Goal: Communication & Community: Answer question/provide support

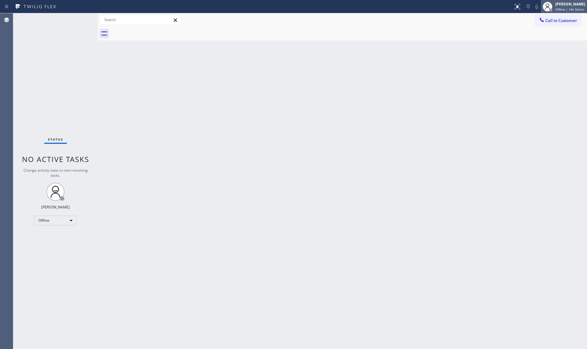
click at [560, 7] on span "Offline | 14h 56min" at bounding box center [570, 9] width 29 height 4
click at [559, 37] on button "Unavailable" at bounding box center [557, 40] width 60 height 8
click at [175, 164] on div "Back to Dashboard Change Sender ID Customers Technicians Select a contact Outbo…" at bounding box center [343, 181] width 490 height 336
drag, startPoint x: 264, startPoint y: 134, endPoint x: 270, endPoint y: 90, distance: 44.9
click at [270, 90] on div "Back to Dashboard Change Sender ID Customers Technicians Select a contact Outbo…" at bounding box center [343, 181] width 490 height 336
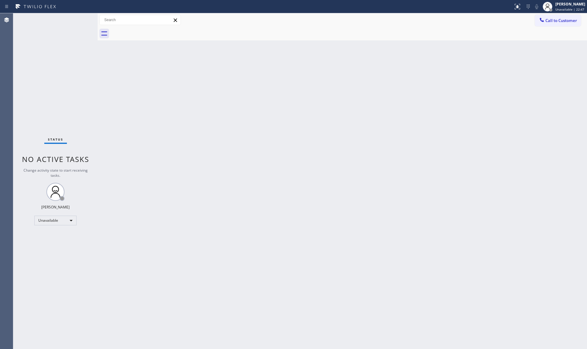
click at [434, 182] on div "Back to Dashboard Change Sender ID Customers Technicians Select a contact Outbo…" at bounding box center [343, 181] width 490 height 336
click at [271, 170] on div "Back to Dashboard Change Sender ID Customers Technicians Select a contact Outbo…" at bounding box center [343, 181] width 490 height 336
click at [443, 131] on div "Back to Dashboard Change Sender ID Customers Technicians Select a contact Outbo…" at bounding box center [343, 181] width 490 height 336
drag, startPoint x: 566, startPoint y: 19, endPoint x: 466, endPoint y: 48, distance: 104.2
click at [561, 21] on span "Call to Customer" at bounding box center [562, 20] width 32 height 5
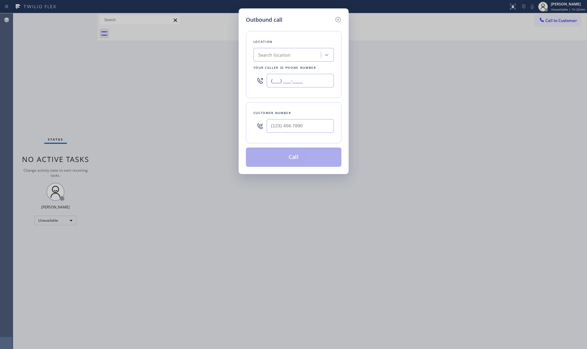
drag, startPoint x: 315, startPoint y: 75, endPoint x: 258, endPoint y: 80, distance: 56.6
click at [259, 84] on div "(___) ___-____" at bounding box center [294, 81] width 81 height 20
paste input "855) 666-9755"
type input "[PHONE_NUMBER]"
click at [330, 128] on input "(___) ___-____" at bounding box center [300, 126] width 67 height 14
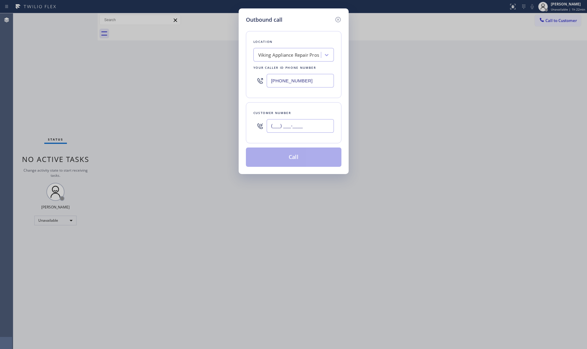
paste input "479) 426-9755"
type input "[PHONE_NUMBER]"
click at [292, 156] on button "Call" at bounding box center [294, 156] width 96 height 19
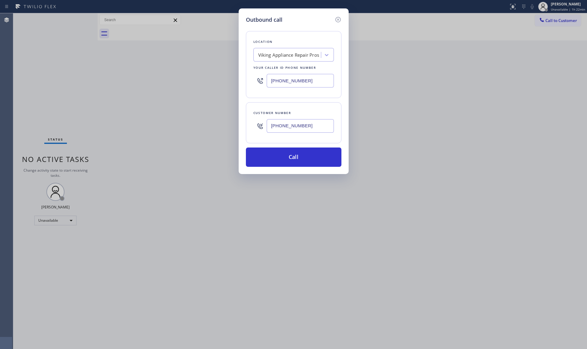
click at [315, 110] on div "Customer number" at bounding box center [294, 113] width 81 height 6
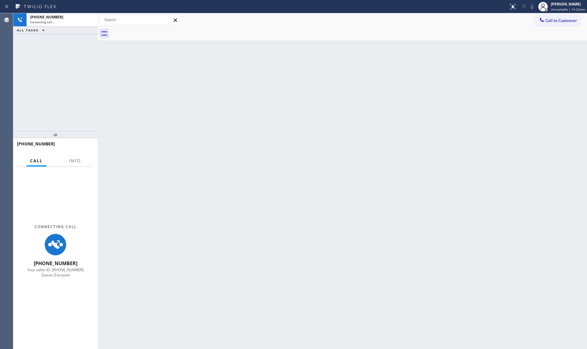
click at [303, 155] on div "Back to Dashboard Change Sender ID Customers Technicians Select a contact Outbo…" at bounding box center [343, 181] width 490 height 336
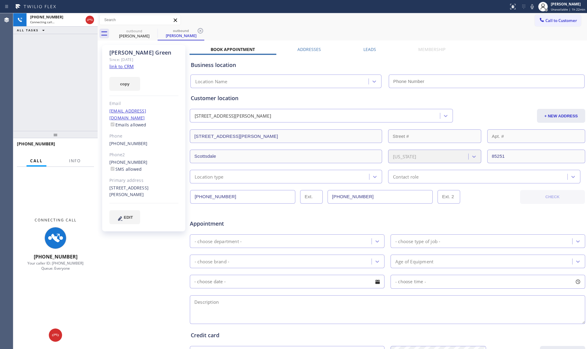
type input "[PHONE_NUMBER]"
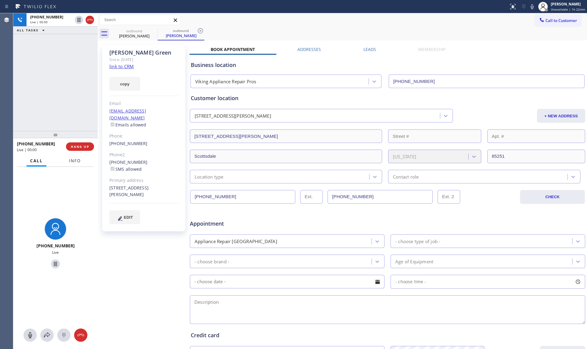
click at [74, 158] on span "Info" at bounding box center [75, 160] width 12 height 5
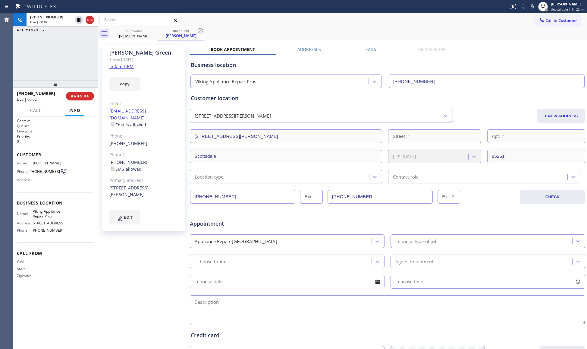
drag, startPoint x: 51, startPoint y: 134, endPoint x: 68, endPoint y: 77, distance: 59.3
click at [68, 77] on div "[PHONE_NUMBER] Live | 00:02 ALL TASKS ALL TASKS ACTIVE TASKS TASKS IN WRAP UP […" at bounding box center [55, 181] width 84 height 336
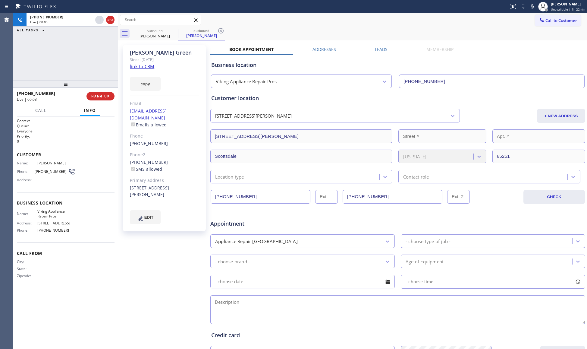
drag, startPoint x: 97, startPoint y: 52, endPoint x: 117, endPoint y: 51, distance: 20.5
click at [118, 51] on div at bounding box center [118, 181] width 0 height 336
click at [99, 96] on span "COMPLETE" at bounding box center [99, 96] width 21 height 4
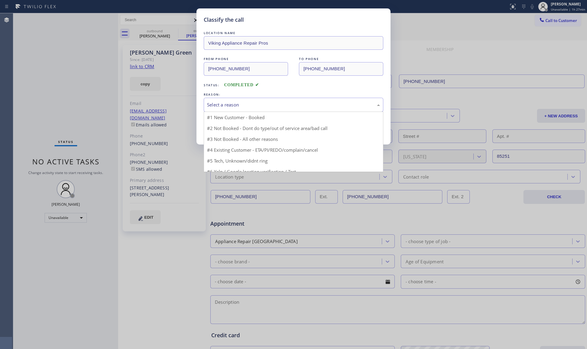
click at [228, 110] on div "Select a reason" at bounding box center [294, 105] width 180 height 14
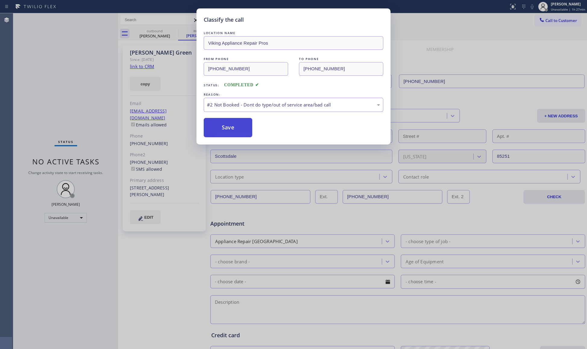
click at [220, 133] on button "Save" at bounding box center [228, 127] width 49 height 19
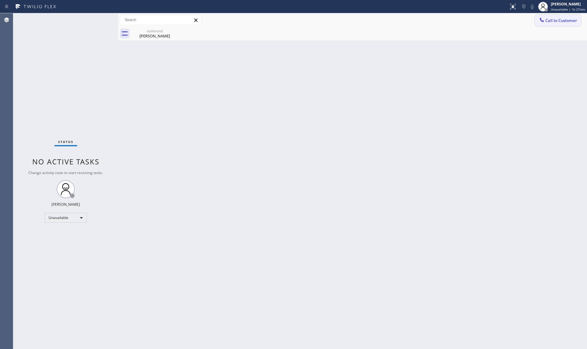
click at [545, 20] on icon at bounding box center [542, 20] width 6 height 6
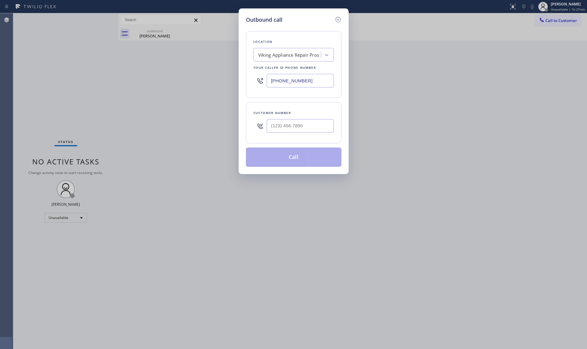
drag, startPoint x: 318, startPoint y: 82, endPoint x: 189, endPoint y: 80, distance: 129.1
click at [192, 80] on div "Outbound call Location Viking Appliance Repair Pros Your caller id phone number…" at bounding box center [293, 174] width 587 height 349
paste input "731-4952"
type input "[PHONE_NUMBER]"
drag, startPoint x: 325, startPoint y: 124, endPoint x: 324, endPoint y: 120, distance: 3.6
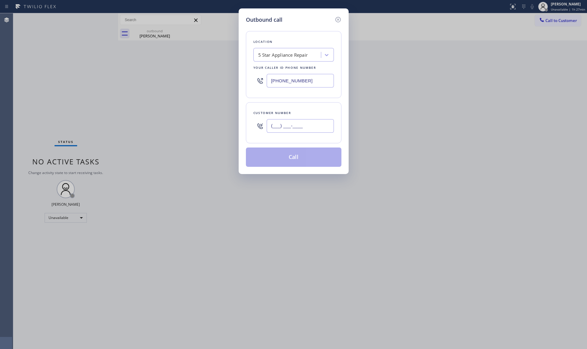
click at [324, 124] on input "(___) ___-____" at bounding box center [300, 126] width 67 height 14
paste input "773) 383-5605"
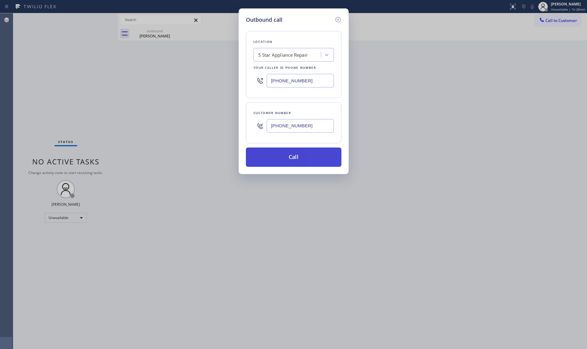
type input "[PHONE_NUMBER]"
drag, startPoint x: 282, startPoint y: 156, endPoint x: 288, endPoint y: 154, distance: 5.7
click at [283, 156] on button "Call" at bounding box center [294, 156] width 96 height 19
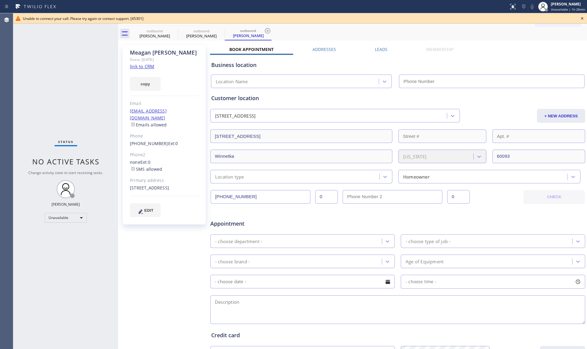
type input "[PHONE_NUMBER]"
click at [235, 197] on input "[PHONE_NUMBER]" at bounding box center [261, 197] width 100 height 14
click at [235, 196] on input "[PHONE_NUMBER]" at bounding box center [261, 197] width 100 height 14
click at [167, 36] on div "[PERSON_NAME]" at bounding box center [155, 35] width 46 height 5
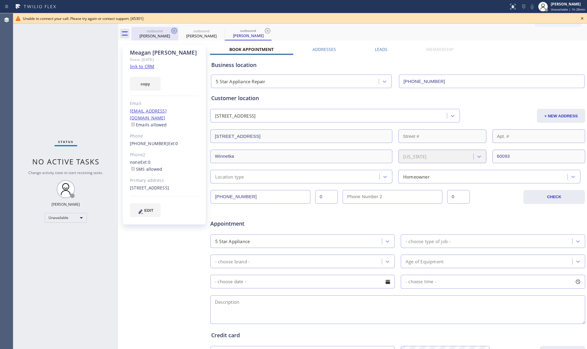
type input "[PHONE_NUMBER]"
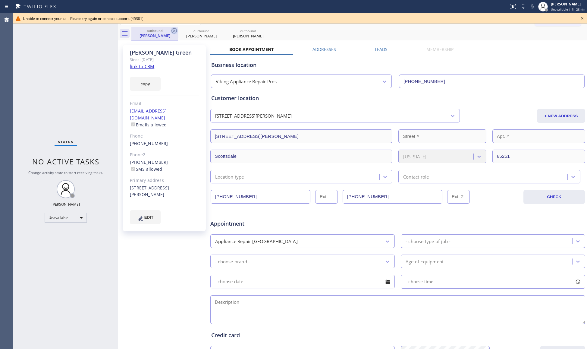
click at [174, 30] on icon at bounding box center [174, 30] width 7 height 7
type input "[PHONE_NUMBER]"
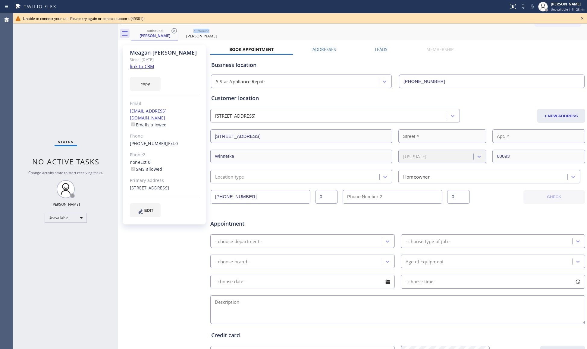
click at [174, 30] on icon at bounding box center [174, 30] width 7 height 7
click at [0, 0] on icon at bounding box center [0, 0] width 0 height 0
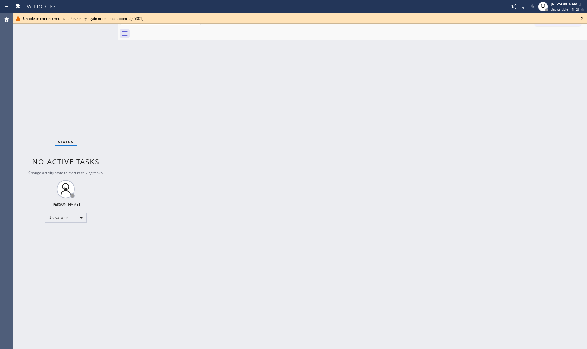
click at [175, 30] on div at bounding box center [359, 34] width 456 height 14
click at [582, 17] on icon at bounding box center [582, 18] width 7 height 7
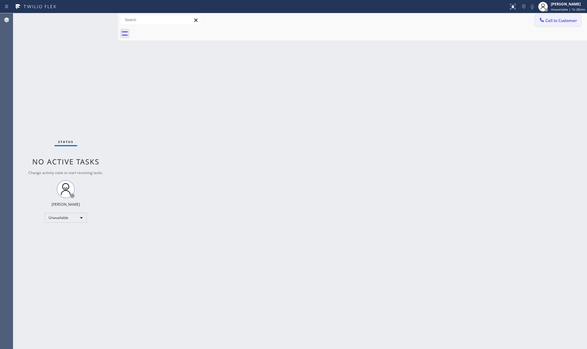
click at [571, 19] on span "Call to Customer" at bounding box center [562, 20] width 32 height 5
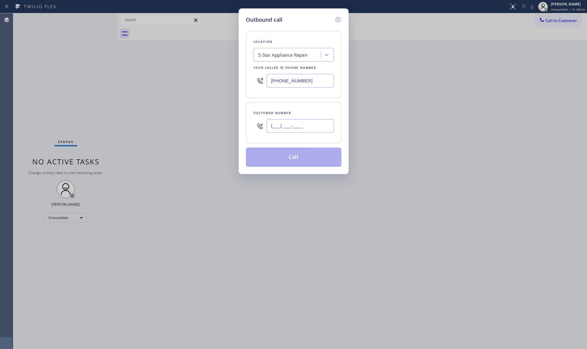
click at [308, 120] on input "(___) ___-____" at bounding box center [300, 126] width 67 height 14
paste input "773) 383-5605"
type input "[PHONE_NUMBER]"
click at [313, 153] on button "Call" at bounding box center [294, 156] width 96 height 19
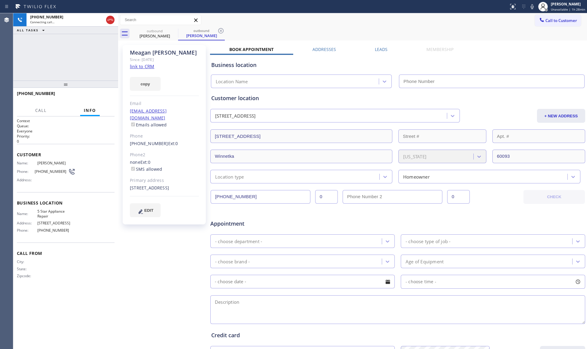
type input "[PHONE_NUMBER]"
click at [219, 27] on icon at bounding box center [220, 30] width 7 height 7
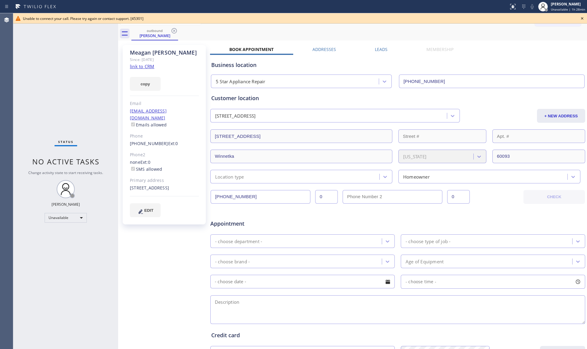
click at [584, 18] on icon at bounding box center [582, 18] width 7 height 7
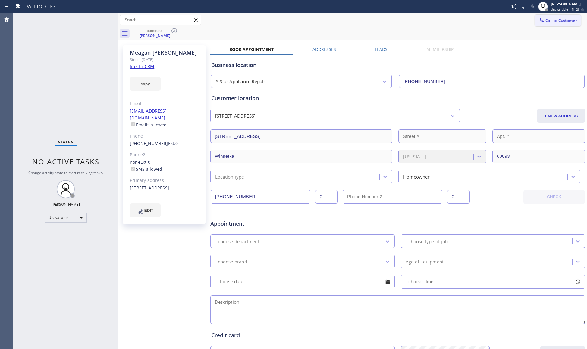
click at [562, 16] on button "Call to Customer" at bounding box center [558, 20] width 46 height 11
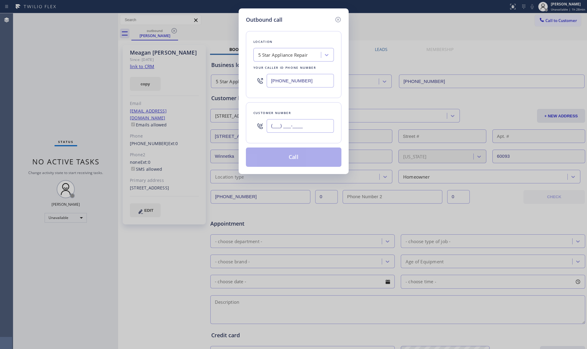
click at [312, 131] on input "(___) ___-____" at bounding box center [300, 126] width 67 height 14
paste input "773) 383-5605"
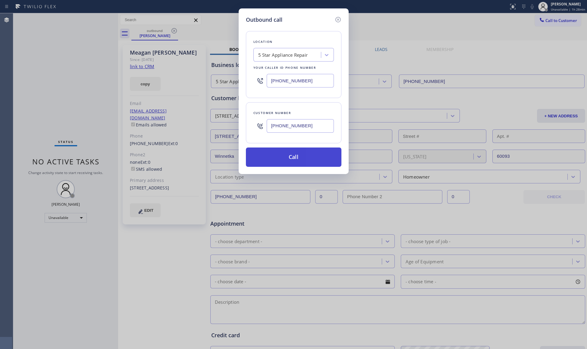
type input "[PHONE_NUMBER]"
click at [287, 157] on button "Call" at bounding box center [294, 156] width 96 height 19
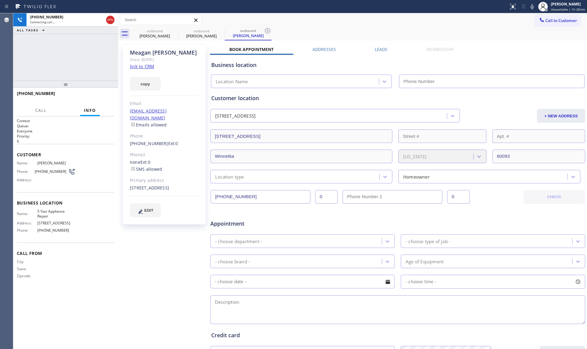
type input "[PHONE_NUMBER]"
click at [220, 31] on icon at bounding box center [220, 30] width 7 height 7
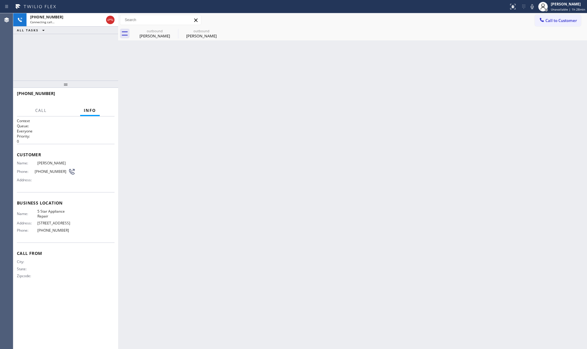
click at [0, 0] on icon at bounding box center [0, 0] width 0 height 0
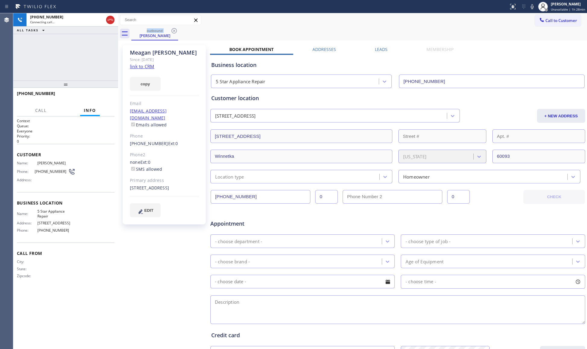
click at [220, 30] on div "outbound [PERSON_NAME]" at bounding box center [359, 34] width 456 height 14
click at [218, 30] on div "outbound [PERSON_NAME]" at bounding box center [359, 34] width 456 height 14
click at [104, 19] on div "[PHONE_NUMBER]" at bounding box center [67, 16] width 74 height 5
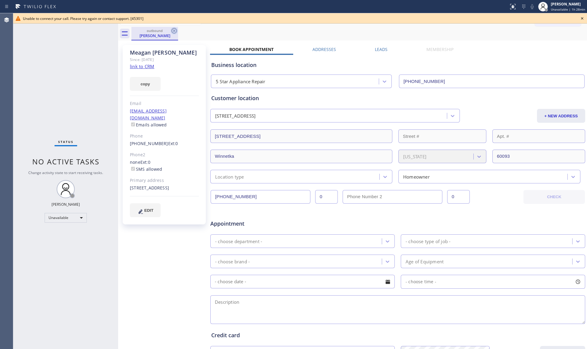
click at [176, 33] on icon at bounding box center [174, 30] width 5 height 5
type input "[PHONE_NUMBER]"
click at [176, 30] on icon at bounding box center [174, 30] width 7 height 7
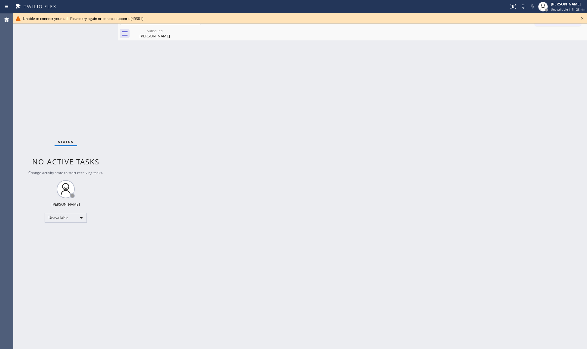
click at [0, 0] on icon at bounding box center [0, 0] width 0 height 0
click at [162, 30] on div "outbound" at bounding box center [155, 31] width 46 height 5
click at [580, 18] on icon at bounding box center [582, 18] width 7 height 7
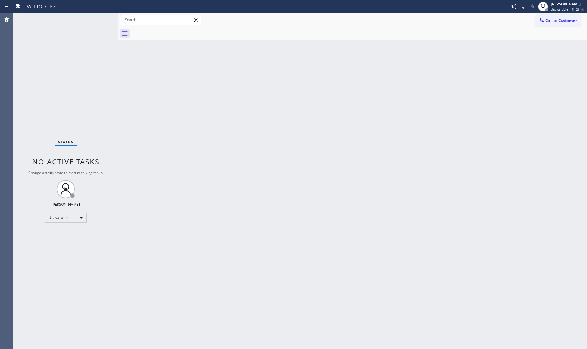
click at [526, 37] on div at bounding box center [359, 34] width 456 height 14
click at [539, 26] on button "Call to Customer" at bounding box center [558, 20] width 46 height 11
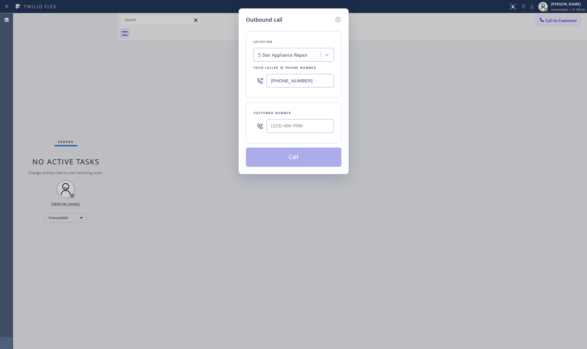
drag, startPoint x: 317, startPoint y: 81, endPoint x: 248, endPoint y: 82, distance: 69.7
click at [248, 82] on div "Location 5 Star Appliance Repair Your caller id phone number [PHONE_NUMBER]" at bounding box center [294, 64] width 96 height 67
paste input "786) 628-9356"
type input "[PHONE_NUMBER]"
click at [312, 135] on div at bounding box center [300, 126] width 67 height 20
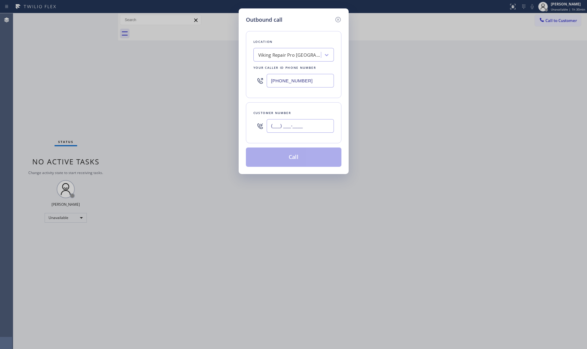
click at [311, 130] on input "(___) ___-____" at bounding box center [300, 126] width 67 height 14
paste input "586) 859-9992"
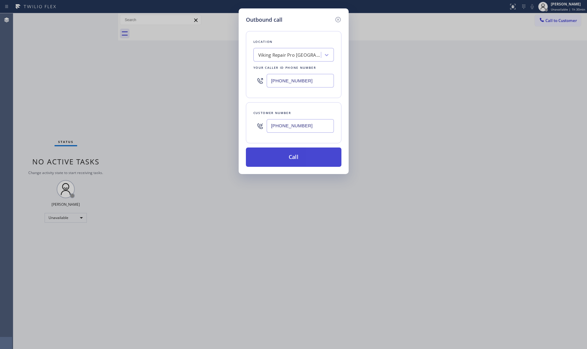
type input "[PHONE_NUMBER]"
click at [293, 154] on button "Call" at bounding box center [294, 156] width 96 height 19
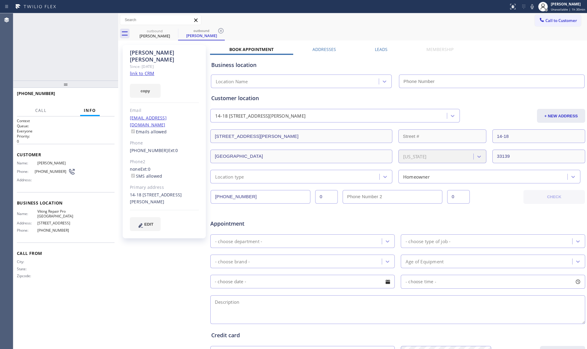
type input "[PHONE_NUMBER]"
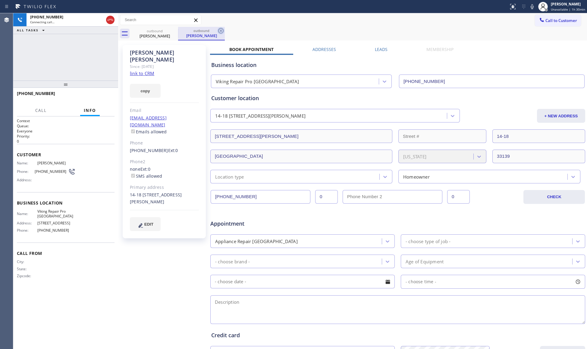
click at [221, 29] on icon at bounding box center [220, 30] width 7 height 7
click at [229, 27] on div "outbound [PERSON_NAME]" at bounding box center [359, 34] width 456 height 14
click at [175, 30] on icon at bounding box center [174, 30] width 7 height 7
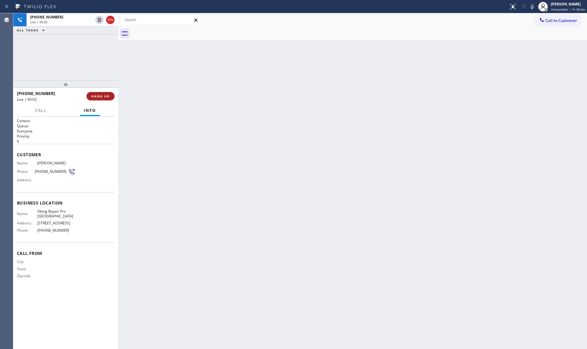
click at [98, 93] on button "HANG UP" at bounding box center [101, 96] width 28 height 8
drag, startPoint x: 98, startPoint y: 93, endPoint x: 110, endPoint y: 97, distance: 12.8
click at [98, 93] on button "HANG UP" at bounding box center [101, 96] width 28 height 8
click at [112, 90] on div "[PHONE_NUMBER] Wrap up | 00:08 COMPLETE" at bounding box center [66, 96] width 98 height 16
click at [105, 96] on span "COMPLETE" at bounding box center [99, 96] width 21 height 4
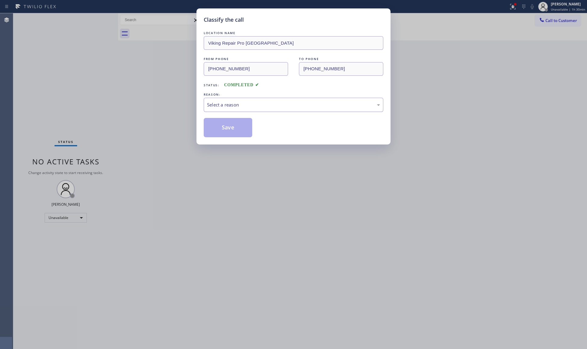
drag, startPoint x: 203, startPoint y: 102, endPoint x: 216, endPoint y: 111, distance: 16.9
click at [204, 102] on div "Classify the call LOCATION NAME Viking Repair Pro Miami FROM PHONE [PHONE_NUMBE…" at bounding box center [294, 76] width 194 height 136
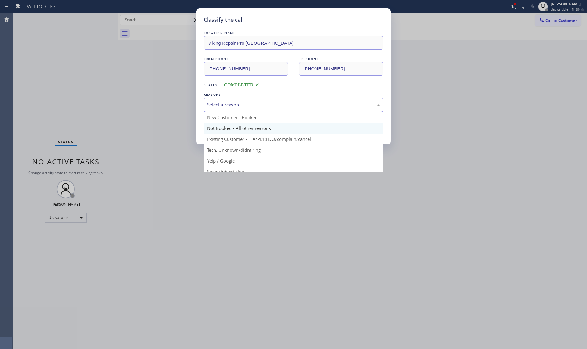
drag, startPoint x: 227, startPoint y: 106, endPoint x: 232, endPoint y: 123, distance: 17.6
click at [229, 107] on div "Select a reason" at bounding box center [293, 104] width 173 height 7
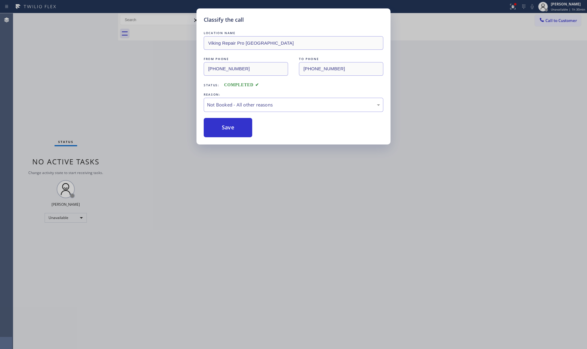
click at [231, 128] on button "Save" at bounding box center [228, 127] width 49 height 19
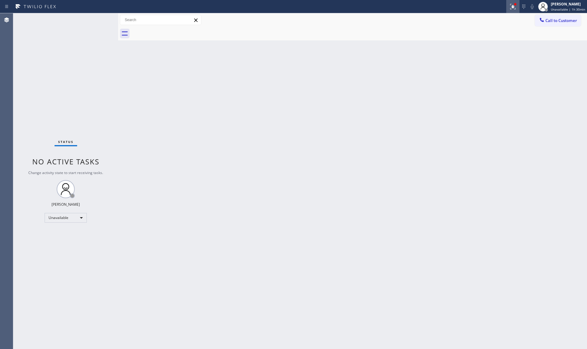
click at [510, 8] on div at bounding box center [513, 6] width 13 height 7
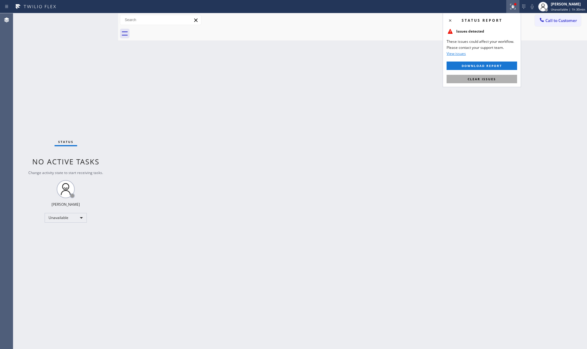
click at [480, 80] on span "Clear issues" at bounding box center [482, 79] width 28 height 4
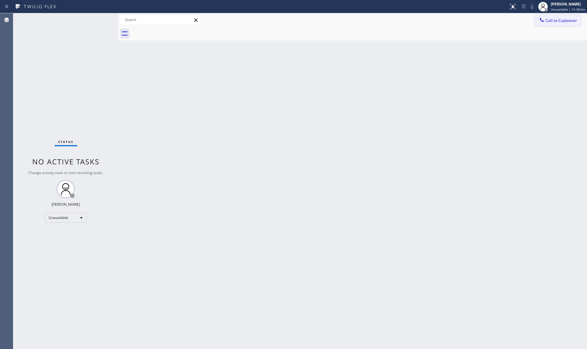
drag, startPoint x: 545, startPoint y: 16, endPoint x: 371, endPoint y: 81, distance: 184.9
click at [544, 16] on button "Call to Customer" at bounding box center [558, 20] width 46 height 11
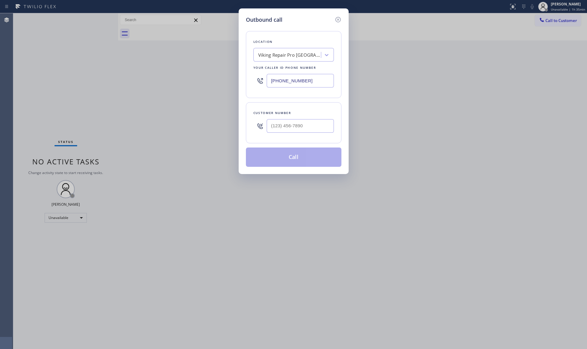
drag, startPoint x: 330, startPoint y: 82, endPoint x: 257, endPoint y: 79, distance: 72.4
click at [256, 80] on div "[PHONE_NUMBER]" at bounding box center [294, 81] width 81 height 20
paste input "323) 870-7123"
type input "[PHONE_NUMBER]"
click at [299, 124] on input "(___) ___-____" at bounding box center [300, 126] width 67 height 14
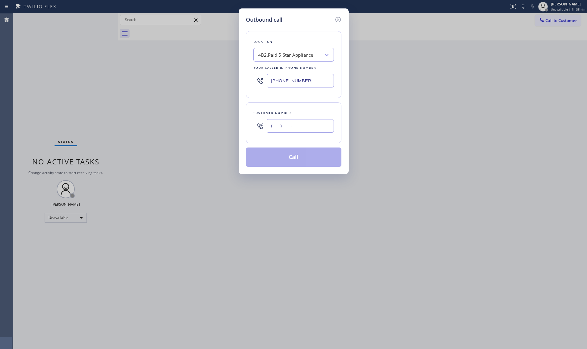
paste input "310) 480-1472"
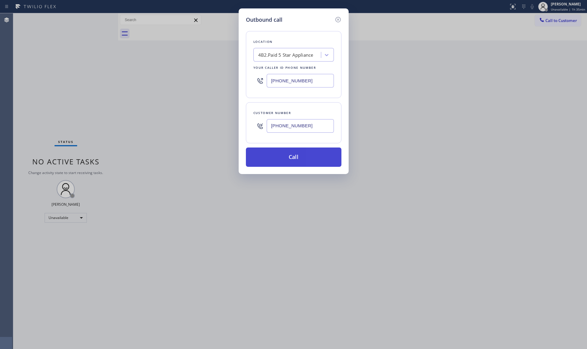
type input "[PHONE_NUMBER]"
click at [290, 162] on button "Call" at bounding box center [294, 156] width 96 height 19
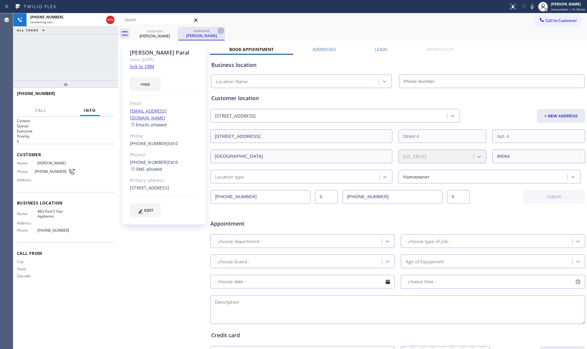
click at [219, 30] on icon at bounding box center [220, 30] width 7 height 7
type input "[PHONE_NUMBER]"
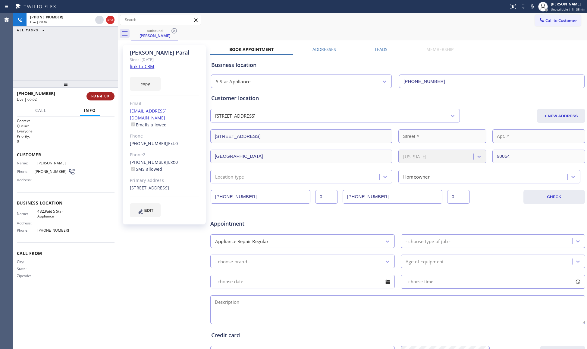
click at [109, 100] on button "HANG UP" at bounding box center [101, 96] width 28 height 8
drag, startPoint x: 106, startPoint y: 97, endPoint x: 103, endPoint y: 93, distance: 4.9
click at [105, 96] on button "HANG UP" at bounding box center [101, 96] width 28 height 8
click at [103, 93] on button "COMPLETE" at bounding box center [99, 96] width 30 height 8
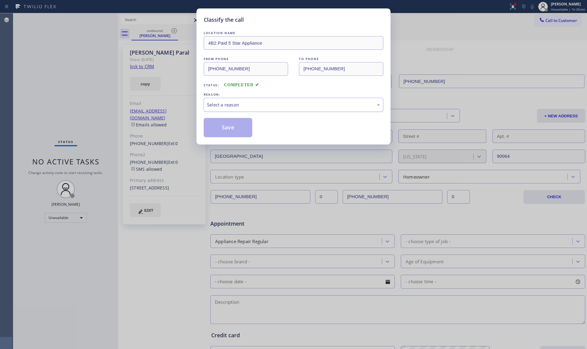
drag, startPoint x: 237, startPoint y: 101, endPoint x: 237, endPoint y: 104, distance: 3.3
click at [237, 101] on div "Select a reason" at bounding box center [294, 105] width 180 height 14
click at [229, 128] on button "Save" at bounding box center [228, 127] width 49 height 19
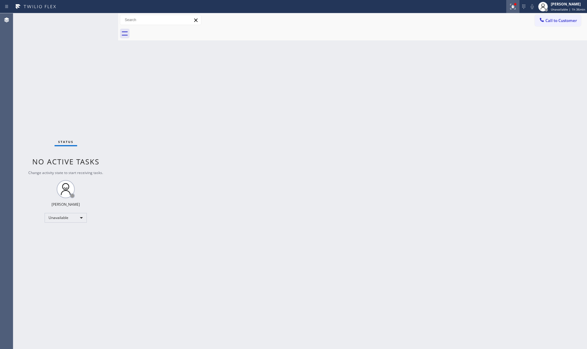
click at [517, 9] on icon at bounding box center [513, 6] width 7 height 7
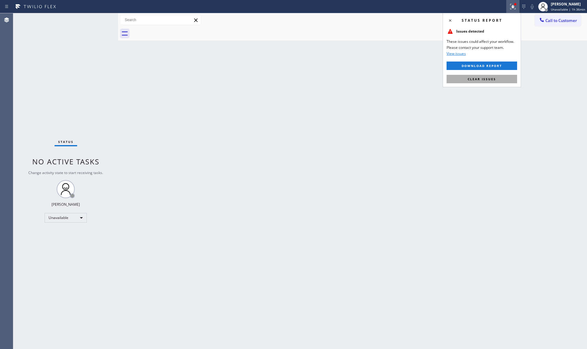
click at [501, 82] on button "Clear issues" at bounding box center [482, 79] width 71 height 8
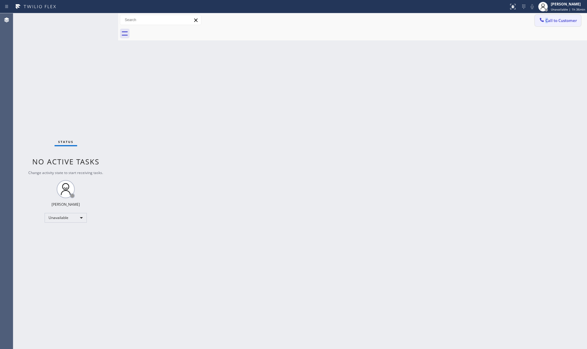
drag, startPoint x: 548, startPoint y: 13, endPoint x: 551, endPoint y: 17, distance: 5.3
click at [548, 14] on div "Call to Customer Outbound call Location 5 Star Appliance Your caller id phone n…" at bounding box center [352, 20] width 469 height 14
click at [551, 18] on span "Call to Customer" at bounding box center [562, 20] width 32 height 5
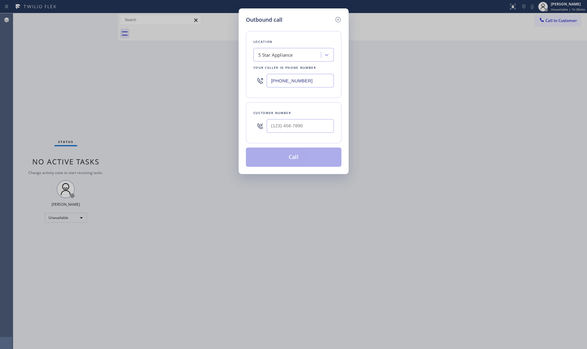
drag, startPoint x: 309, startPoint y: 81, endPoint x: 251, endPoint y: 90, distance: 59.1
click at [251, 90] on div "Location 5 Star Appliance Your caller id phone number [PHONE_NUMBER]" at bounding box center [294, 64] width 96 height 67
paste input "949) 438-526"
type input "[PHONE_NUMBER]"
click at [311, 116] on div "Customer number" at bounding box center [294, 122] width 96 height 41
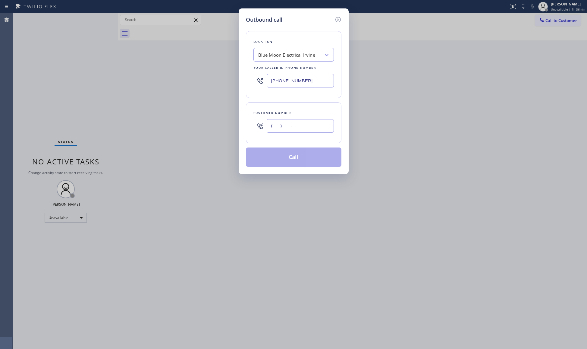
paste input "text"
click at [311, 124] on input "(___) ___-____" at bounding box center [300, 126] width 67 height 14
paste input "562) 567-4214"
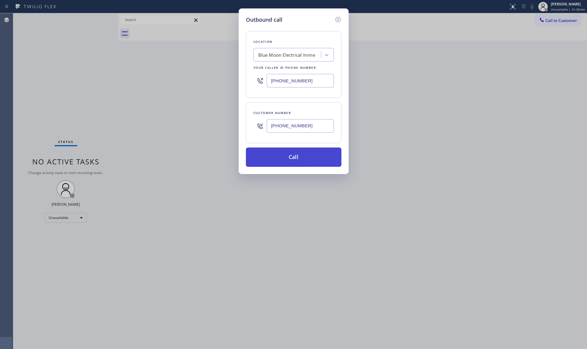
type input "[PHONE_NUMBER]"
drag, startPoint x: 294, startPoint y: 168, endPoint x: 290, endPoint y: 164, distance: 5.1
click at [294, 167] on button "Call" at bounding box center [294, 156] width 96 height 19
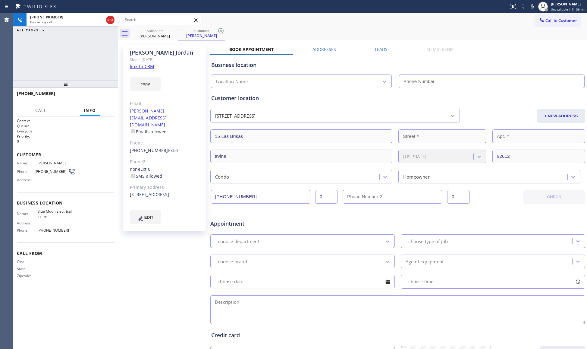
type input "[PHONE_NUMBER]"
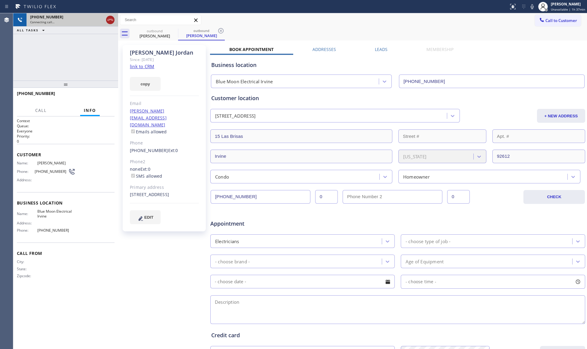
click at [109, 20] on icon at bounding box center [110, 19] width 7 height 7
click at [165, 28] on div "outbound [PERSON_NAME]" at bounding box center [155, 34] width 46 height 14
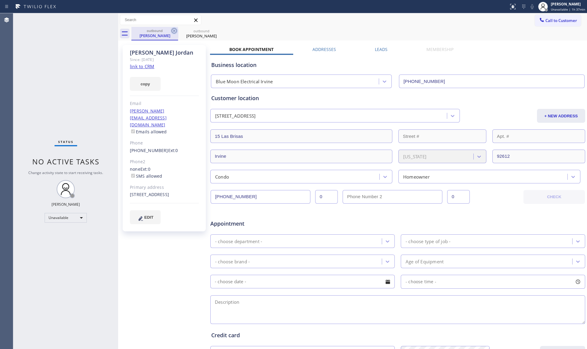
click at [175, 30] on icon at bounding box center [174, 30] width 7 height 7
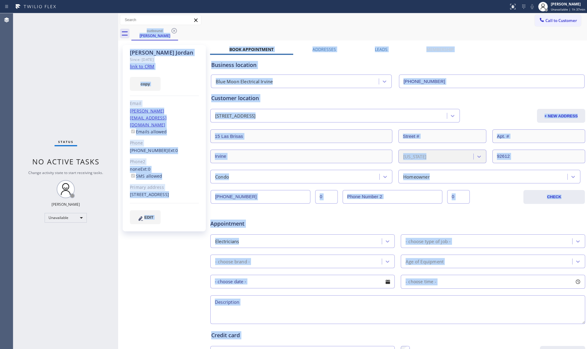
click at [175, 30] on div "outbound [PERSON_NAME]" at bounding box center [359, 34] width 456 height 14
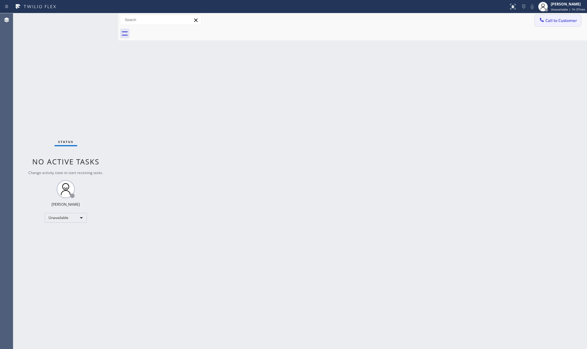
click at [558, 18] on span "Call to Customer" at bounding box center [562, 20] width 32 height 5
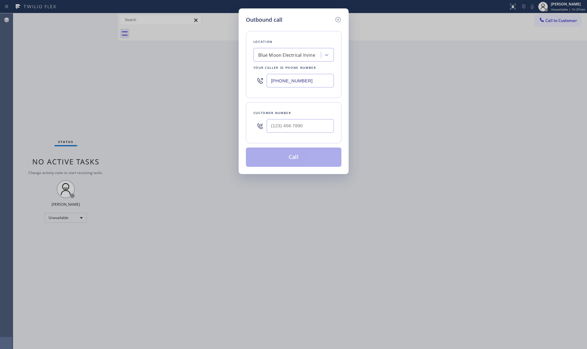
drag, startPoint x: 310, startPoint y: 84, endPoint x: 270, endPoint y: 84, distance: 40.7
click at [270, 84] on input "[PHONE_NUMBER]" at bounding box center [300, 81] width 67 height 14
paste input "626) 714-2452"
type input "[PHONE_NUMBER]"
click at [294, 121] on input "(___) ___-____" at bounding box center [300, 126] width 67 height 14
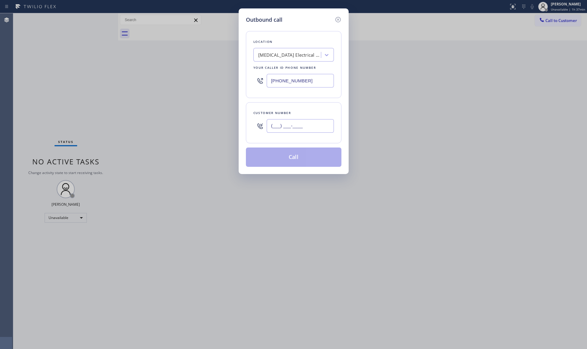
paste input "818) 653-3034"
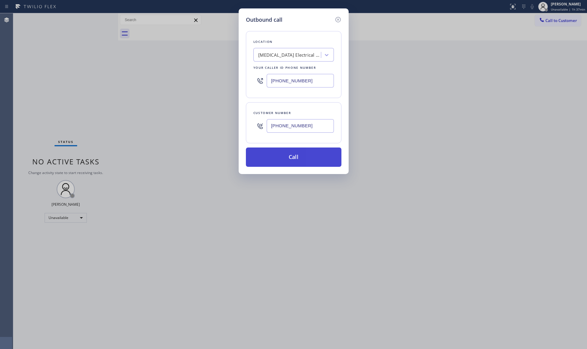
type input "[PHONE_NUMBER]"
drag, startPoint x: 310, startPoint y: 157, endPoint x: 307, endPoint y: 152, distance: 5.9
click at [309, 156] on button "Call" at bounding box center [294, 156] width 96 height 19
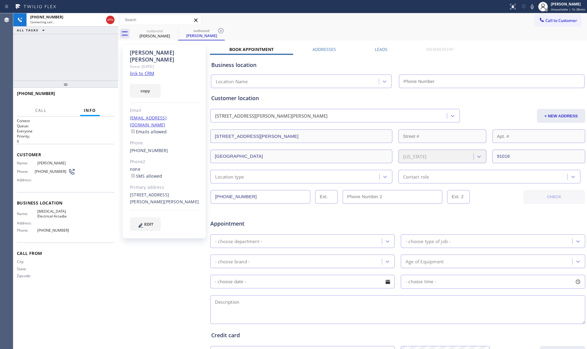
click at [222, 30] on icon at bounding box center [220, 30] width 7 height 7
click at [234, 30] on div "outbound [PERSON_NAME]" at bounding box center [359, 34] width 456 height 14
type input "[PHONE_NUMBER]"
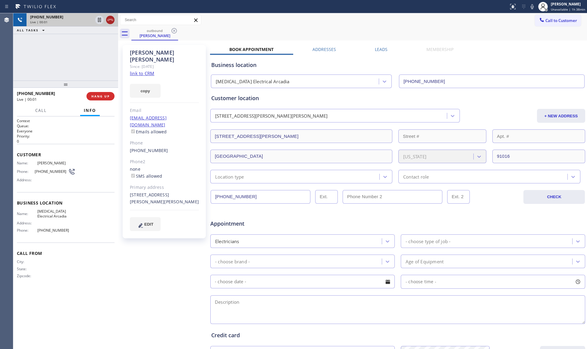
click at [108, 21] on icon at bounding box center [110, 19] width 7 height 7
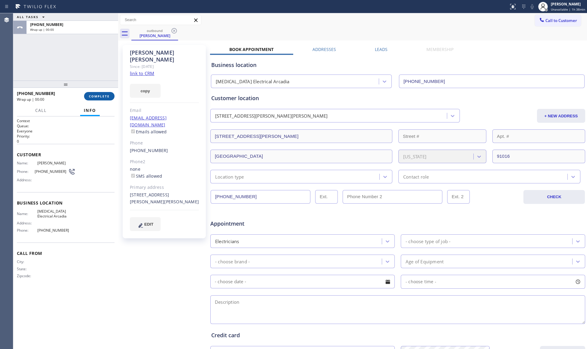
click at [101, 96] on span "COMPLETE" at bounding box center [99, 96] width 21 height 4
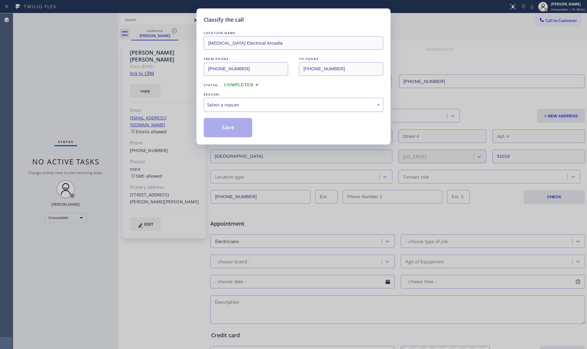
click at [260, 99] on div "Select a reason" at bounding box center [294, 105] width 180 height 14
click at [238, 127] on button "Save" at bounding box center [228, 127] width 49 height 19
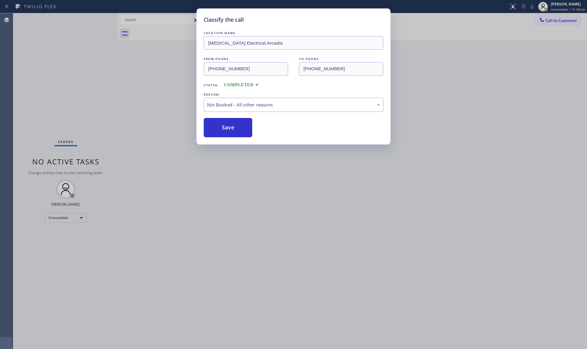
click at [238, 127] on button "Save" at bounding box center [228, 127] width 49 height 19
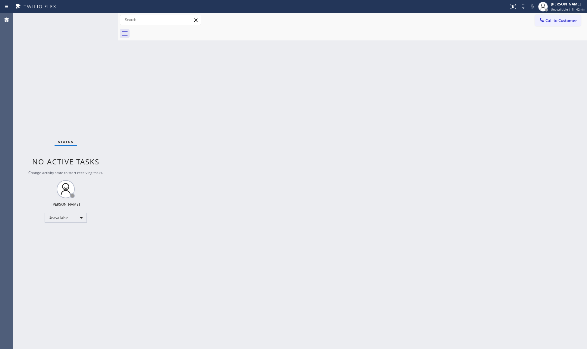
drag, startPoint x: 546, startPoint y: 22, endPoint x: 409, endPoint y: 66, distance: 143.0
click at [545, 22] on button "Call to Customer" at bounding box center [558, 20] width 46 height 11
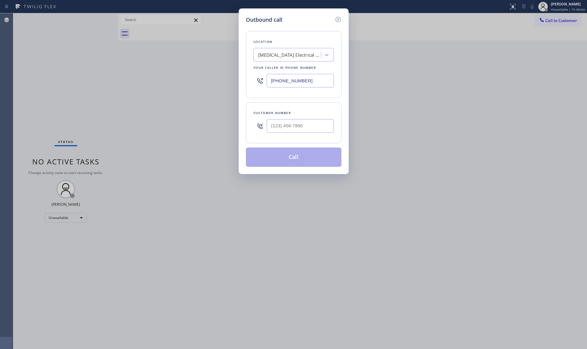
drag, startPoint x: 328, startPoint y: 81, endPoint x: 251, endPoint y: 81, distance: 76.9
click at [251, 81] on div "Location [MEDICAL_DATA] Electrical Arcadia Your caller id phone number [PHONE_N…" at bounding box center [294, 64] width 96 height 67
paste input "786) 607-0233"
type input "[PHONE_NUMBER]"
click at [285, 133] on input "(___) ___-____" at bounding box center [300, 126] width 67 height 14
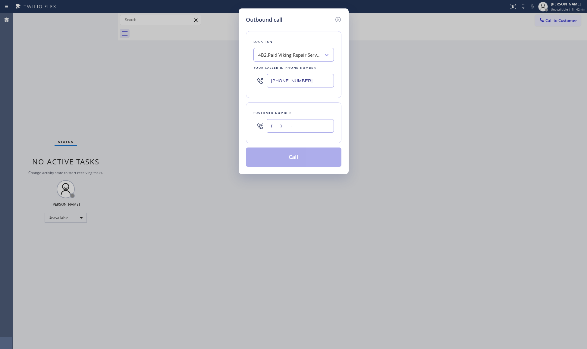
paste input "305) 588-2253"
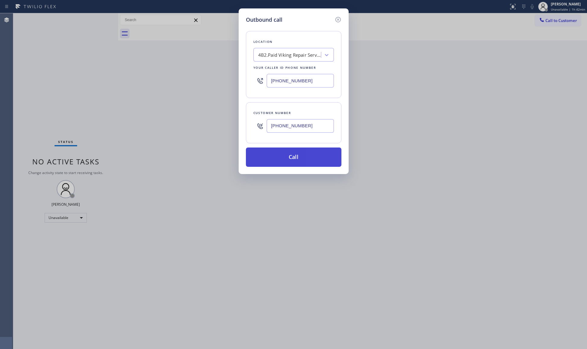
type input "[PHONE_NUMBER]"
click at [293, 161] on button "Call" at bounding box center [294, 156] width 96 height 19
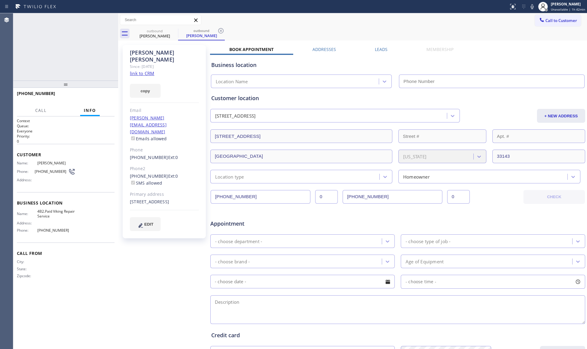
type input "[PHONE_NUMBER]"
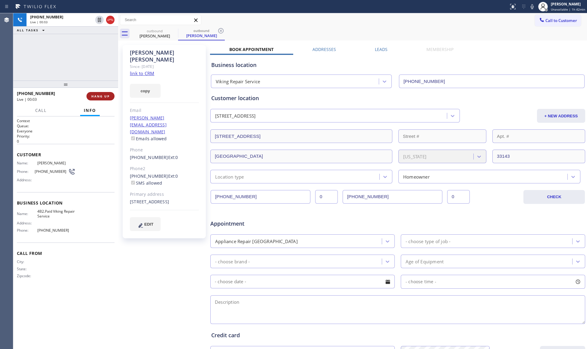
click at [102, 92] on button "HANG UP" at bounding box center [101, 96] width 28 height 8
click at [102, 92] on button "COMPLETE" at bounding box center [99, 96] width 30 height 8
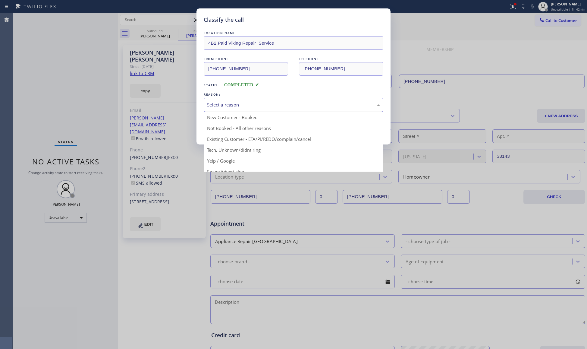
click at [267, 104] on div "Select a reason" at bounding box center [293, 104] width 173 height 7
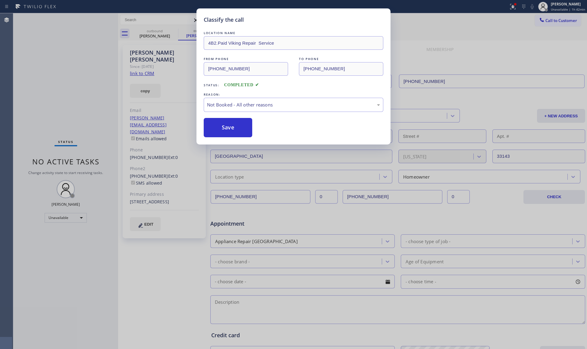
click at [219, 129] on button "Save" at bounding box center [228, 127] width 49 height 19
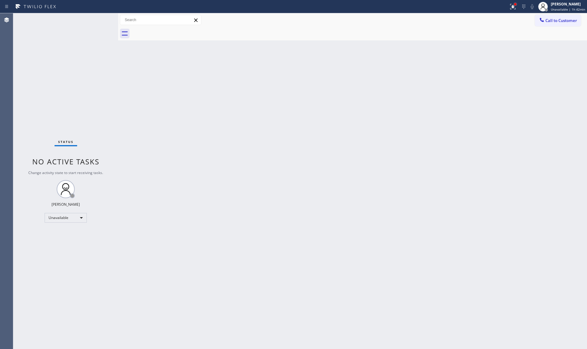
click at [517, 4] on div at bounding box center [513, 6] width 13 height 13
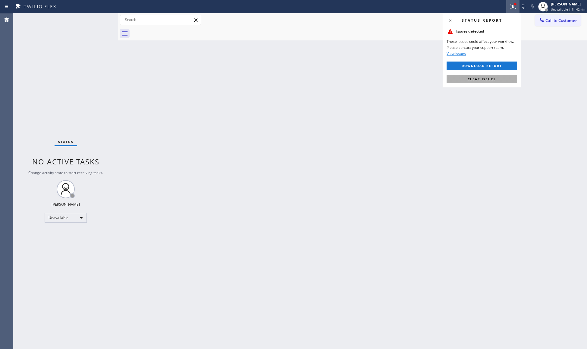
click at [471, 83] on button "Clear issues" at bounding box center [482, 79] width 71 height 8
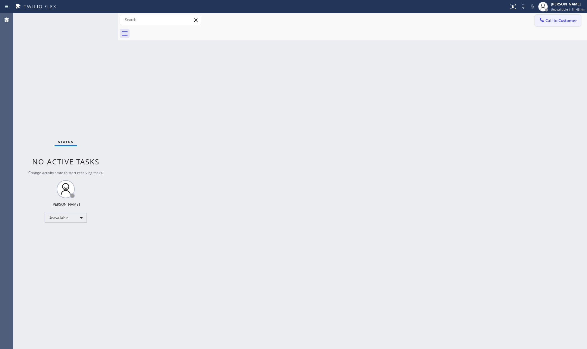
click at [552, 14] on div "Call to Customer Outbound call Location Viking Repair Service Your caller id ph…" at bounding box center [352, 20] width 469 height 14
drag, startPoint x: 551, startPoint y: 17, endPoint x: 517, endPoint y: 33, distance: 36.6
click at [551, 17] on button "Call to Customer" at bounding box center [558, 20] width 46 height 11
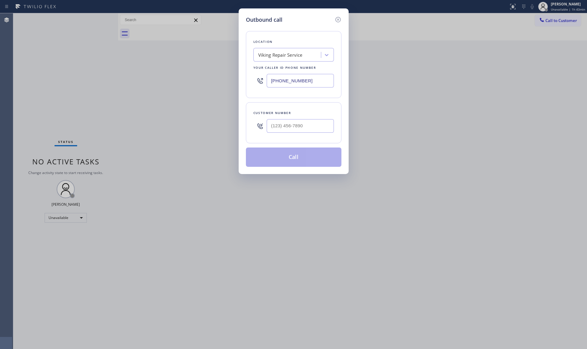
drag, startPoint x: 297, startPoint y: 84, endPoint x: 236, endPoint y: 92, distance: 61.5
click at [239, 93] on div "Outbound call Location Viking Repair Service Your caller id phone number [PHONE…" at bounding box center [294, 91] width 110 height 166
paste input "805) 303-5959"
type input "[PHONE_NUMBER]"
click at [320, 125] on input "(___) ___-____" at bounding box center [300, 126] width 67 height 14
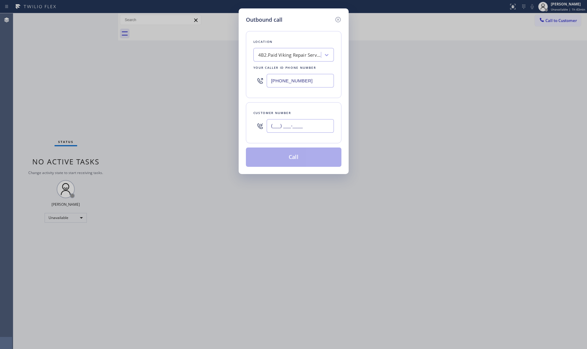
paste input "805) 235-5322"
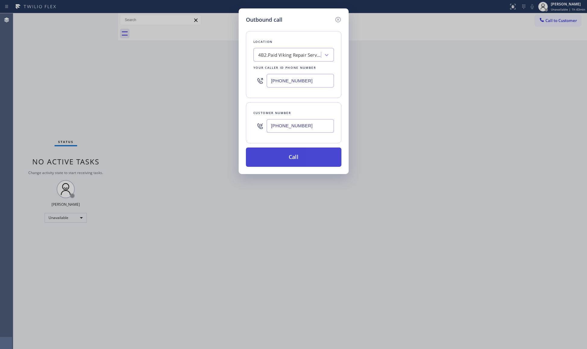
type input "[PHONE_NUMBER]"
click at [295, 159] on button "Call" at bounding box center [294, 156] width 96 height 19
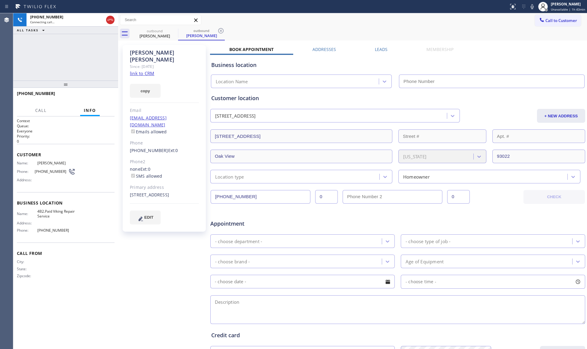
type input "[PHONE_NUMBER]"
click at [221, 29] on icon at bounding box center [220, 30] width 7 height 7
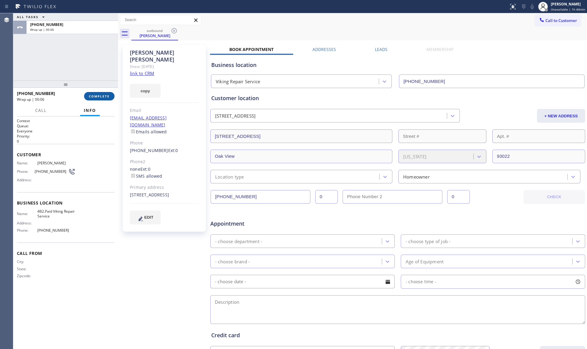
click at [106, 98] on button "COMPLETE" at bounding box center [99, 96] width 30 height 8
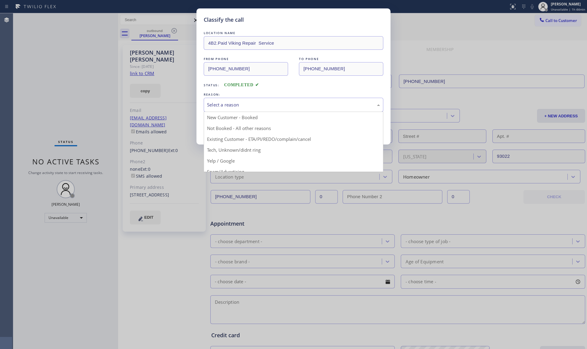
click at [234, 99] on div "Select a reason" at bounding box center [294, 105] width 180 height 14
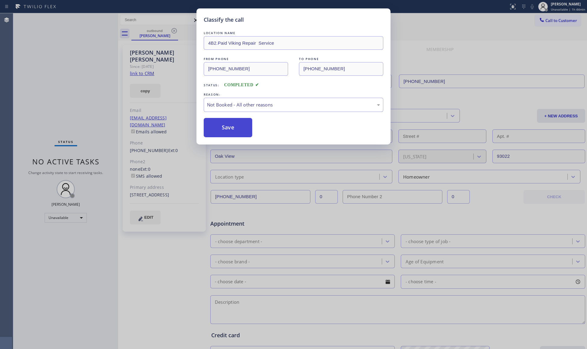
click at [223, 127] on button "Save" at bounding box center [228, 127] width 49 height 19
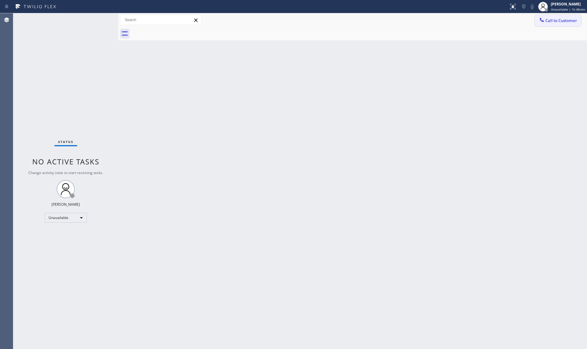
click at [543, 21] on icon at bounding box center [542, 20] width 4 height 4
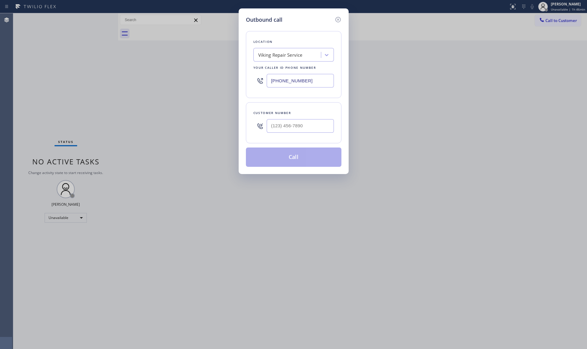
drag, startPoint x: 312, startPoint y: 75, endPoint x: 249, endPoint y: 87, distance: 64.5
click at [249, 87] on div "Location Viking Repair Service Your caller id phone number [PHONE_NUMBER]" at bounding box center [294, 64] width 96 height 67
paste input "714) 462-1901"
type input "[PHONE_NUMBER]"
click at [300, 129] on input "(___) ___-____" at bounding box center [300, 126] width 67 height 14
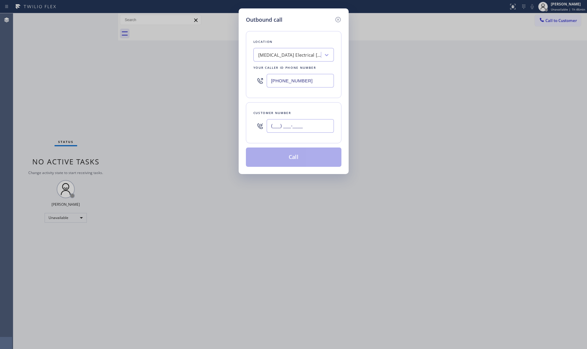
paste input "714) 325-0077"
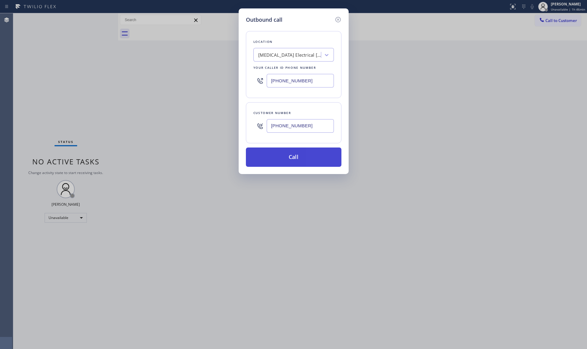
type input "[PHONE_NUMBER]"
click at [298, 157] on button "Call" at bounding box center [294, 156] width 96 height 19
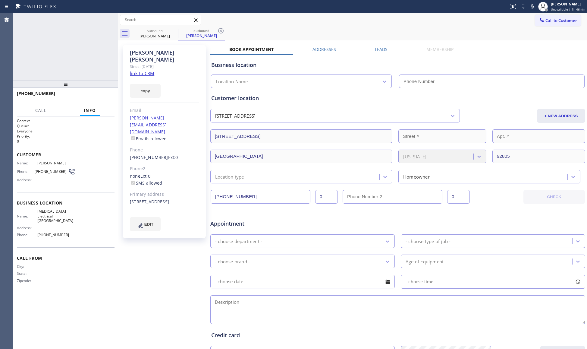
type input "[PHONE_NUMBER]"
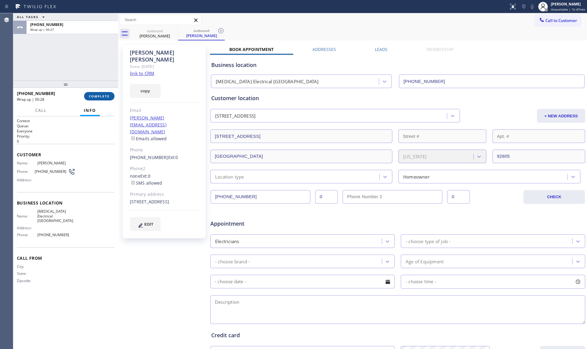
click at [103, 95] on span "COMPLETE" at bounding box center [99, 96] width 21 height 4
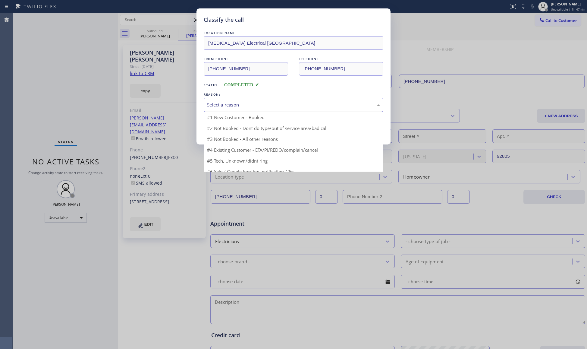
drag, startPoint x: 229, startPoint y: 101, endPoint x: 222, endPoint y: 109, distance: 9.6
click at [228, 102] on div "Select a reason" at bounding box center [293, 104] width 173 height 7
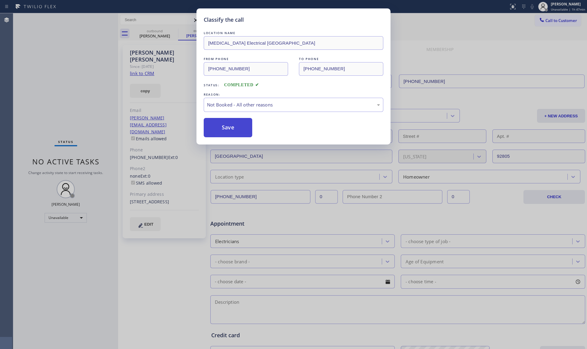
click at [218, 129] on button "Save" at bounding box center [228, 127] width 49 height 19
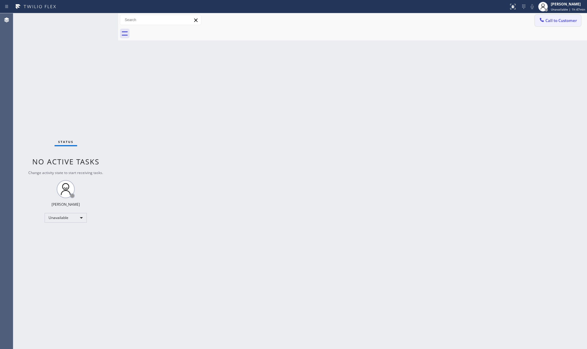
click at [543, 19] on icon at bounding box center [542, 20] width 6 height 6
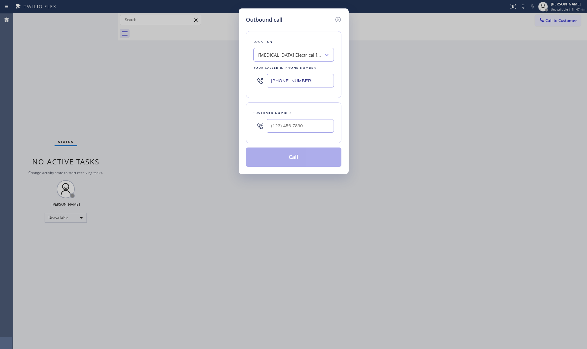
drag, startPoint x: 304, startPoint y: 81, endPoint x: 249, endPoint y: 85, distance: 55.3
click at [249, 85] on div "Location [MEDICAL_DATA] Electrical [GEOGRAPHIC_DATA] Your caller id phone numbe…" at bounding box center [294, 64] width 96 height 67
paste input "602) 780-0288"
type input "[PHONE_NUMBER]"
click at [326, 135] on div at bounding box center [300, 126] width 67 height 20
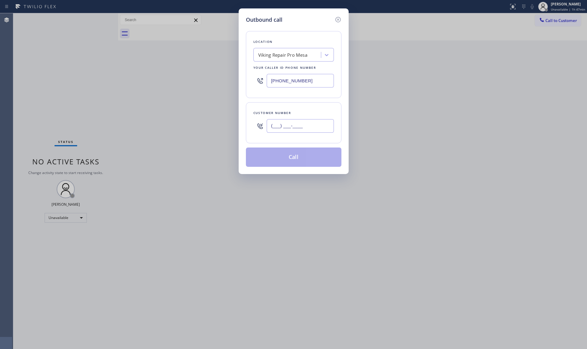
drag, startPoint x: 325, startPoint y: 131, endPoint x: 320, endPoint y: 127, distance: 6.2
click at [325, 131] on input "(___) ___-____" at bounding box center [300, 126] width 67 height 14
paste input "253) 951-5670"
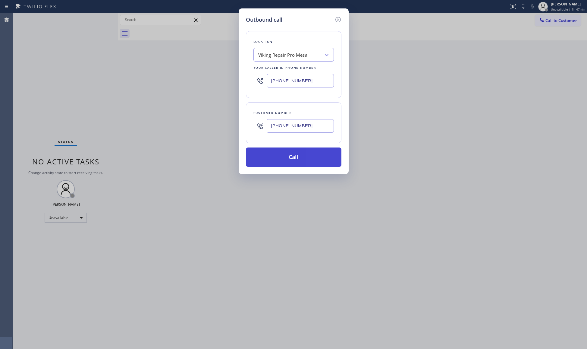
type input "[PHONE_NUMBER]"
click at [293, 160] on button "Call" at bounding box center [294, 156] width 96 height 19
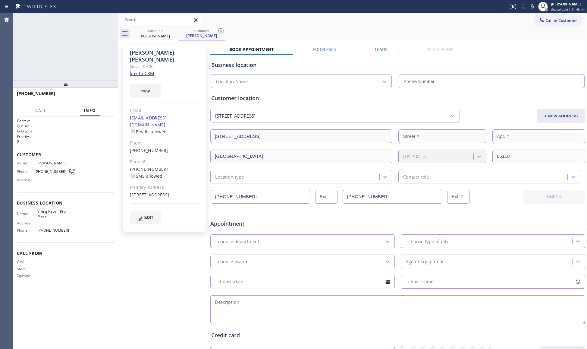
type input "[PHONE_NUMBER]"
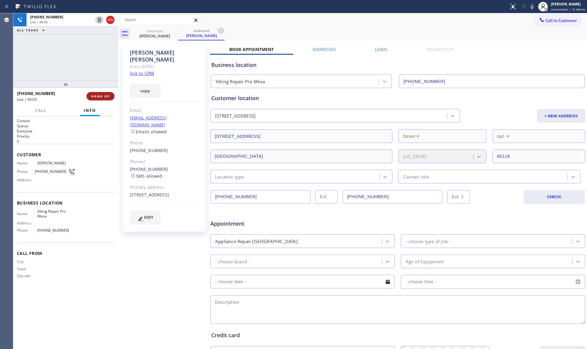
click at [99, 96] on span "HANG UP" at bounding box center [100, 96] width 18 height 4
click at [94, 99] on button "COMPLETE" at bounding box center [99, 96] width 30 height 8
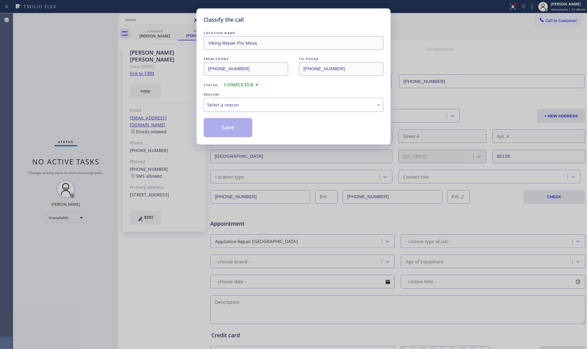
click at [346, 112] on div "Select a reason" at bounding box center [294, 105] width 180 height 14
click at [233, 131] on button "Save" at bounding box center [228, 127] width 49 height 19
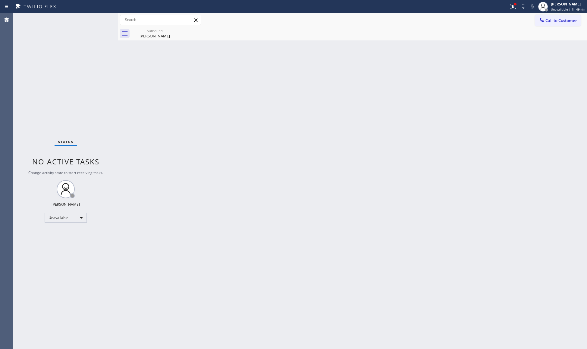
click at [515, 5] on icon at bounding box center [513, 6] width 7 height 7
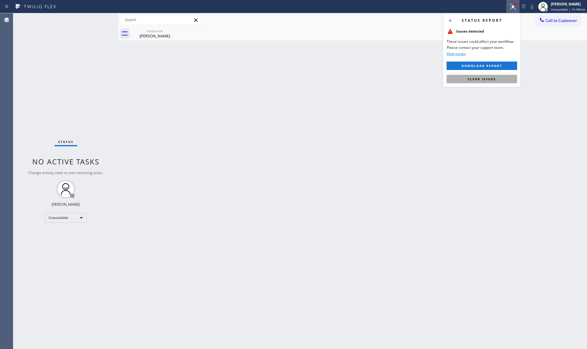
click at [491, 81] on button "Clear issues" at bounding box center [482, 79] width 71 height 8
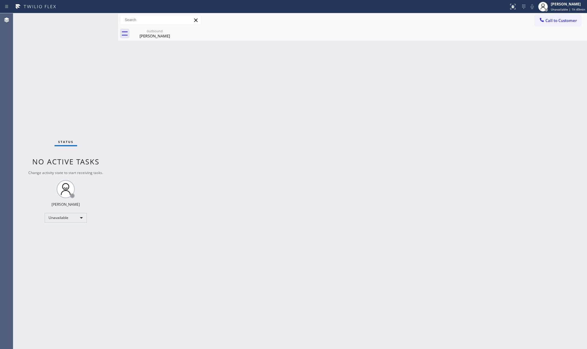
drag, startPoint x: 557, startPoint y: 6, endPoint x: 553, endPoint y: 33, distance: 27.2
click at [558, 7] on div "[PERSON_NAME] Unavailable | 1h 49min" at bounding box center [568, 6] width 37 height 11
click at [549, 47] on button "Break" at bounding box center [557, 48] width 60 height 8
click at [579, 9] on div "Break | 8:14" at bounding box center [571, 9] width 30 height 4
click at [552, 39] on button "Unavailable" at bounding box center [557, 40] width 60 height 8
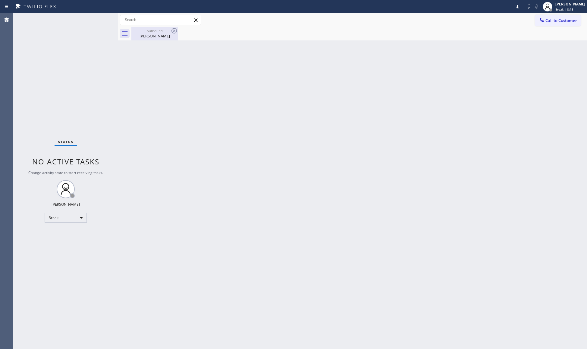
click at [148, 37] on div "[PERSON_NAME]" at bounding box center [155, 35] width 46 height 5
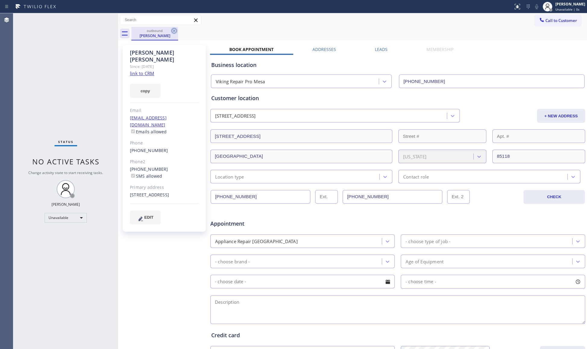
click at [176, 29] on icon at bounding box center [174, 30] width 7 height 7
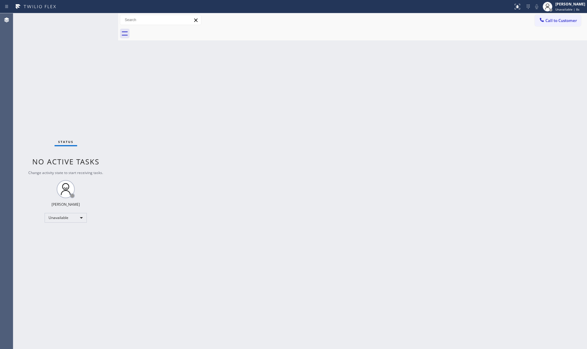
click at [483, 84] on div "Back to Dashboard Change Sender ID Customers Technicians Select a contact Outbo…" at bounding box center [352, 181] width 469 height 336
click at [552, 24] on button "Call to Customer" at bounding box center [558, 20] width 46 height 11
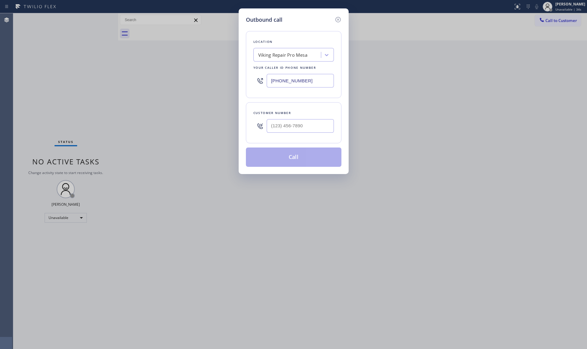
drag, startPoint x: 327, startPoint y: 77, endPoint x: 273, endPoint y: 79, distance: 54.3
click at [273, 79] on input "[PHONE_NUMBER]" at bounding box center [300, 81] width 67 height 14
paste input "562) 337-3994"
type input "[PHONE_NUMBER]"
click at [307, 131] on input "(___) ___-____" at bounding box center [300, 126] width 67 height 14
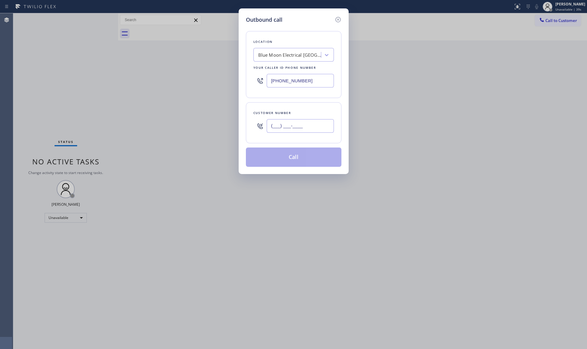
paste input "562) 631-6293"
type input "[PHONE_NUMBER]"
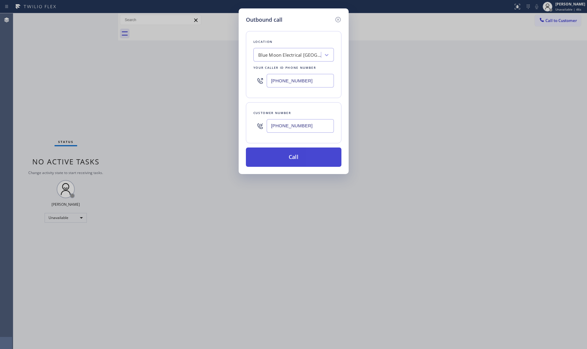
click at [295, 155] on button "Call" at bounding box center [294, 156] width 96 height 19
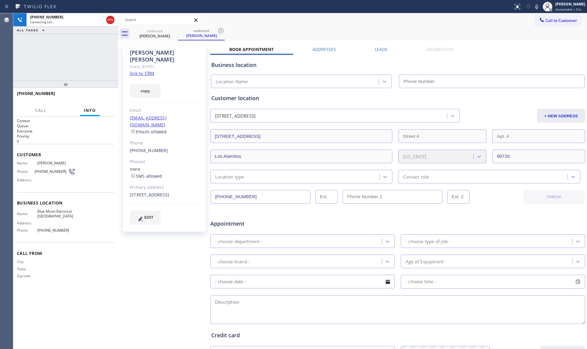
type input "[PHONE_NUMBER]"
click at [221, 32] on icon at bounding box center [220, 30] width 7 height 7
drag, startPoint x: 230, startPoint y: 29, endPoint x: 235, endPoint y: 29, distance: 4.2
click at [232, 29] on div "outbound [PERSON_NAME]" at bounding box center [359, 34] width 456 height 14
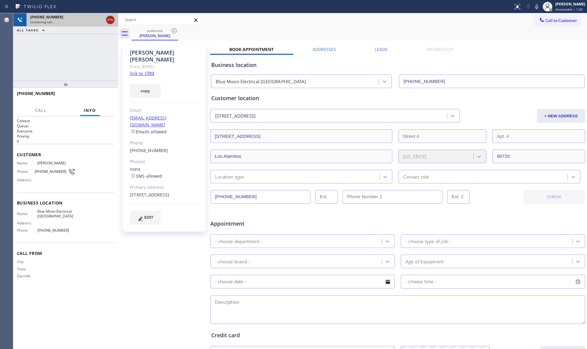
click at [109, 21] on icon at bounding box center [110, 19] width 7 height 7
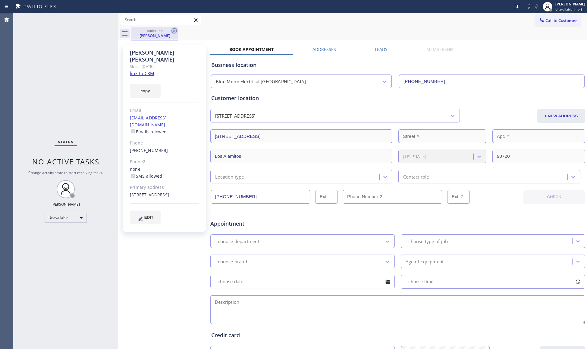
click at [174, 28] on icon at bounding box center [174, 30] width 5 height 5
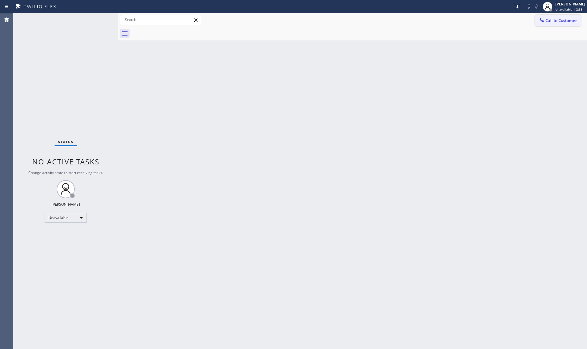
click at [545, 19] on div at bounding box center [542, 20] width 7 height 7
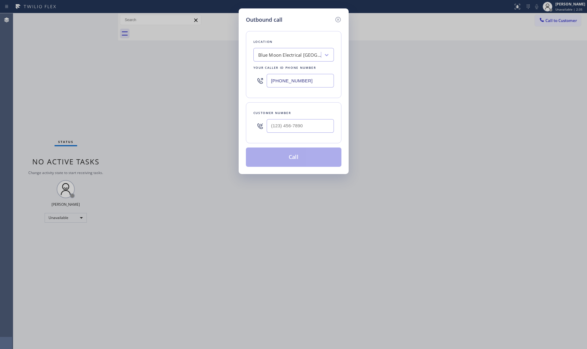
drag, startPoint x: 306, startPoint y: 82, endPoint x: 250, endPoint y: 83, distance: 56.4
click at [250, 84] on div "Location Blue Moon Electrical [GEOGRAPHIC_DATA] Your caller id phone number [PH…" at bounding box center [294, 64] width 96 height 67
paste input "323) 310-9282"
type input "[PHONE_NUMBER]"
paste input "212) 920-5774"
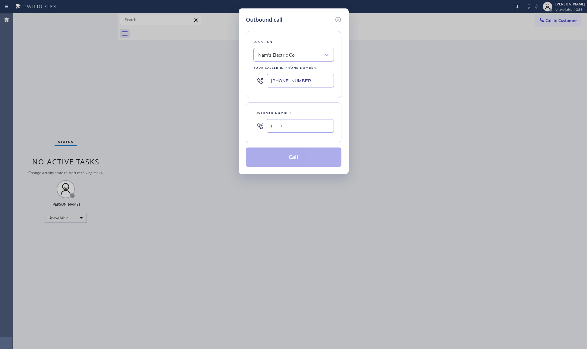
click at [308, 129] on input "(___) ___-____" at bounding box center [300, 126] width 67 height 14
type input "[PHONE_NUMBER]"
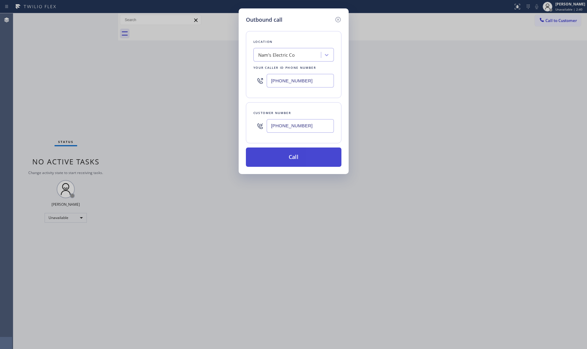
click at [295, 160] on button "Call" at bounding box center [294, 156] width 96 height 19
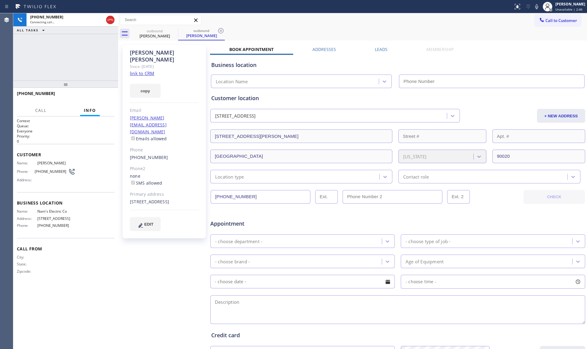
type input "[PHONE_NUMBER]"
click at [221, 34] on icon at bounding box center [220, 30] width 7 height 7
click at [175, 29] on icon at bounding box center [174, 30] width 7 height 7
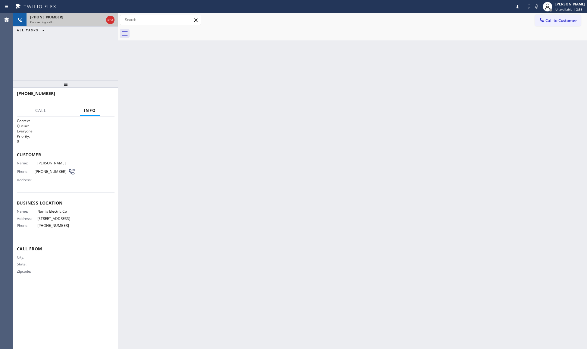
click at [87, 16] on div "[PHONE_NUMBER]" at bounding box center [67, 16] width 74 height 5
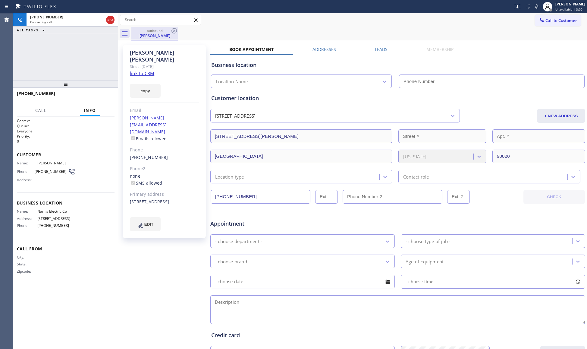
type input "[PHONE_NUMBER]"
click at [230, 24] on div "Call to Customer Outbound call Location Nam's Electric Co Your caller id phone …" at bounding box center [352, 20] width 469 height 11
click at [222, 30] on div "outbound [PERSON_NAME]" at bounding box center [359, 34] width 456 height 14
click at [104, 96] on span "HANG UP" at bounding box center [100, 96] width 18 height 4
drag, startPoint x: 105, startPoint y: 95, endPoint x: 110, endPoint y: 96, distance: 5.4
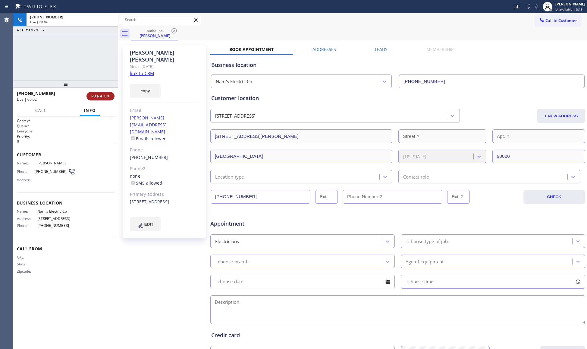
click at [106, 94] on span "HANG UP" at bounding box center [100, 96] width 18 height 4
click at [100, 96] on span "COMPLETE" at bounding box center [99, 96] width 21 height 4
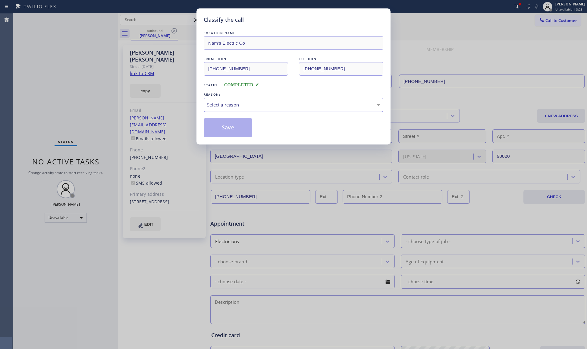
click at [223, 105] on div "Select a reason" at bounding box center [293, 104] width 173 height 7
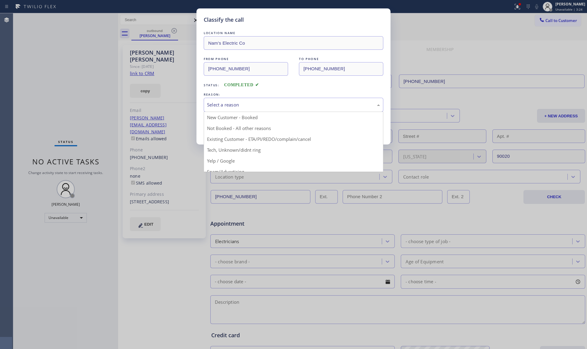
click at [226, 128] on button "Save" at bounding box center [228, 127] width 49 height 19
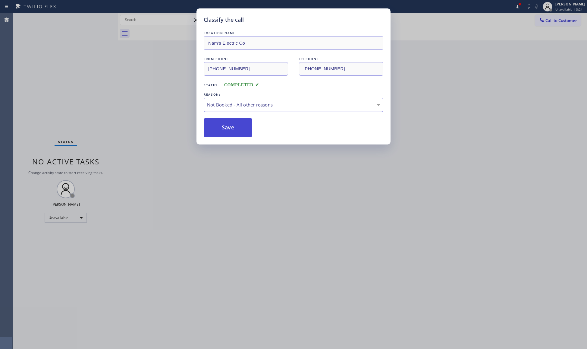
click at [226, 127] on button "Save" at bounding box center [228, 127] width 49 height 19
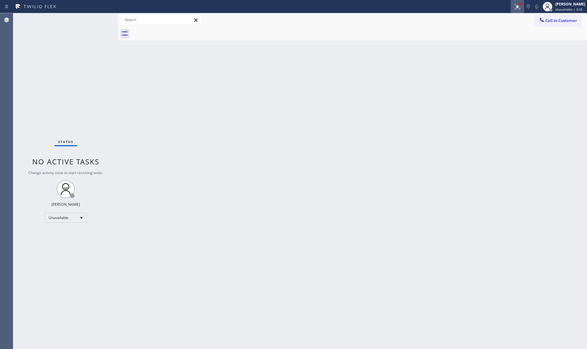
click at [519, 4] on icon at bounding box center [517, 6] width 7 height 7
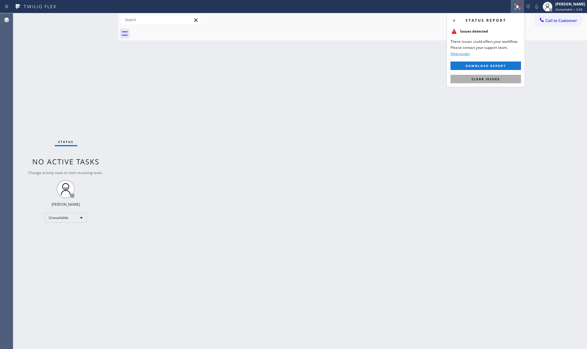
click at [458, 80] on button "Clear issues" at bounding box center [486, 79] width 71 height 8
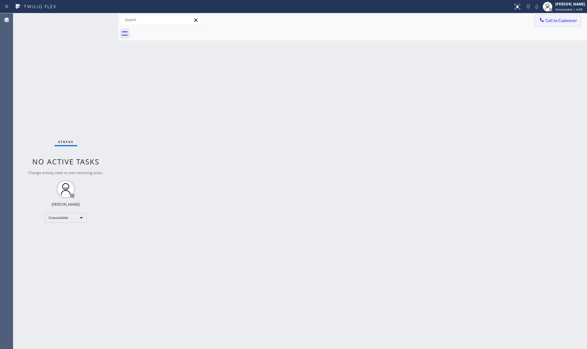
click at [547, 18] on span "Call to Customer" at bounding box center [562, 20] width 32 height 5
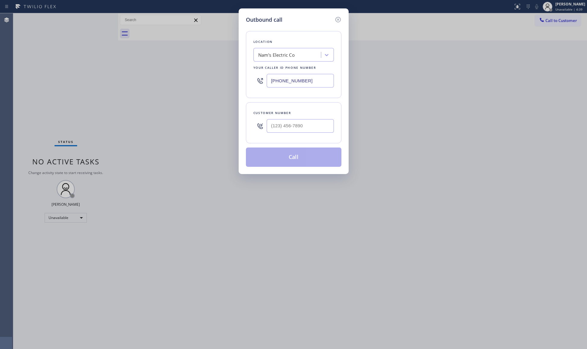
drag, startPoint x: 305, startPoint y: 78, endPoint x: 246, endPoint y: 78, distance: 59.1
click at [246, 78] on div "Location Nam's Electric Co Your caller id phone number [PHONE_NUMBER]" at bounding box center [294, 64] width 96 height 67
paste input "866) 934-3013"
type input "[PHONE_NUMBER]"
click at [311, 120] on input "(___) ___-____" at bounding box center [300, 126] width 67 height 14
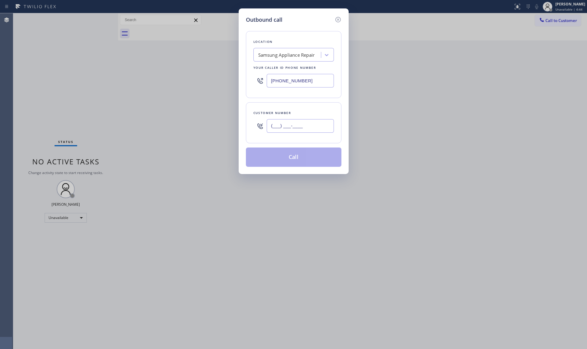
paste input "480) 239-2821"
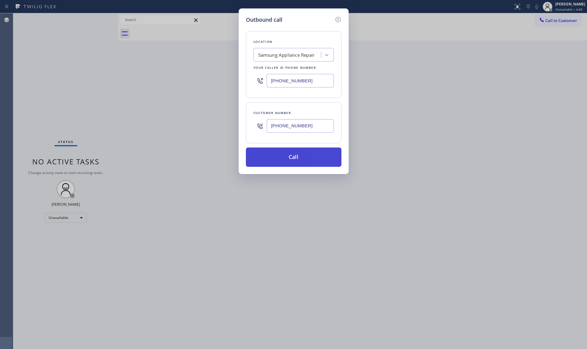
type input "[PHONE_NUMBER]"
click at [289, 161] on button "Call" at bounding box center [294, 156] width 96 height 19
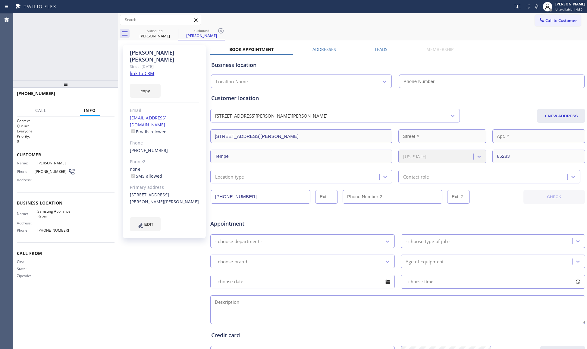
type input "[PHONE_NUMBER]"
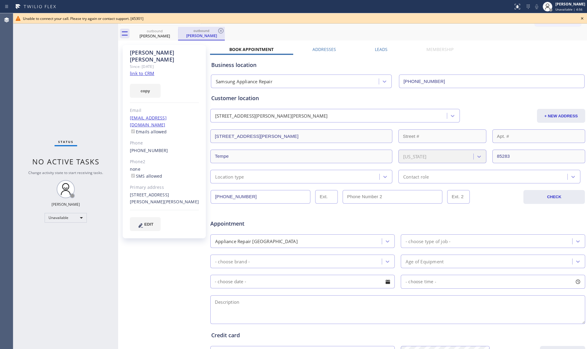
drag, startPoint x: 146, startPoint y: 41, endPoint x: 180, endPoint y: 29, distance: 36.1
click at [149, 41] on div "[PERSON_NAME] Since: [DATE] link to CRM copy Email [EMAIL_ADDRESS][DOMAIN_NAME]…" at bounding box center [352, 237] width 469 height 394
click at [0, 0] on icon at bounding box center [0, 0] width 0 height 0
click at [172, 32] on icon at bounding box center [174, 30] width 7 height 7
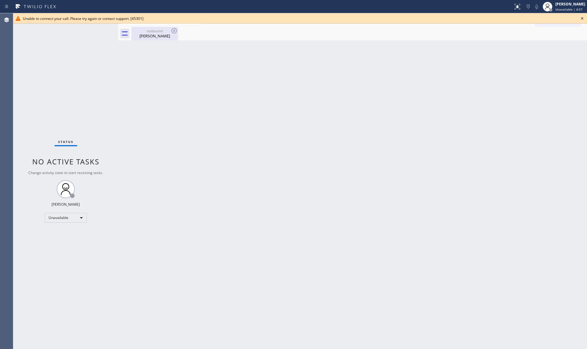
click at [178, 30] on div "outbound [PERSON_NAME]" at bounding box center [154, 34] width 47 height 14
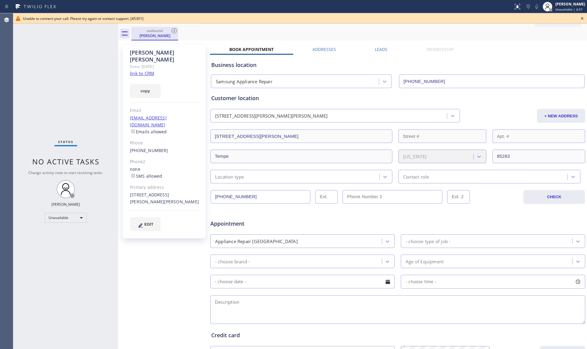
click at [178, 30] on div "outbound [PERSON_NAME]" at bounding box center [154, 34] width 47 height 14
click at [174, 30] on icon at bounding box center [174, 30] width 7 height 7
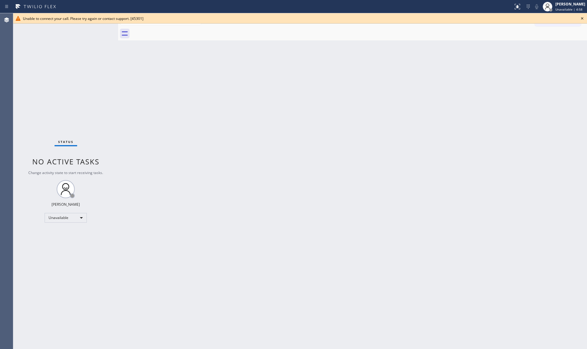
click at [162, 32] on div at bounding box center [359, 34] width 456 height 14
click at [580, 18] on icon at bounding box center [582, 18] width 7 height 7
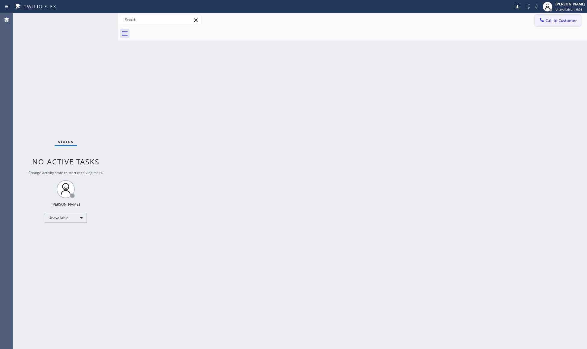
click at [544, 18] on icon at bounding box center [542, 20] width 6 height 6
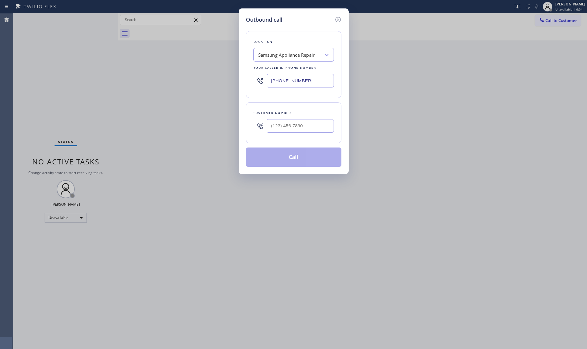
drag, startPoint x: 310, startPoint y: 81, endPoint x: 254, endPoint y: 81, distance: 56.7
click at [254, 81] on div "[PHONE_NUMBER]" at bounding box center [294, 81] width 81 height 20
paste input "206) 594-254"
type input "[PHONE_NUMBER]"
click at [324, 131] on input "(___) ___-____" at bounding box center [300, 126] width 67 height 14
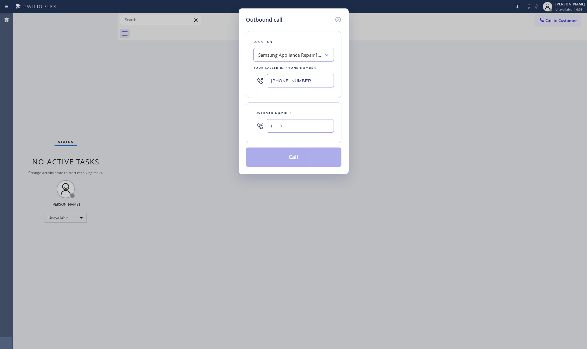
paste input "206) 713-6068"
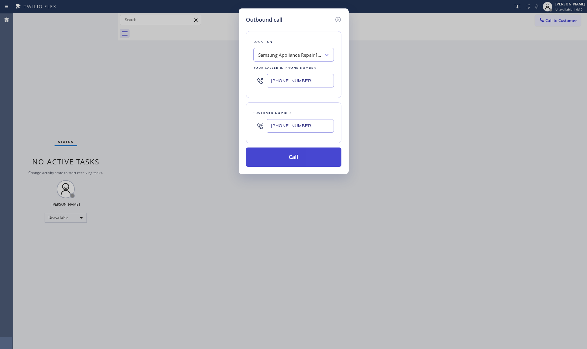
type input "[PHONE_NUMBER]"
click at [301, 156] on button "Call" at bounding box center [294, 156] width 96 height 19
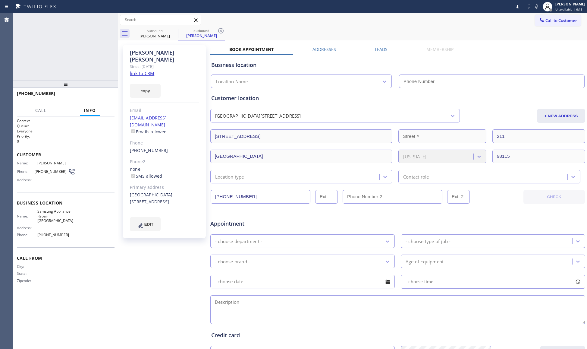
type input "[PHONE_NUMBER]"
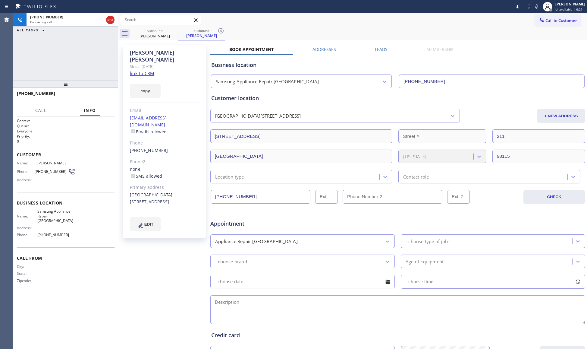
click at [343, 35] on div "outbound [PERSON_NAME] outbound [PERSON_NAME]" at bounding box center [359, 34] width 456 height 14
click at [97, 92] on button "HANG UP" at bounding box center [101, 96] width 28 height 8
click at [97, 93] on button "HANG UP" at bounding box center [101, 96] width 28 height 8
click at [99, 93] on button "COMPLETE" at bounding box center [99, 96] width 30 height 8
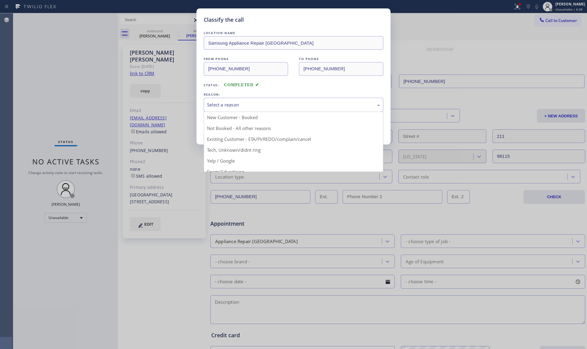
click at [244, 102] on div "Select a reason" at bounding box center [293, 104] width 173 height 7
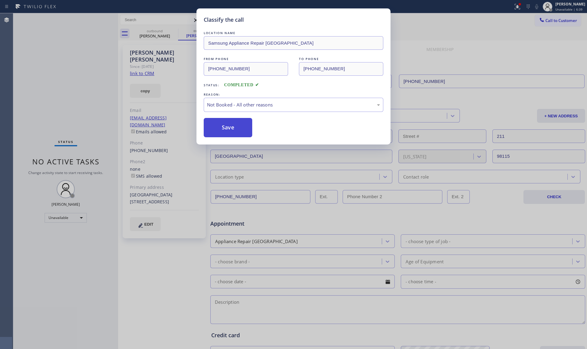
click at [224, 130] on button "Save" at bounding box center [228, 127] width 49 height 19
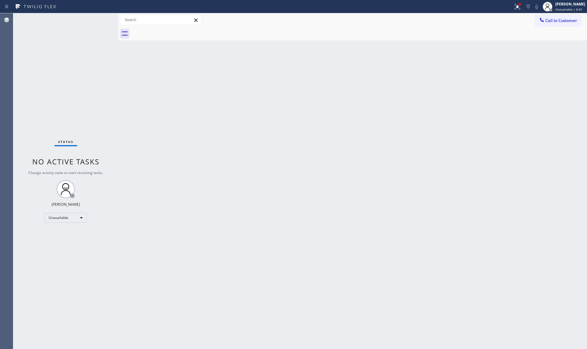
click at [511, 11] on div at bounding box center [256, 7] width 509 height 10
click at [514, 8] on div at bounding box center [517, 6] width 13 height 7
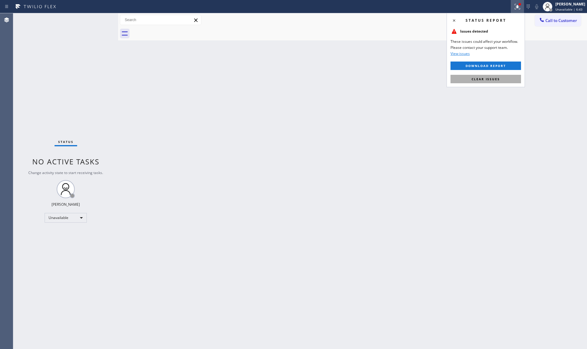
click at [490, 77] on span "Clear issues" at bounding box center [486, 79] width 28 height 4
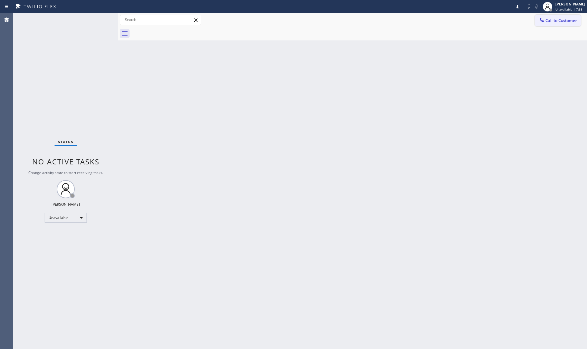
click at [547, 20] on span "Call to Customer" at bounding box center [562, 20] width 32 height 5
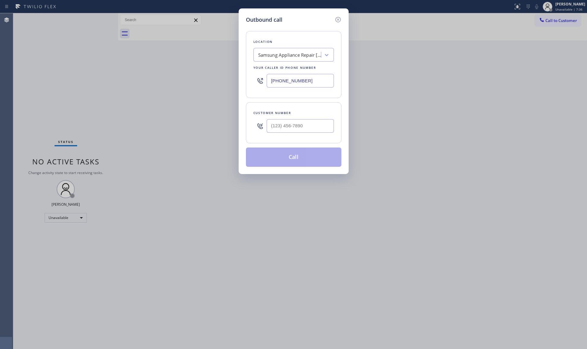
drag, startPoint x: 316, startPoint y: 82, endPoint x: 243, endPoint y: 77, distance: 73.4
click at [243, 77] on div "Outbound call Location Samsung Appliance Repair [GEOGRAPHIC_DATA] Your caller i…" at bounding box center [294, 91] width 110 height 166
paste input "949) 438-5091"
type input "[PHONE_NUMBER]"
click at [325, 114] on div "Customer number" at bounding box center [294, 113] width 81 height 6
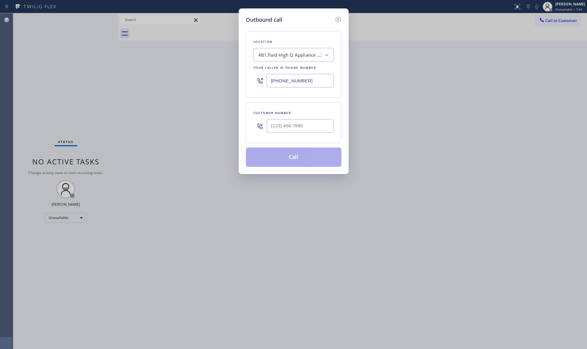
click at [322, 116] on div "Customer number" at bounding box center [294, 113] width 81 height 6
click at [318, 124] on input "(___) ___-____" at bounding box center [300, 126] width 67 height 14
paste input "949) 603-8822"
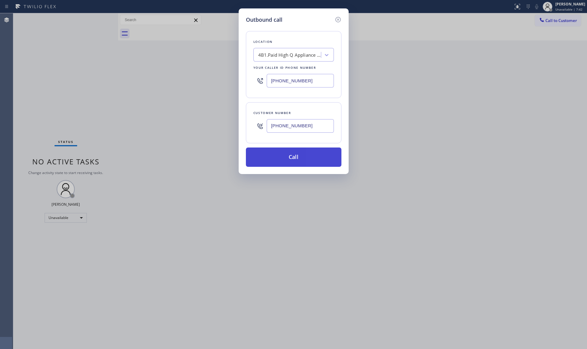
type input "[PHONE_NUMBER]"
drag, startPoint x: 289, startPoint y: 158, endPoint x: 297, endPoint y: 157, distance: 7.6
click at [290, 158] on button "Call" at bounding box center [294, 156] width 96 height 19
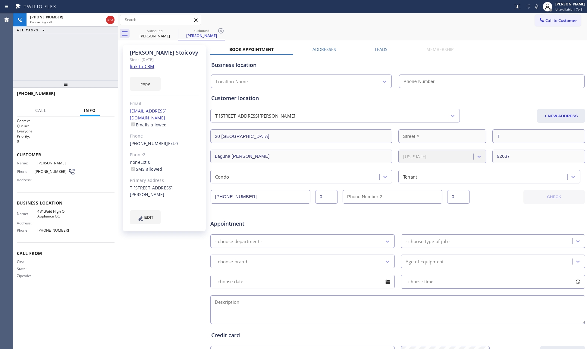
type input "[PHONE_NUMBER]"
click at [222, 31] on icon at bounding box center [220, 30] width 7 height 7
click at [105, 70] on div "[PHONE_NUMBER] Live | 00:01 ALL TASKS ALL TASKS ACTIVE TASKS TASKS IN WRAP UP" at bounding box center [65, 46] width 105 height 67
click at [109, 96] on button "HANG UP" at bounding box center [101, 96] width 28 height 8
click at [108, 96] on span "HANG UP" at bounding box center [100, 96] width 18 height 4
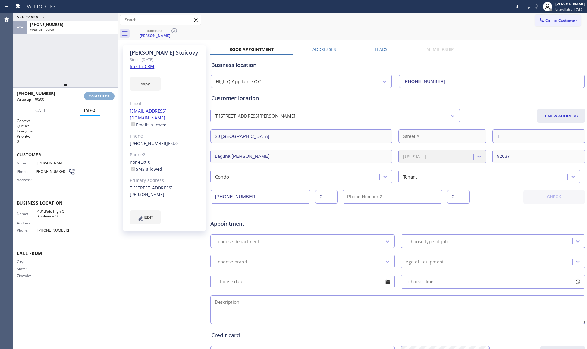
click at [108, 96] on span "COMPLETE" at bounding box center [99, 96] width 21 height 4
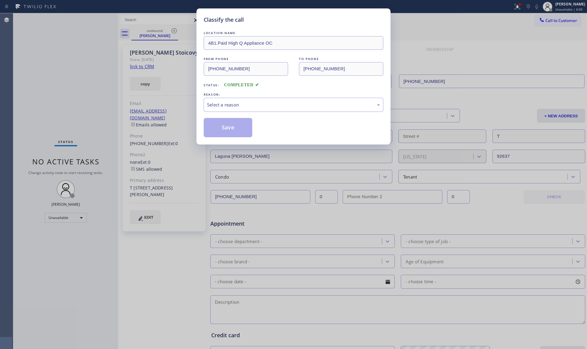
click at [242, 95] on div "REASON:" at bounding box center [294, 94] width 180 height 6
drag, startPoint x: 242, startPoint y: 103, endPoint x: 235, endPoint y: 109, distance: 9.0
click at [241, 103] on div "Select a reason" at bounding box center [293, 104] width 173 height 7
click at [217, 131] on button "Save" at bounding box center [228, 127] width 49 height 19
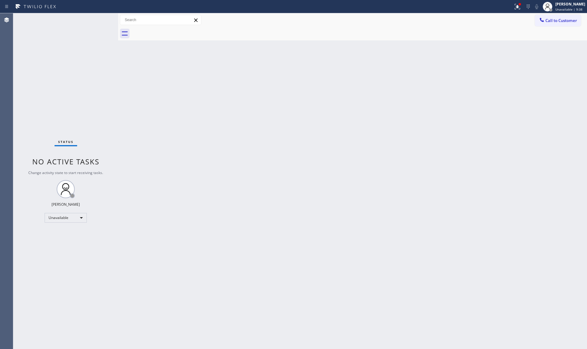
drag, startPoint x: 273, startPoint y: 84, endPoint x: 281, endPoint y: 73, distance: 14.0
click at [274, 83] on div "Back to Dashboard Change Sender ID Customers Technicians Select a contact Outbo…" at bounding box center [352, 181] width 469 height 336
click at [522, 5] on div at bounding box center [517, 6] width 13 height 13
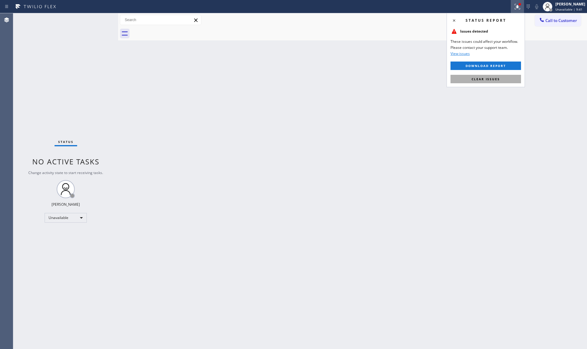
click at [484, 80] on span "Clear issues" at bounding box center [486, 79] width 28 height 4
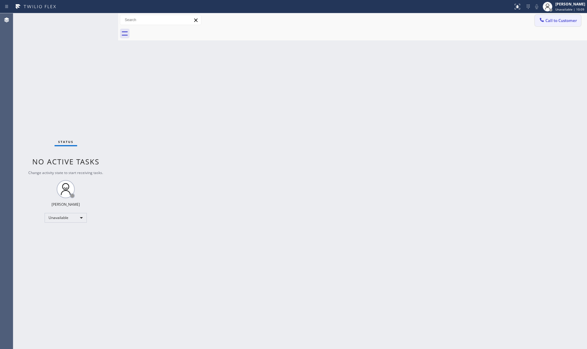
click at [547, 19] on span "Call to Customer" at bounding box center [562, 20] width 32 height 5
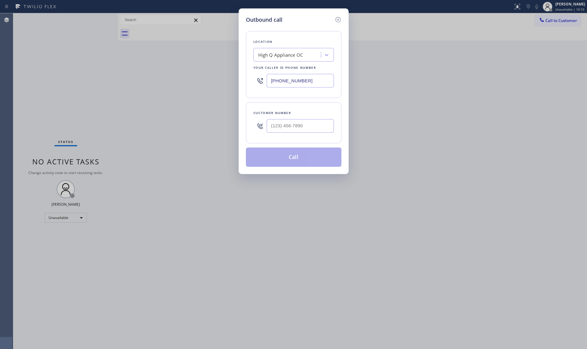
drag, startPoint x: 312, startPoint y: 81, endPoint x: 204, endPoint y: 81, distance: 107.9
click at [203, 83] on div "Outbound call Location High Q Appliance OC Your caller id phone number [PHONE_N…" at bounding box center [293, 174] width 587 height 349
paste input "760) 350-3337"
type input "[PHONE_NUMBER]"
click at [307, 127] on input "(___) ___-____" at bounding box center [300, 126] width 67 height 14
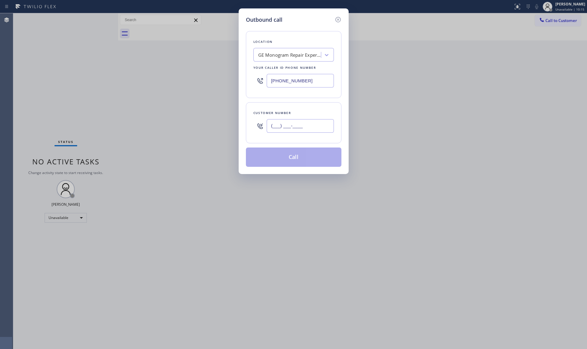
paste input "646) 246-1063"
type input "[PHONE_NUMBER]"
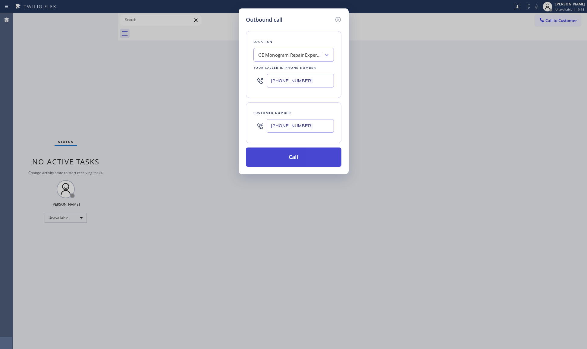
click at [294, 162] on button "Call" at bounding box center [294, 156] width 96 height 19
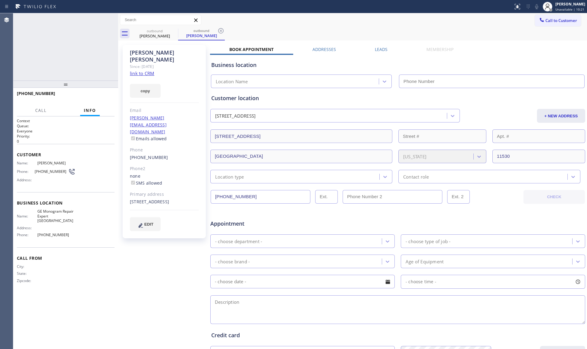
type input "[PHONE_NUMBER]"
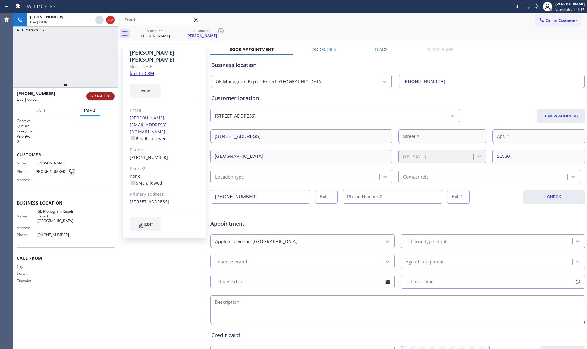
click at [105, 96] on span "HANG UP" at bounding box center [100, 96] width 18 height 4
click at [105, 95] on span "HANG UP" at bounding box center [100, 96] width 18 height 4
click at [108, 93] on button "COMPLETE" at bounding box center [99, 96] width 30 height 8
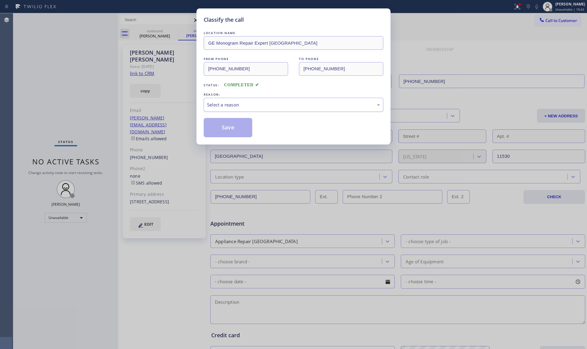
click at [229, 109] on div "Select a reason" at bounding box center [294, 105] width 180 height 14
drag, startPoint x: 231, startPoint y: 125, endPoint x: 238, endPoint y: 109, distance: 18.4
click at [232, 125] on button "Save" at bounding box center [228, 127] width 49 height 19
click at [516, 4] on icon at bounding box center [517, 6] width 7 height 7
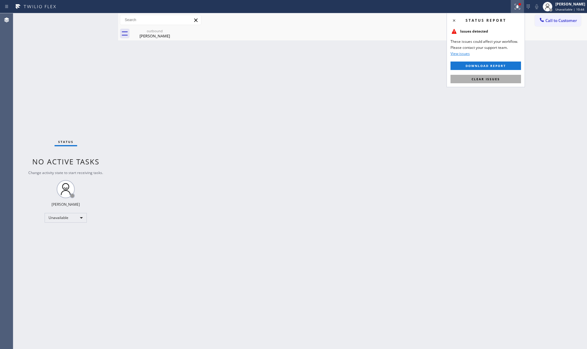
click at [487, 76] on button "Clear issues" at bounding box center [486, 79] width 71 height 8
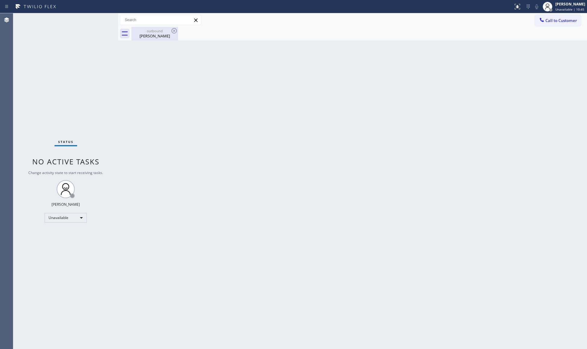
click at [147, 36] on div "[PERSON_NAME]" at bounding box center [155, 35] width 46 height 5
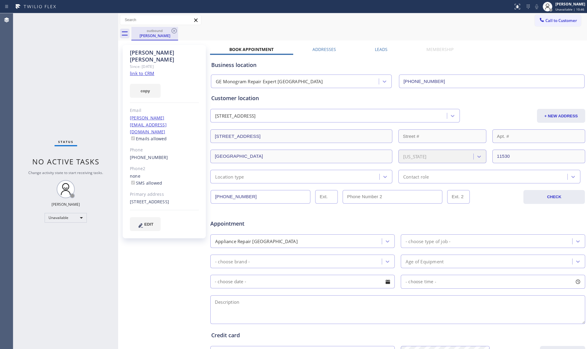
drag, startPoint x: 169, startPoint y: 28, endPoint x: 176, endPoint y: 29, distance: 7.1
click at [169, 28] on div "outbound [PERSON_NAME]" at bounding box center [155, 33] width 46 height 13
click at [177, 29] on icon at bounding box center [174, 30] width 7 height 7
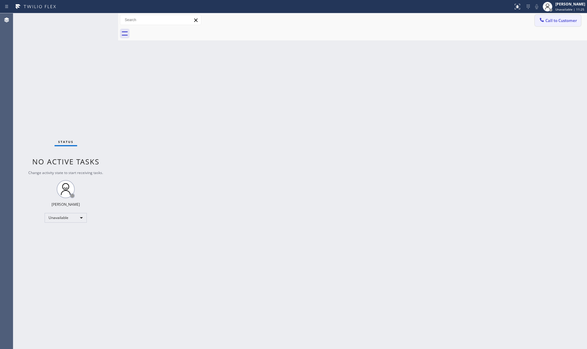
click at [549, 19] on span "Call to Customer" at bounding box center [562, 20] width 32 height 5
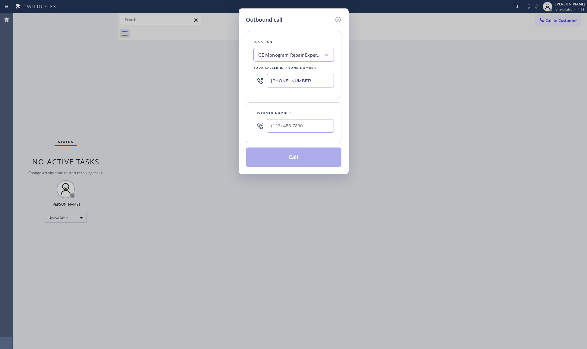
drag, startPoint x: 327, startPoint y: 79, endPoint x: 240, endPoint y: 81, distance: 86.9
click at [240, 81] on div "Outbound call Location GE Monogram Repair Expert [GEOGRAPHIC_DATA] Your caller …" at bounding box center [294, 91] width 110 height 166
paste input "14) 909-1626"
type input "[PHONE_NUMBER]"
click at [317, 122] on input "(___) ___-____" at bounding box center [300, 126] width 67 height 14
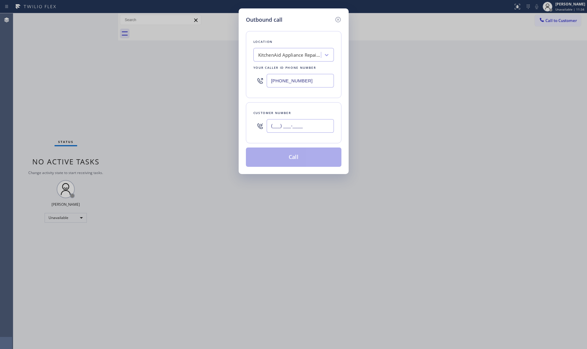
paste input "310) 245-7239"
type input "[PHONE_NUMBER]"
click at [308, 159] on button "Call" at bounding box center [294, 156] width 96 height 19
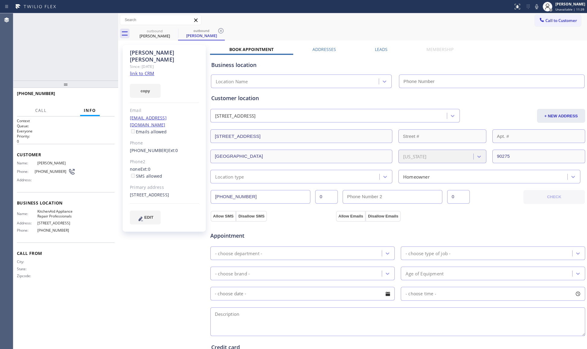
type input "[PHONE_NUMBER]"
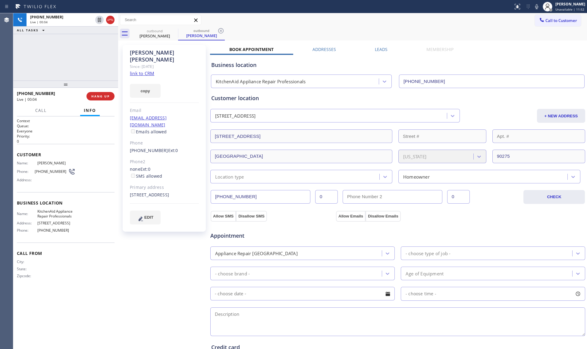
click at [101, 89] on div "[PHONE_NUMBER] Live | 00:04 HANG UP" at bounding box center [66, 96] width 98 height 16
click at [101, 92] on button "HANG UP" at bounding box center [101, 96] width 28 height 8
click at [106, 93] on button "HANG UP" at bounding box center [101, 96] width 28 height 8
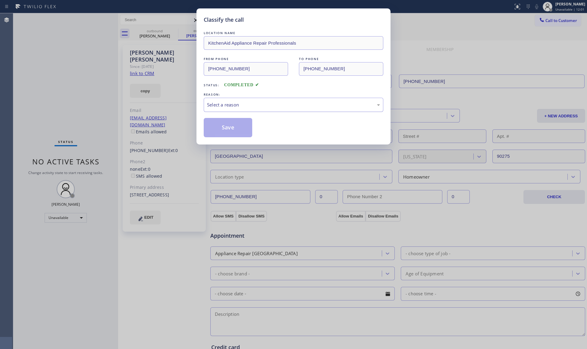
click at [249, 106] on div "Select a reason" at bounding box center [293, 104] width 173 height 7
click at [224, 128] on button "Save" at bounding box center [228, 127] width 49 height 19
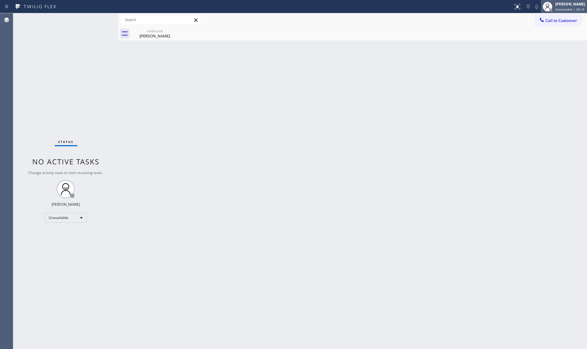
click at [566, 6] on div "[PERSON_NAME]" at bounding box center [571, 4] width 30 height 5
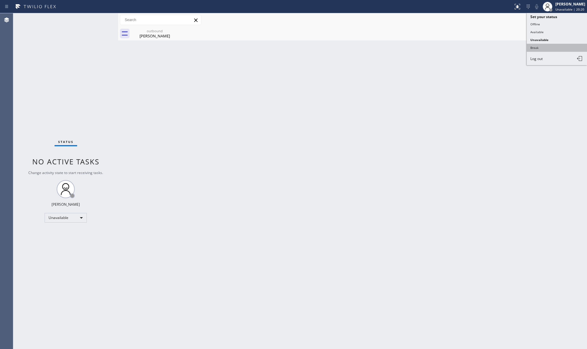
click at [543, 46] on button "Break" at bounding box center [557, 48] width 60 height 8
click at [324, 198] on div "Back to Dashboard Change Sender ID Customers Technicians Select a contact Outbo…" at bounding box center [352, 181] width 469 height 336
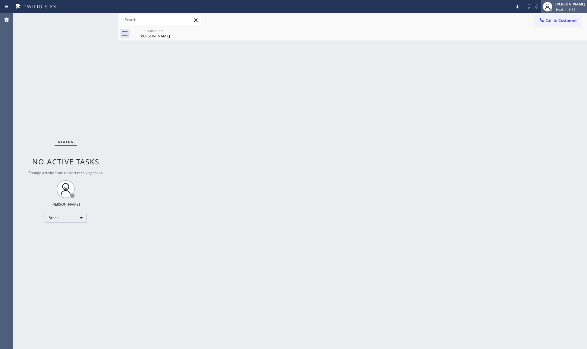
click at [571, 4] on div "[PERSON_NAME]" at bounding box center [571, 4] width 30 height 5
click at [549, 41] on button "Unavailable" at bounding box center [557, 40] width 60 height 8
drag, startPoint x: 147, startPoint y: 35, endPoint x: 154, endPoint y: 34, distance: 7.3
click at [147, 35] on div "[PERSON_NAME]" at bounding box center [155, 35] width 46 height 5
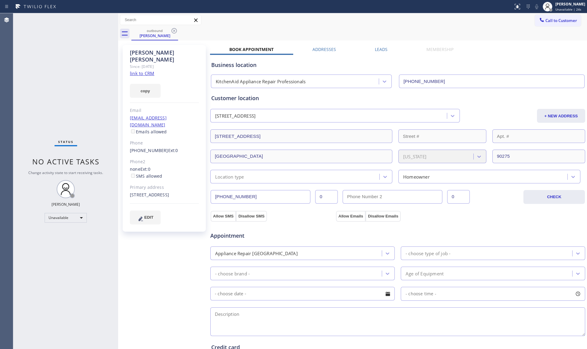
click at [174, 30] on icon at bounding box center [174, 30] width 5 height 5
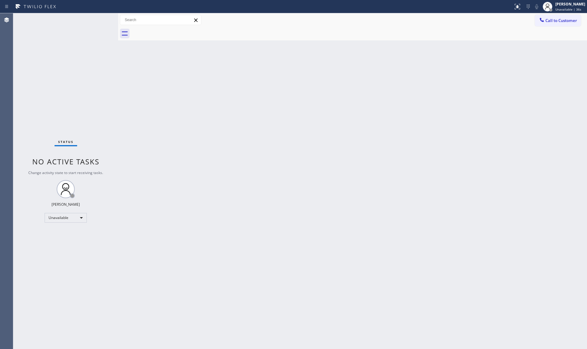
drag, startPoint x: 560, startPoint y: 18, endPoint x: 513, endPoint y: 31, distance: 48.6
click at [560, 18] on span "Call to Customer" at bounding box center [562, 20] width 32 height 5
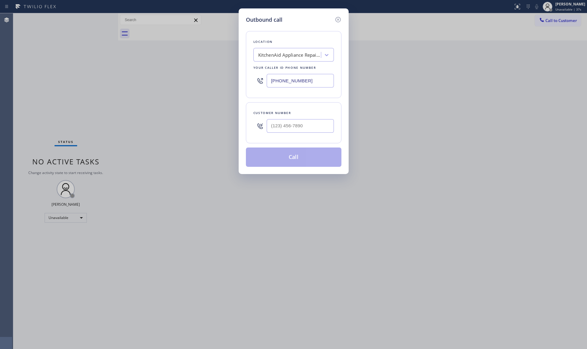
drag, startPoint x: 309, startPoint y: 82, endPoint x: 226, endPoint y: 88, distance: 83.7
click at [225, 88] on div "Outbound call Location KitchenAid Appliance Repair Professionals Your caller id…" at bounding box center [293, 174] width 587 height 349
paste input "623) 526-1888"
type input "[PHONE_NUMBER]"
click at [308, 126] on input "(___) ___-____" at bounding box center [300, 126] width 67 height 14
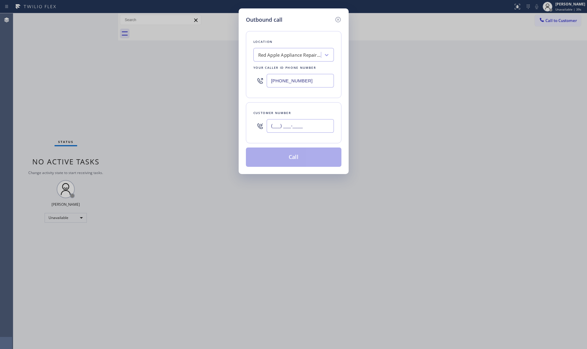
paste input "623) 288-7270"
type input "[PHONE_NUMBER]"
click at [299, 159] on button "Call" at bounding box center [294, 156] width 96 height 19
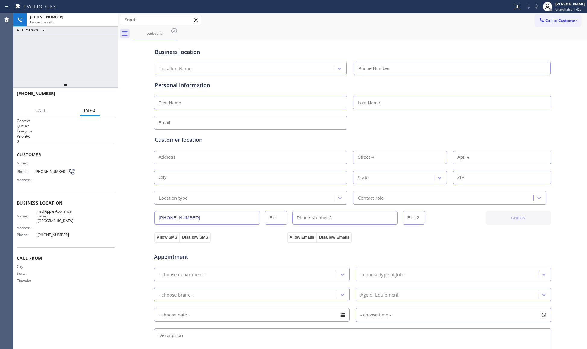
type input "[PHONE_NUMBER]"
click at [386, 13] on div "Status report No issues detected If you experience an issue, please download th…" at bounding box center [293, 6] width 587 height 13
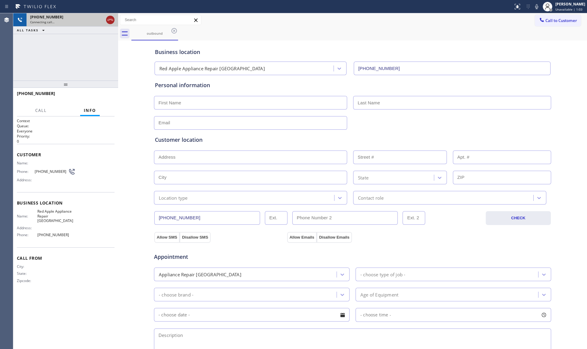
click at [110, 21] on icon at bounding box center [110, 19] width 7 height 7
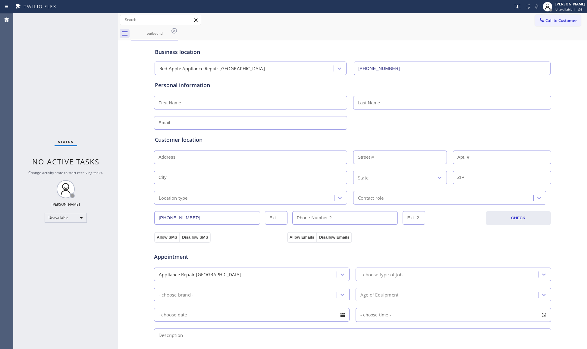
click at [539, 21] on div at bounding box center [542, 20] width 7 height 7
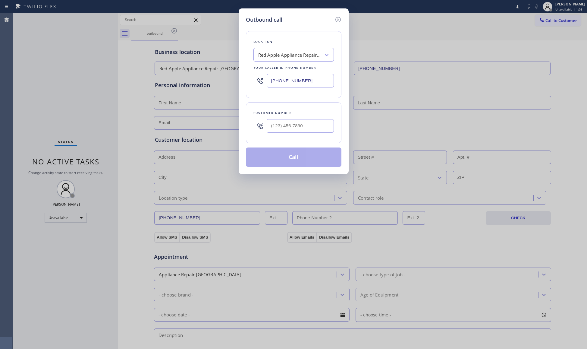
drag, startPoint x: 302, startPoint y: 82, endPoint x: 276, endPoint y: 86, distance: 25.7
click at [277, 87] on input "[PHONE_NUMBER]" at bounding box center [300, 81] width 67 height 14
paste input "8) 187-4063"
click at [272, 82] on input "(628) 187-4063" at bounding box center [300, 81] width 67 height 14
paste input "818) 740-6341"
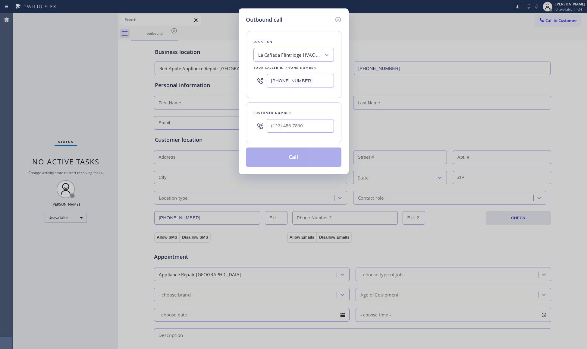
type input "[PHONE_NUMBER]"
click at [278, 126] on input "(___) ___-____" at bounding box center [300, 126] width 67 height 14
paste input "818) 443-6933"
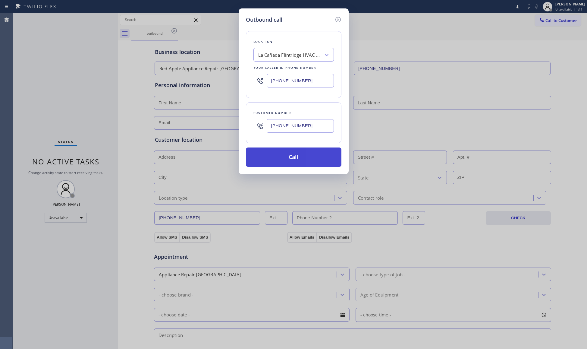
type input "[PHONE_NUMBER]"
drag, startPoint x: 291, startPoint y: 155, endPoint x: 297, endPoint y: 156, distance: 5.8
click at [291, 155] on button "Call" at bounding box center [294, 156] width 96 height 19
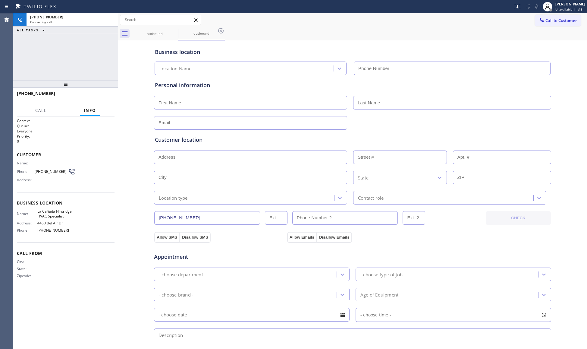
type input "[PHONE_NUMBER]"
drag, startPoint x: 99, startPoint y: 84, endPoint x: 103, endPoint y: 97, distance: 13.9
click at [101, 88] on div at bounding box center [65, 84] width 105 height 7
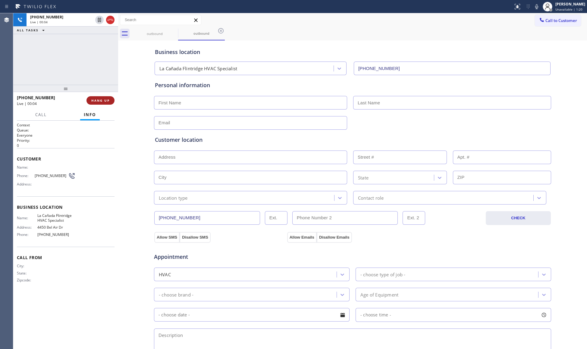
click at [104, 100] on span "HANG UP" at bounding box center [100, 100] width 18 height 4
click at [104, 100] on span "COMPLETE" at bounding box center [99, 100] width 21 height 4
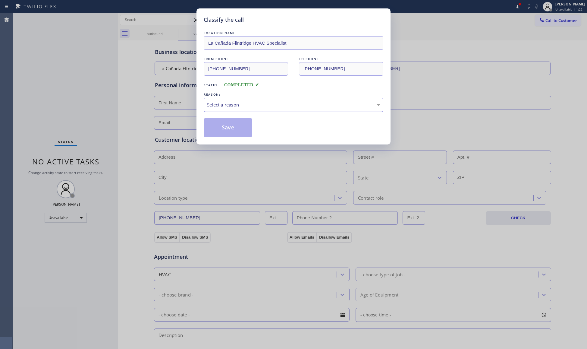
click at [217, 103] on div "Select a reason" at bounding box center [293, 104] width 173 height 7
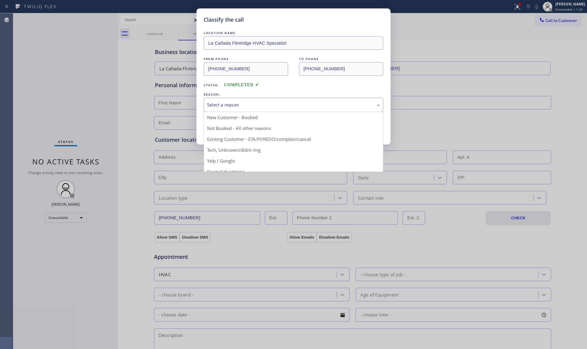
drag, startPoint x: 219, startPoint y: 133, endPoint x: 221, endPoint y: 131, distance: 3.2
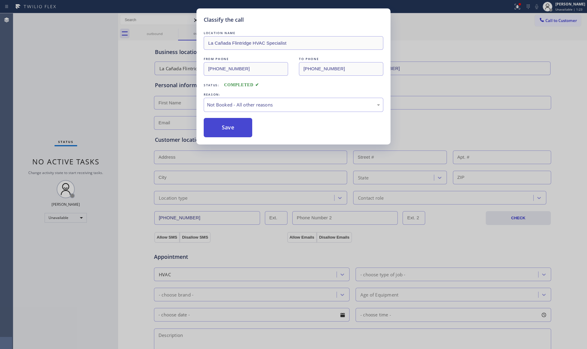
click at [221, 131] on button "Save" at bounding box center [228, 127] width 49 height 19
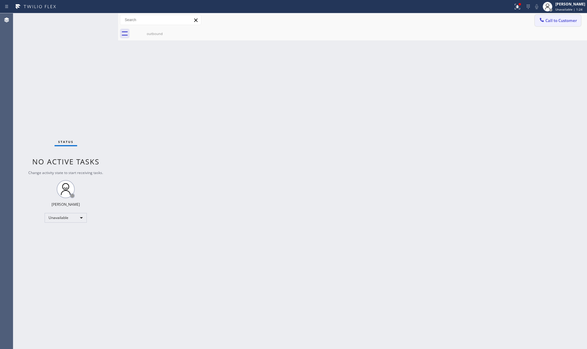
click at [545, 22] on icon at bounding box center [542, 20] width 6 height 6
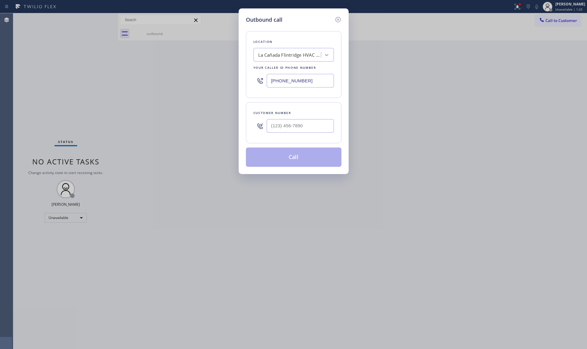
drag, startPoint x: 311, startPoint y: 86, endPoint x: 250, endPoint y: 85, distance: 61.2
click at [240, 86] on div "Outbound call Location [GEOGRAPHIC_DATA] HVAC Specialist Your caller id phone n…" at bounding box center [294, 91] width 110 height 166
paste input "786) 471-1187"
type input "[PHONE_NUMBER]"
click at [303, 131] on input "(___) ___-____" at bounding box center [300, 126] width 67 height 14
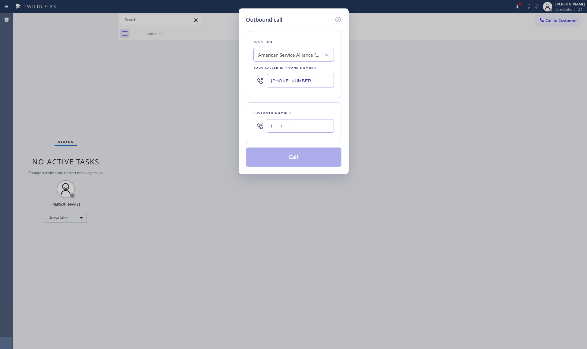
paste input "239) 203-2353"
type input "[PHONE_NUMBER]"
click at [301, 156] on button "Call" at bounding box center [294, 156] width 96 height 19
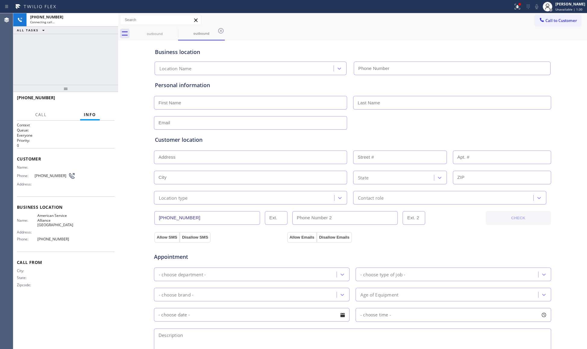
type input "[PHONE_NUMBER]"
click at [460, 41] on div "Business location American Service Alliance [GEOGRAPHIC_DATA] [PHONE_NUMBER]" at bounding box center [353, 57] width 398 height 36
click at [519, 5] on icon at bounding box center [518, 6] width 4 height 2
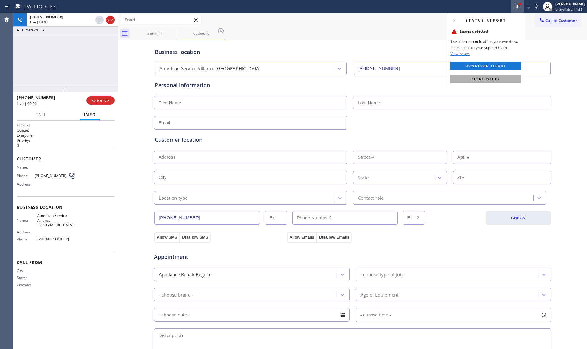
click at [487, 80] on span "Clear issues" at bounding box center [486, 79] width 28 height 4
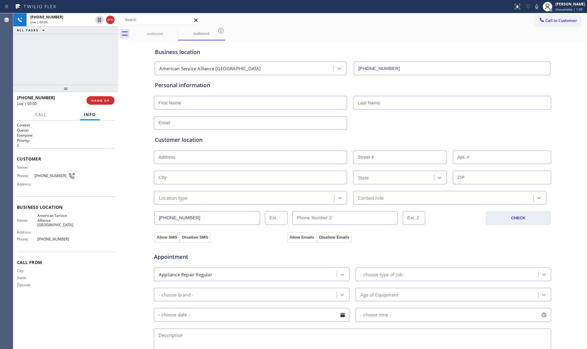
drag, startPoint x: 438, startPoint y: 45, endPoint x: 378, endPoint y: 51, distance: 60.7
click at [437, 45] on div "Business location American Service Alliance [GEOGRAPHIC_DATA] [PHONE_NUMBER]" at bounding box center [353, 58] width 398 height 33
click at [99, 100] on span "HANG UP" at bounding box center [100, 100] width 18 height 4
click at [98, 100] on span "HANG UP" at bounding box center [100, 100] width 18 height 4
click at [98, 100] on span "COMPLETE" at bounding box center [99, 100] width 21 height 4
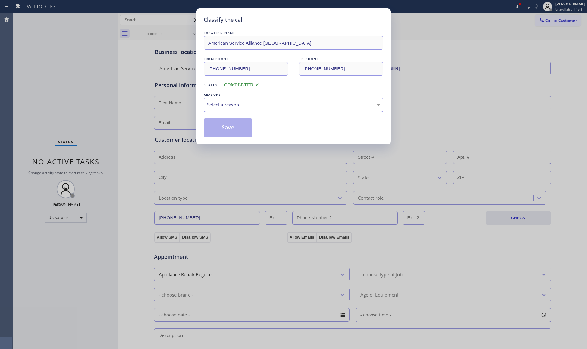
drag, startPoint x: 269, startPoint y: 100, endPoint x: 265, endPoint y: 101, distance: 4.0
click at [269, 100] on div "Select a reason" at bounding box center [294, 105] width 180 height 14
click at [230, 130] on button "Save" at bounding box center [228, 127] width 49 height 19
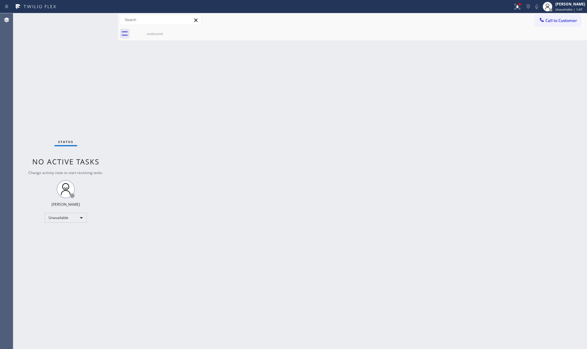
drag, startPoint x: 514, startPoint y: 11, endPoint x: 511, endPoint y: 27, distance: 16.2
click at [514, 11] on button at bounding box center [517, 6] width 13 height 13
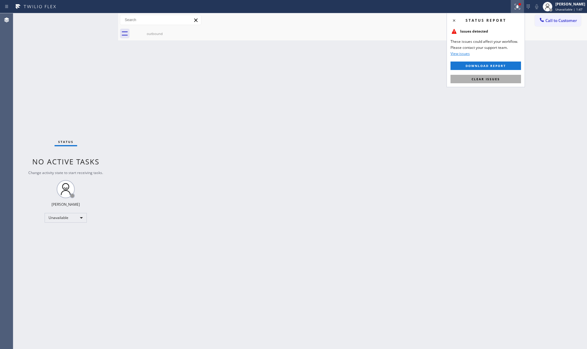
click at [493, 77] on span "Clear issues" at bounding box center [486, 79] width 28 height 4
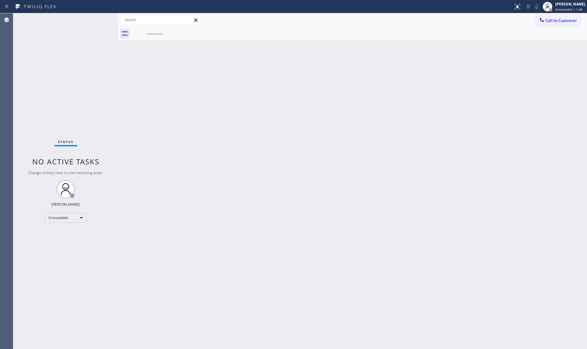
click at [548, 19] on span "Call to Customer" at bounding box center [562, 20] width 32 height 5
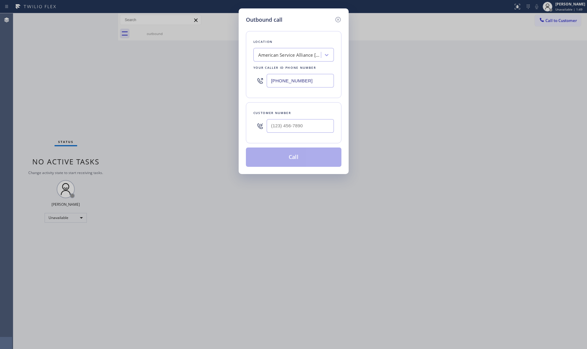
drag, startPoint x: 297, startPoint y: 81, endPoint x: 231, endPoint y: 81, distance: 66.3
click at [231, 81] on div "Outbound call Location American Service Alliance [GEOGRAPHIC_DATA] Your caller …" at bounding box center [293, 174] width 587 height 349
paste input "424) 533-5426"
type input "[PHONE_NUMBER]"
click at [315, 128] on input "(___) ___-____" at bounding box center [300, 126] width 67 height 14
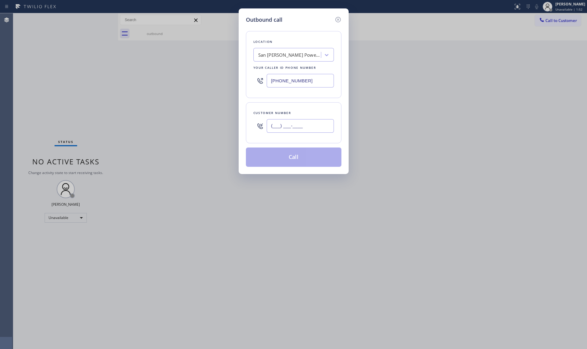
paste input "559) 784-1110"
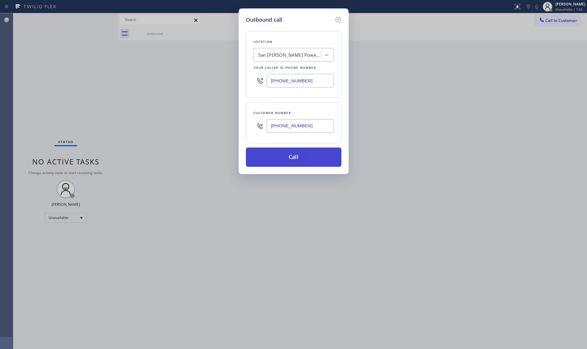
type input "[PHONE_NUMBER]"
drag, startPoint x: 294, startPoint y: 160, endPoint x: 343, endPoint y: 152, distance: 49.5
click at [294, 160] on button "Call" at bounding box center [294, 156] width 96 height 19
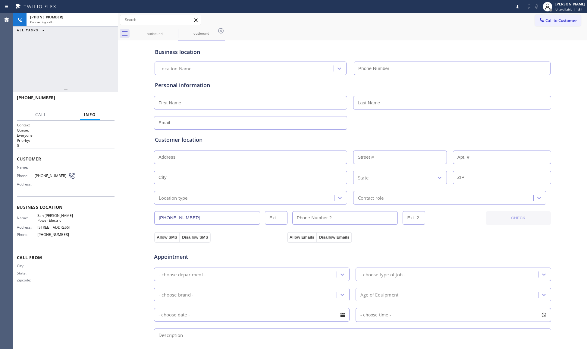
type input "[PHONE_NUMBER]"
click at [391, 39] on div "outbound outbound" at bounding box center [359, 34] width 456 height 14
click at [96, 100] on span "HANG UP" at bounding box center [100, 100] width 18 height 4
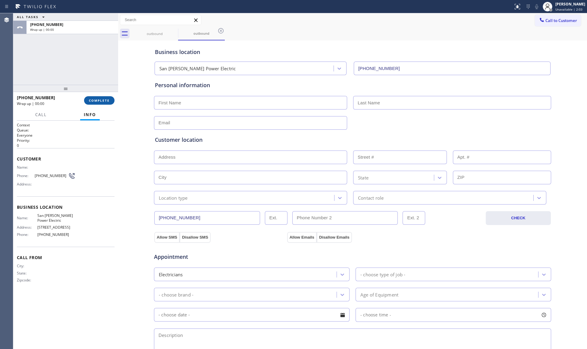
click at [96, 99] on span "COMPLETE" at bounding box center [99, 100] width 21 height 4
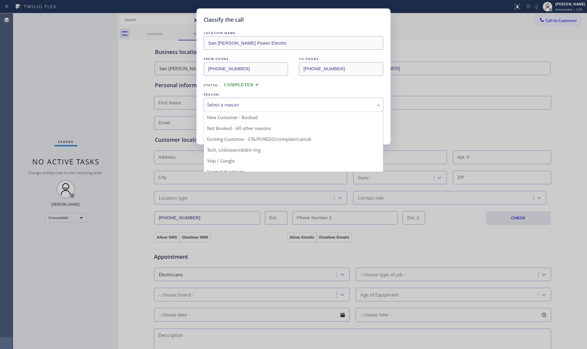
drag, startPoint x: 222, startPoint y: 99, endPoint x: 221, endPoint y: 108, distance: 9.1
click at [222, 99] on div "Select a reason" at bounding box center [294, 105] width 180 height 14
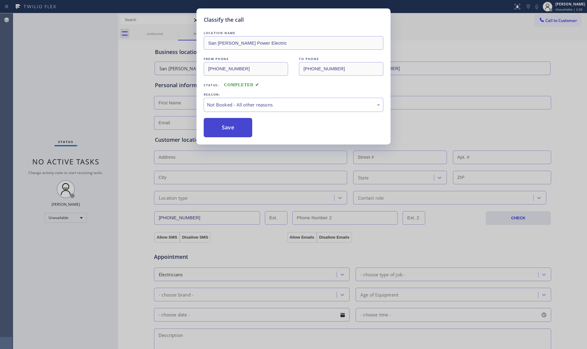
click at [227, 126] on button "Save" at bounding box center [228, 127] width 49 height 19
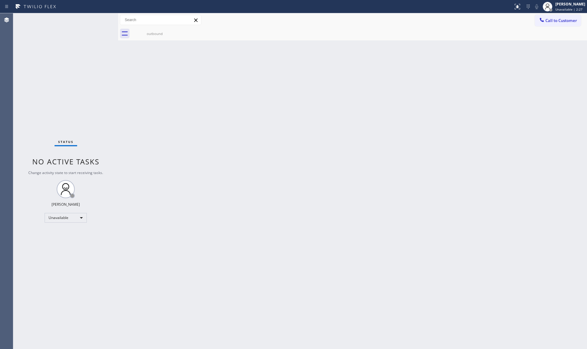
click at [227, 122] on div "Back to Dashboard Change Sender ID Customers Technicians Select a contact Outbo…" at bounding box center [352, 181] width 469 height 336
drag, startPoint x: 552, startPoint y: 17, endPoint x: 542, endPoint y: 24, distance: 12.1
click at [552, 17] on button "Call to Customer" at bounding box center [558, 20] width 46 height 11
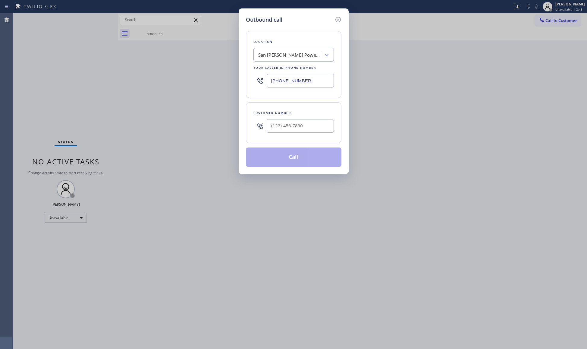
drag, startPoint x: 308, startPoint y: 80, endPoint x: 235, endPoint y: 81, distance: 73.3
click at [235, 81] on div "Outbound call Location [GEOGRAPHIC_DATA][PERSON_NAME] Power Electric Your calle…" at bounding box center [293, 174] width 587 height 349
paste input "949) 617-1133"
type input "[PHONE_NUMBER]"
click at [302, 134] on div at bounding box center [300, 126] width 67 height 20
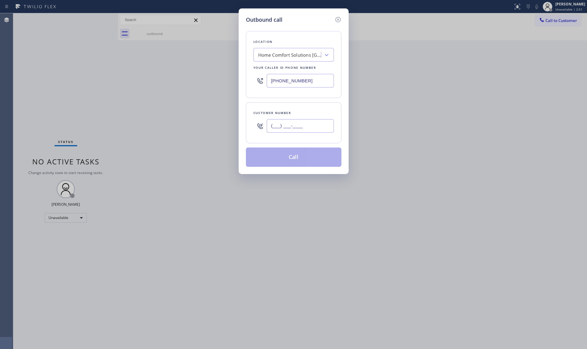
click at [307, 128] on input "(___) ___-____" at bounding box center [300, 126] width 67 height 14
paste input "479) 849-3276"
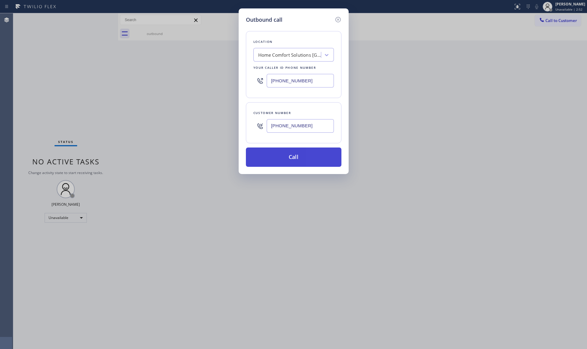
type input "[PHONE_NUMBER]"
click at [292, 157] on button "Call" at bounding box center [294, 156] width 96 height 19
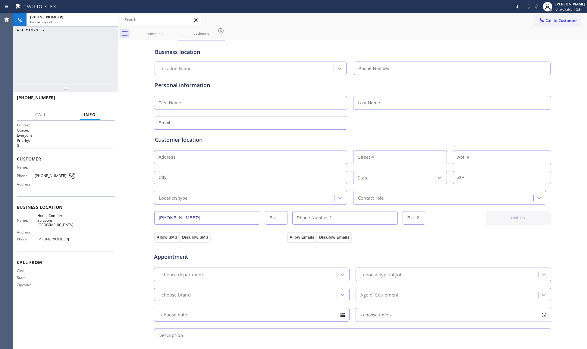
type input "[PHONE_NUMBER]"
click at [447, 35] on div "outbound outbound" at bounding box center [359, 34] width 456 height 14
click at [105, 103] on button "HANG UP" at bounding box center [101, 100] width 28 height 8
click at [101, 96] on div "[PHONE_NUMBER] Live | 00:03 HANG UP" at bounding box center [66, 101] width 98 height 16
click at [101, 96] on button "HANG UP" at bounding box center [101, 100] width 28 height 8
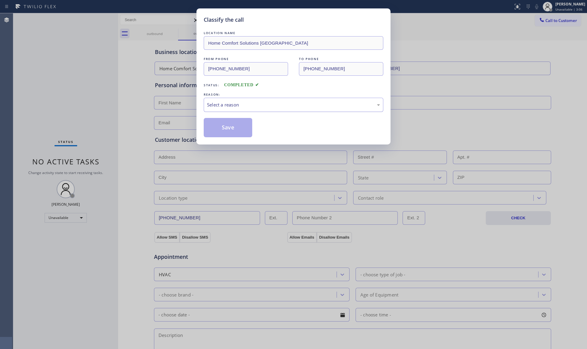
click at [215, 104] on div "Select a reason" at bounding box center [293, 104] width 173 height 7
click at [232, 128] on button "Save" at bounding box center [228, 127] width 49 height 19
click at [233, 128] on button "Save" at bounding box center [228, 127] width 49 height 19
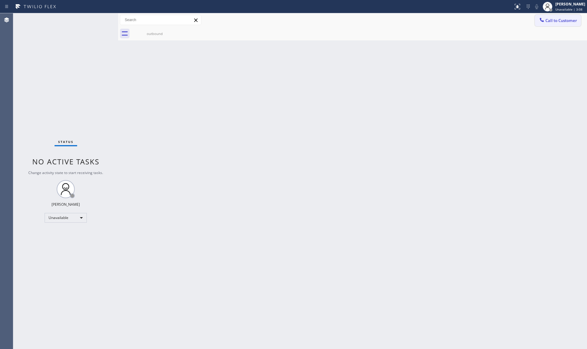
click at [542, 17] on icon at bounding box center [542, 20] width 6 height 6
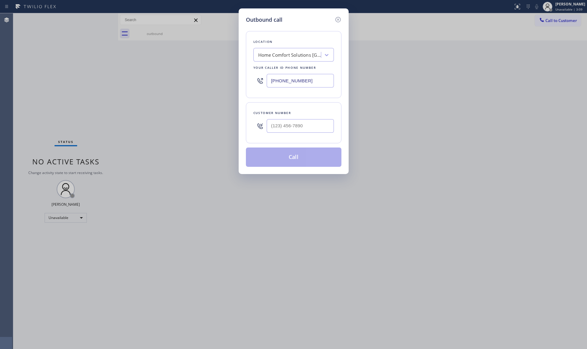
drag, startPoint x: 297, startPoint y: 83, endPoint x: 247, endPoint y: 84, distance: 49.5
click at [247, 84] on div "Location Home Comfort Solutions [GEOGRAPHIC_DATA] Your caller id phone number […" at bounding box center [294, 64] width 96 height 67
paste input "714) 360-0306"
type input "[PHONE_NUMBER]"
click at [296, 128] on input "(___) ___-____" at bounding box center [300, 126] width 67 height 14
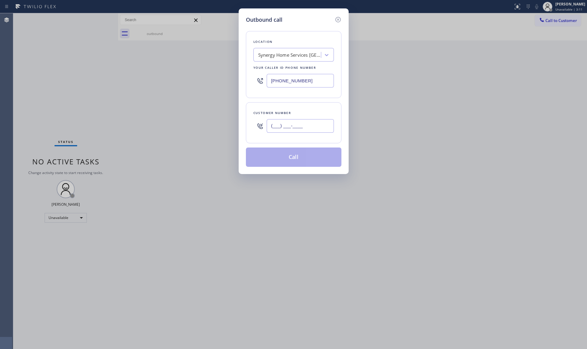
paste input "540) 546-0397"
type input "[PHONE_NUMBER]"
click at [295, 153] on button "Call" at bounding box center [294, 156] width 96 height 19
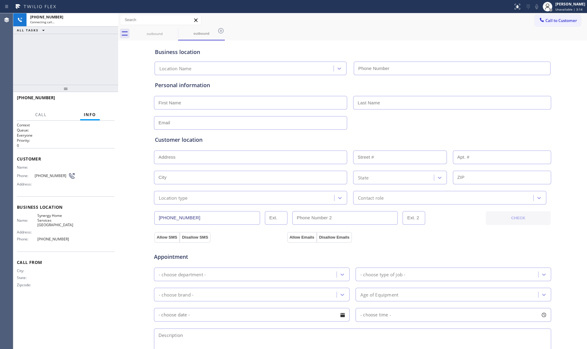
type input "[PHONE_NUMBER]"
drag, startPoint x: 464, startPoint y: 25, endPoint x: 444, endPoint y: 0, distance: 31.8
click at [459, 21] on div "Call to Customer Outbound call Location Synergy Home Services [GEOGRAPHIC_DATA]…" at bounding box center [352, 20] width 469 height 14
click at [99, 103] on button "HANG UP" at bounding box center [101, 100] width 28 height 8
click at [99, 102] on span "HANG UP" at bounding box center [100, 100] width 18 height 4
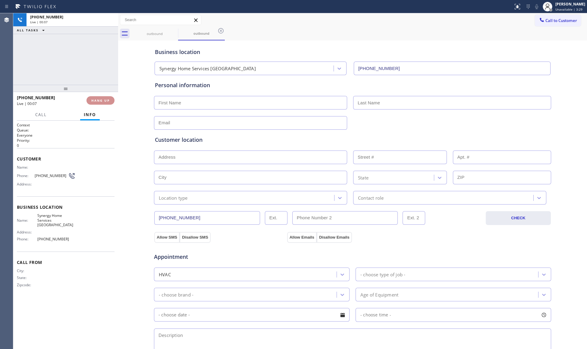
click at [100, 100] on span "HANG UP" at bounding box center [100, 100] width 18 height 4
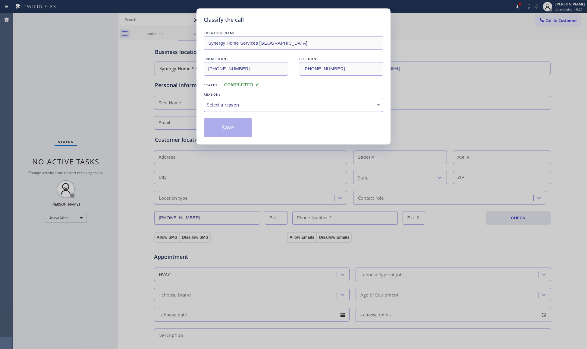
drag, startPoint x: 274, startPoint y: 110, endPoint x: 236, endPoint y: 122, distance: 40.4
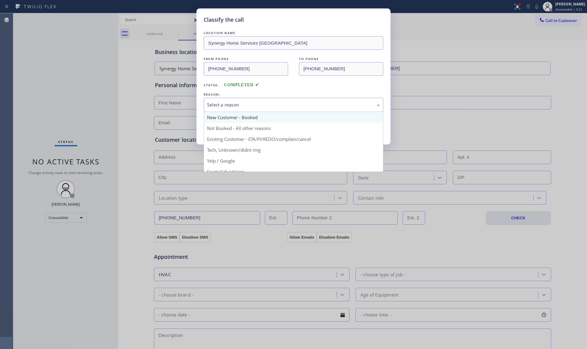
click at [270, 111] on div "Select a reason" at bounding box center [294, 105] width 180 height 14
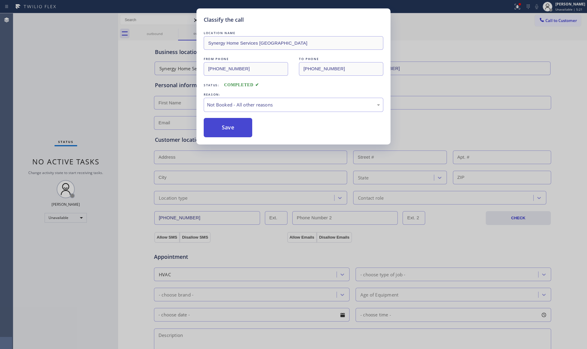
click at [226, 127] on button "Save" at bounding box center [228, 127] width 49 height 19
click at [519, 10] on div "Classify the call LOCATION NAME Synergy Home Services [GEOGRAPHIC_DATA] FROM PH…" at bounding box center [293, 174] width 587 height 349
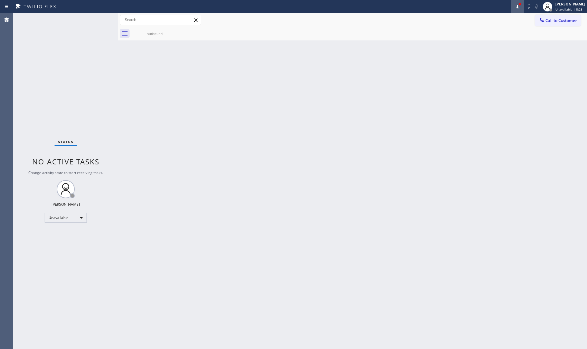
click at [518, 8] on icon at bounding box center [517, 6] width 7 height 7
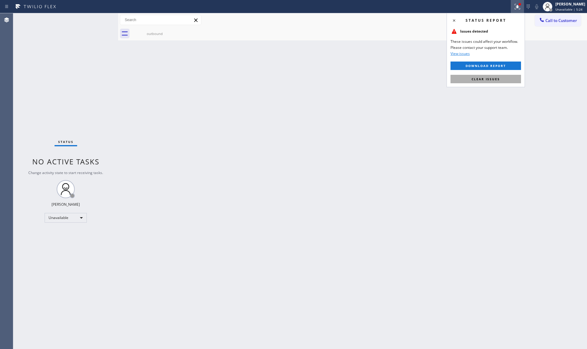
drag, startPoint x: 474, startPoint y: 75, endPoint x: 500, endPoint y: 58, distance: 30.4
click at [474, 75] on button "Clear issues" at bounding box center [486, 79] width 71 height 8
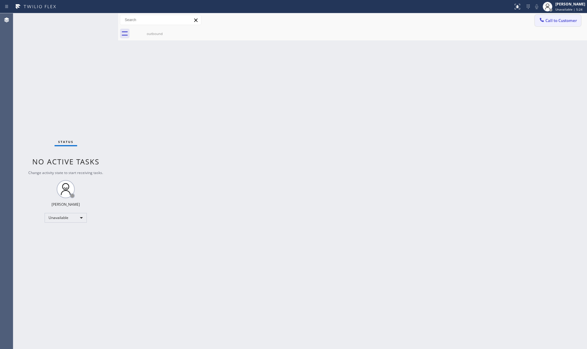
click at [545, 21] on icon at bounding box center [542, 20] width 6 height 6
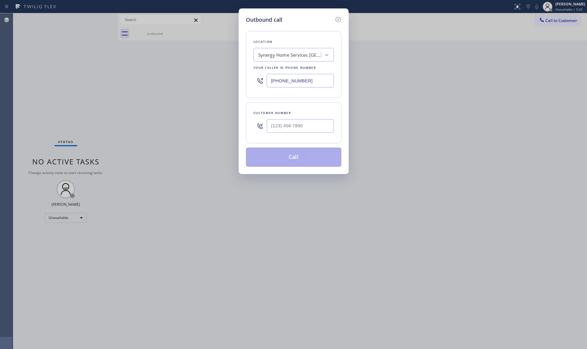
click at [298, 84] on input "[PHONE_NUMBER]" at bounding box center [300, 81] width 67 height 14
drag, startPoint x: 309, startPoint y: 82, endPoint x: 257, endPoint y: 82, distance: 52.2
click at [257, 82] on div "[PHONE_NUMBER]" at bounding box center [294, 81] width 81 height 20
paste input "877) 777-079"
type input "[PHONE_NUMBER]"
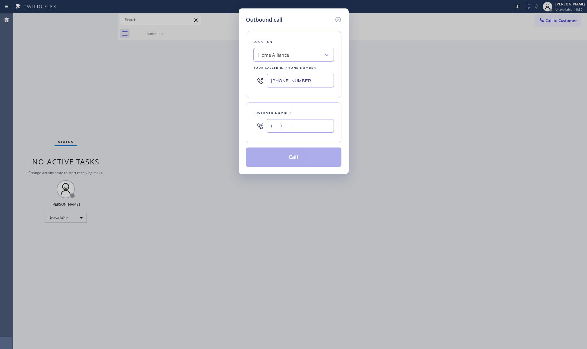
drag, startPoint x: 315, startPoint y: 121, endPoint x: 310, endPoint y: 122, distance: 5.0
click at [314, 124] on input "(___) ___-____" at bounding box center [300, 126] width 67 height 14
paste input "570) 470-0139"
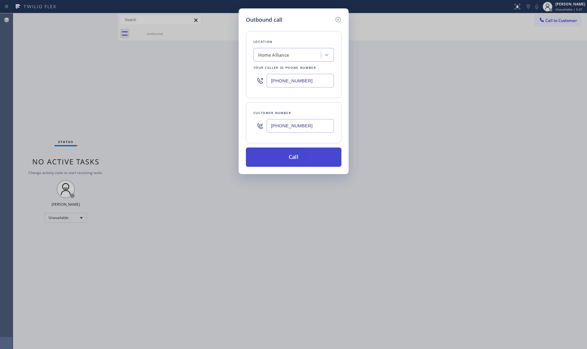
type input "[PHONE_NUMBER]"
click at [292, 158] on button "Call" at bounding box center [294, 156] width 96 height 19
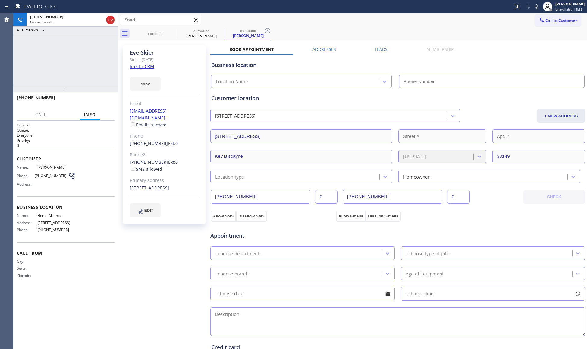
type input "[PHONE_NUMBER]"
click at [162, 26] on div "Call to Customer Outbound call Location Home Alliance Your caller id phone numb…" at bounding box center [352, 20] width 469 height 14
click at [174, 32] on icon at bounding box center [174, 30] width 7 height 7
click at [0, 0] on icon at bounding box center [0, 0] width 0 height 0
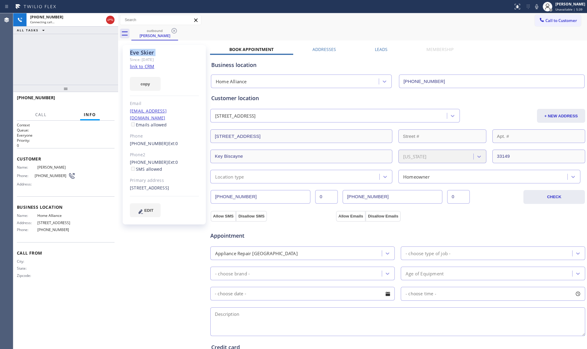
click at [174, 32] on icon at bounding box center [174, 30] width 7 height 7
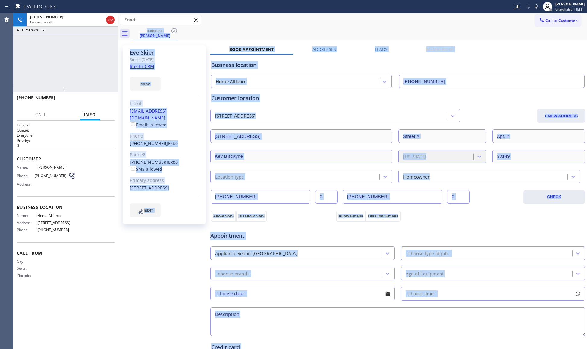
click at [174, 32] on div "outbound [PERSON_NAME]" at bounding box center [359, 34] width 456 height 14
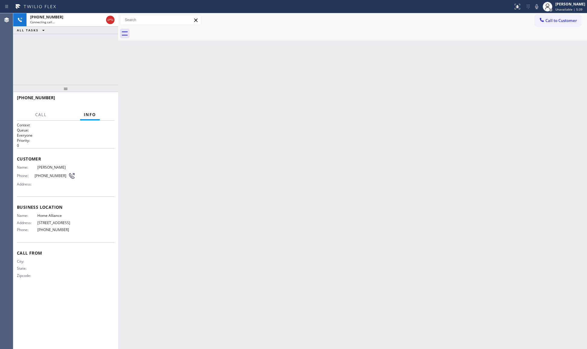
click at [174, 32] on div at bounding box center [359, 34] width 456 height 14
click at [110, 18] on icon at bounding box center [110, 19] width 7 height 7
drag, startPoint x: 112, startPoint y: 21, endPoint x: 127, endPoint y: 43, distance: 27.0
click at [113, 22] on div "[PHONE_NUMBER] Live | 00:03" at bounding box center [71, 19] width 89 height 13
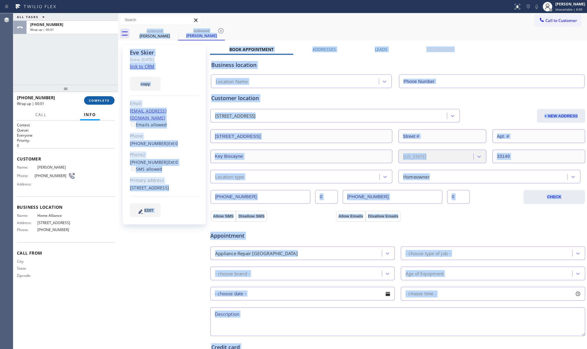
click at [98, 101] on span "COMPLETE" at bounding box center [99, 100] width 21 height 4
click at [106, 81] on div "ALL TASKS ALL TASKS ACTIVE TASKS TASKS IN WRAP UP [PHONE_NUMBER] Wrap up | 00:01" at bounding box center [65, 48] width 105 height 71
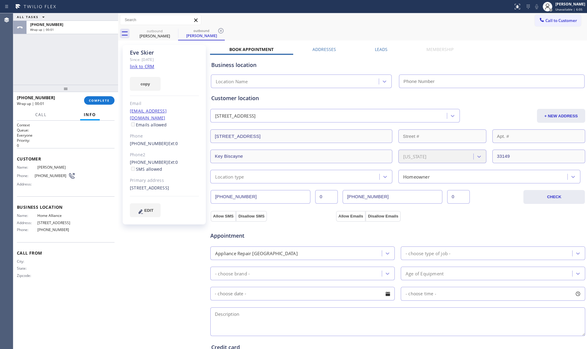
type input "[PHONE_NUMBER]"
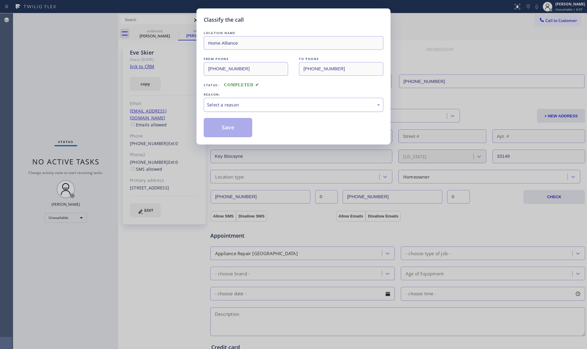
click at [224, 101] on div "Select a reason" at bounding box center [293, 104] width 173 height 7
click at [234, 129] on button "Save" at bounding box center [228, 127] width 49 height 19
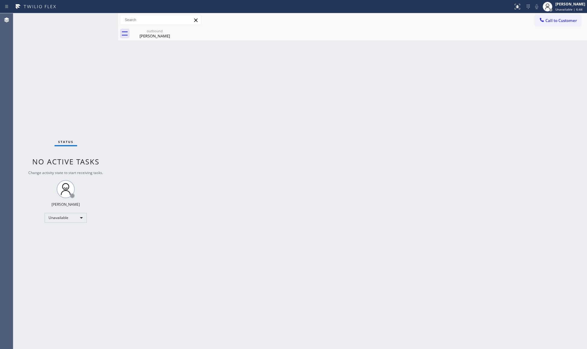
drag, startPoint x: 549, startPoint y: 21, endPoint x: 415, endPoint y: 44, distance: 135.8
click at [544, 21] on button "Call to Customer" at bounding box center [558, 20] width 46 height 11
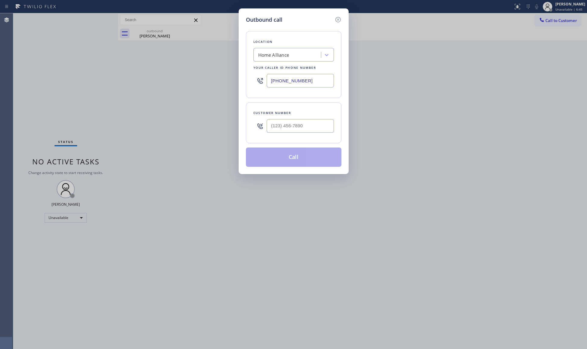
drag, startPoint x: 280, startPoint y: 81, endPoint x: 261, endPoint y: 82, distance: 19.9
click at [261, 82] on div "[PHONE_NUMBER]" at bounding box center [294, 81] width 81 height 20
paste input "213) 894-9240"
type input "[PHONE_NUMBER]"
click at [286, 131] on input "(___) ___-____" at bounding box center [300, 126] width 67 height 14
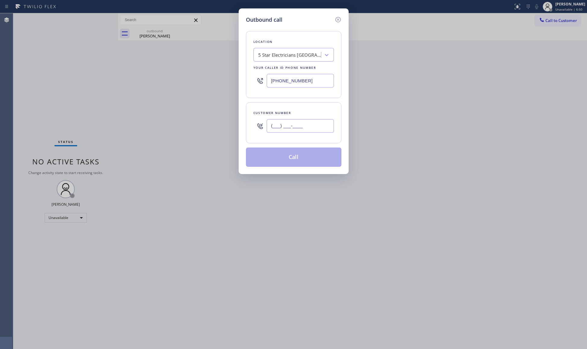
paste input "310) 469-4288"
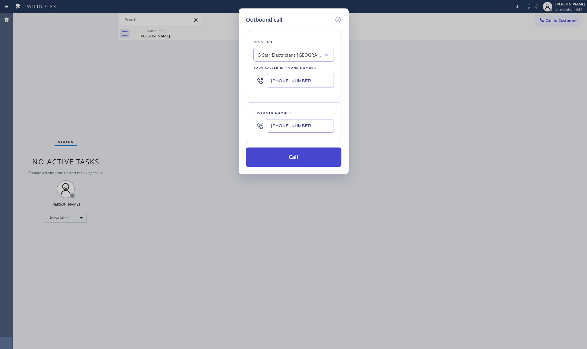
type input "[PHONE_NUMBER]"
click at [279, 159] on button "Call" at bounding box center [294, 156] width 96 height 19
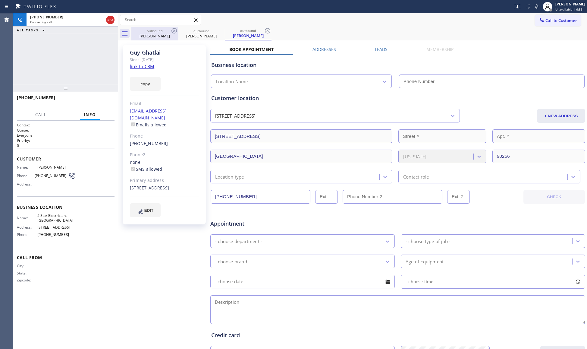
type input "[PHONE_NUMBER]"
click at [166, 30] on div "outbound" at bounding box center [155, 31] width 46 height 5
type input "[PHONE_NUMBER]"
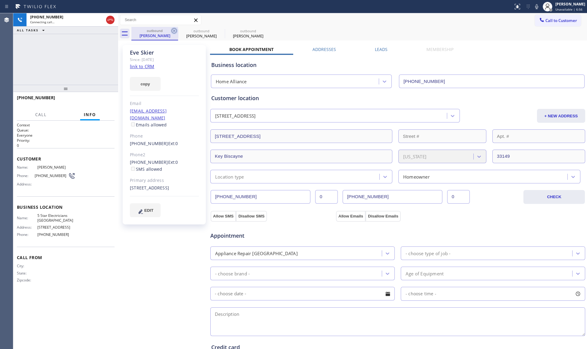
click at [175, 29] on icon at bounding box center [174, 30] width 5 height 5
type input "[PHONE_NUMBER]"
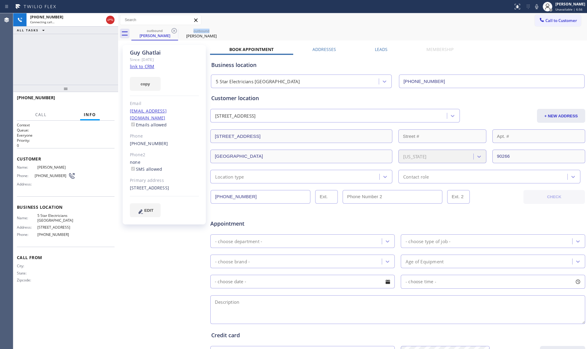
click at [175, 29] on icon at bounding box center [174, 30] width 5 height 5
click at [0, 0] on icon at bounding box center [0, 0] width 0 height 0
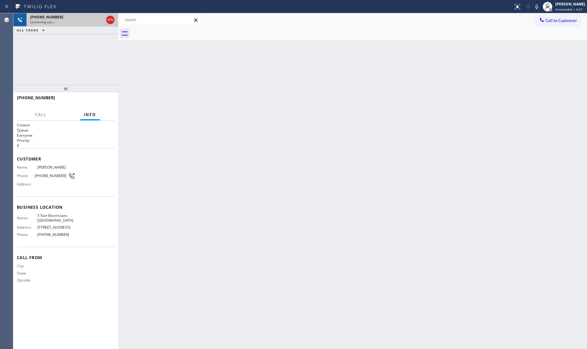
click at [86, 21] on div "Connecting call…" at bounding box center [67, 22] width 74 height 4
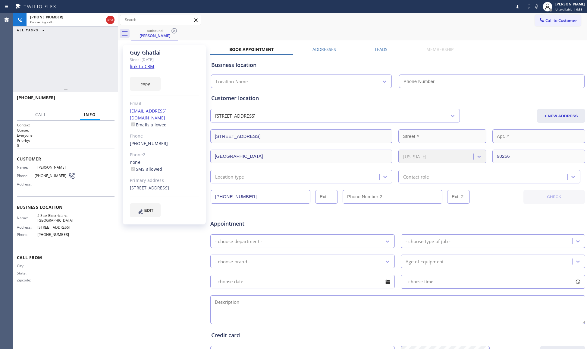
click at [268, 12] on div "Status report No issues detected If you experience an issue, please download th…" at bounding box center [293, 6] width 587 height 13
type input "[PHONE_NUMBER]"
click at [265, 26] on div "Call to Customer Outbound call Location 5 Star Electricians [GEOGRAPHIC_DATA] Y…" at bounding box center [352, 20] width 469 height 14
click at [275, 27] on div "outbound [PERSON_NAME]" at bounding box center [359, 34] width 456 height 14
click at [108, 101] on button "HANG UP" at bounding box center [101, 100] width 28 height 8
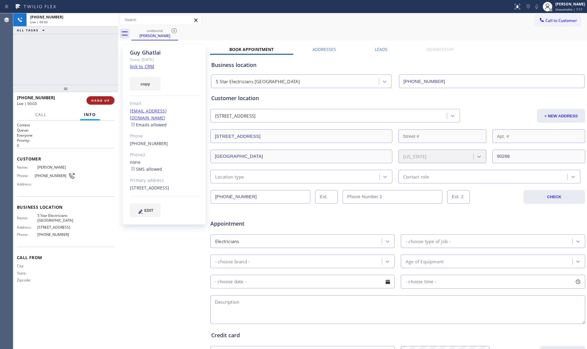
click at [107, 101] on span "HANG UP" at bounding box center [100, 100] width 18 height 4
click at [108, 100] on span "COMPLETE" at bounding box center [99, 100] width 21 height 4
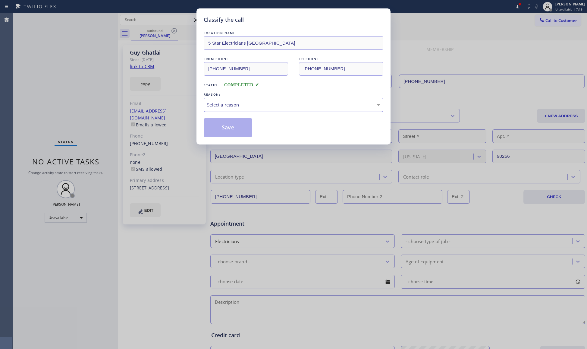
click at [229, 100] on div "Select a reason" at bounding box center [294, 105] width 180 height 14
click at [227, 127] on button "Save" at bounding box center [228, 127] width 49 height 19
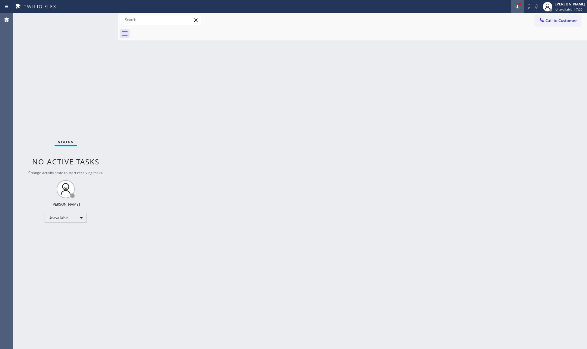
click at [514, 4] on div at bounding box center [517, 6] width 13 height 7
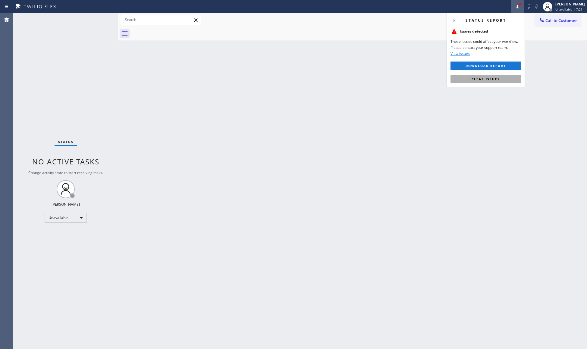
click at [486, 83] on button "Clear issues" at bounding box center [486, 79] width 71 height 8
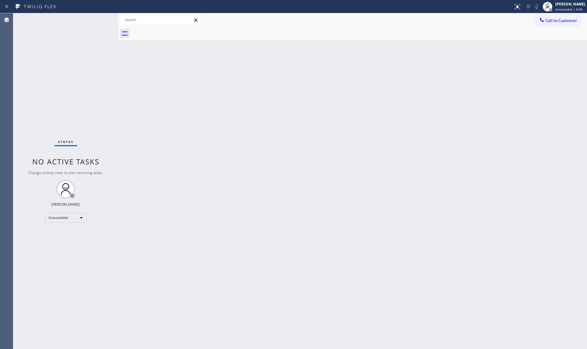
click at [548, 22] on span "Call to Customer" at bounding box center [562, 20] width 32 height 5
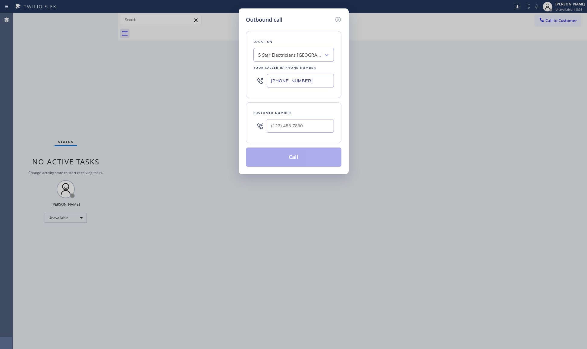
drag, startPoint x: 315, startPoint y: 81, endPoint x: 244, endPoint y: 83, distance: 70.9
click at [228, 84] on div "Outbound call Location 5 Star Electricians [GEOGRAPHIC_DATA] Your caller id pho…" at bounding box center [293, 174] width 587 height 349
paste input "833) 348-0421"
type input "[PHONE_NUMBER]"
click at [309, 131] on input "(___) ___-____" at bounding box center [300, 126] width 67 height 14
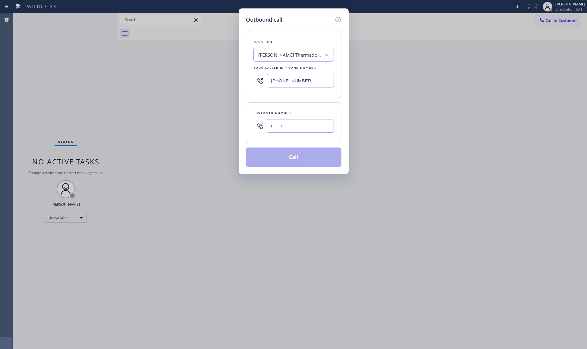
paste input "714) 388-7308"
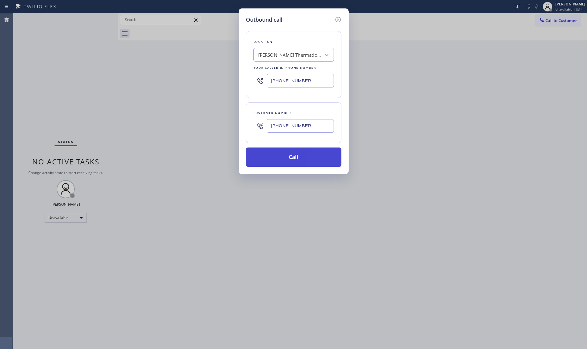
type input "[PHONE_NUMBER]"
click at [292, 157] on button "Call" at bounding box center [294, 156] width 96 height 19
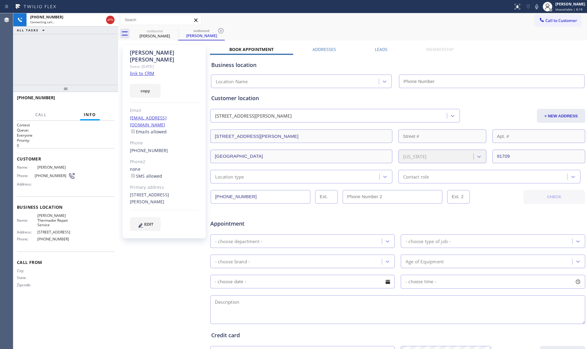
type input "[PHONE_NUMBER]"
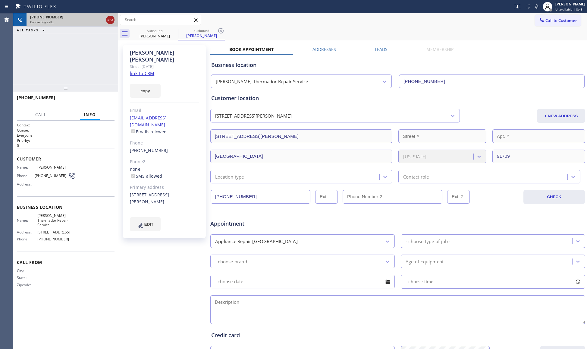
click at [110, 22] on icon at bounding box center [110, 19] width 7 height 7
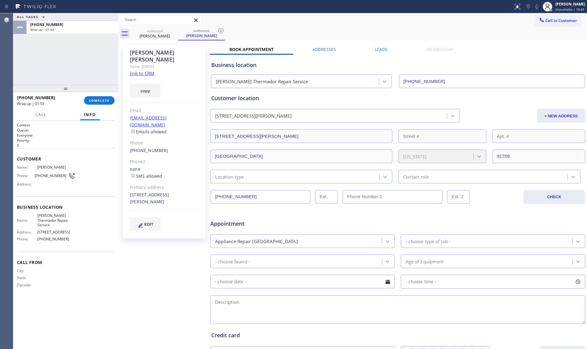
click at [109, 92] on div at bounding box center [65, 88] width 105 height 7
click at [106, 99] on span "COMPLETE" at bounding box center [99, 100] width 21 height 4
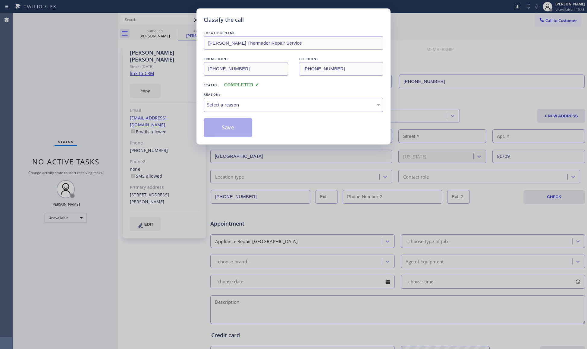
drag, startPoint x: 234, startPoint y: 103, endPoint x: 232, endPoint y: 105, distance: 3.4
click at [232, 104] on div "Select a reason" at bounding box center [293, 104] width 173 height 7
click at [226, 127] on button "Save" at bounding box center [228, 127] width 49 height 19
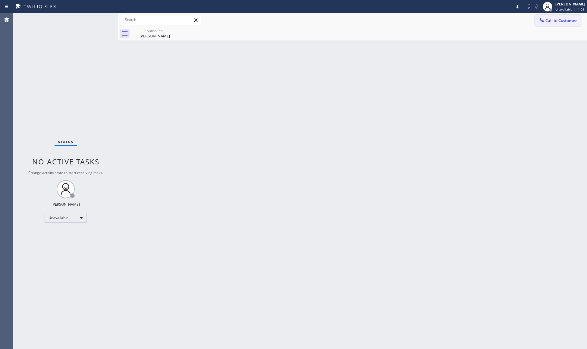
click at [561, 19] on span "Call to Customer" at bounding box center [562, 20] width 32 height 5
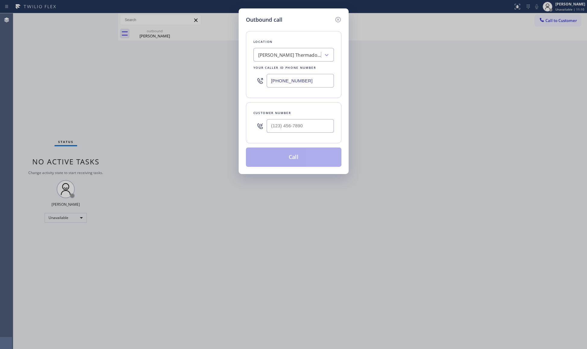
drag, startPoint x: 320, startPoint y: 80, endPoint x: 250, endPoint y: 83, distance: 70.0
click at [249, 83] on div "Location [PERSON_NAME] Thermador Repair Service Your caller id phone number [PH…" at bounding box center [294, 64] width 96 height 67
paste input "692-227"
drag, startPoint x: 466, startPoint y: 226, endPoint x: 473, endPoint y: 227, distance: 7.7
click at [467, 226] on div "Outbound call Location 4C.SMS Campaign AR B2B SMS Your caller id phone number […" at bounding box center [293, 174] width 587 height 349
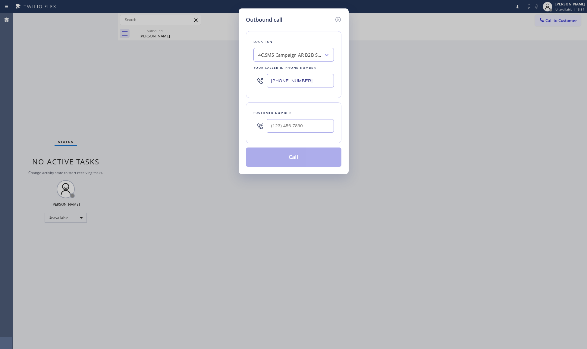
drag, startPoint x: 480, startPoint y: 229, endPoint x: 586, endPoint y: 300, distance: 126.9
click at [486, 233] on div "Outbound call Location 4C.SMS Campaign AR B2B SMS Your caller id phone number […" at bounding box center [293, 174] width 587 height 349
drag, startPoint x: 295, startPoint y: 81, endPoint x: 263, endPoint y: 81, distance: 32.6
click at [263, 81] on div "[PHONE_NUMBER]" at bounding box center [294, 81] width 81 height 20
paste input "text"
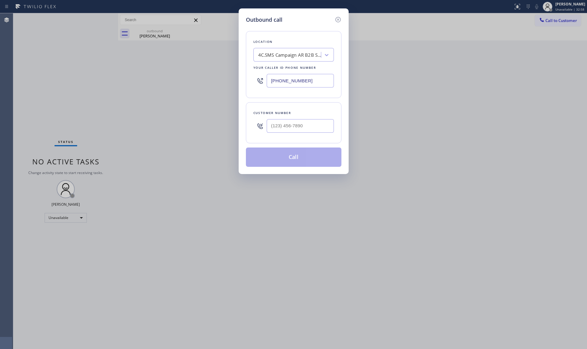
type input "[PHONE_NUMBER]"
drag, startPoint x: 322, startPoint y: 127, endPoint x: 335, endPoint y: 93, distance: 36.8
click at [321, 127] on input "(___) ___-____" at bounding box center [300, 126] width 67 height 14
paste input "818) 439-1286"
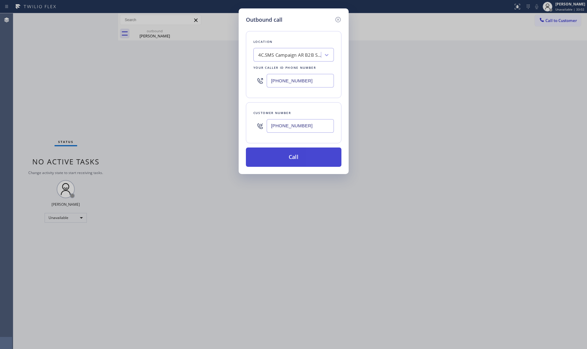
type input "[PHONE_NUMBER]"
click at [301, 153] on button "Call" at bounding box center [294, 156] width 96 height 19
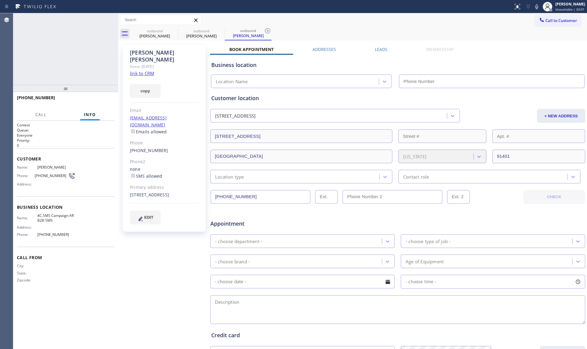
type input "[PHONE_NUMBER]"
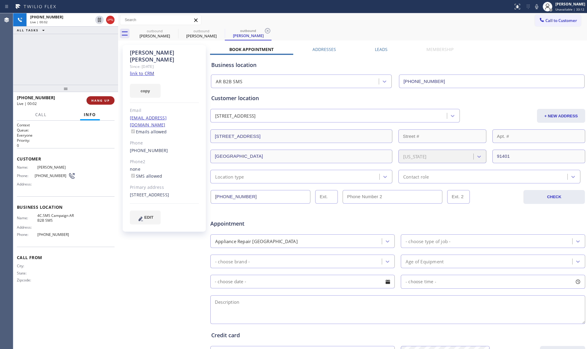
click at [101, 100] on span "HANG UP" at bounding box center [100, 100] width 18 height 4
click at [103, 101] on span "COMPLETE" at bounding box center [99, 100] width 21 height 4
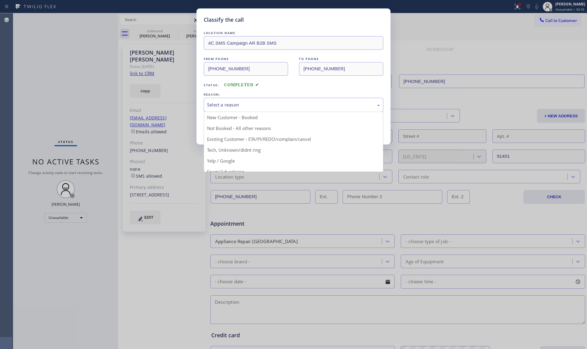
click at [282, 109] on div "Select a reason" at bounding box center [294, 105] width 180 height 14
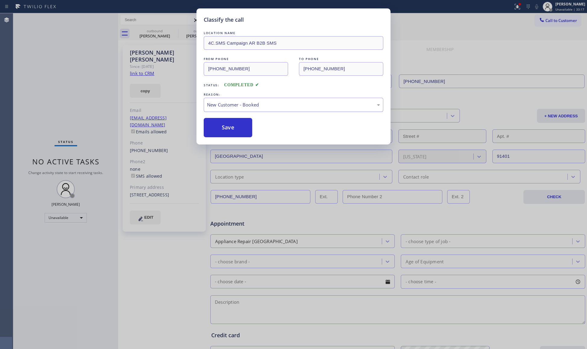
click at [221, 108] on div "New Customer - Booked" at bounding box center [293, 104] width 173 height 7
click at [224, 125] on button "Save" at bounding box center [228, 127] width 49 height 19
click at [167, 86] on div "Classify the call LOCATION NAME 4C.SMS Campaign AR B2B SMS FROM PHONE [PHONE_NU…" at bounding box center [293, 174] width 587 height 349
click at [517, 9] on div "Classify the call LOCATION NAME 4C.SMS Campaign AR B2B SMS FROM PHONE [PHONE_NU…" at bounding box center [293, 174] width 587 height 349
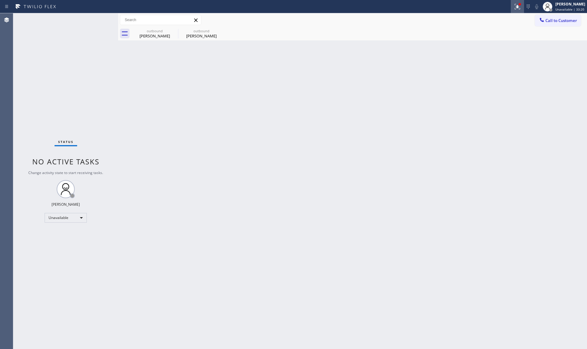
click at [517, 8] on icon at bounding box center [517, 6] width 7 height 7
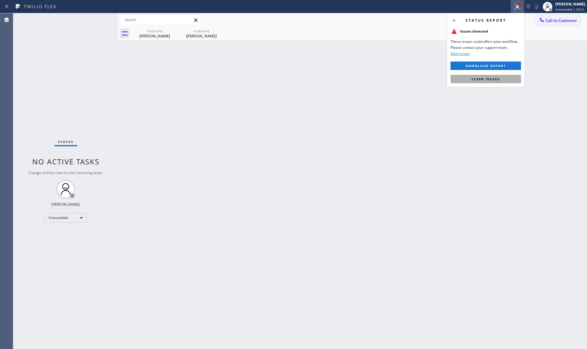
click at [483, 78] on span "Clear issues" at bounding box center [486, 79] width 28 height 4
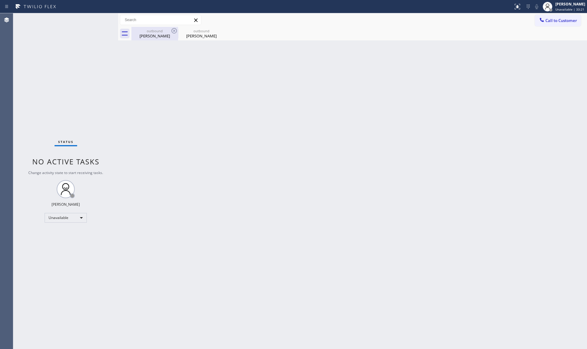
drag, startPoint x: 168, startPoint y: 41, endPoint x: 165, endPoint y: 35, distance: 6.8
click at [166, 39] on div "Back to Dashboard Change Sender ID Customers Technicians Select a contact Outbo…" at bounding box center [352, 181] width 469 height 336
click at [164, 28] on div "outbound [PERSON_NAME]" at bounding box center [155, 34] width 46 height 14
type input "[PHONE_NUMBER]"
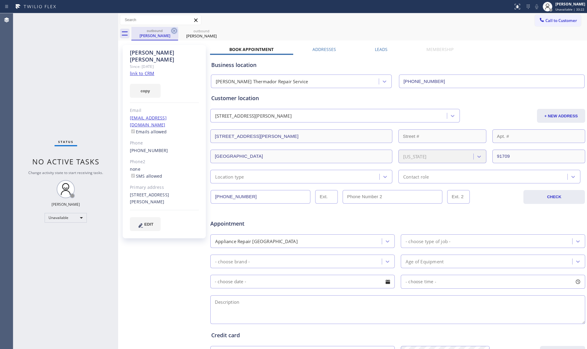
click at [176, 30] on icon at bounding box center [174, 30] width 5 height 5
type input "[PHONE_NUMBER]"
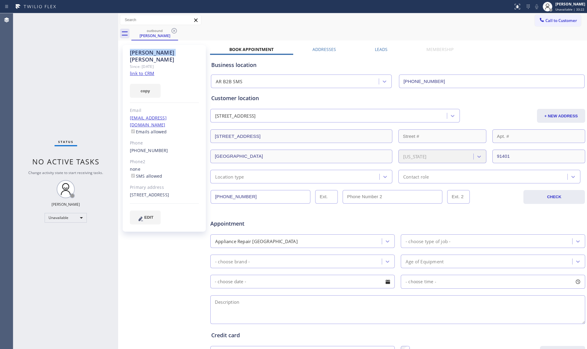
click at [176, 30] on icon at bounding box center [174, 30] width 5 height 5
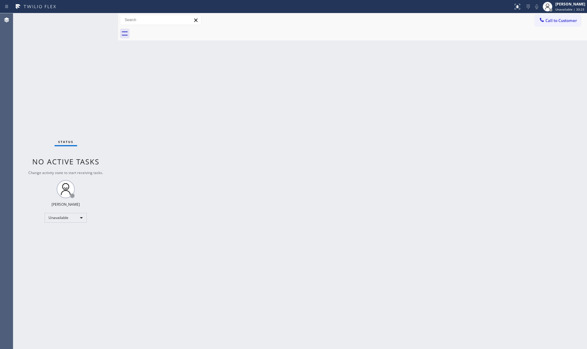
click at [176, 30] on div at bounding box center [359, 34] width 456 height 14
drag, startPoint x: 558, startPoint y: 20, endPoint x: 490, endPoint y: 63, distance: 80.0
click at [558, 21] on span "Call to Customer" at bounding box center [562, 20] width 32 height 5
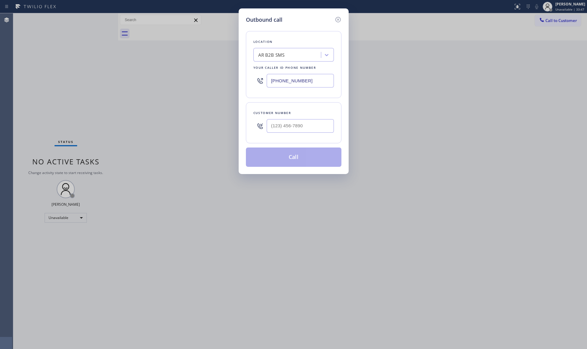
drag, startPoint x: 320, startPoint y: 82, endPoint x: 233, endPoint y: 85, distance: 86.9
click at [233, 85] on div "Outbound call Location AR B2B SMS Your caller id phone number [PHONE_NUMBER] Cu…" at bounding box center [293, 174] width 587 height 349
paste input "310) 254-9683"
type input "[PHONE_NUMBER]"
click at [320, 122] on input "(___) ___-____" at bounding box center [300, 126] width 67 height 14
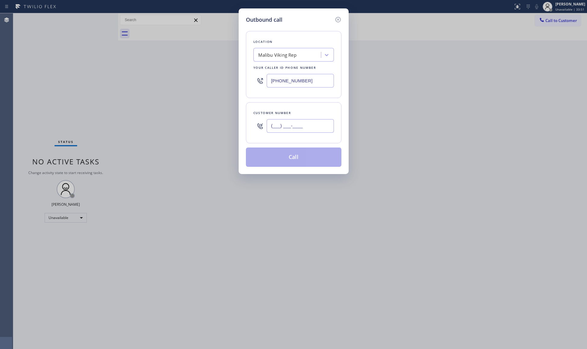
paste input "561) 901-8097"
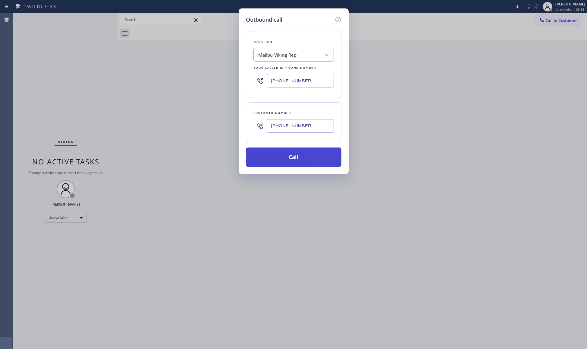
type input "[PHONE_NUMBER]"
click at [302, 157] on button "Call" at bounding box center [294, 156] width 96 height 19
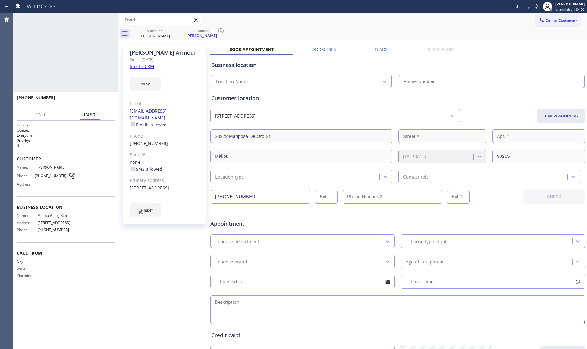
type input "[PHONE_NUMBER]"
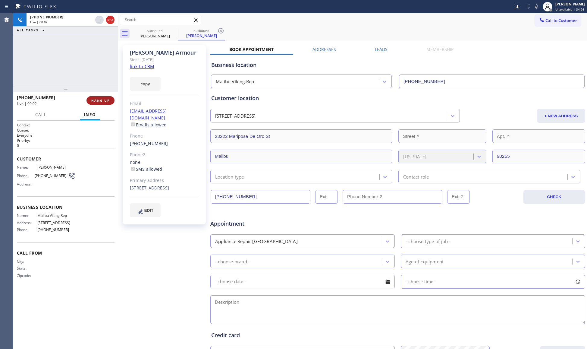
click at [98, 99] on span "HANG UP" at bounding box center [100, 100] width 18 height 4
click at [99, 99] on span "HANG UP" at bounding box center [100, 100] width 18 height 4
click at [100, 99] on span "COMPLETE" at bounding box center [99, 100] width 21 height 4
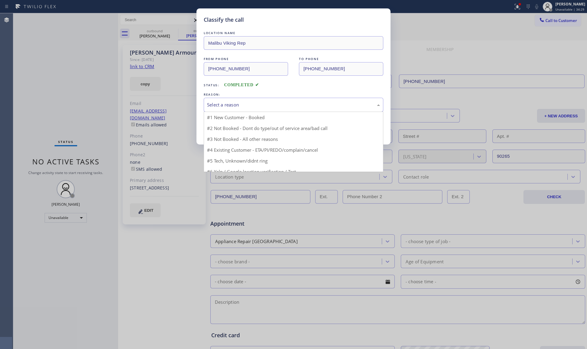
click at [259, 101] on div "Select a reason" at bounding box center [294, 105] width 180 height 14
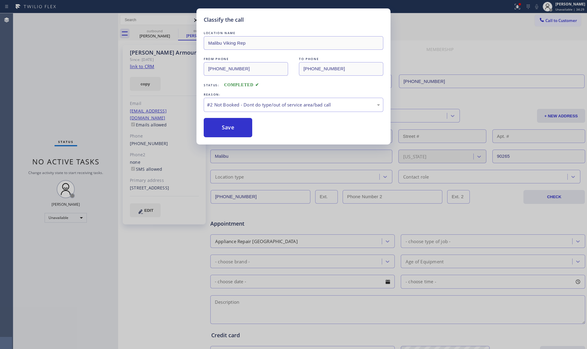
click at [220, 126] on button "Save" at bounding box center [228, 127] width 49 height 19
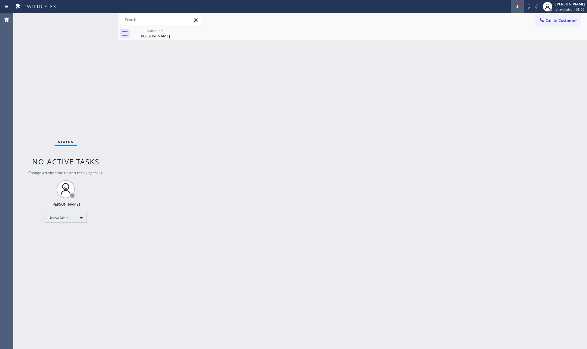
click at [517, 4] on icon at bounding box center [517, 6] width 7 height 7
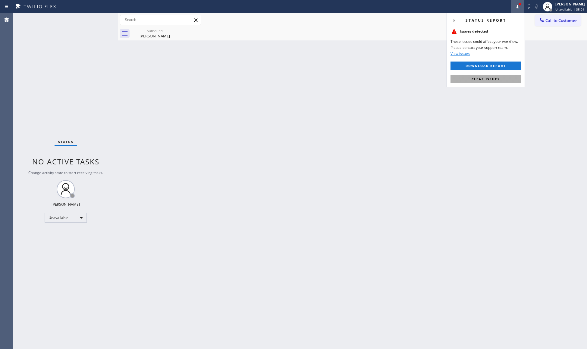
click at [488, 83] on button "Clear issues" at bounding box center [486, 79] width 71 height 8
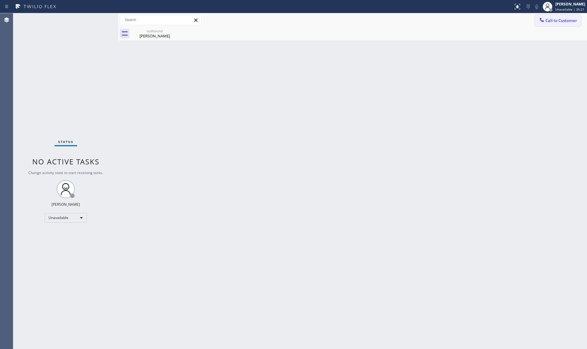
click at [543, 18] on icon at bounding box center [542, 20] width 6 height 6
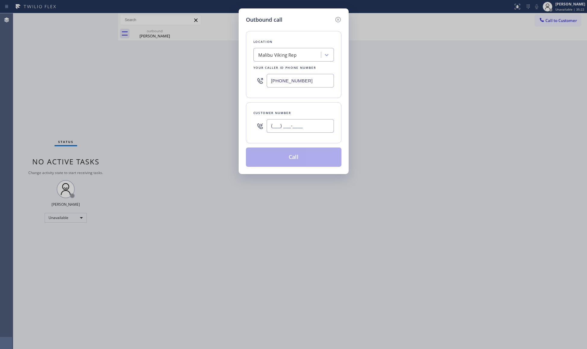
click at [280, 120] on input "(___) ___-____" at bounding box center [300, 126] width 67 height 14
paste input "347) 731-9480"
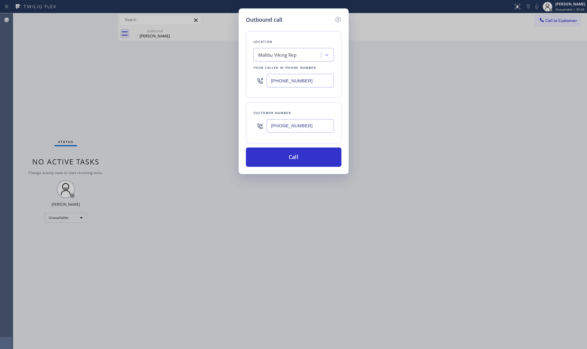
type input "[PHONE_NUMBER]"
click at [271, 83] on input "[PHONE_NUMBER]" at bounding box center [300, 81] width 67 height 14
paste input "213) 566-1222"
type input "[PHONE_NUMBER]"
click at [304, 166] on button "Call" at bounding box center [294, 156] width 96 height 19
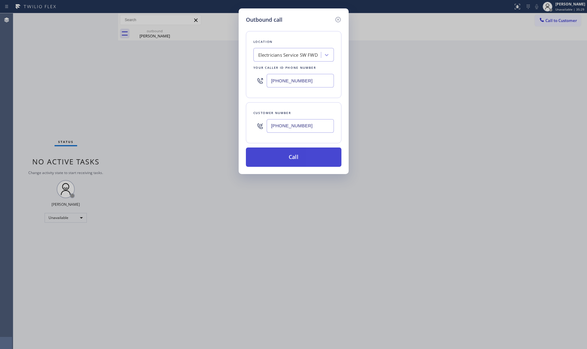
click at [296, 159] on button "Call" at bounding box center [294, 156] width 96 height 19
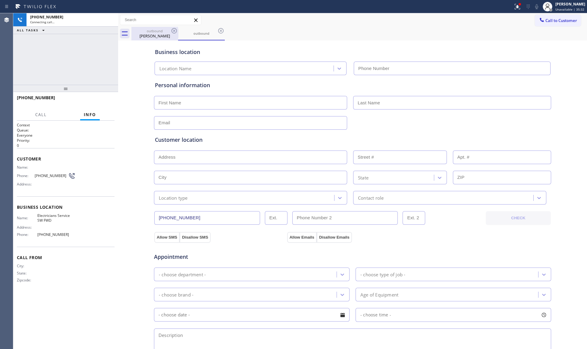
click at [158, 32] on div "outbound" at bounding box center [155, 31] width 46 height 5
type input "[PHONE_NUMBER]"
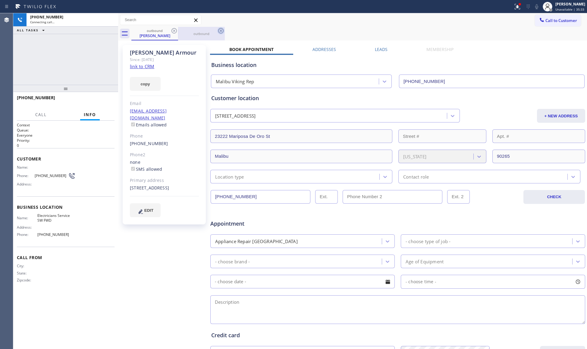
click at [174, 29] on icon at bounding box center [174, 30] width 7 height 7
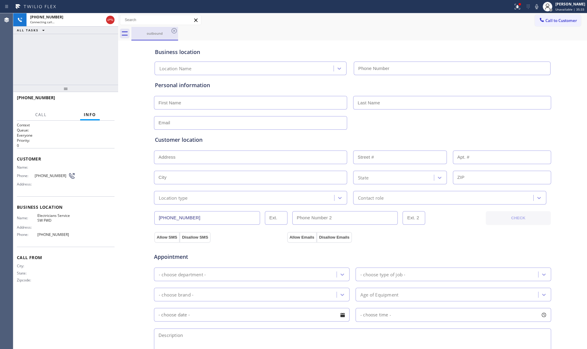
type input "[PHONE_NUMBER]"
click at [162, 33] on div "outbound" at bounding box center [155, 33] width 46 height 5
click at [239, 42] on div "Business location Electricians Service SW FWD [PHONE_NUMBER]" at bounding box center [353, 58] width 398 height 33
drag, startPoint x: 96, startPoint y: 103, endPoint x: 90, endPoint y: 103, distance: 6.9
click at [97, 103] on button "HANG UP" at bounding box center [101, 100] width 28 height 8
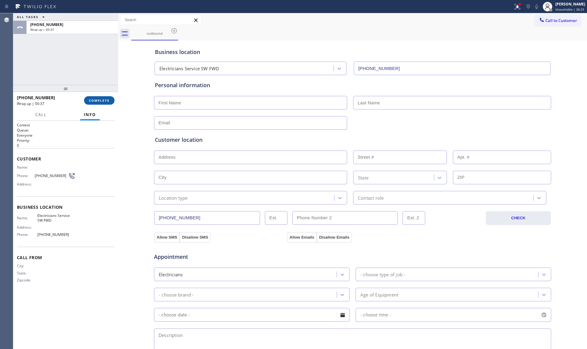
click at [99, 96] on button "COMPLETE" at bounding box center [99, 100] width 30 height 8
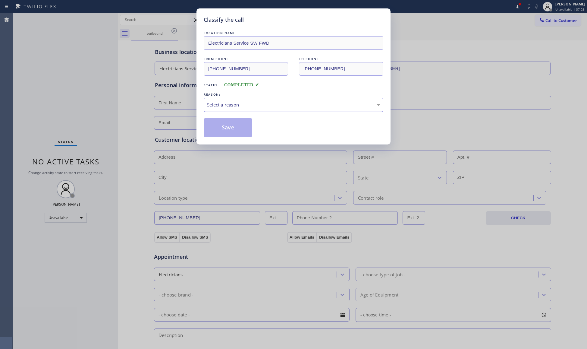
drag, startPoint x: 272, startPoint y: 94, endPoint x: 264, endPoint y: 100, distance: 9.3
click at [270, 96] on div "REASON:" at bounding box center [294, 94] width 180 height 6
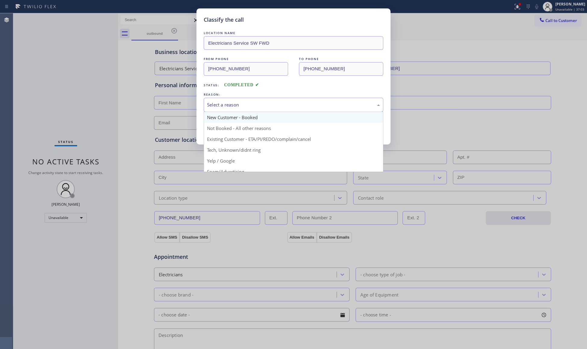
drag, startPoint x: 261, startPoint y: 103, endPoint x: 244, endPoint y: 115, distance: 21.2
click at [250, 112] on div "Select a reason New Customer - Booked Not Booked - All other reasons Existing C…" at bounding box center [294, 105] width 180 height 14
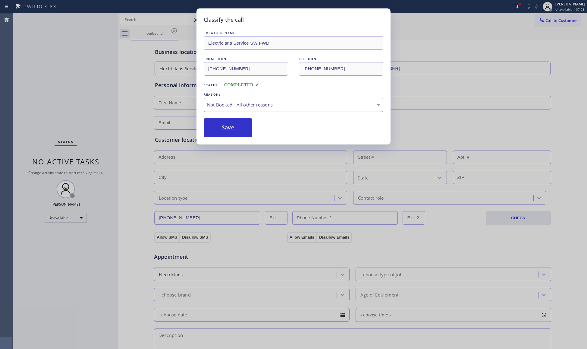
click at [225, 128] on button "Save" at bounding box center [228, 127] width 49 height 19
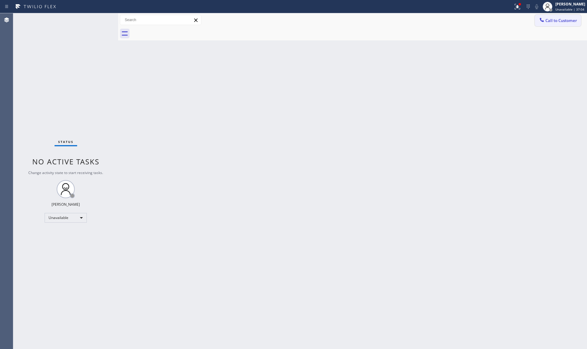
click at [545, 20] on div at bounding box center [542, 20] width 7 height 7
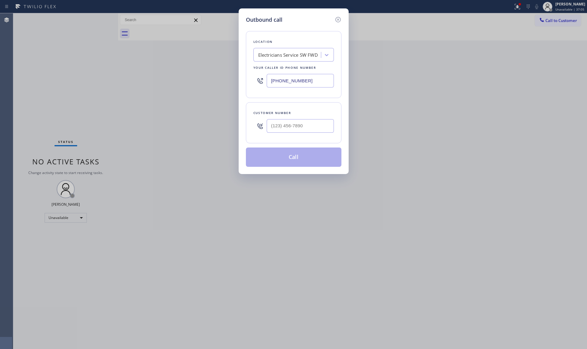
drag, startPoint x: 315, startPoint y: 87, endPoint x: 253, endPoint y: 68, distance: 64.6
click at [248, 85] on div "Location Electricians Service SW FWD Your caller id phone number [PHONE_NUMBER]" at bounding box center [294, 64] width 96 height 67
paste input "855) 666-9755"
type input "[PHONE_NUMBER]"
click at [304, 131] on input "(___) ___-____" at bounding box center [300, 126] width 67 height 14
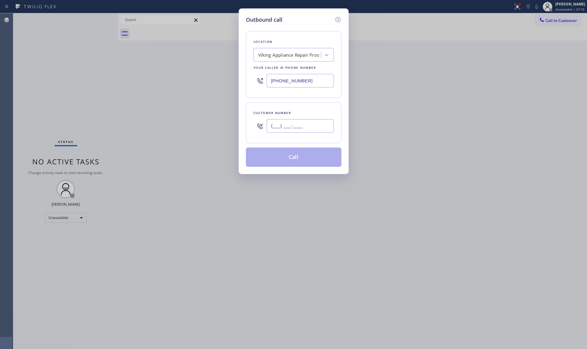
paste input "720) 628-9160"
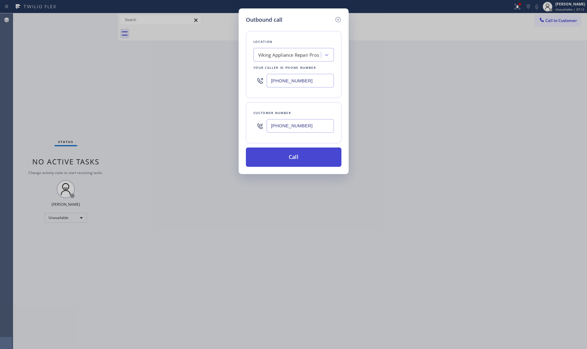
type input "[PHONE_NUMBER]"
click at [297, 160] on button "Call" at bounding box center [294, 156] width 96 height 19
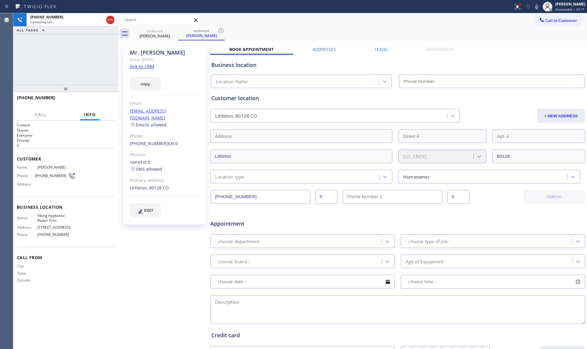
type input "[PHONE_NUMBER]"
click at [222, 32] on icon at bounding box center [220, 30] width 5 height 5
click at [104, 99] on span "HANG UP" at bounding box center [100, 100] width 18 height 4
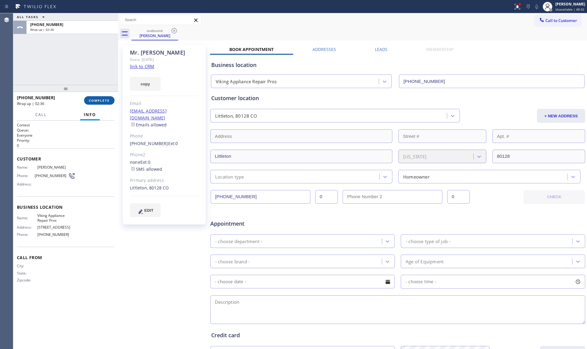
drag, startPoint x: 99, startPoint y: 96, endPoint x: 94, endPoint y: 96, distance: 4.6
click at [100, 97] on button "COMPLETE" at bounding box center [99, 100] width 30 height 8
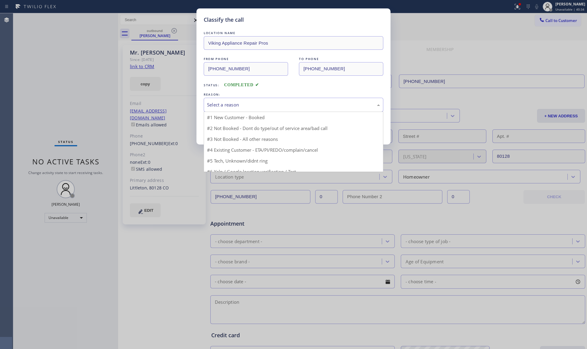
click at [224, 107] on div "Select a reason" at bounding box center [293, 104] width 173 height 7
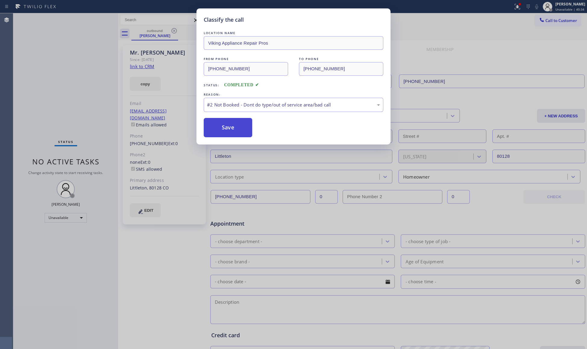
click at [225, 130] on button "Save" at bounding box center [228, 127] width 49 height 19
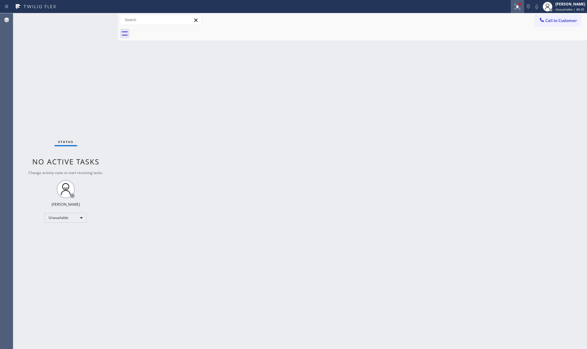
click at [515, 6] on icon at bounding box center [517, 6] width 7 height 7
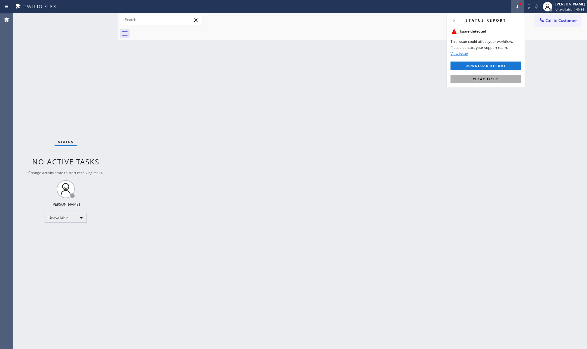
click at [486, 82] on button "Clear issue" at bounding box center [486, 79] width 71 height 8
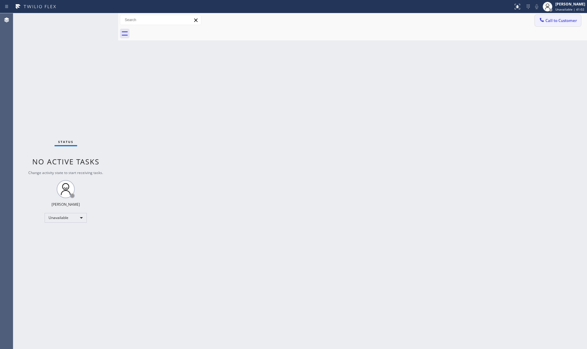
click at [556, 24] on button "Call to Customer" at bounding box center [558, 20] width 46 height 11
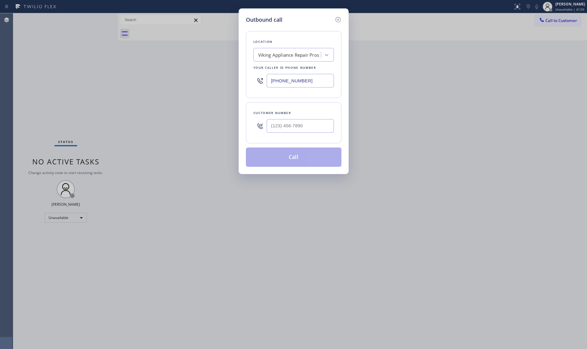
drag, startPoint x: 305, startPoint y: 82, endPoint x: 238, endPoint y: 80, distance: 67.6
click at [238, 80] on div "Outbound call Location Viking Appliance Repair Pros Your caller id phone number…" at bounding box center [293, 174] width 587 height 349
paste input "714) 581-9456"
type input "[PHONE_NUMBER]"
paste input "714) 809-3853"
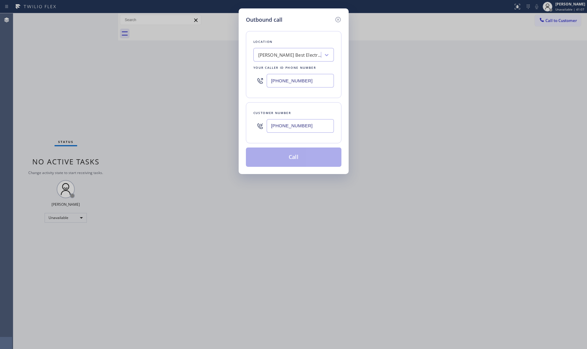
click at [306, 130] on input "[PHONE_NUMBER]" at bounding box center [300, 126] width 67 height 14
type input "[PHONE_NUMBER]"
click at [288, 157] on button "Call" at bounding box center [294, 156] width 96 height 19
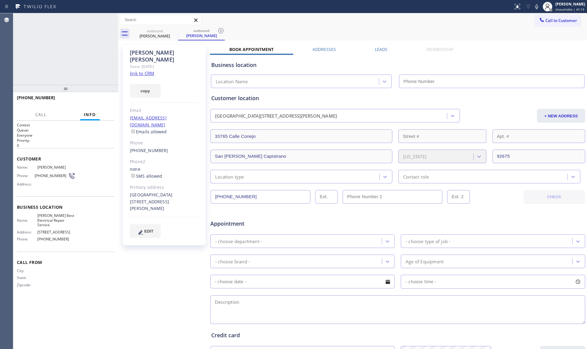
type input "[PHONE_NUMBER]"
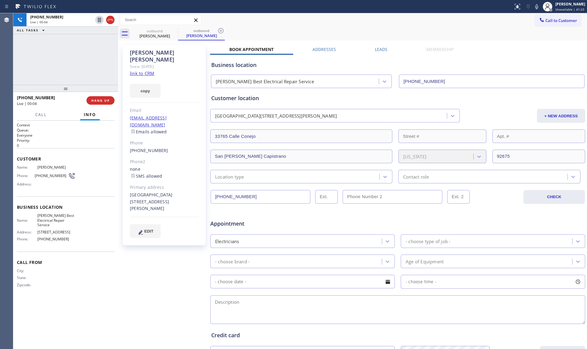
click at [103, 82] on div "[PHONE_NUMBER] Live | 00:04 ALL TASKS ALL TASKS ACTIVE TASKS TASKS IN WRAP UP" at bounding box center [65, 48] width 105 height 71
click at [104, 100] on span "HANG UP" at bounding box center [100, 100] width 18 height 4
click at [107, 101] on span "COMPLETE" at bounding box center [99, 100] width 21 height 4
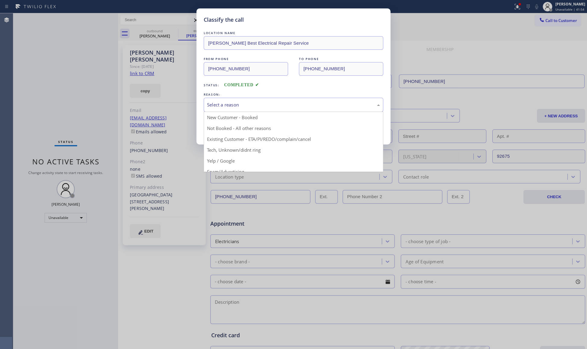
click at [232, 98] on div "Select a reason" at bounding box center [294, 105] width 180 height 14
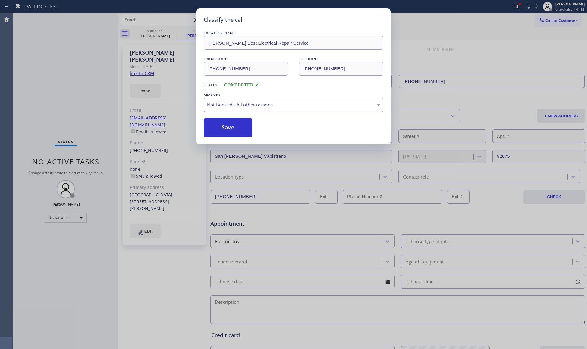
click at [226, 125] on button "Save" at bounding box center [228, 127] width 49 height 19
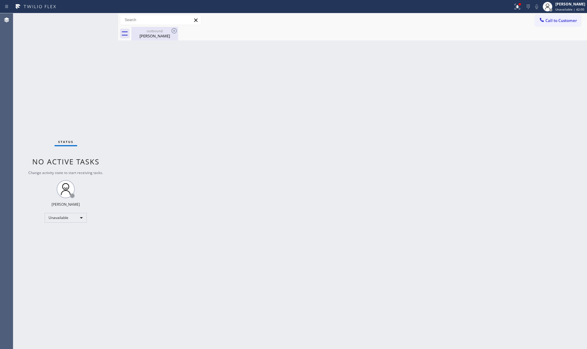
click at [152, 33] on div "[PERSON_NAME]" at bounding box center [155, 35] width 46 height 5
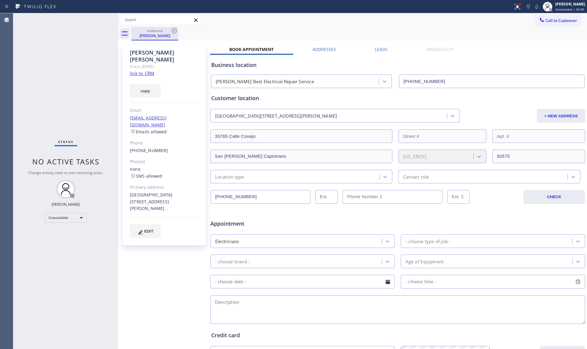
click at [168, 33] on div "[PERSON_NAME]" at bounding box center [155, 35] width 46 height 5
click at [172, 31] on icon at bounding box center [174, 30] width 7 height 7
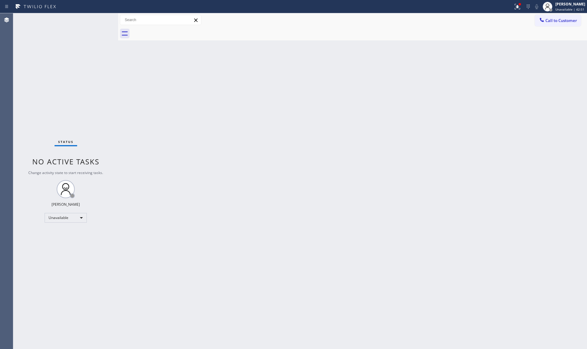
drag, startPoint x: 542, startPoint y: 14, endPoint x: 544, endPoint y: 16, distance: 3.1
click at [543, 16] on button "Call to Customer" at bounding box center [558, 20] width 46 height 11
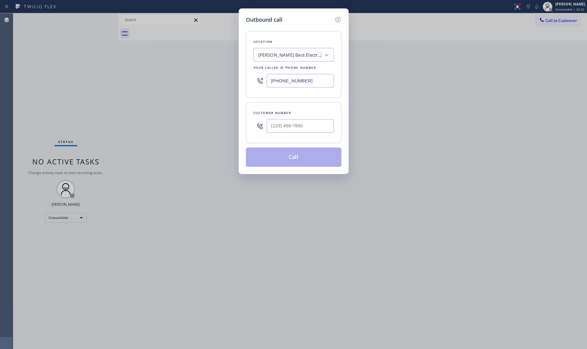
drag, startPoint x: 324, startPoint y: 81, endPoint x: 245, endPoint y: 80, distance: 78.7
click at [245, 80] on div "Outbound call Location [PERSON_NAME] Best Electrical Repair Service Your caller…" at bounding box center [294, 91] width 110 height 166
paste input "949) 881-4668"
type input "[PHONE_NUMBER]"
click at [315, 124] on input "(___) ___-____" at bounding box center [300, 126] width 67 height 14
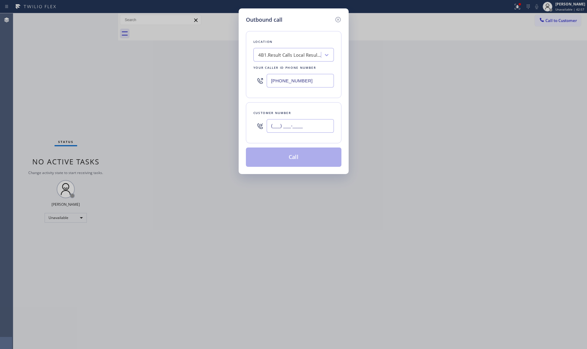
paste input "415) 722-2606"
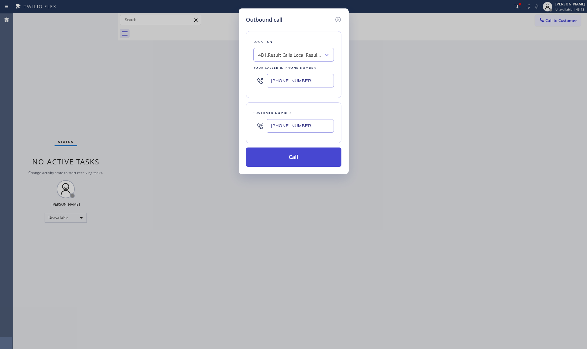
type input "[PHONE_NUMBER]"
click at [291, 157] on button "Call" at bounding box center [294, 156] width 96 height 19
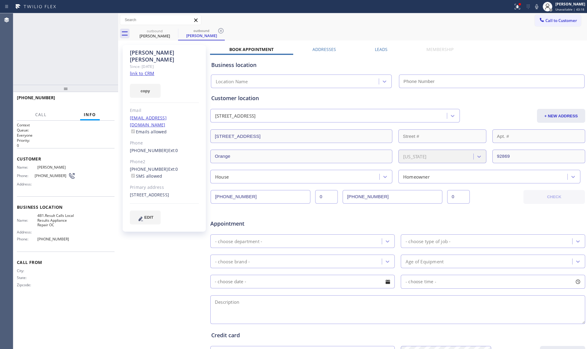
type input "[PHONE_NUMBER]"
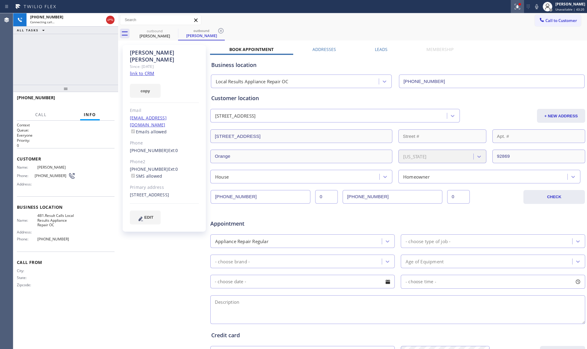
drag, startPoint x: 518, startPoint y: 10, endPoint x: 511, endPoint y: 52, distance: 43.4
click at [518, 10] on button at bounding box center [517, 6] width 13 height 13
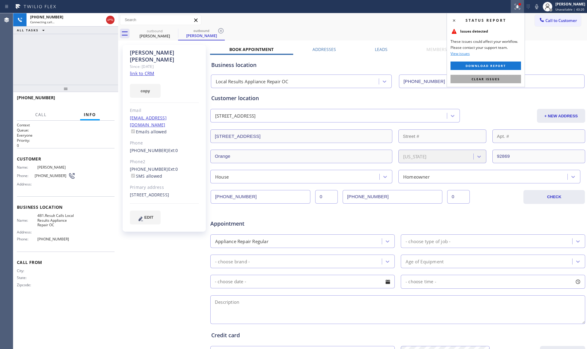
click at [501, 81] on button "Clear issues" at bounding box center [486, 79] width 71 height 8
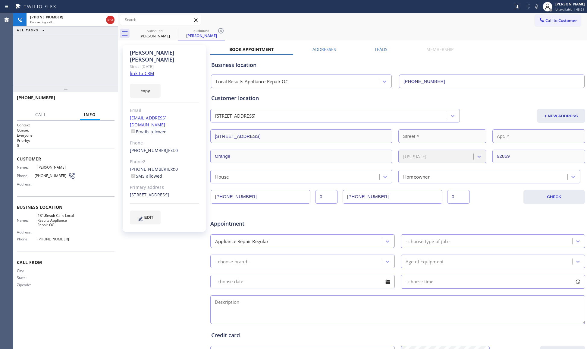
drag, startPoint x: 417, startPoint y: 27, endPoint x: 379, endPoint y: 34, distance: 39.3
click at [417, 27] on div "outbound [PERSON_NAME] outbound [PERSON_NAME]" at bounding box center [359, 34] width 456 height 14
click at [222, 32] on icon at bounding box center [220, 30] width 5 height 5
click at [233, 30] on div "outbound [PERSON_NAME]" at bounding box center [359, 34] width 456 height 14
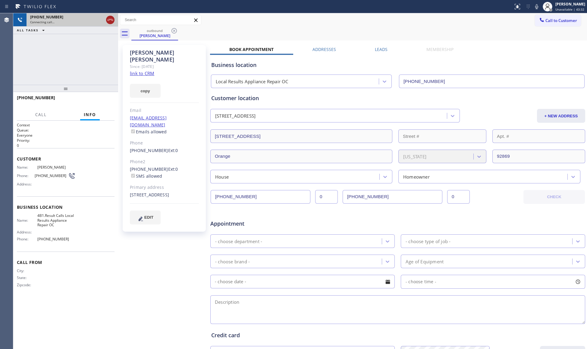
click at [112, 19] on icon at bounding box center [110, 19] width 7 height 7
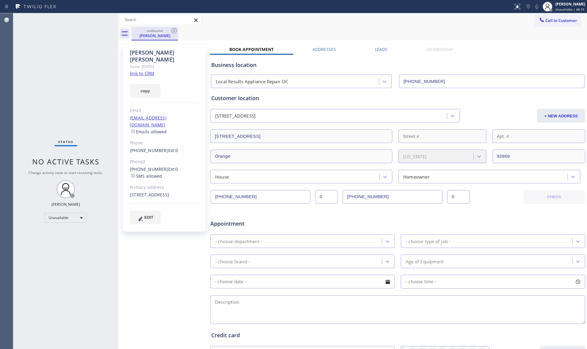
click at [170, 30] on div "outbound" at bounding box center [155, 30] width 46 height 5
click at [172, 29] on icon at bounding box center [174, 30] width 7 height 7
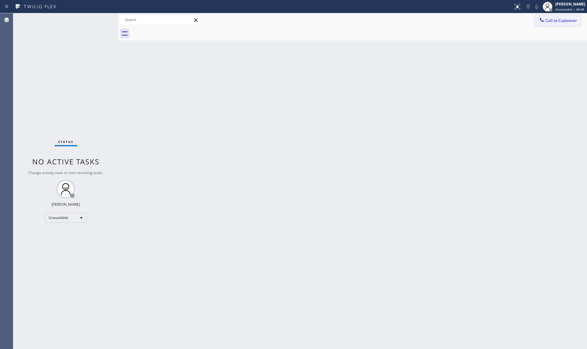
click at [542, 17] on icon at bounding box center [542, 20] width 6 height 6
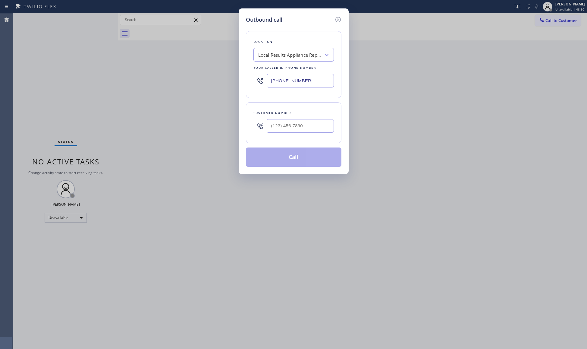
drag, startPoint x: 317, startPoint y: 81, endPoint x: 255, endPoint y: 78, distance: 61.9
click at [255, 79] on div "[PHONE_NUMBER]" at bounding box center [294, 81] width 81 height 20
paste input "800) 568-8664"
type input "[PHONE_NUMBER]"
click at [290, 131] on input "(___) ___-____" at bounding box center [300, 126] width 67 height 14
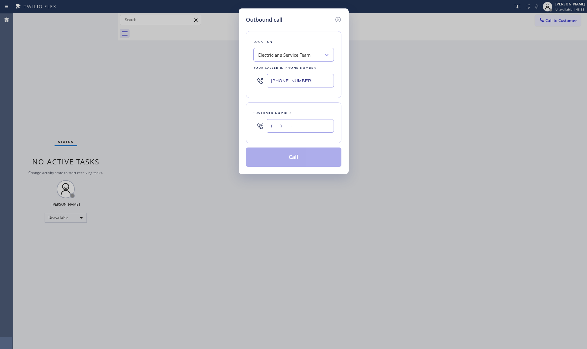
paste input "323) 937-5687"
type input "[PHONE_NUMBER]"
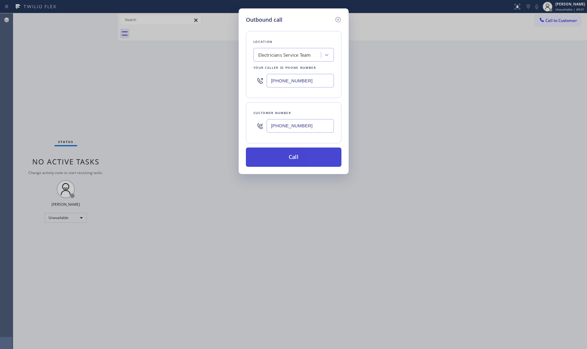
click at [295, 162] on button "Call" at bounding box center [294, 156] width 96 height 19
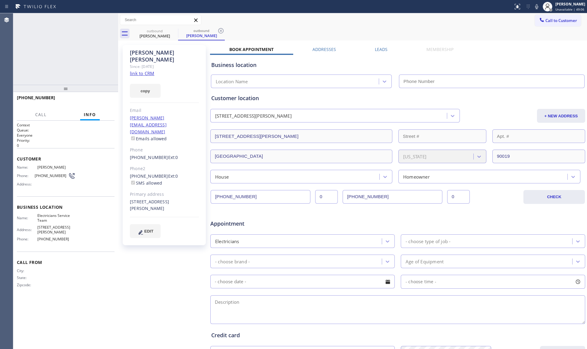
type input "[PHONE_NUMBER]"
click at [223, 31] on icon at bounding box center [220, 30] width 7 height 7
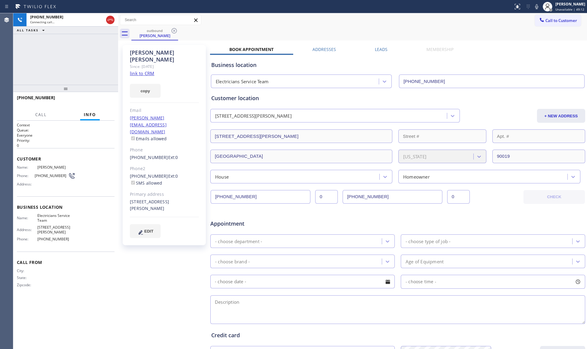
click at [226, 31] on div "outbound [PERSON_NAME]" at bounding box center [359, 34] width 456 height 14
click at [112, 98] on button "HANG UP" at bounding box center [101, 100] width 28 height 8
click at [112, 98] on button "COMPLETE" at bounding box center [99, 100] width 30 height 8
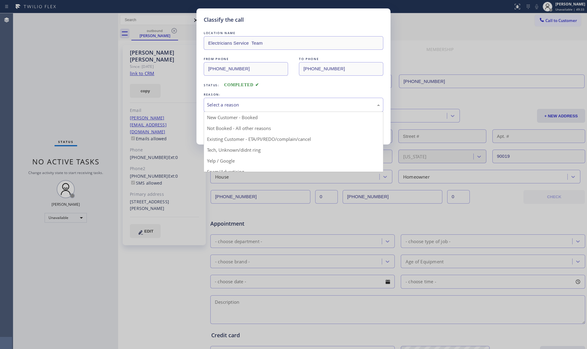
click at [261, 106] on div "Select a reason" at bounding box center [293, 104] width 173 height 7
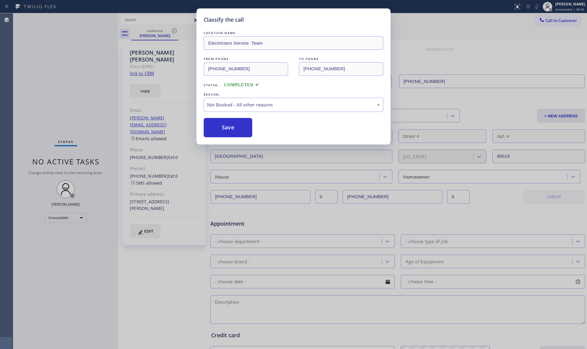
click at [240, 127] on button "Save" at bounding box center [228, 127] width 49 height 19
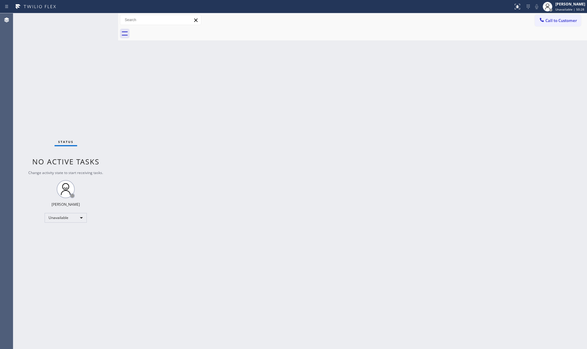
click at [443, 100] on div "Back to Dashboard Change Sender ID Customers Technicians Select a contact Outbo…" at bounding box center [352, 181] width 469 height 336
click at [554, 20] on span "Call to Customer" at bounding box center [562, 20] width 32 height 5
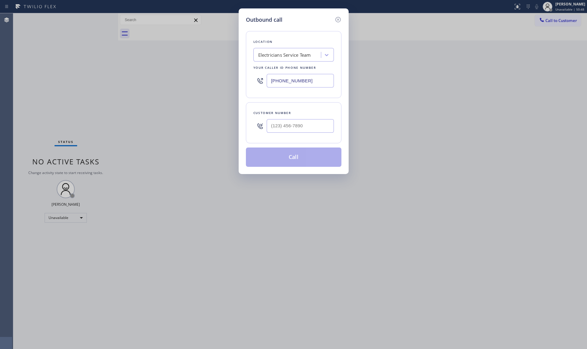
drag, startPoint x: 308, startPoint y: 83, endPoint x: 240, endPoint y: 85, distance: 67.9
click at [239, 85] on div "Outbound call Location Electricians Service Team Your caller id phone number [P…" at bounding box center [294, 91] width 110 height 166
paste input "626) 507-9771"
type input "[PHONE_NUMBER]"
paste input "626) 824-5828"
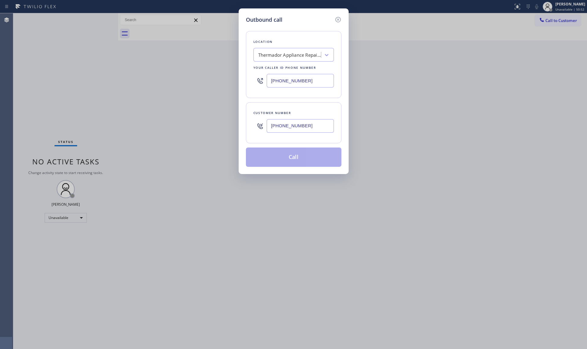
click at [290, 127] on input "[PHONE_NUMBER]" at bounding box center [300, 126] width 67 height 14
type input "[PHONE_NUMBER]"
click at [283, 155] on button "Call" at bounding box center [294, 156] width 96 height 19
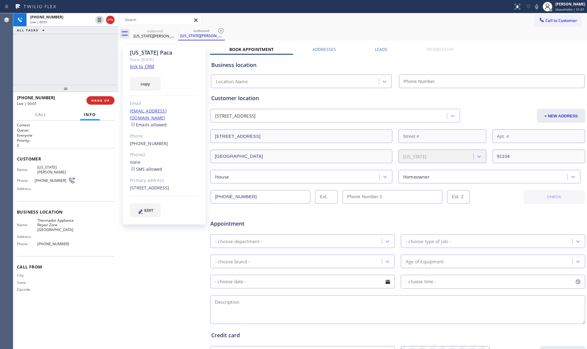
type input "[PHONE_NUMBER]"
click at [397, 28] on div "outbound [US_STATE][PERSON_NAME] outbound [US_STATE][PERSON_NAME]" at bounding box center [359, 34] width 456 height 14
click at [223, 28] on icon at bounding box center [220, 30] width 7 height 7
click at [106, 99] on span "HANG UP" at bounding box center [100, 100] width 18 height 4
click at [105, 99] on span "HANG UP" at bounding box center [100, 100] width 18 height 4
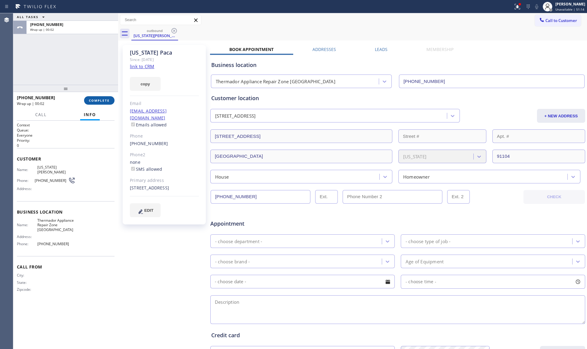
click at [97, 97] on button "COMPLETE" at bounding box center [99, 100] width 30 height 8
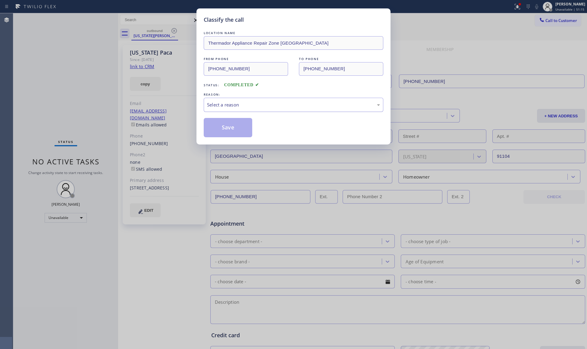
click at [216, 111] on div "Select a reason" at bounding box center [294, 105] width 180 height 14
click at [218, 130] on button "Save" at bounding box center [228, 127] width 49 height 19
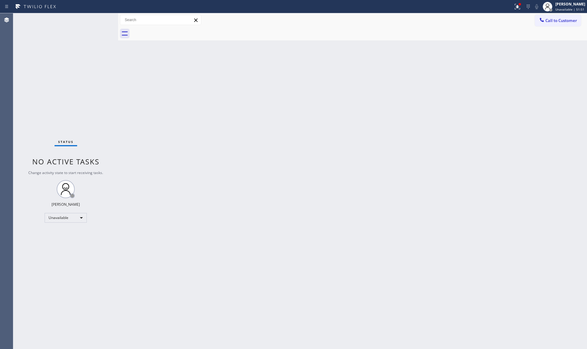
drag, startPoint x: 338, startPoint y: 150, endPoint x: 332, endPoint y: 140, distance: 11.6
click at [339, 148] on div "Back to Dashboard Change Sender ID Customers Technicians Select a contact Outbo…" at bounding box center [352, 181] width 469 height 336
click at [517, 7] on icon at bounding box center [518, 6] width 4 height 2
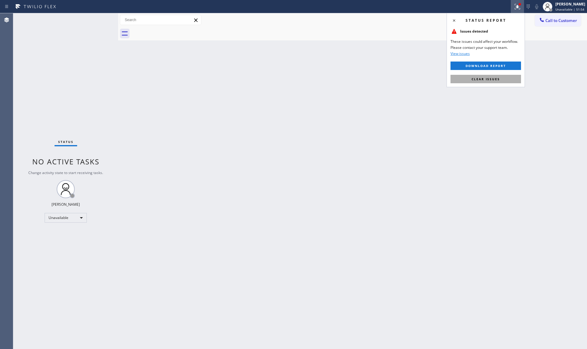
click at [491, 81] on span "Clear issues" at bounding box center [486, 79] width 28 height 4
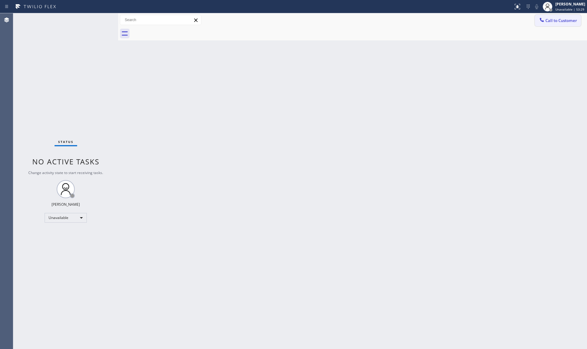
click at [566, 19] on div "Classify the call LOCATION NAME Viking Appliance Repair Pros FROM PHONE [PHONE_…" at bounding box center [300, 181] width 574 height 336
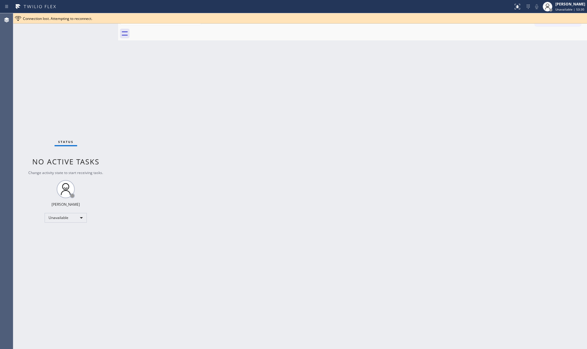
click at [549, 34] on div at bounding box center [359, 34] width 456 height 14
click at [566, 24] on button "Call to Customer" at bounding box center [558, 20] width 46 height 11
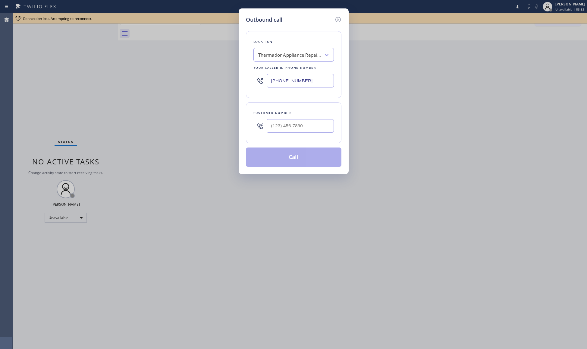
drag, startPoint x: 309, startPoint y: 85, endPoint x: 236, endPoint y: 84, distance: 73.0
click at [236, 85] on div "Outbound call Location Thermador Appliance Repair Zone [GEOGRAPHIC_DATA] Your c…" at bounding box center [293, 174] width 587 height 349
paste input "949) 328-5599"
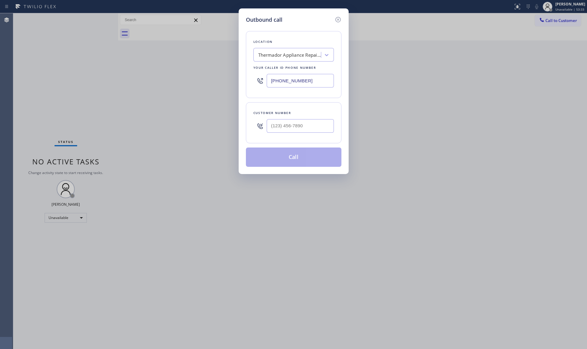
type input "[PHONE_NUMBER]"
paste input "424) 278-0941"
click at [306, 125] on input "[PHONE_NUMBER]" at bounding box center [300, 126] width 67 height 14
type input "[PHONE_NUMBER]"
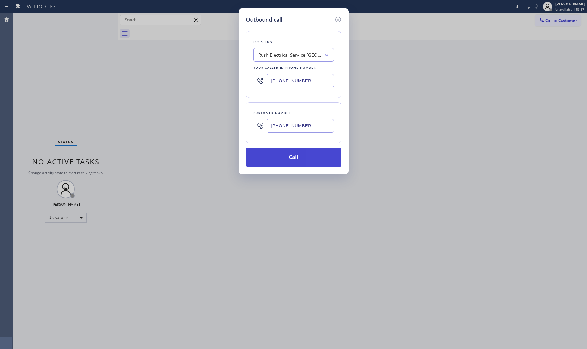
click at [292, 163] on button "Call" at bounding box center [294, 156] width 96 height 19
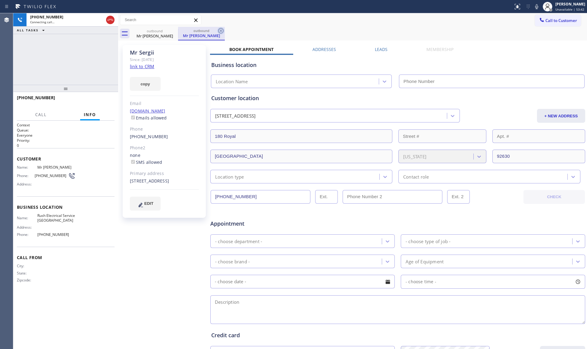
click at [223, 31] on icon at bounding box center [220, 30] width 5 height 5
click at [226, 31] on div "outbound Mr [PERSON_NAME]" at bounding box center [359, 34] width 456 height 14
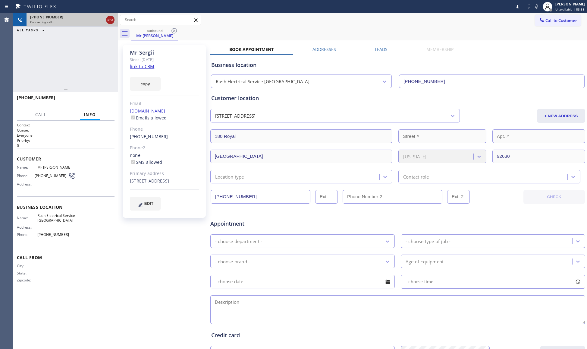
click at [107, 18] on icon at bounding box center [110, 19] width 7 height 7
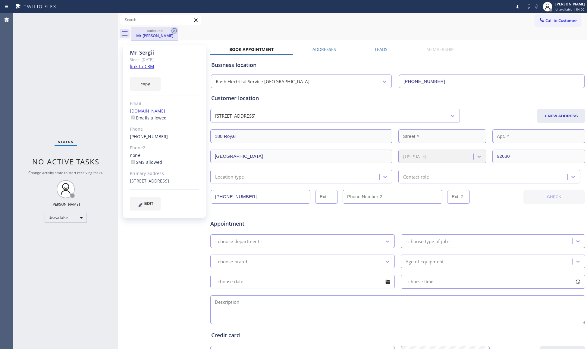
click at [178, 31] on icon at bounding box center [174, 30] width 7 height 7
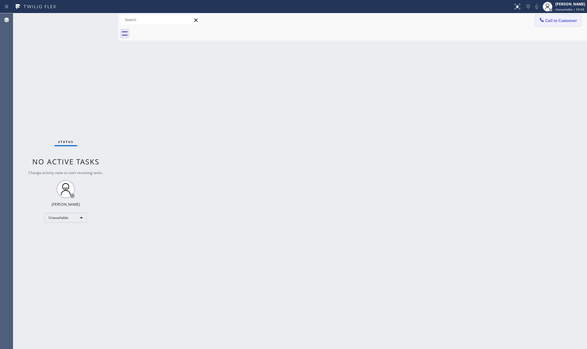
drag, startPoint x: 553, startPoint y: 17, endPoint x: 411, endPoint y: 53, distance: 146.5
click at [551, 18] on span "Call to Customer" at bounding box center [562, 20] width 32 height 5
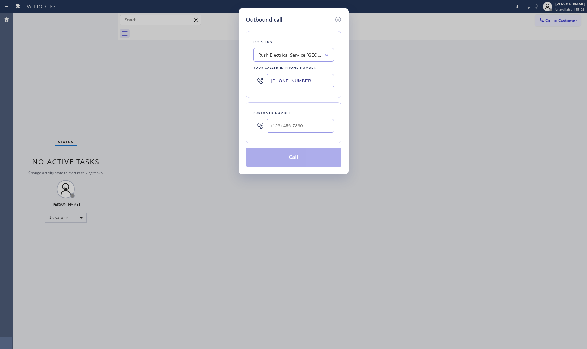
drag, startPoint x: 309, startPoint y: 84, endPoint x: 262, endPoint y: 84, distance: 47.0
click at [262, 84] on div "[PHONE_NUMBER]" at bounding box center [294, 81] width 81 height 20
paste input "669) 201-8532"
type input "[PHONE_NUMBER]"
drag, startPoint x: 322, startPoint y: 125, endPoint x: 329, endPoint y: 111, distance: 15.6
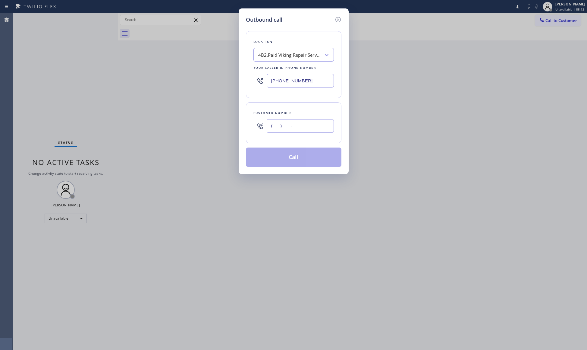
click at [321, 125] on input "(___) ___-____" at bounding box center [300, 126] width 67 height 14
paste input "408) 421-8540"
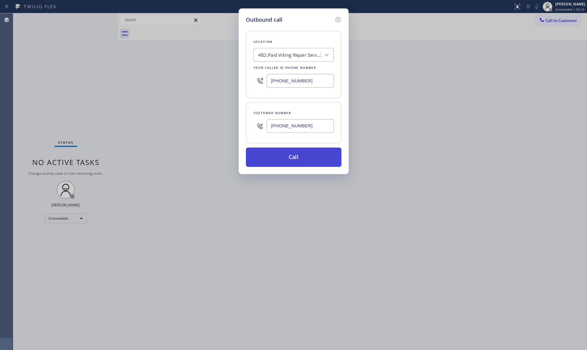
type input "[PHONE_NUMBER]"
click at [292, 158] on button "Call" at bounding box center [294, 156] width 96 height 19
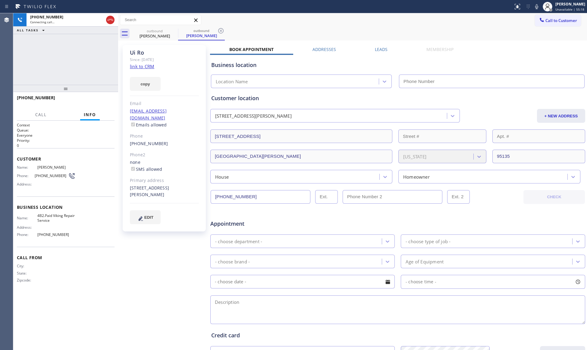
type input "[PHONE_NUMBER]"
drag, startPoint x: 222, startPoint y: 28, endPoint x: 226, endPoint y: 30, distance: 4.0
click at [222, 28] on icon at bounding box center [220, 30] width 5 height 5
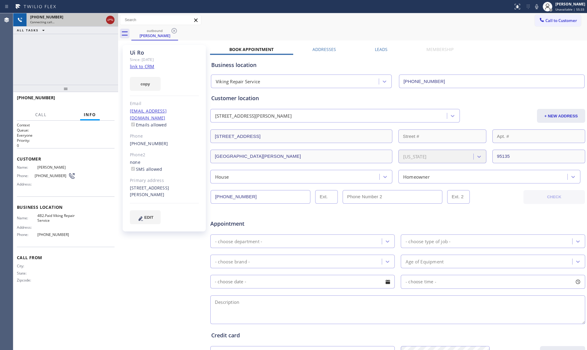
click at [110, 20] on icon at bounding box center [110, 19] width 7 height 7
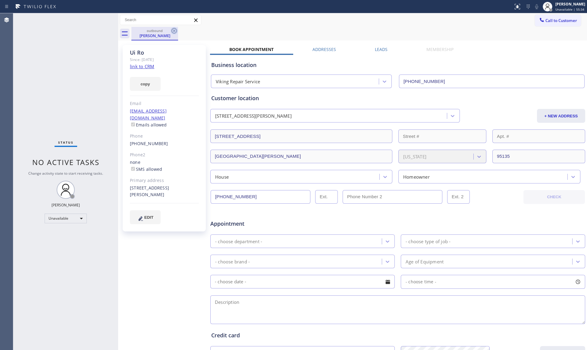
click at [175, 31] on icon at bounding box center [174, 30] width 7 height 7
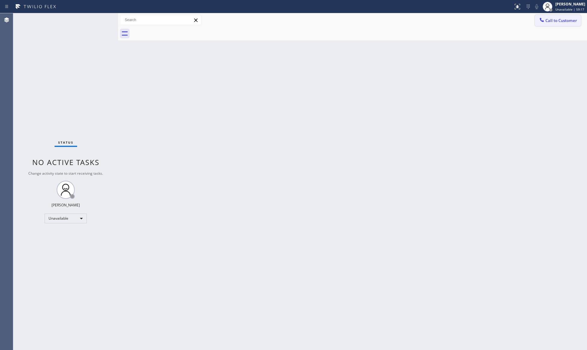
click at [544, 16] on button "Call to Customer" at bounding box center [558, 20] width 46 height 11
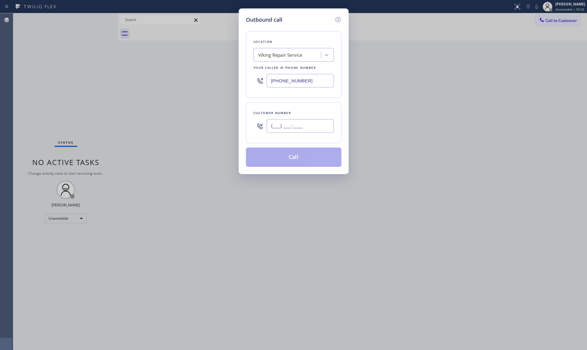
paste input "754) 240-8109"
drag, startPoint x: 268, startPoint y: 121, endPoint x: 279, endPoint y: 125, distance: 11.4
click at [272, 122] on input "[PHONE_NUMBER]" at bounding box center [300, 126] width 67 height 14
type input "[PHONE_NUMBER]"
drag, startPoint x: 311, startPoint y: 80, endPoint x: 230, endPoint y: 83, distance: 80.9
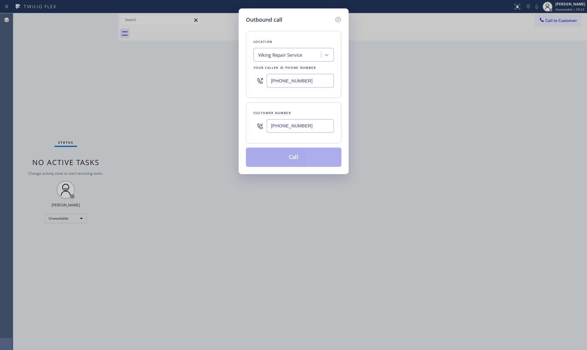
click at [230, 83] on div "Outbound call Location Viking Repair Service Your caller id phone number [PHONE…" at bounding box center [293, 175] width 587 height 350
paste input "754) 240-8109"
type input "[PHONE_NUMBER]"
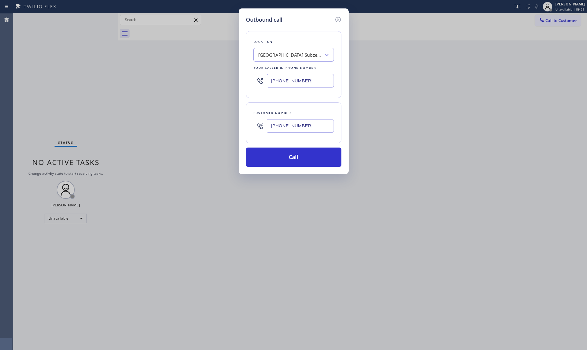
paste input "text"
click at [305, 123] on input "[PHONE_NUMBER]" at bounding box center [300, 126] width 67 height 14
drag, startPoint x: 242, startPoint y: 138, endPoint x: 236, endPoint y: 136, distance: 7.0
click at [237, 137] on div "Outbound call Location [GEOGRAPHIC_DATA] Subzero Repair Your caller id phone nu…" at bounding box center [293, 175] width 587 height 350
paste input "954) 918-4110"
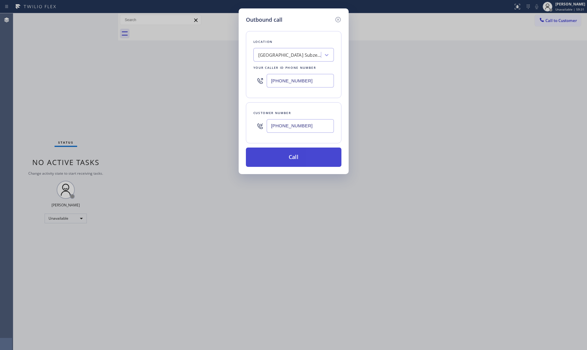
type input "[PHONE_NUMBER]"
click at [287, 156] on button "Call" at bounding box center [294, 156] width 96 height 19
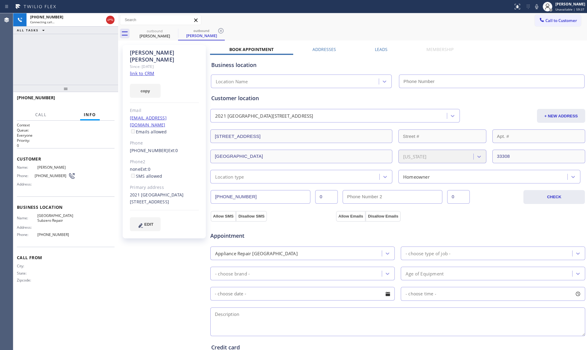
type input "[PHONE_NUMBER]"
click at [108, 17] on icon at bounding box center [110, 19] width 7 height 7
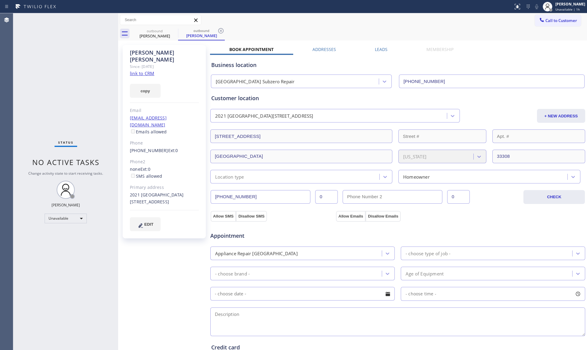
drag, startPoint x: 223, startPoint y: 32, endPoint x: 215, endPoint y: 28, distance: 9.5
click at [222, 31] on icon at bounding box center [220, 30] width 7 height 7
click at [168, 30] on div "outbound" at bounding box center [155, 30] width 46 height 5
click at [176, 33] on icon at bounding box center [174, 30] width 5 height 5
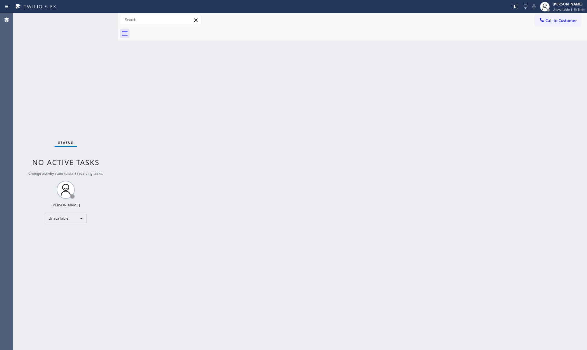
drag, startPoint x: 560, startPoint y: 24, endPoint x: 531, endPoint y: 23, distance: 28.4
click at [553, 24] on button "Call to Customer" at bounding box center [558, 20] width 46 height 11
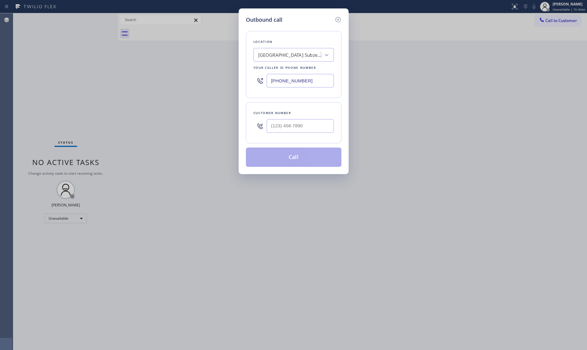
drag, startPoint x: 310, startPoint y: 83, endPoint x: 279, endPoint y: 73, distance: 32.5
click at [257, 81] on div "[PHONE_NUMBER]" at bounding box center [294, 81] width 81 height 20
paste input "415) 366-3233"
type input "[PHONE_NUMBER]"
paste input "415) 786-4981"
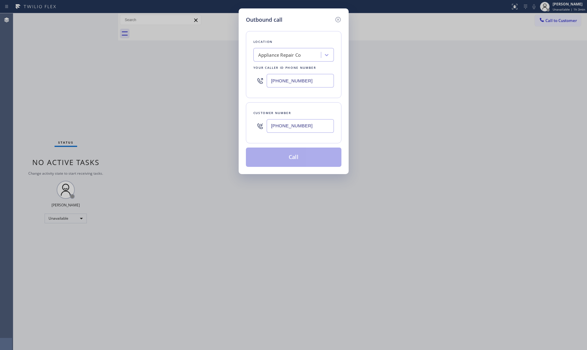
click at [279, 128] on input "[PHONE_NUMBER]" at bounding box center [300, 126] width 67 height 14
type input "[PHONE_NUMBER]"
click at [292, 155] on button "Call" at bounding box center [294, 156] width 96 height 19
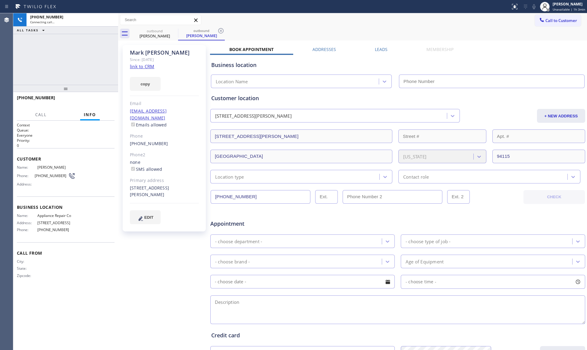
type input "[PHONE_NUMBER]"
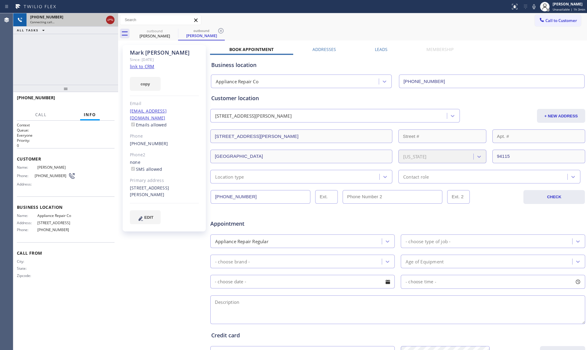
click at [109, 21] on icon at bounding box center [110, 20] width 5 height 2
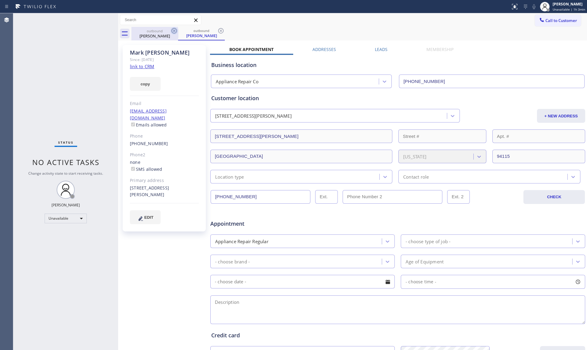
click at [175, 33] on icon at bounding box center [174, 30] width 5 height 5
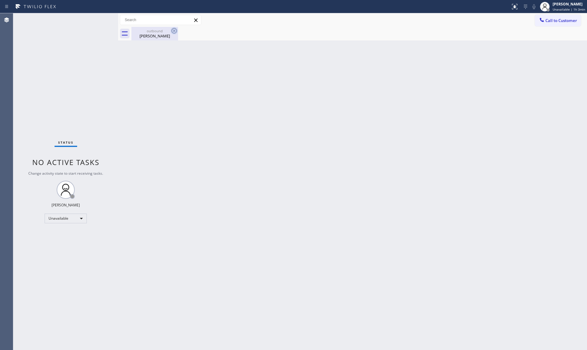
click at [175, 33] on icon at bounding box center [174, 30] width 5 height 5
click at [175, 32] on icon at bounding box center [174, 30] width 7 height 7
drag, startPoint x: 147, startPoint y: 32, endPoint x: 152, endPoint y: 33, distance: 5.9
click at [147, 33] on div "outbound" at bounding box center [155, 31] width 46 height 5
drag, startPoint x: 560, startPoint y: 19, endPoint x: 542, endPoint y: 27, distance: 19.3
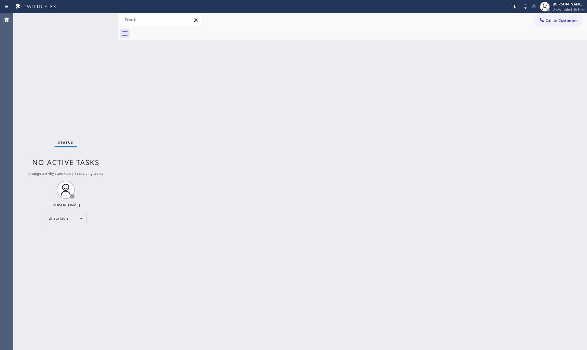
click at [555, 21] on span "Call to Customer" at bounding box center [562, 20] width 32 height 5
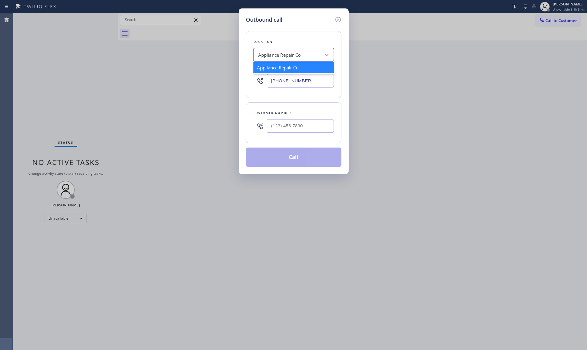
click at [303, 51] on div "Appliance Repair Co" at bounding box center [288, 55] width 66 height 11
paste input "Kitchen Thermador Appliance Repair"
click at [262, 57] on input "Kitchen Thermador Appliance Repair" at bounding box center [280, 54] width 76 height 5
drag, startPoint x: 258, startPoint y: 56, endPoint x: 214, endPoint y: 56, distance: 44.3
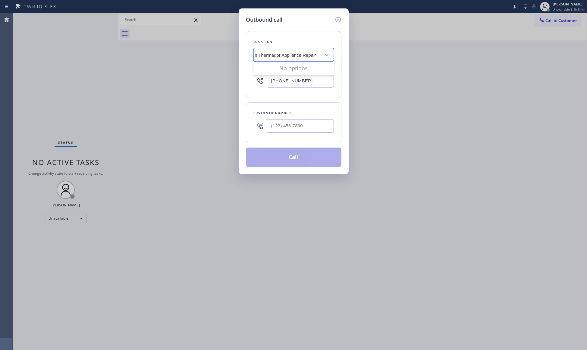
click at [214, 56] on div "Outbound call Location 0 results available for search term Kitchen Thermador Ap…" at bounding box center [293, 175] width 587 height 350
type input "Kitchen Thermador Appliance Repair"
click at [283, 67] on div "Kitchen Thermador Appliance Repair" at bounding box center [294, 70] width 81 height 17
type input "[PHONE_NUMBER]"
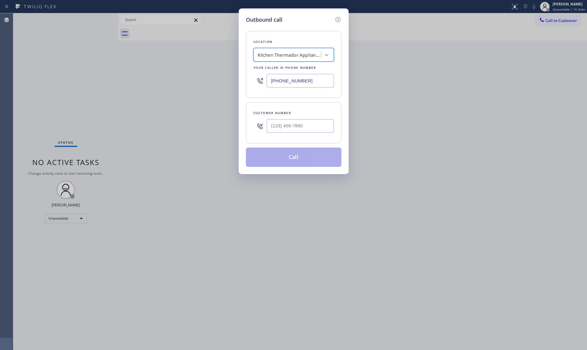
scroll to position [0, 0]
click at [278, 117] on div at bounding box center [300, 126] width 67 height 20
paste input "415) 515-9485"
click at [278, 128] on input "[PHONE_NUMBER]" at bounding box center [300, 126] width 67 height 14
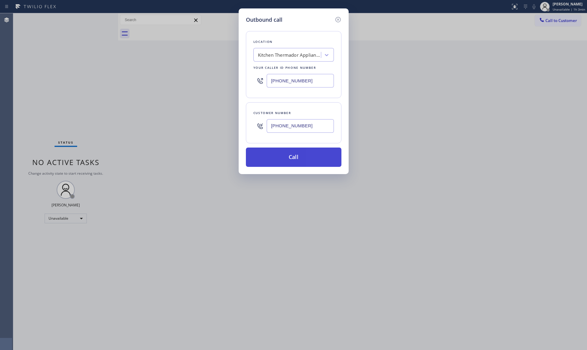
type input "[PHONE_NUMBER]"
click at [295, 158] on button "Call" at bounding box center [294, 156] width 96 height 19
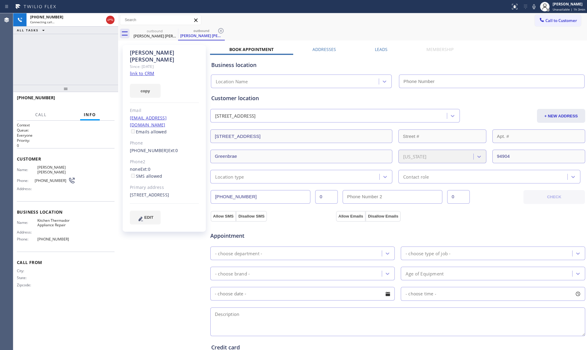
type input "[PHONE_NUMBER]"
drag, startPoint x: 148, startPoint y: 190, endPoint x: 134, endPoint y: 182, distance: 16.3
click at [128, 181] on div "[PERSON_NAME] [PERSON_NAME] Since: [DATE] link to CRM copy Email [EMAIL_ADDRESS…" at bounding box center [164, 138] width 83 height 187
copy div "[STREET_ADDRESS]"
click at [537, 5] on icon at bounding box center [534, 6] width 7 height 7
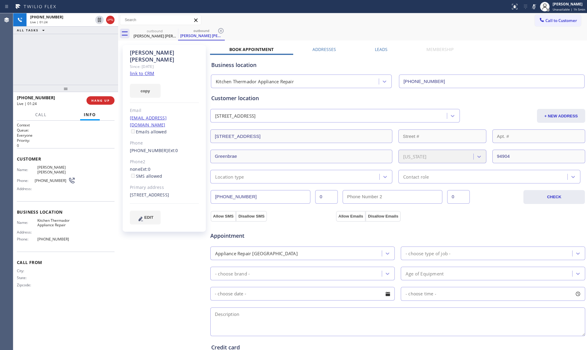
click at [511, 40] on div "[PERSON_NAME] [PERSON_NAME] Since: [DATE] link to CRM copy Email [EMAIL_ADDRESS…" at bounding box center [352, 243] width 469 height 406
drag, startPoint x: 535, startPoint y: 5, endPoint x: 513, endPoint y: 11, distance: 22.5
click at [535, 5] on icon at bounding box center [534, 6] width 3 height 5
click at [134, 63] on div "Since: [DATE]" at bounding box center [164, 66] width 69 height 7
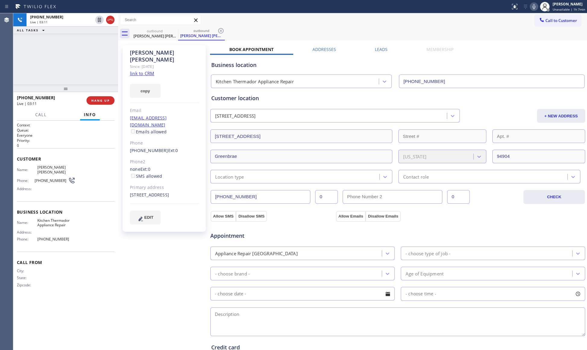
click at [133, 51] on div "[PERSON_NAME] [PERSON_NAME]" at bounding box center [164, 56] width 69 height 14
copy div "[PERSON_NAME]"
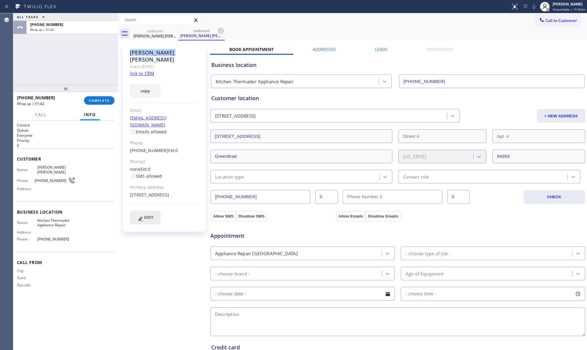
click at [151, 215] on span "EDIT" at bounding box center [148, 217] width 9 height 5
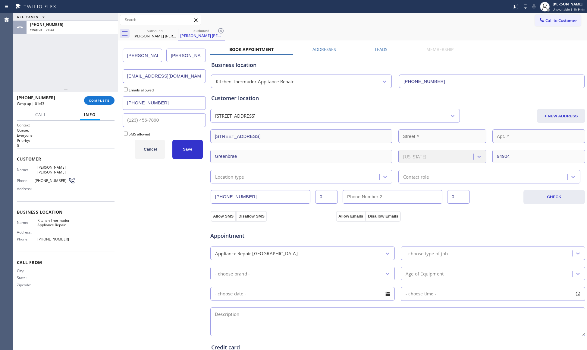
click at [184, 54] on input "[PERSON_NAME]" at bounding box center [185, 56] width 39 height 14
type input "L"
type input "[PERSON_NAME]"
drag, startPoint x: 197, startPoint y: 146, endPoint x: 192, endPoint y: 150, distance: 5.8
click at [192, 150] on button "Save" at bounding box center [187, 149] width 30 height 19
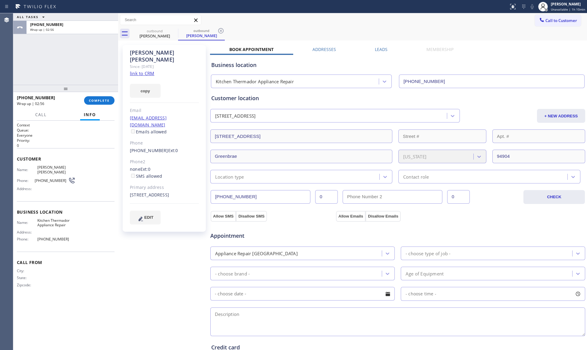
click at [248, 176] on div "Location type" at bounding box center [295, 176] width 167 height 11
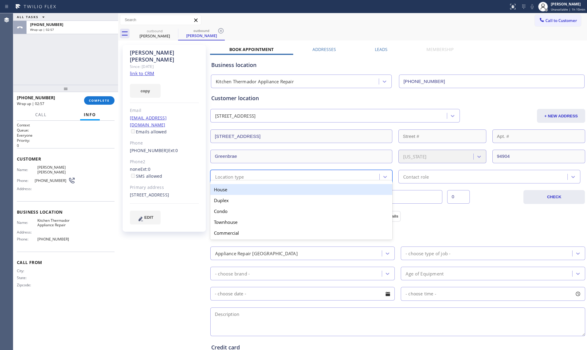
drag, startPoint x: 238, startPoint y: 190, endPoint x: 253, endPoint y: 191, distance: 15.1
click at [237, 190] on div "House" at bounding box center [301, 189] width 182 height 11
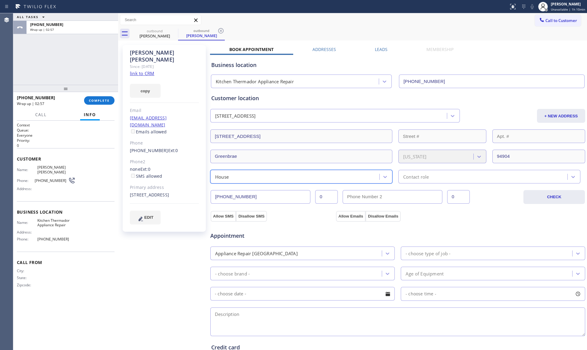
click at [425, 182] on div "Contact role" at bounding box center [490, 177] width 182 height 14
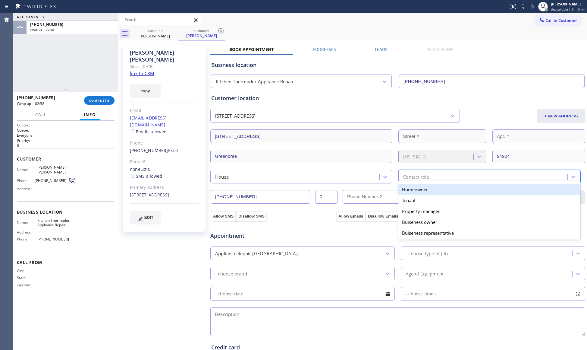
click at [420, 188] on div "Homeowner" at bounding box center [490, 189] width 182 height 11
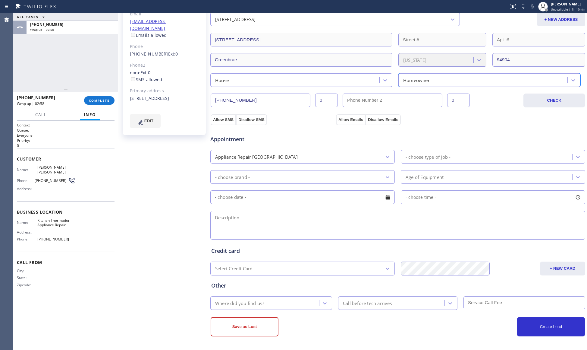
scroll to position [98, 0]
drag, startPoint x: 223, startPoint y: 118, endPoint x: 244, endPoint y: 117, distance: 20.8
click at [223, 118] on button "Allow SMS" at bounding box center [223, 119] width 25 height 11
click at [360, 116] on button "Allow Emails" at bounding box center [351, 119] width 30 height 11
checkbox input "true"
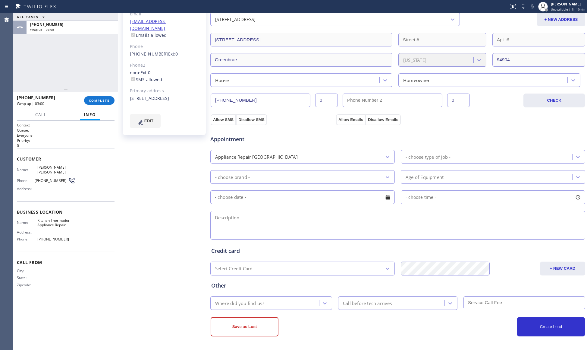
checkbox input "true"
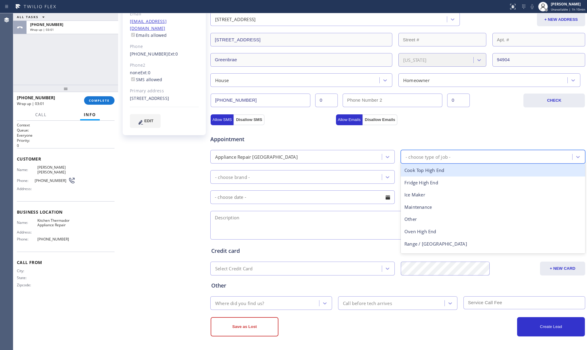
click at [424, 156] on div "- choose type of job -" at bounding box center [428, 156] width 45 height 7
type input "f"
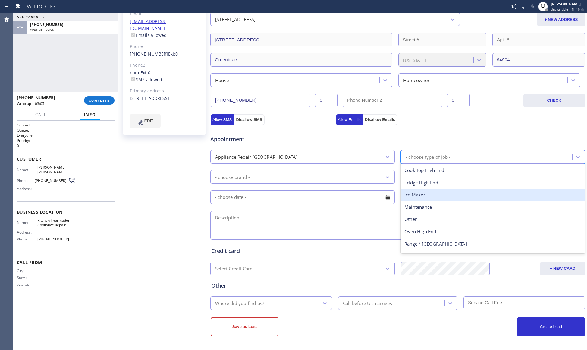
click at [443, 196] on div "Ice Maker" at bounding box center [493, 194] width 185 height 12
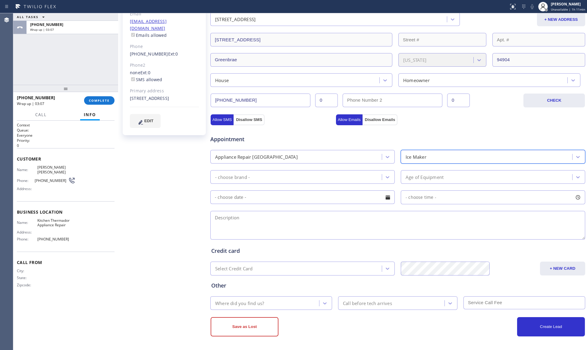
click at [333, 175] on div "- choose brand -" at bounding box center [297, 177] width 170 height 11
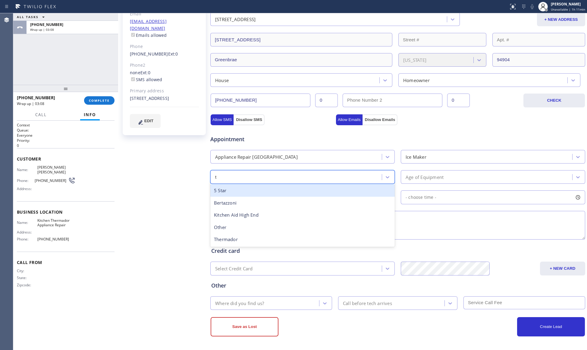
type input "th"
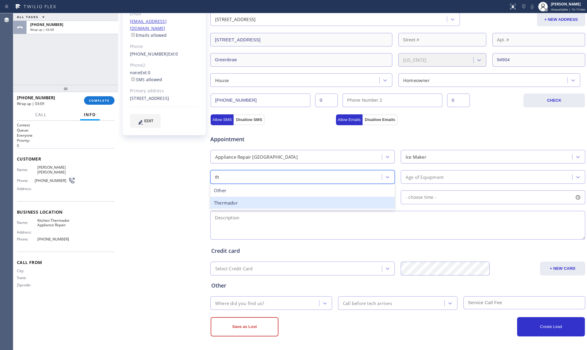
click at [296, 202] on div "Thermador" at bounding box center [302, 203] width 185 height 12
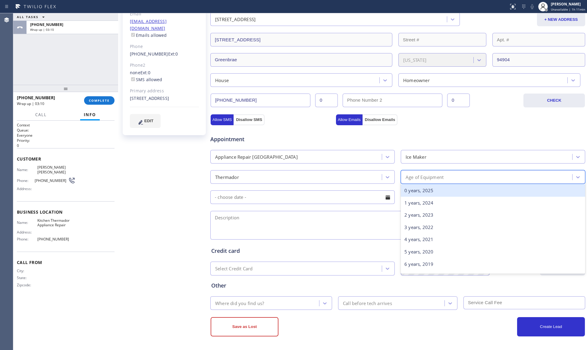
click at [406, 176] on div "Age of Equipment" at bounding box center [425, 176] width 38 height 7
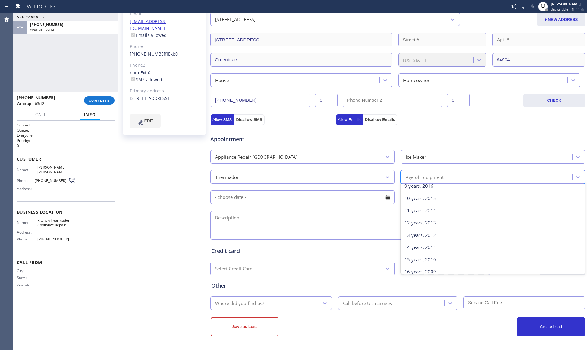
scroll to position [121, 0]
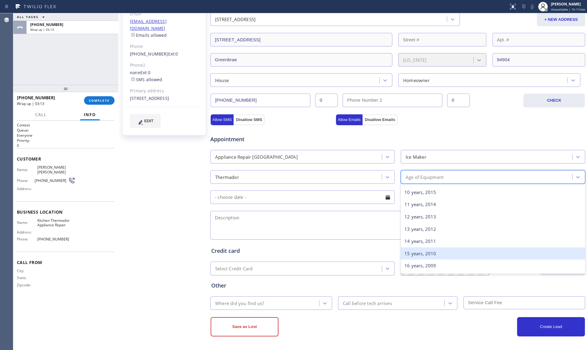
click at [427, 249] on div "15 years, 2010" at bounding box center [493, 253] width 185 height 12
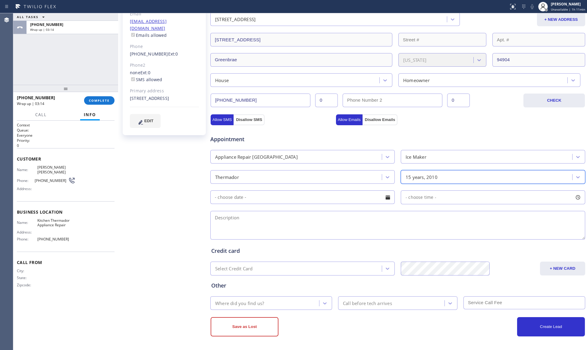
drag, startPoint x: 349, startPoint y: 224, endPoint x: 344, endPoint y: 214, distance: 11.6
click at [348, 220] on textarea at bounding box center [397, 225] width 375 height 29
click at [330, 194] on input "text" at bounding box center [302, 197] width 185 height 14
click at [281, 269] on div "22" at bounding box center [283, 268] width 11 height 11
type input "[DATE]"
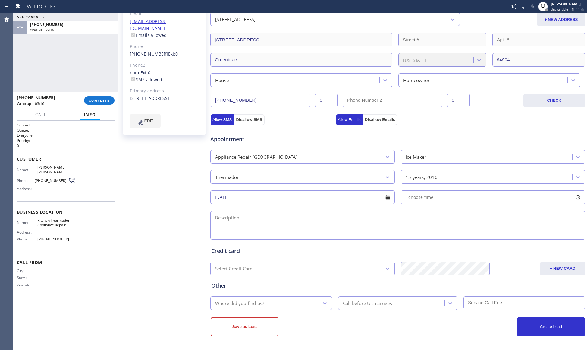
click at [418, 199] on span "- choose time -" at bounding box center [421, 197] width 31 height 6
drag, startPoint x: 406, startPoint y: 230, endPoint x: 458, endPoint y: 230, distance: 52.2
click at [458, 230] on div at bounding box center [460, 234] width 7 height 13
drag, startPoint x: 405, startPoint y: 234, endPoint x: 418, endPoint y: 233, distance: 13.0
click at [418, 233] on div at bounding box center [420, 234] width 7 height 13
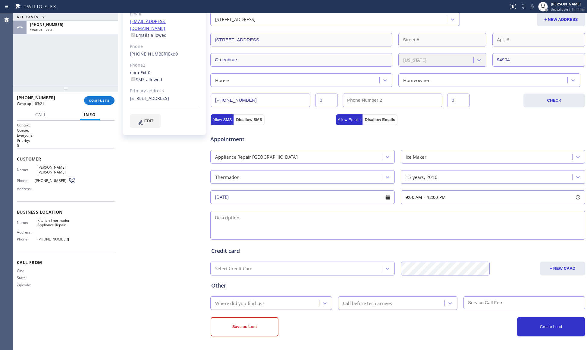
click at [336, 230] on textarea at bounding box center [397, 225] width 375 height 29
click at [214, 220] on textarea "9-12, No scf," at bounding box center [397, 225] width 375 height 29
click at [322, 229] on textarea "NOTE: Please text before calling 9-12, No scf," at bounding box center [397, 225] width 375 height 29
paste textarea "Thermador Freezer, Icemaker is broken, 15 yrs, [STREET_ADDRESS], House HO, Kitc…"
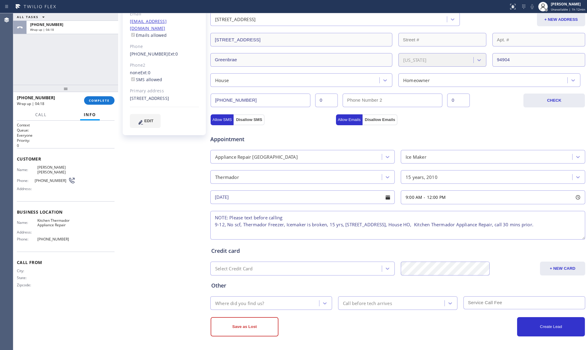
type textarea "NOTE: Please text before calling 9-12, No scf, Thermador Freezer, Icemaker is b…"
drag, startPoint x: 340, startPoint y: 241, endPoint x: 338, endPoint y: 248, distance: 7.6
drag, startPoint x: 338, startPoint y: 248, endPoint x: 143, endPoint y: 185, distance: 205.2
click at [142, 186] on div "[PERSON_NAME] Since: [DATE] link to CRM copy Email [EMAIL_ADDRESS][DOMAIN_NAME]…" at bounding box center [165, 146] width 90 height 403
click at [272, 303] on div "Where did you find us?" at bounding box center [265, 303] width 107 height 11
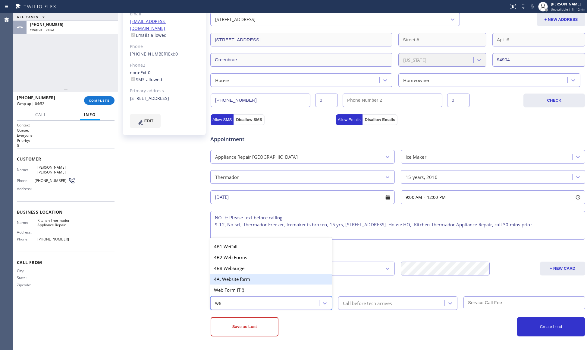
type input "w"
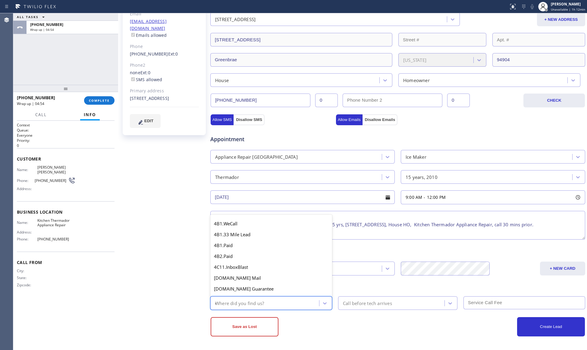
type input "ou"
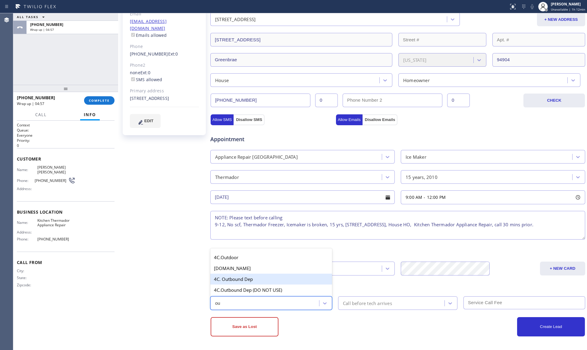
click at [261, 278] on div "4C. Outbound Dep" at bounding box center [271, 278] width 122 height 11
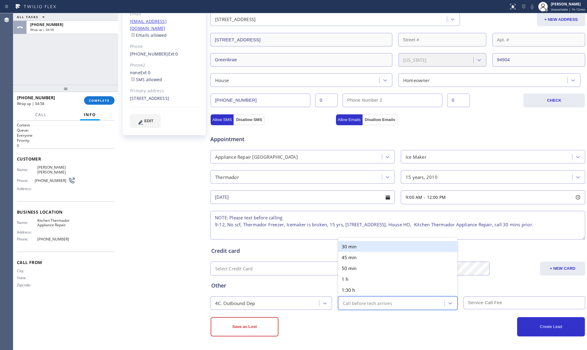
click at [376, 302] on div "Call before tech arrives" at bounding box center [367, 302] width 49 height 7
drag, startPoint x: 355, startPoint y: 248, endPoint x: 393, endPoint y: 258, distance: 39.5
click at [356, 248] on div "30 min" at bounding box center [397, 246] width 119 height 11
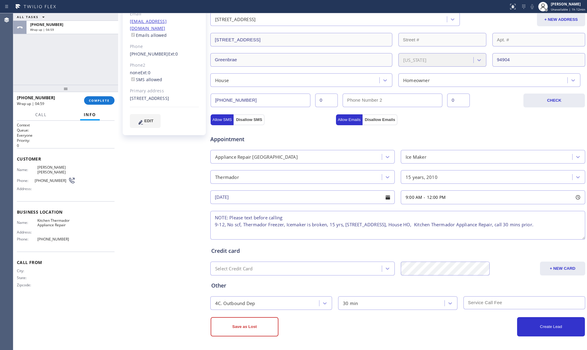
drag, startPoint x: 476, startPoint y: 294, endPoint x: 481, endPoint y: 295, distance: 5.2
click at [476, 295] on div "Other 4C. Outbound Dep 30 min" at bounding box center [398, 292] width 376 height 34
click at [478, 303] on input "text" at bounding box center [525, 302] width 122 height 13
type input "0"
click at [540, 327] on button "Create Lead" at bounding box center [551, 326] width 68 height 19
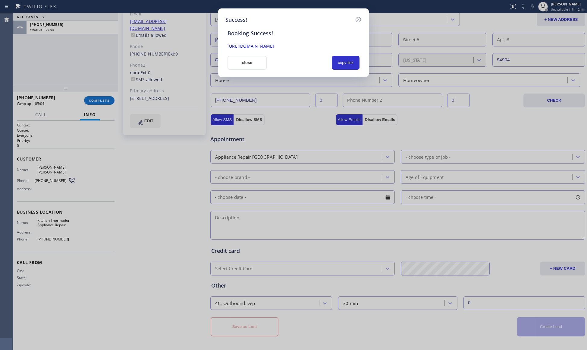
scroll to position [0, 0]
click at [339, 57] on button "copy link" at bounding box center [346, 63] width 28 height 14
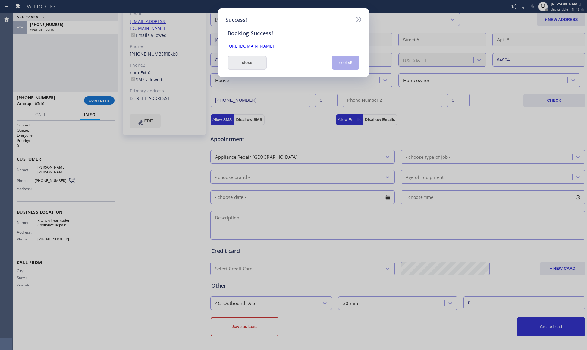
click at [249, 59] on button "close" at bounding box center [247, 63] width 39 height 14
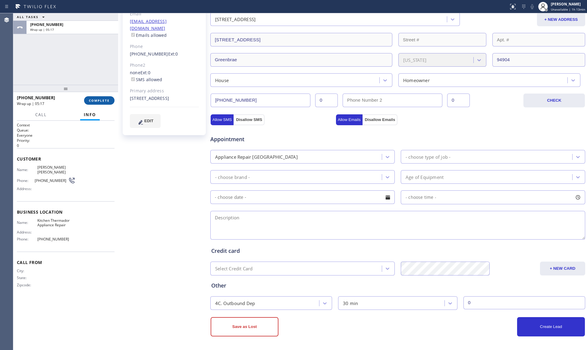
drag, startPoint x: 95, startPoint y: 103, endPoint x: 99, endPoint y: 102, distance: 4.8
click at [97, 102] on button "COMPLETE" at bounding box center [99, 100] width 30 height 8
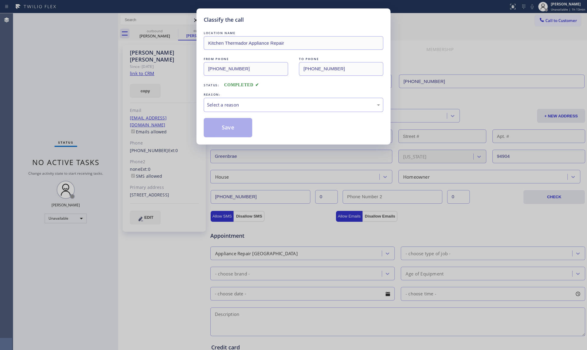
click at [150, 66] on div "Classify the call LOCATION NAME Kitchen Thermador Appliance Repair FROM PHONE […" at bounding box center [293, 175] width 587 height 350
drag, startPoint x: 231, startPoint y: 101, endPoint x: 137, endPoint y: 71, distance: 98.7
click at [226, 99] on div "Select a reason" at bounding box center [294, 105] width 180 height 14
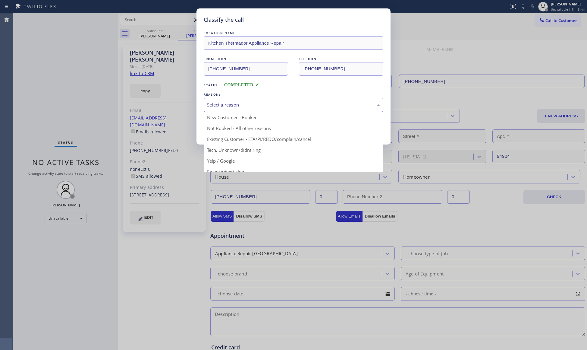
click at [137, 71] on div "Classify the call LOCATION NAME Kitchen Thermador Appliance Repair FROM PHONE […" at bounding box center [293, 175] width 587 height 350
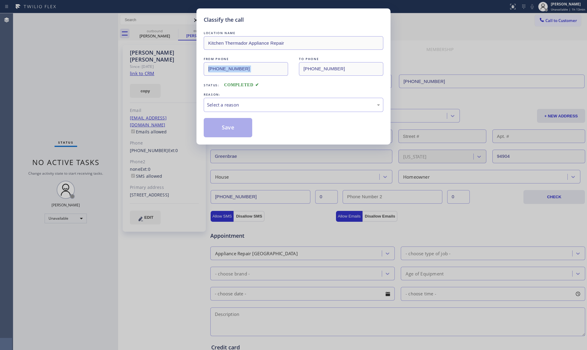
drag, startPoint x: 137, startPoint y: 70, endPoint x: 143, endPoint y: 66, distance: 6.8
click at [141, 68] on div "Classify the call LOCATION NAME Kitchen Thermador Appliance Repair FROM PHONE […" at bounding box center [293, 175] width 587 height 350
click at [143, 66] on div "Classify the call LOCATION NAME Kitchen Thermador Appliance Repair FROM PHONE […" at bounding box center [293, 175] width 587 height 350
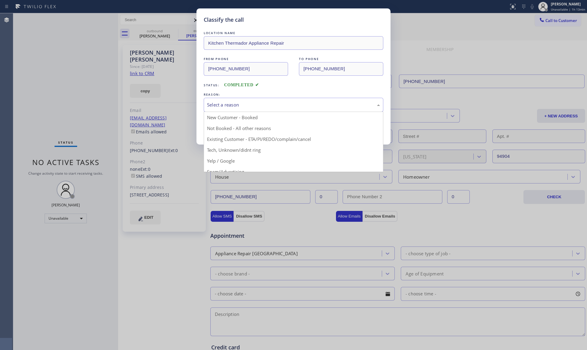
click at [224, 106] on div "Select a reason" at bounding box center [293, 104] width 173 height 7
click at [225, 109] on div "Not Booked - All other reasons" at bounding box center [294, 105] width 180 height 14
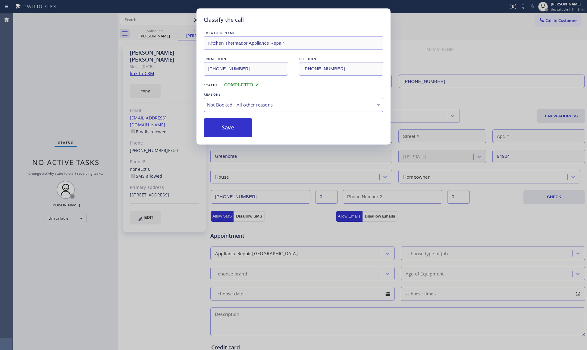
drag, startPoint x: 222, startPoint y: 125, endPoint x: 182, endPoint y: 95, distance: 49.9
click at [221, 123] on button "Save" at bounding box center [228, 127] width 49 height 19
click at [142, 62] on div "Classify the call LOCATION NAME Kitchen Thermador Appliance Repair FROM PHONE […" at bounding box center [293, 175] width 587 height 350
click at [143, 63] on div "Classify the call LOCATION NAME Kitchen Thermador Appliance Repair FROM PHONE […" at bounding box center [293, 175] width 587 height 350
click at [145, 64] on div "Classify the call LOCATION NAME Kitchen Thermador Appliance Repair FROM PHONE […" at bounding box center [293, 175] width 587 height 350
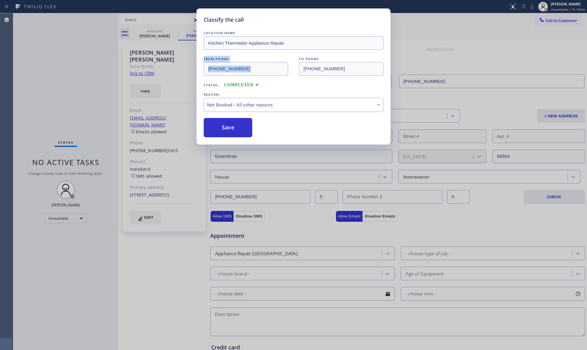
click at [145, 65] on div "Classify the call LOCATION NAME Viking Appliance Repair Pros FROM PHONE [PHONE_…" at bounding box center [300, 181] width 574 height 336
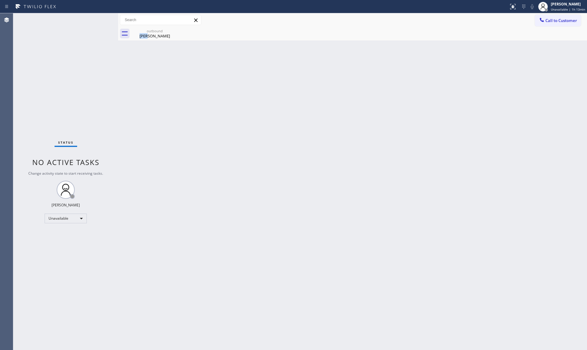
click at [145, 65] on div "Back to Dashboard Change Sender ID Customers Technicians Select a contact Outbo…" at bounding box center [352, 181] width 469 height 336
click at [160, 45] on div "Back to Dashboard Change Sender ID Customers Technicians Select a contact Outbo…" at bounding box center [352, 181] width 469 height 336
click at [162, 35] on div "[PERSON_NAME]" at bounding box center [155, 35] width 46 height 5
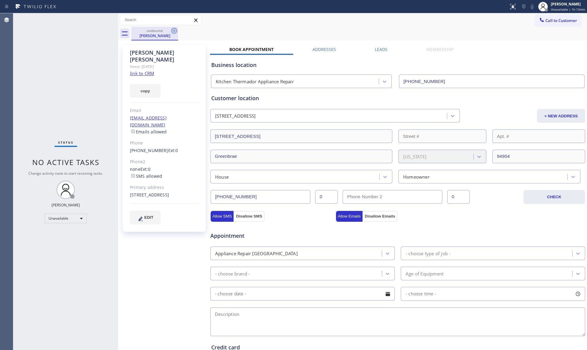
click at [175, 31] on icon at bounding box center [174, 30] width 7 height 7
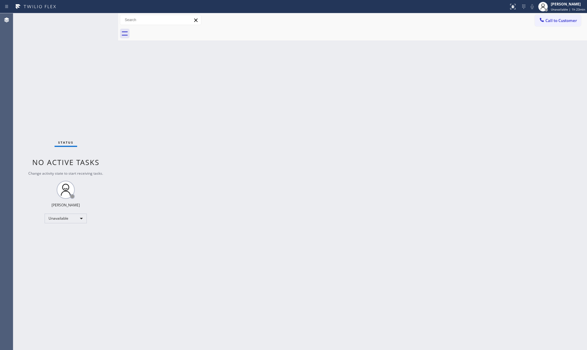
click at [393, 71] on div "Back to Dashboard Change Sender ID Customers Technicians Select a contact Outbo…" at bounding box center [352, 181] width 469 height 336
click at [549, 16] on button "Call to Customer" at bounding box center [558, 20] width 46 height 11
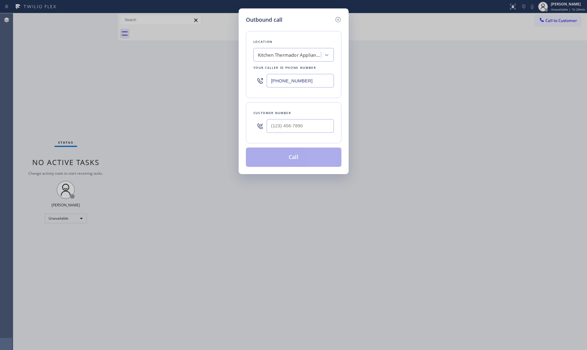
drag, startPoint x: 317, startPoint y: 81, endPoint x: 240, endPoint y: 89, distance: 77.3
click at [237, 90] on div "Outbound call Location Kitchen Thermador Appliance Repair Your caller id phone …" at bounding box center [293, 175] width 587 height 350
paste input "714) 942-4220"
type input "[PHONE_NUMBER]"
paste input "949) 378-4470"
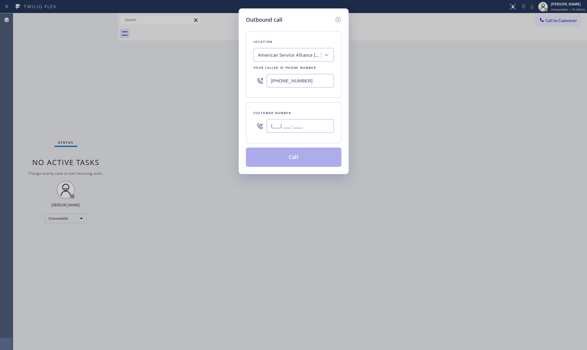
click at [313, 130] on input "(___) ___-____" at bounding box center [300, 126] width 67 height 14
type input "[PHONE_NUMBER]"
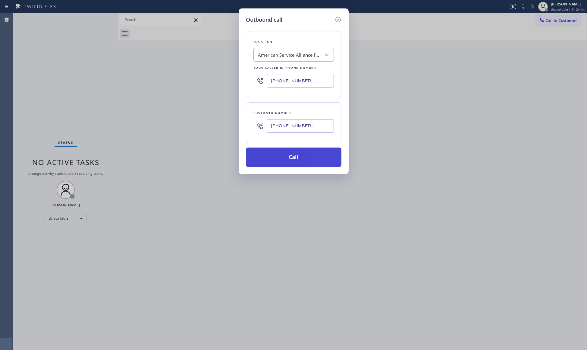
click at [292, 158] on button "Call" at bounding box center [294, 156] width 96 height 19
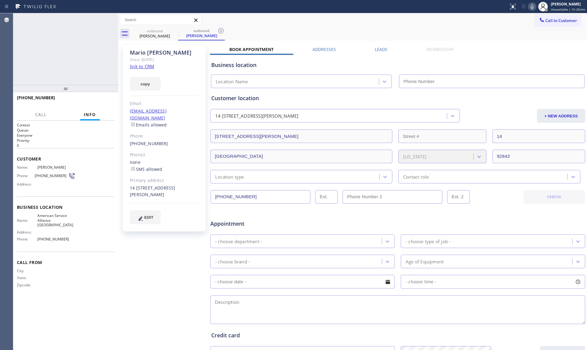
type input "[PHONE_NUMBER]"
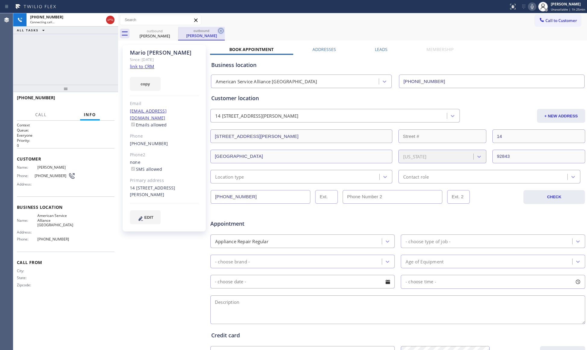
click at [223, 29] on icon at bounding box center [220, 30] width 7 height 7
click at [224, 29] on div "outbound [PERSON_NAME]" at bounding box center [359, 34] width 456 height 14
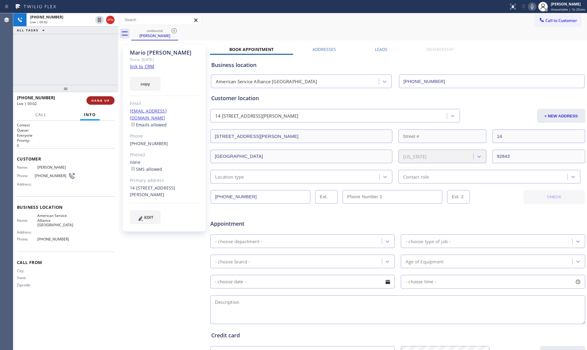
click at [108, 100] on span "HANG UP" at bounding box center [100, 100] width 18 height 4
click at [110, 100] on button "HANG UP" at bounding box center [101, 100] width 28 height 8
click at [108, 104] on div "[PHONE_NUMBER] Wrap up | 00:01 COMPLETE" at bounding box center [66, 101] width 98 height 16
click at [100, 98] on span "COMPLETE" at bounding box center [99, 100] width 21 height 4
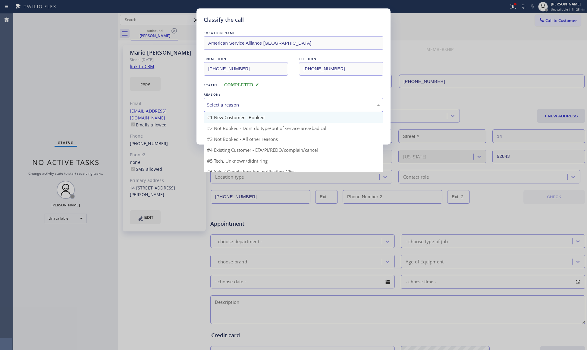
drag, startPoint x: 242, startPoint y: 103, endPoint x: 232, endPoint y: 120, distance: 19.5
click at [242, 104] on div "Select a reason" at bounding box center [293, 104] width 173 height 7
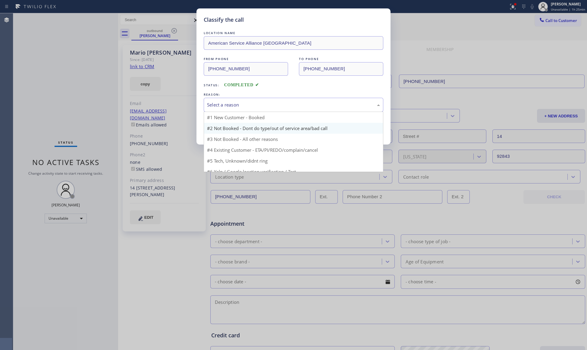
click at [230, 125] on button "Save" at bounding box center [228, 127] width 49 height 19
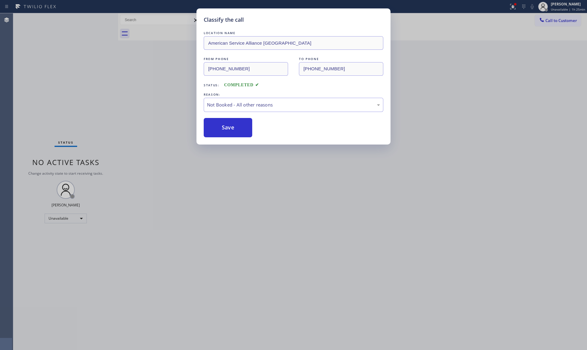
drag, startPoint x: 510, startPoint y: 8, endPoint x: 505, endPoint y: 16, distance: 9.2
click at [510, 8] on div "Classify the call LOCATION NAME American Service Alliance Garden Grove FROM PHO…" at bounding box center [293, 175] width 587 height 350
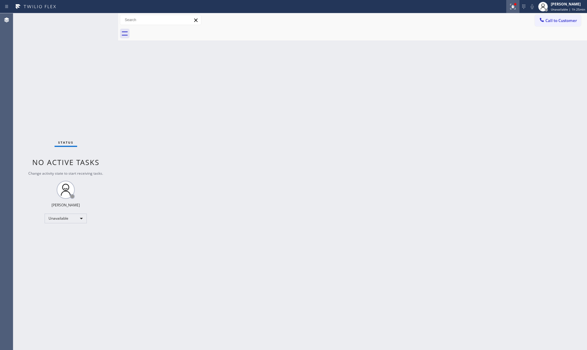
click at [516, 9] on icon at bounding box center [513, 6] width 7 height 7
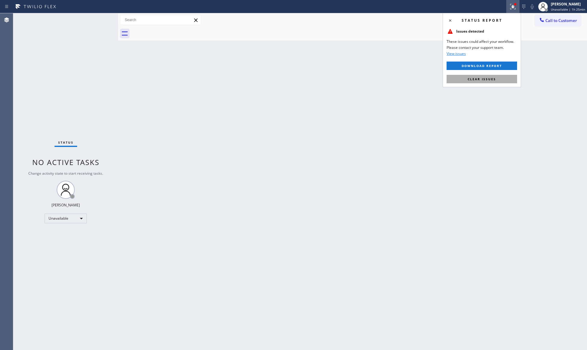
click at [489, 79] on span "Clear issues" at bounding box center [482, 79] width 28 height 4
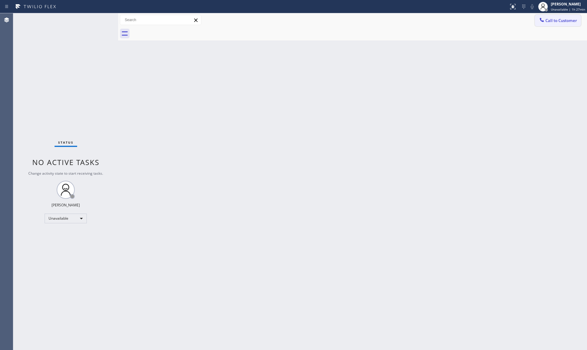
click at [543, 18] on icon at bounding box center [542, 20] width 6 height 6
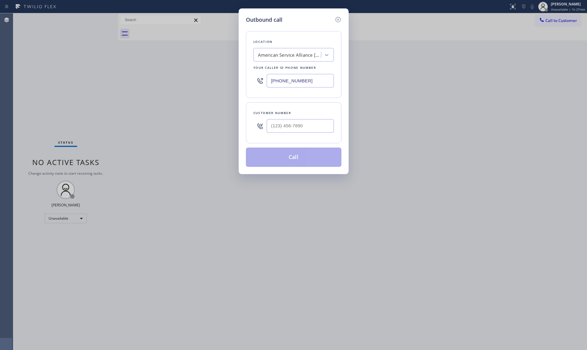
drag, startPoint x: 313, startPoint y: 86, endPoint x: 270, endPoint y: 86, distance: 42.5
click at [270, 86] on input "[PHONE_NUMBER]" at bounding box center [300, 81] width 67 height 14
paste input "888) 803-7895"
type input "[PHONE_NUMBER]"
click at [303, 122] on input "(___) ___-____" at bounding box center [300, 126] width 67 height 14
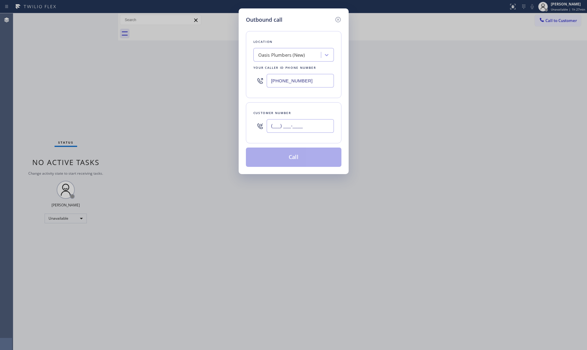
paste input "714) 315-5961"
type input "[PHONE_NUMBER]"
click at [304, 158] on button "Call" at bounding box center [294, 156] width 96 height 19
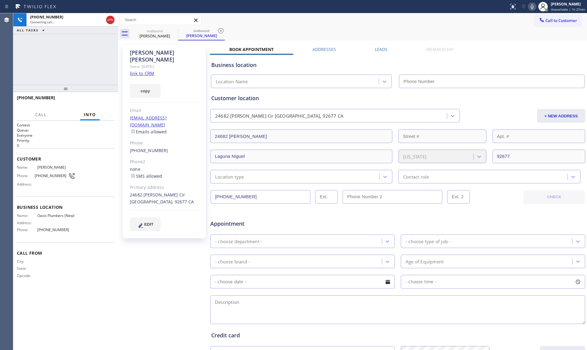
type input "[PHONE_NUMBER]"
click at [223, 30] on icon at bounding box center [220, 30] width 7 height 7
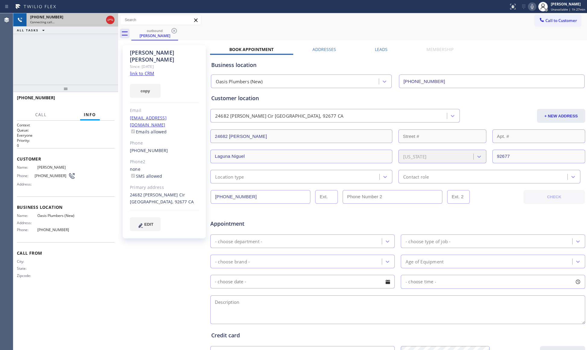
click at [106, 22] on div at bounding box center [110, 19] width 11 height 13
click at [107, 21] on icon at bounding box center [110, 19] width 7 height 7
click at [104, 22] on div "Connecting call…" at bounding box center [67, 22] width 74 height 4
click at [112, 22] on div "Connecting call…" at bounding box center [72, 22] width 84 height 4
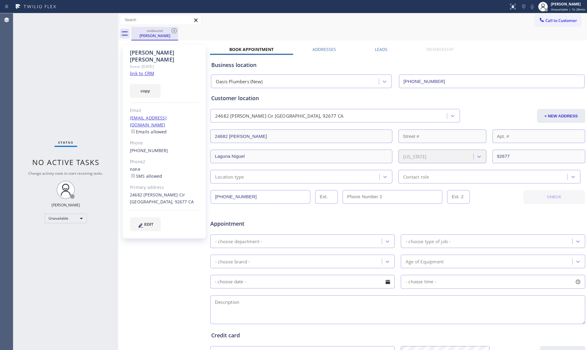
drag, startPoint x: 166, startPoint y: 30, endPoint x: 176, endPoint y: 27, distance: 11.4
click at [166, 29] on div "outbound" at bounding box center [155, 30] width 46 height 5
click at [172, 29] on icon at bounding box center [174, 30] width 7 height 7
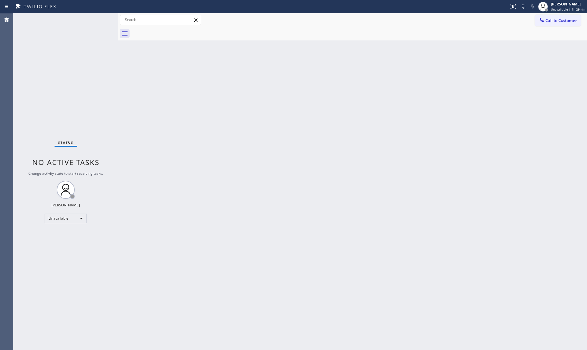
drag, startPoint x: 561, startPoint y: 18, endPoint x: 548, endPoint y: 21, distance: 12.9
click at [557, 18] on span "Call to Customer" at bounding box center [562, 20] width 32 height 5
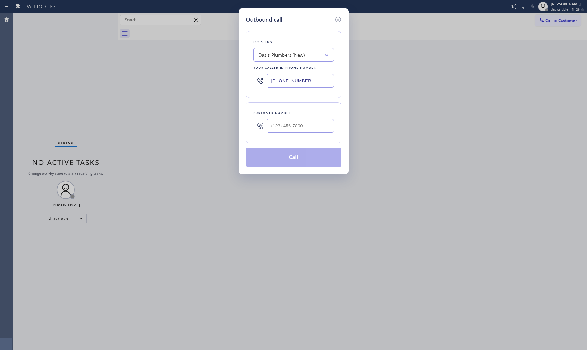
drag, startPoint x: 318, startPoint y: 81, endPoint x: 216, endPoint y: 81, distance: 101.3
click at [216, 81] on div "Outbound call Location [GEOGRAPHIC_DATA] (New) Your caller id phone number [PHO…" at bounding box center [293, 175] width 587 height 350
paste input "949) 334-2818"
type input "[PHONE_NUMBER]"
click at [326, 133] on input "(___) ___-____" at bounding box center [300, 126] width 67 height 14
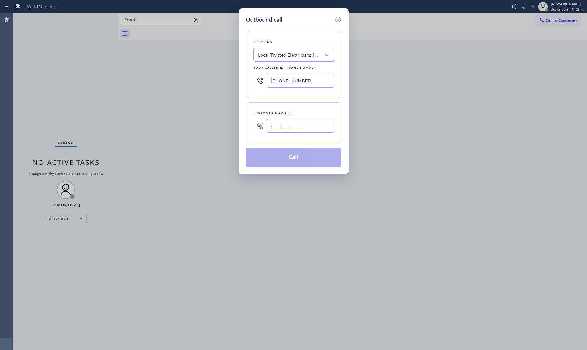
paste input "801) 580-1366"
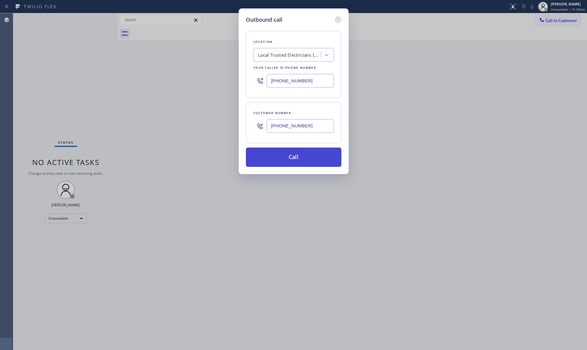
type input "[PHONE_NUMBER]"
click at [265, 163] on button "Call" at bounding box center [294, 156] width 96 height 19
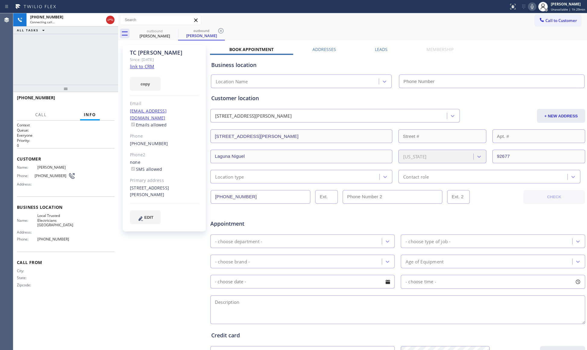
type input "[PHONE_NUMBER]"
click at [116, 21] on div "[PHONE_NUMBER] Connecting call… ALL TASKS ALL TASKS ACTIVE TASKS TASKS IN WRAP …" at bounding box center [300, 181] width 574 height 336
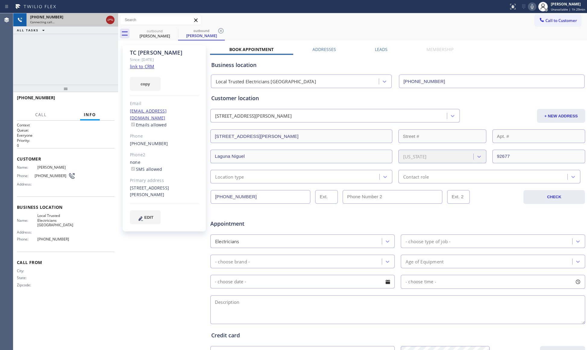
click at [114, 21] on div at bounding box center [110, 19] width 11 height 13
click at [113, 19] on icon at bounding box center [110, 19] width 7 height 7
click at [114, 19] on div "[PHONE_NUMBER]" at bounding box center [72, 16] width 84 height 5
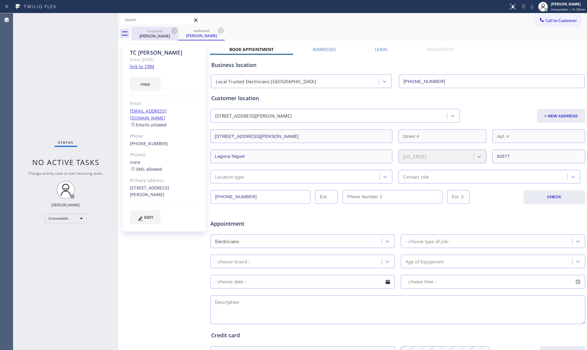
click at [157, 29] on div "outbound" at bounding box center [155, 31] width 46 height 5
click at [171, 29] on icon at bounding box center [174, 30] width 7 height 7
click at [0, 0] on icon at bounding box center [0, 0] width 0 height 0
click at [175, 29] on div "outbound [PERSON_NAME] outbound [PERSON_NAME]" at bounding box center [359, 34] width 456 height 14
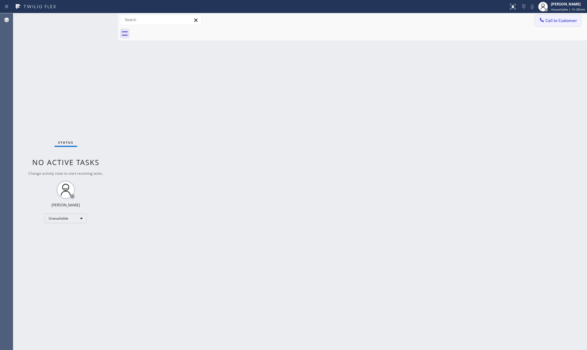
drag, startPoint x: 549, startPoint y: 16, endPoint x: 444, endPoint y: 48, distance: 109.9
click at [549, 16] on button "Call to Customer" at bounding box center [558, 20] width 46 height 11
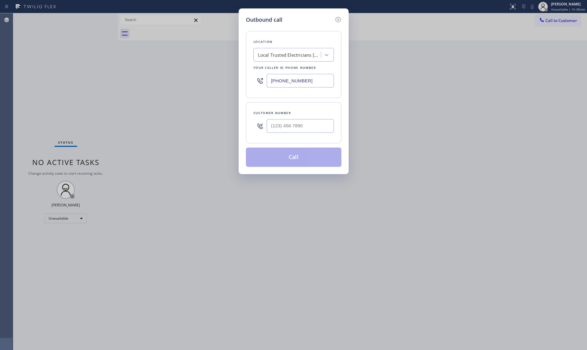
drag, startPoint x: 313, startPoint y: 84, endPoint x: 239, endPoint y: 53, distance: 79.9
click at [238, 66] on div "Outbound call Location Local Trusted Electricians [GEOGRAPHIC_DATA] Your caller…" at bounding box center [293, 175] width 587 height 350
paste input "310) 388-3870"
type input "[PHONE_NUMBER]"
paste input "415) 341-2291"
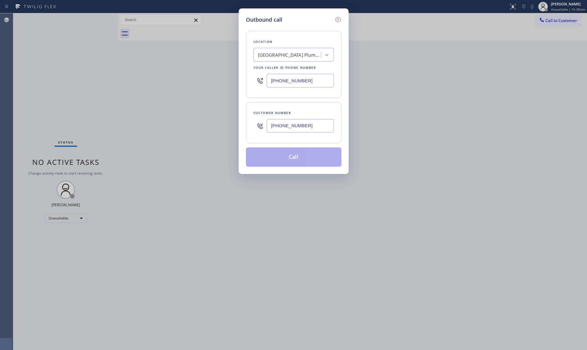
click at [289, 132] on input "[PHONE_NUMBER]" at bounding box center [300, 126] width 67 height 14
type input "[PHONE_NUMBER]"
click at [289, 156] on button "Call" at bounding box center [294, 156] width 96 height 19
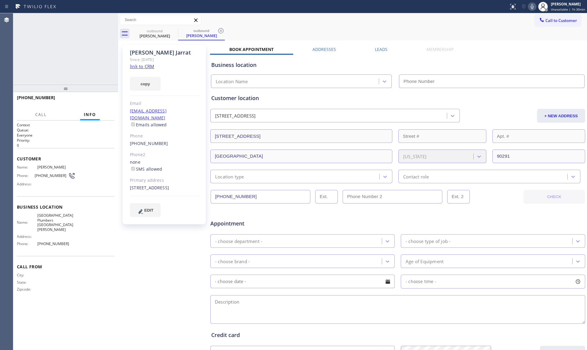
type input "[PHONE_NUMBER]"
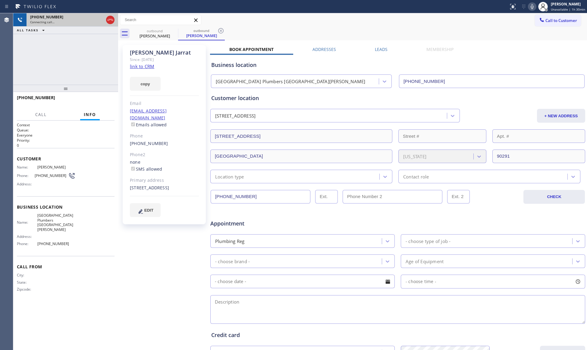
drag, startPoint x: 110, startPoint y: 22, endPoint x: 106, endPoint y: 22, distance: 3.9
click at [110, 22] on icon at bounding box center [110, 19] width 7 height 7
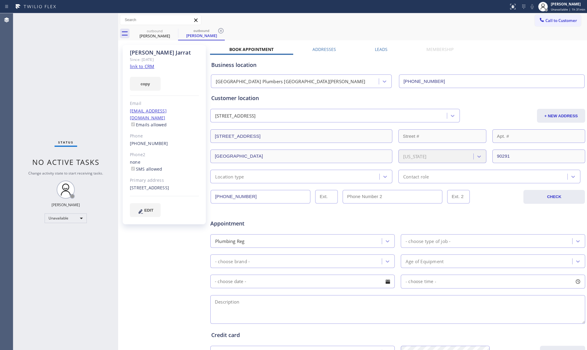
click at [171, 40] on div "[PERSON_NAME] Since: [DATE] link to CRM copy Email [EMAIL_ADDRESS][DOMAIN_NAME]…" at bounding box center [352, 237] width 469 height 394
click at [173, 31] on icon at bounding box center [174, 30] width 7 height 7
click at [217, 31] on icon at bounding box center [220, 30] width 7 height 7
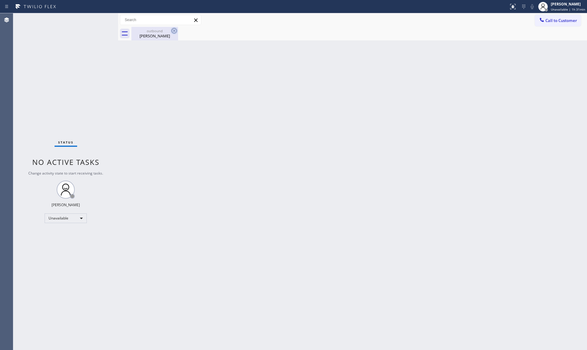
click at [173, 31] on icon at bounding box center [174, 30] width 7 height 7
click at [174, 30] on icon at bounding box center [174, 30] width 7 height 7
click at [160, 33] on div "[PERSON_NAME]" at bounding box center [155, 35] width 46 height 5
click at [545, 20] on div at bounding box center [542, 20] width 7 height 7
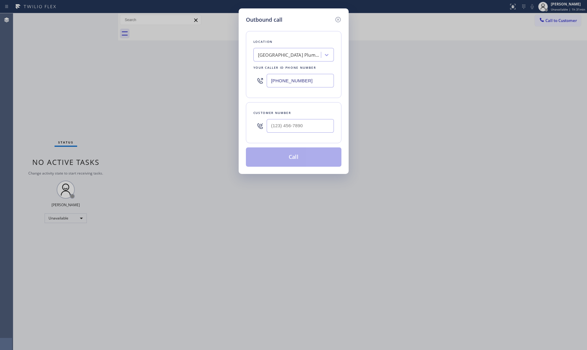
drag, startPoint x: 301, startPoint y: 80, endPoint x: 244, endPoint y: 72, distance: 57.7
click at [250, 77] on div "Location [GEOGRAPHIC_DATA] [GEOGRAPHIC_DATA][PERSON_NAME] Your caller id phone …" at bounding box center [294, 64] width 96 height 67
paste input "213) 408-7895"
type input "[PHONE_NUMBER]"
click at [262, 121] on div at bounding box center [260, 126] width 13 height 20
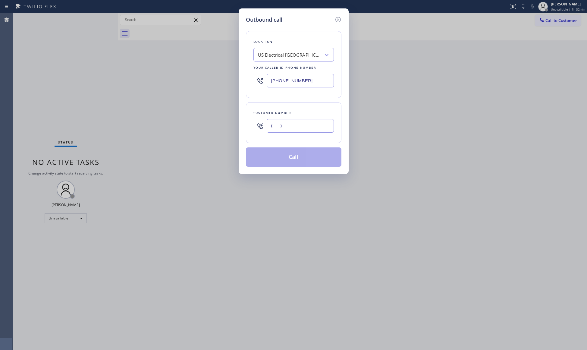
click at [273, 132] on input "(___) ___-____" at bounding box center [300, 126] width 67 height 14
paste input "714) 926-3506"
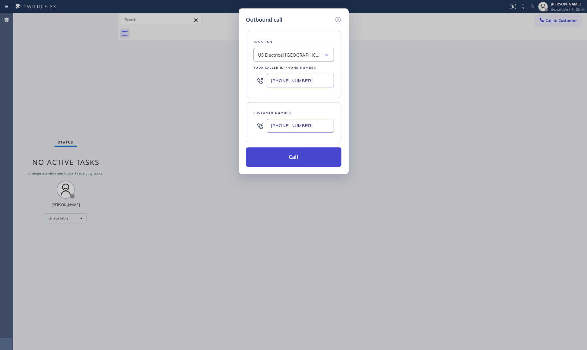
type input "[PHONE_NUMBER]"
drag, startPoint x: 295, startPoint y: 158, endPoint x: 298, endPoint y: 153, distance: 5.4
click at [296, 157] on button "Call" at bounding box center [294, 156] width 96 height 19
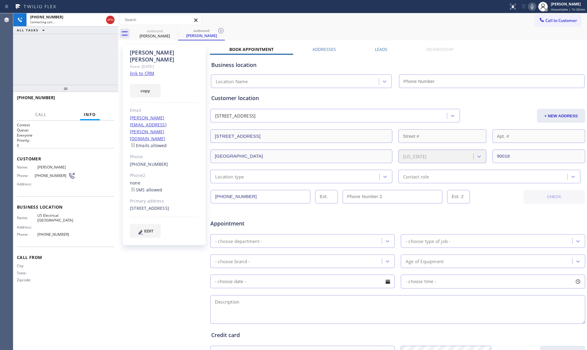
type input "[PHONE_NUMBER]"
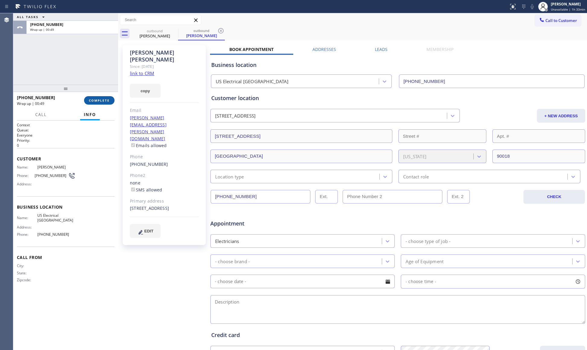
click at [95, 98] on span "COMPLETE" at bounding box center [99, 100] width 21 height 4
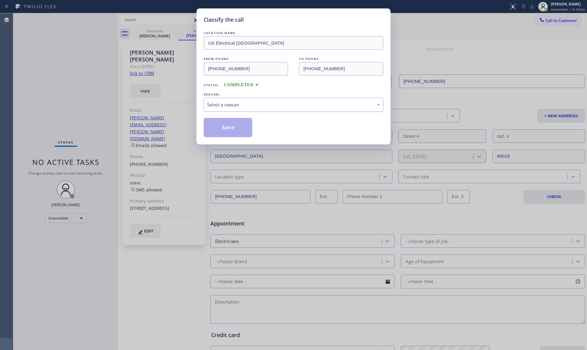
click at [222, 109] on div "Select a reason" at bounding box center [294, 105] width 180 height 14
click at [222, 130] on button "Save" at bounding box center [228, 127] width 49 height 19
click at [222, 129] on button "Save" at bounding box center [228, 127] width 49 height 19
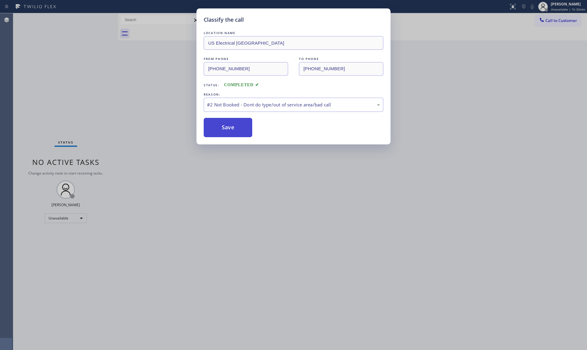
click at [222, 129] on button "Save" at bounding box center [228, 127] width 49 height 19
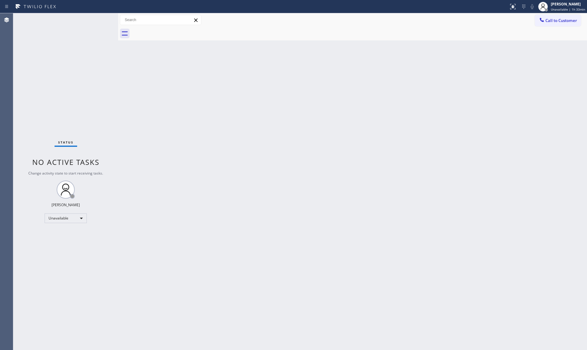
drag, startPoint x: 266, startPoint y: 90, endPoint x: 276, endPoint y: 92, distance: 10.6
click at [267, 90] on div "Back to Dashboard Change Sender ID Customers Technicians Select a contact Outbo…" at bounding box center [352, 181] width 469 height 337
drag, startPoint x: 566, startPoint y: 24, endPoint x: 560, endPoint y: 23, distance: 5.8
click at [565, 24] on button "Call to Customer" at bounding box center [558, 20] width 46 height 11
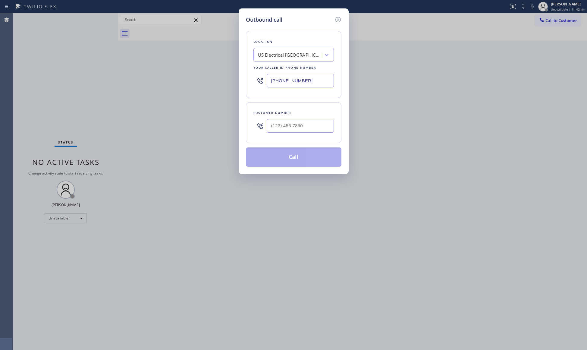
drag, startPoint x: 314, startPoint y: 82, endPoint x: 271, endPoint y: 71, distance: 44.8
click at [264, 77] on div "[PHONE_NUMBER]" at bounding box center [294, 81] width 81 height 20
paste input "310) 868-0740"
type input "[PHONE_NUMBER]"
drag, startPoint x: 302, startPoint y: 123, endPoint x: 313, endPoint y: 116, distance: 13.5
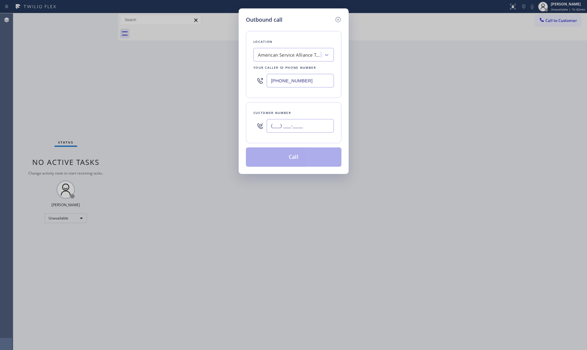
click at [302, 124] on input "(___) ___-____" at bounding box center [300, 126] width 67 height 14
paste input "310) 377-8923"
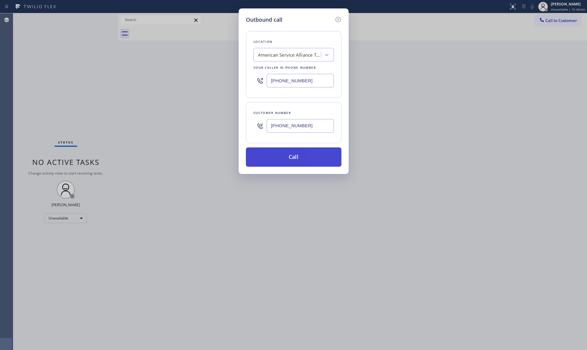
type input "[PHONE_NUMBER]"
click at [290, 161] on button "Call" at bounding box center [294, 156] width 96 height 19
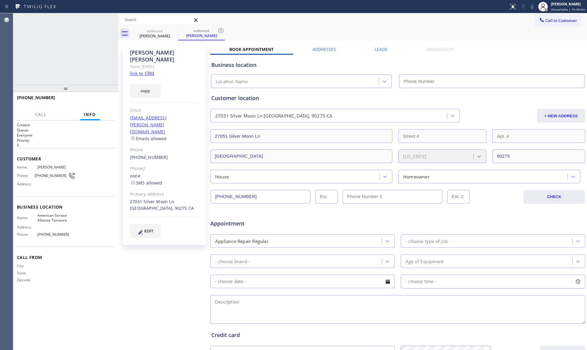
type input "[PHONE_NUMBER]"
click at [223, 29] on icon at bounding box center [220, 30] width 7 height 7
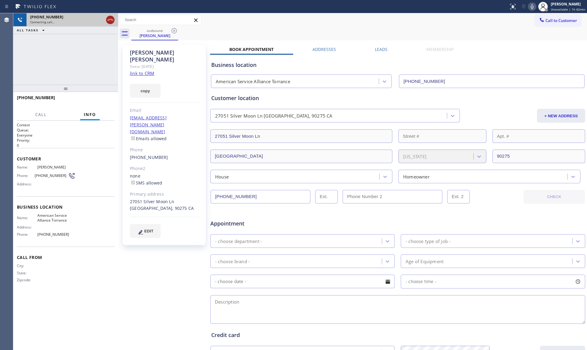
click at [112, 20] on icon at bounding box center [110, 19] width 7 height 7
drag, startPoint x: 158, startPoint y: 33, endPoint x: 167, endPoint y: 33, distance: 8.7
click at [160, 33] on div "[PERSON_NAME]" at bounding box center [155, 35] width 46 height 5
click at [173, 31] on icon at bounding box center [174, 30] width 7 height 7
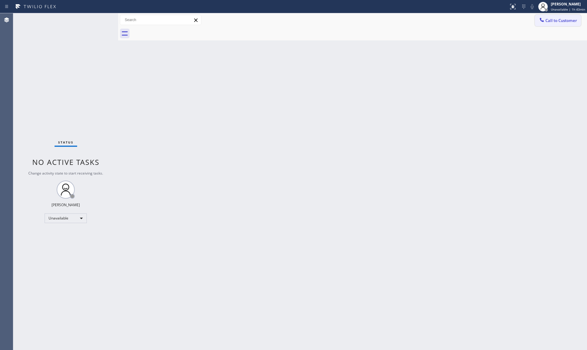
click at [552, 20] on span "Call to Customer" at bounding box center [562, 20] width 32 height 5
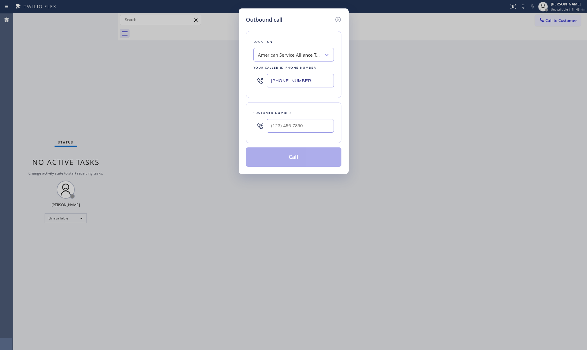
drag, startPoint x: 315, startPoint y: 80, endPoint x: 224, endPoint y: 80, distance: 91.1
click at [224, 80] on div "Outbound call Location American Service Alliance Torrance Your caller id phone …" at bounding box center [293, 175] width 587 height 350
paste input "626) 689-2165"
type input "[PHONE_NUMBER]"
click at [274, 127] on input "(___) ___-____" at bounding box center [300, 126] width 67 height 14
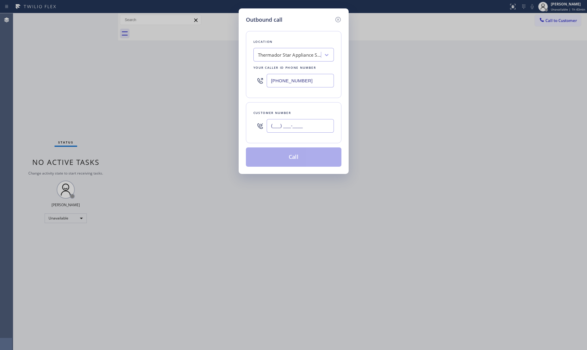
paste input "626) 364-0051"
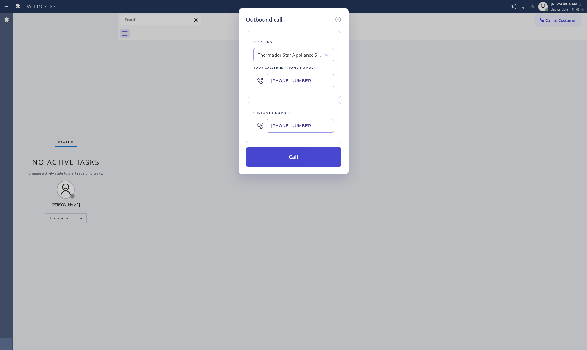
type input "[PHONE_NUMBER]"
click at [293, 154] on button "Call" at bounding box center [294, 156] width 96 height 19
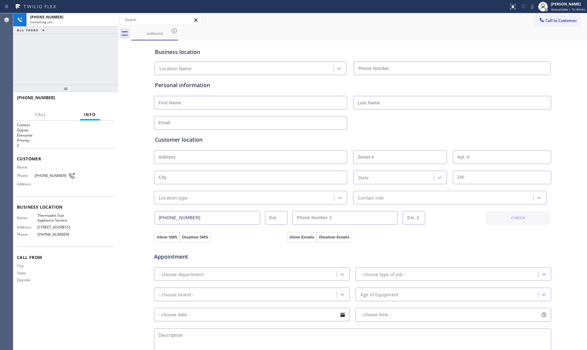
type input "[PHONE_NUMBER]"
click at [284, 39] on div "outbound" at bounding box center [359, 34] width 456 height 14
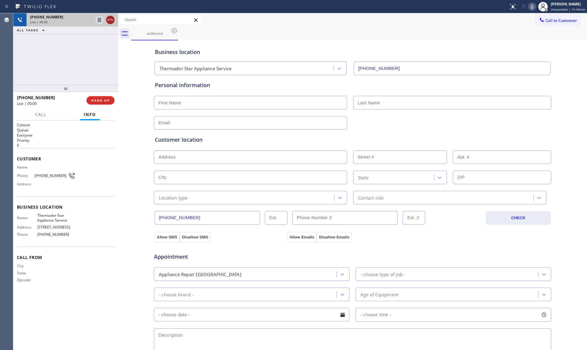
click at [109, 16] on icon at bounding box center [110, 19] width 7 height 7
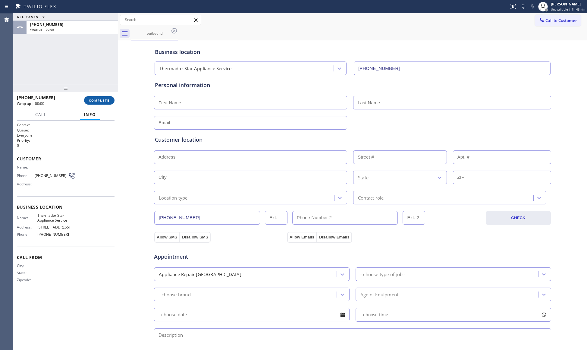
click at [107, 102] on span "COMPLETE" at bounding box center [99, 100] width 21 height 4
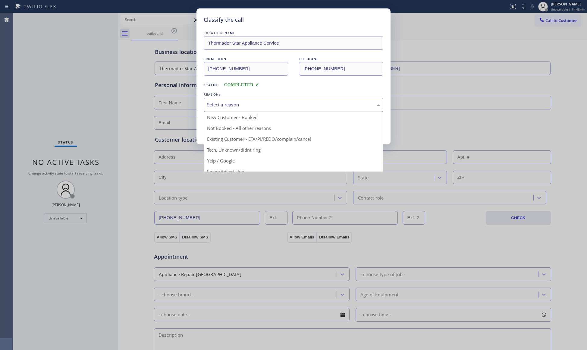
click at [239, 111] on div "Select a reason" at bounding box center [294, 105] width 180 height 14
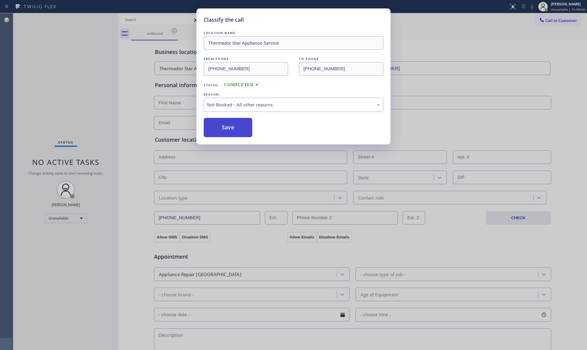
drag, startPoint x: 226, startPoint y: 126, endPoint x: 230, endPoint y: 124, distance: 5.2
click at [226, 126] on button "Save" at bounding box center [228, 127] width 49 height 19
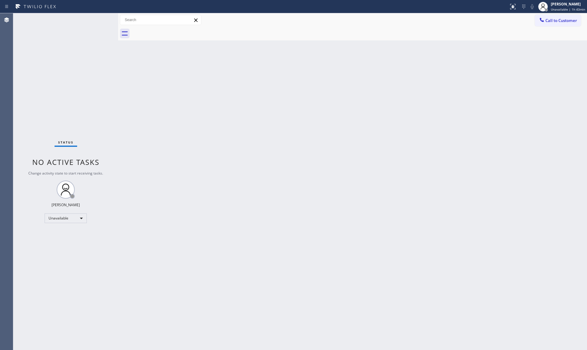
click at [554, 20] on span "Call to Customer" at bounding box center [562, 20] width 32 height 5
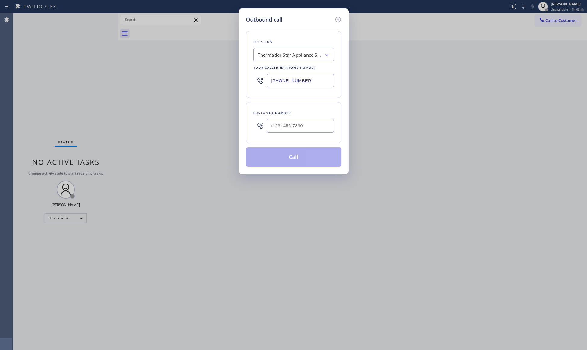
drag, startPoint x: 319, startPoint y: 78, endPoint x: 234, endPoint y: 78, distance: 85.0
click at [234, 78] on div "Outbound call Location Thermador Star Appliance Service Your caller id phone nu…" at bounding box center [293, 175] width 587 height 350
paste
type input "[PHONE_NUMBER]"
click at [331, 121] on input "(___) ___-____" at bounding box center [300, 126] width 67 height 14
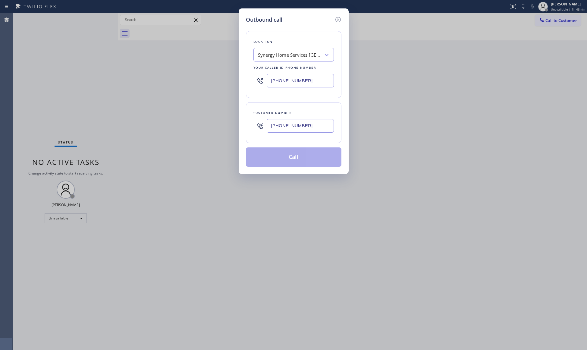
type input "[PHONE_NUMBER]"
click at [298, 161] on button "Call" at bounding box center [294, 156] width 96 height 19
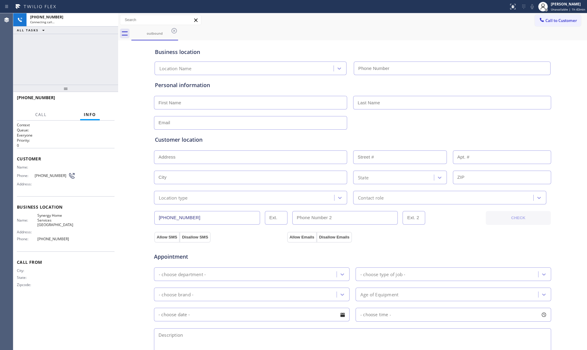
type input "[PHONE_NUMBER]"
click at [379, 35] on div "outbound" at bounding box center [359, 34] width 456 height 14
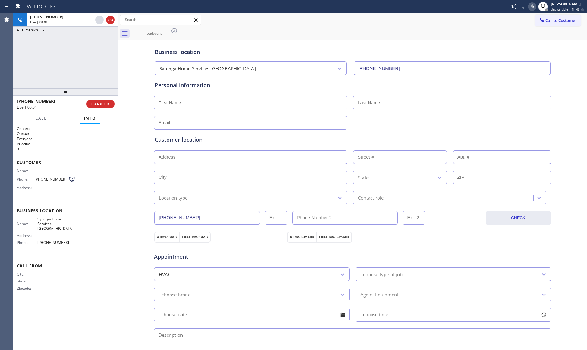
drag, startPoint x: 102, startPoint y: 93, endPoint x: 101, endPoint y: 97, distance: 4.0
click at [101, 96] on div at bounding box center [65, 91] width 105 height 7
click at [101, 98] on div "[PHONE_NUMBER] Live | 00:01 HANG UP" at bounding box center [66, 104] width 98 height 16
drag, startPoint x: 103, startPoint y: 105, endPoint x: 100, endPoint y: 101, distance: 4.6
click at [101, 102] on span "HANG UP" at bounding box center [100, 104] width 18 height 4
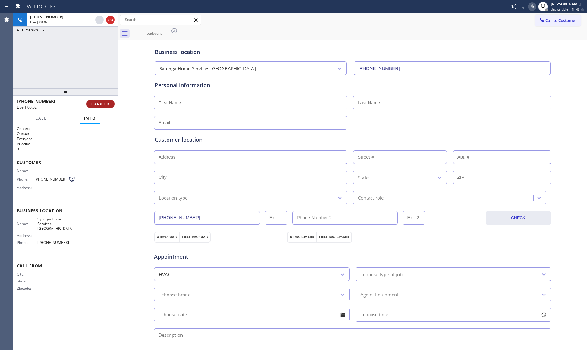
click at [100, 101] on button "HANG UP" at bounding box center [101, 104] width 28 height 8
drag, startPoint x: 100, startPoint y: 102, endPoint x: 104, endPoint y: 100, distance: 3.9
click at [100, 101] on button "COMPLETE" at bounding box center [99, 104] width 30 height 8
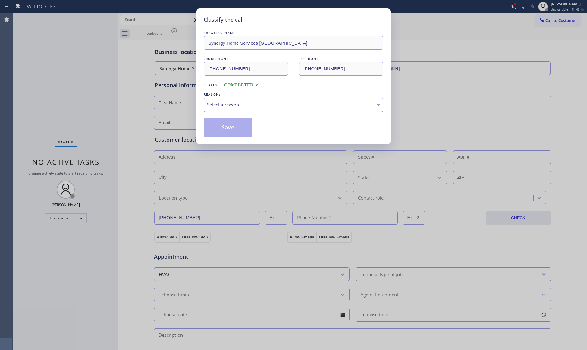
click at [104, 99] on div "Classify the call LOCATION NAME Synergy Home Services [GEOGRAPHIC_DATA] FROM PH…" at bounding box center [293, 175] width 587 height 350
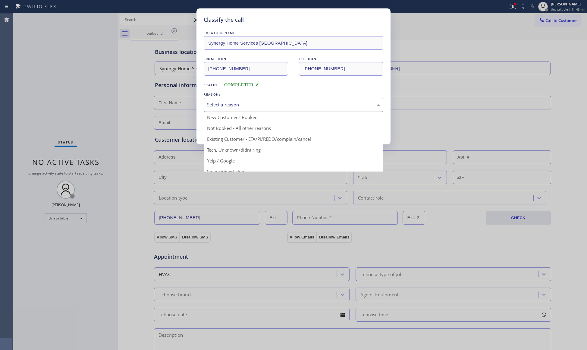
click at [266, 103] on div "Select a reason" at bounding box center [293, 104] width 173 height 7
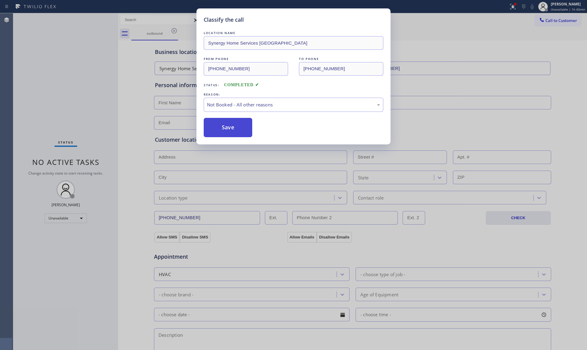
click at [228, 129] on button "Save" at bounding box center [228, 127] width 49 height 19
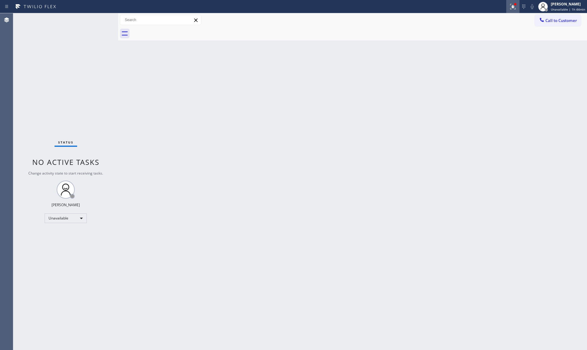
click at [514, 7] on icon at bounding box center [512, 6] width 4 height 4
click at [494, 81] on button "Clear issues" at bounding box center [482, 79] width 71 height 8
drag, startPoint x: 549, startPoint y: 17, endPoint x: 543, endPoint y: 18, distance: 5.8
click at [545, 17] on button "Call to Customer" at bounding box center [558, 20] width 46 height 11
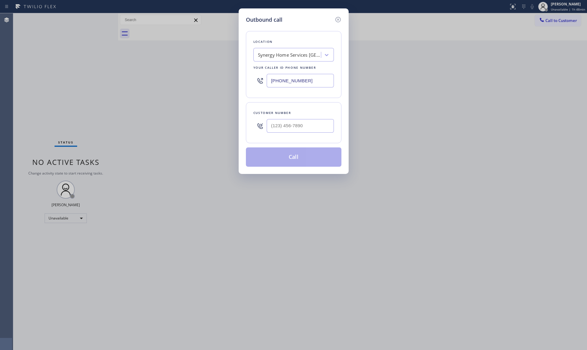
drag, startPoint x: 320, startPoint y: 81, endPoint x: 259, endPoint y: 81, distance: 60.3
click at [259, 81] on div "[PHONE_NUMBER]" at bounding box center [294, 81] width 81 height 20
type input "[PHONE_NUMBER]"
click at [314, 116] on div "Customer number" at bounding box center [294, 113] width 81 height 6
click at [313, 126] on input "(___) ___-____" at bounding box center [300, 126] width 67 height 14
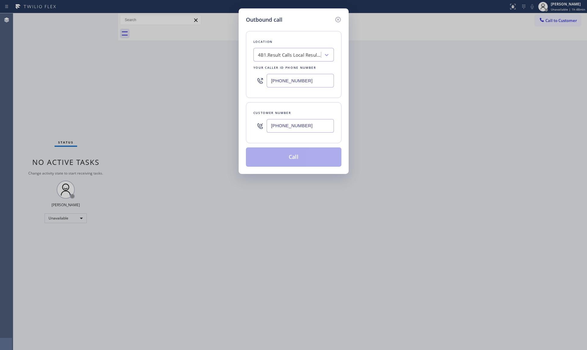
type input "[PHONE_NUMBER]"
click at [295, 155] on button "Call" at bounding box center [294, 156] width 96 height 19
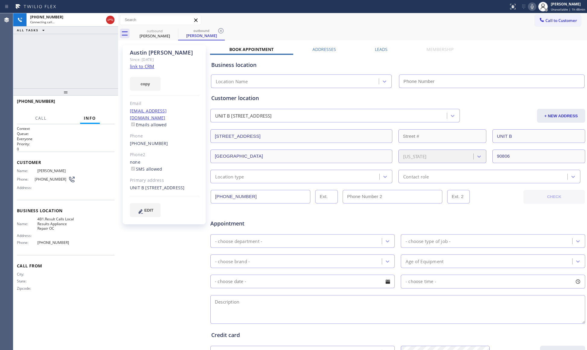
type input "[PHONE_NUMBER]"
drag, startPoint x: 220, startPoint y: 30, endPoint x: 235, endPoint y: 27, distance: 14.9
click at [221, 30] on icon at bounding box center [220, 30] width 7 height 7
click at [241, 25] on div "Call to Customer Outbound call Location Local Results Appliance Repair OC Your …" at bounding box center [352, 20] width 469 height 14
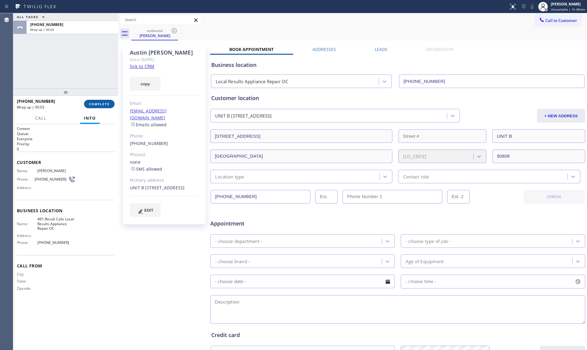
click at [94, 103] on span "COMPLETE" at bounding box center [99, 104] width 21 height 4
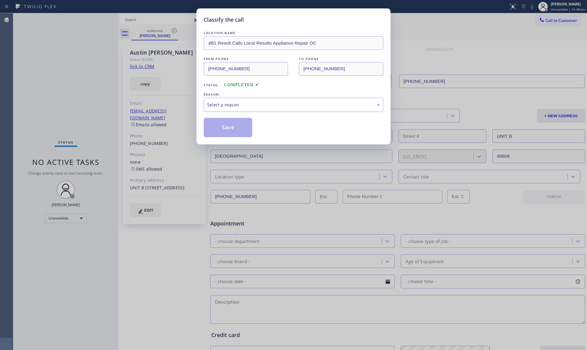
click at [238, 104] on div "Select a reason" at bounding box center [293, 104] width 173 height 7
click at [225, 125] on button "Save" at bounding box center [228, 127] width 49 height 19
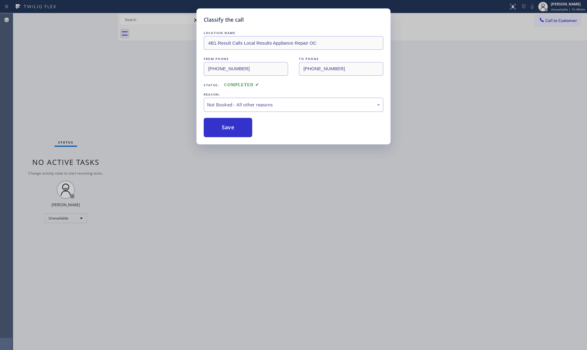
click at [225, 125] on button "Save" at bounding box center [228, 127] width 49 height 19
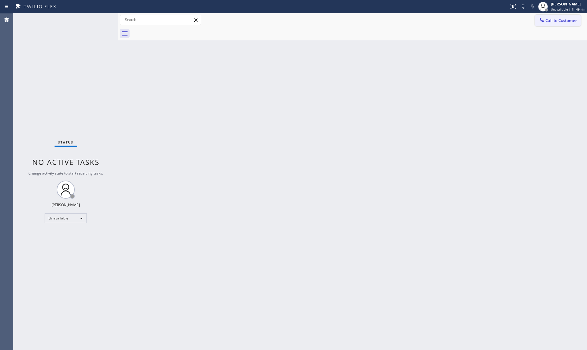
click at [554, 16] on button "Call to Customer" at bounding box center [558, 20] width 46 height 11
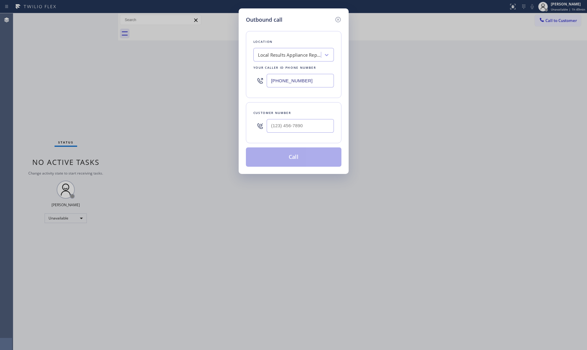
drag, startPoint x: 306, startPoint y: 81, endPoint x: 230, endPoint y: 82, distance: 76.6
click at [230, 82] on div "Outbound call Location Local Results Appliance Repair OC Your caller id phone n…" at bounding box center [293, 175] width 587 height 350
type input "[PHONE_NUMBER]"
click at [311, 122] on input "(___) ___-____" at bounding box center [300, 126] width 67 height 14
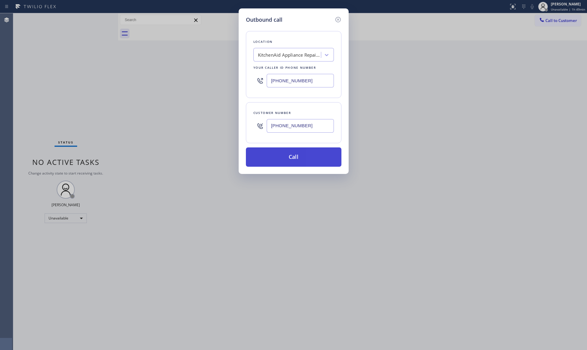
type input "[PHONE_NUMBER]"
click at [294, 160] on button "Call" at bounding box center [294, 156] width 96 height 19
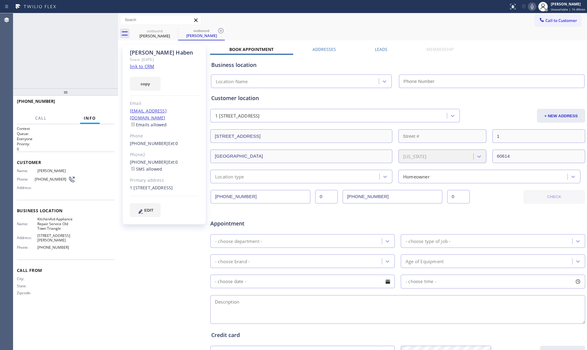
type input "[PHONE_NUMBER]"
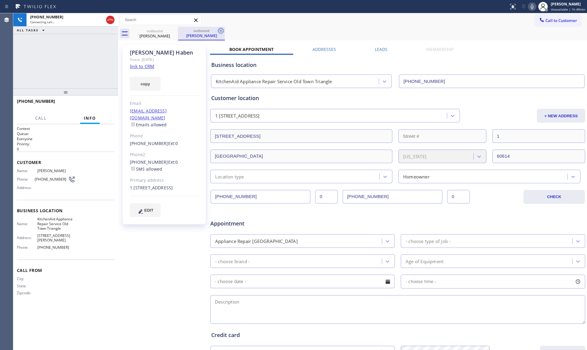
click at [222, 33] on icon at bounding box center [220, 30] width 7 height 7
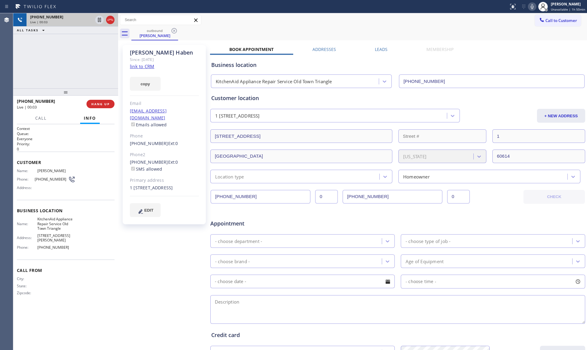
click at [116, 24] on div "[PHONE_NUMBER] Live | 00:03" at bounding box center [65, 19] width 105 height 13
drag, startPoint x: 110, startPoint y: 19, endPoint x: 91, endPoint y: 93, distance: 76.4
click at [110, 20] on icon at bounding box center [110, 19] width 7 height 7
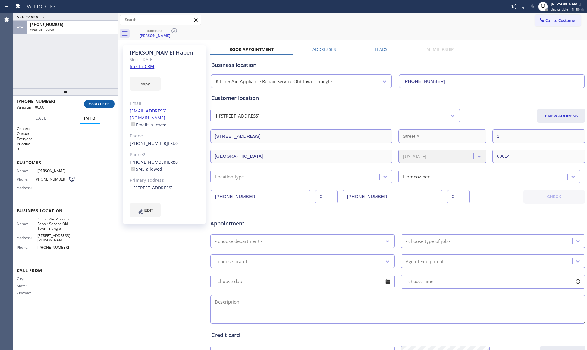
click at [102, 100] on button "COMPLETE" at bounding box center [99, 104] width 30 height 8
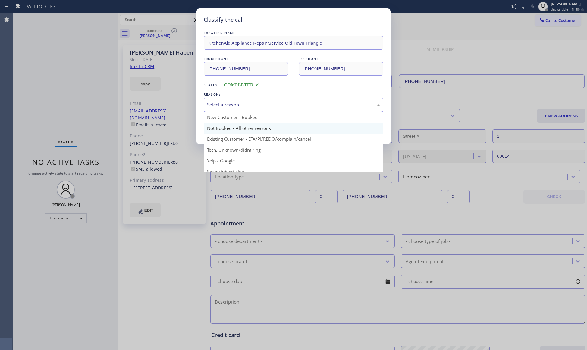
drag, startPoint x: 229, startPoint y: 105, endPoint x: 228, endPoint y: 132, distance: 26.8
click at [229, 109] on div "Select a reason" at bounding box center [294, 105] width 180 height 14
click at [228, 129] on button "Save" at bounding box center [228, 127] width 49 height 19
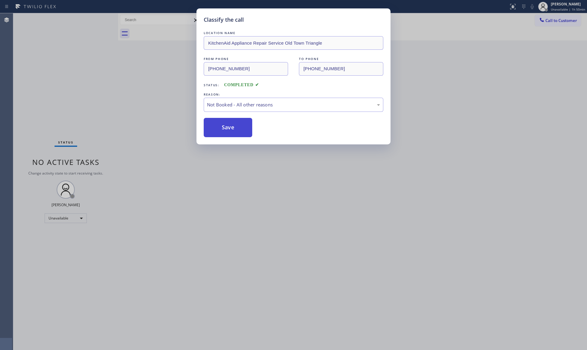
click at [233, 125] on button "Save" at bounding box center [228, 127] width 49 height 19
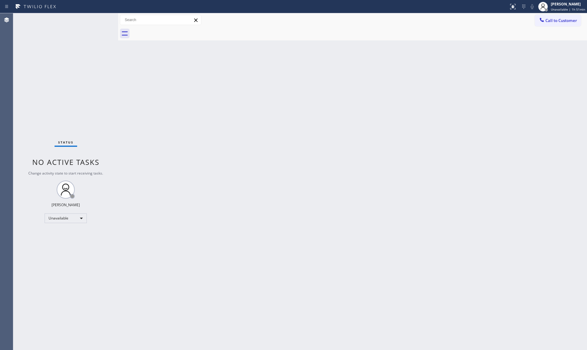
drag, startPoint x: 430, startPoint y: 93, endPoint x: 443, endPoint y: 52, distance: 43.1
click at [431, 92] on div "Back to Dashboard Change Sender ID Customers Technicians Select a contact Outbo…" at bounding box center [352, 181] width 469 height 337
click at [544, 15] on button "Call to Customer" at bounding box center [558, 20] width 46 height 11
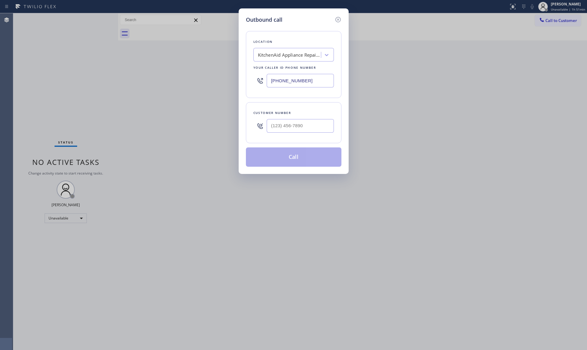
drag, startPoint x: 303, startPoint y: 80, endPoint x: 238, endPoint y: 80, distance: 65.1
click at [233, 81] on div "Outbound call Location KitchenAid Appliance Repair Service [GEOGRAPHIC_DATA] Yo…" at bounding box center [293, 175] width 587 height 350
type input "[PHONE_NUMBER]"
click at [321, 129] on input "(___) ___-____" at bounding box center [300, 126] width 67 height 14
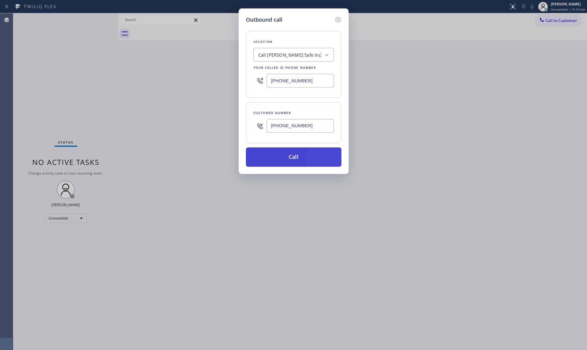
type input "[PHONE_NUMBER]"
click at [302, 158] on button "Call" at bounding box center [294, 156] width 96 height 19
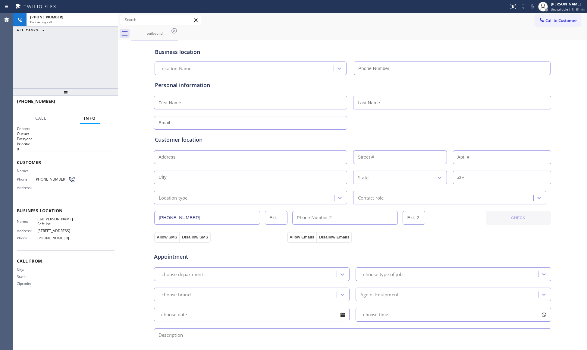
type input "[PHONE_NUMBER]"
click at [95, 104] on span "HANG UP" at bounding box center [100, 104] width 18 height 4
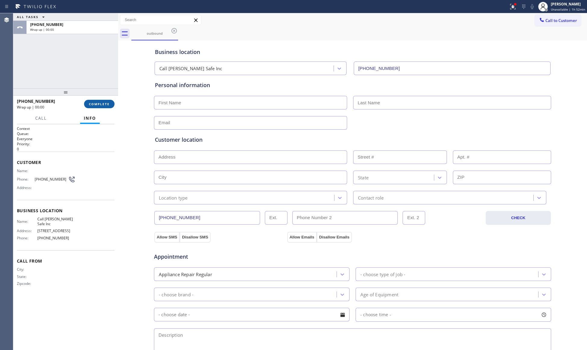
click at [96, 103] on span "COMPLETE" at bounding box center [99, 104] width 21 height 4
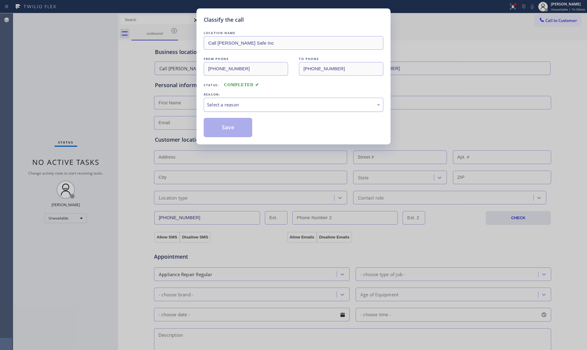
click at [251, 106] on div "Select a reason" at bounding box center [293, 104] width 173 height 7
click at [229, 125] on button "Save" at bounding box center [228, 127] width 49 height 19
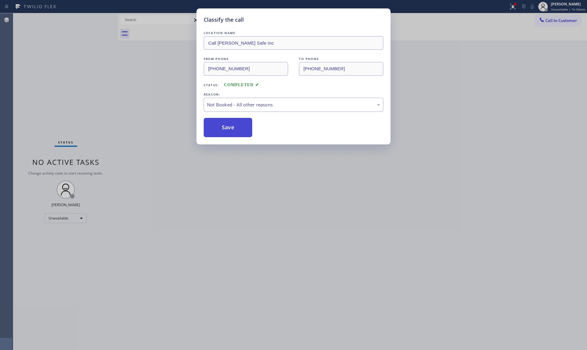
drag, startPoint x: 229, startPoint y: 124, endPoint x: 228, endPoint y: 120, distance: 4.8
click at [230, 124] on button "Save" at bounding box center [228, 127] width 49 height 19
click at [259, 119] on div "Save" at bounding box center [294, 127] width 180 height 19
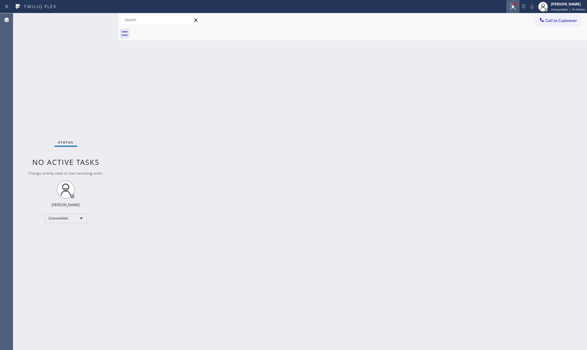
drag, startPoint x: 259, startPoint y: 119, endPoint x: 509, endPoint y: 6, distance: 274.6
click at [508, 5] on div "Status report Issues detected These issues could affect your workflow. Please c…" at bounding box center [293, 6] width 587 height 13
drag, startPoint x: 516, startPoint y: 6, endPoint x: 512, endPoint y: 16, distance: 10.3
click at [516, 8] on icon at bounding box center [513, 6] width 7 height 7
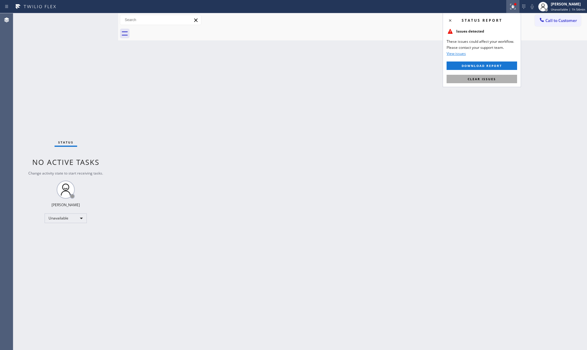
click at [489, 80] on span "Clear issues" at bounding box center [482, 79] width 28 height 4
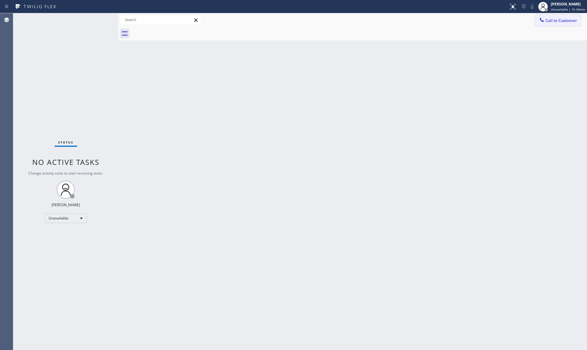
click at [538, 23] on button "Call to Customer" at bounding box center [558, 20] width 46 height 11
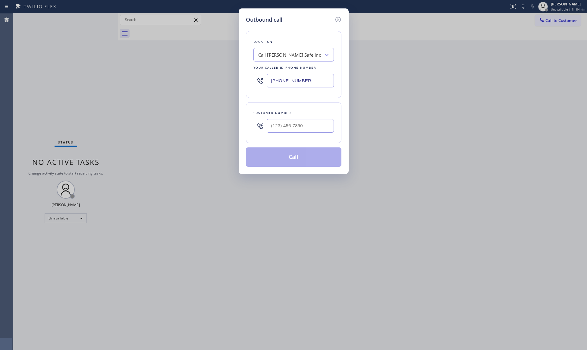
drag, startPoint x: 327, startPoint y: 81, endPoint x: 247, endPoint y: 81, distance: 80.2
click at [244, 83] on div "Outbound call Location Call [PERSON_NAME] Safe Inc Your caller id phone number …" at bounding box center [294, 91] width 110 height 166
type input "[PHONE_NUMBER]"
click at [313, 125] on input "(___) ___-____" at bounding box center [300, 126] width 67 height 14
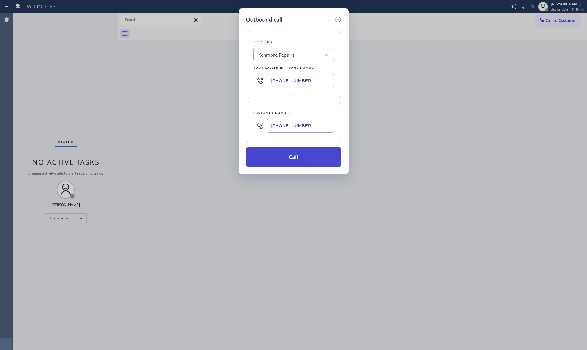
type input "[PHONE_NUMBER]"
click at [299, 159] on button "Call" at bounding box center [294, 156] width 96 height 19
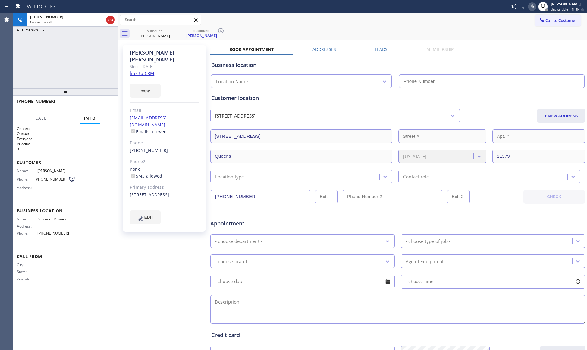
type input "[PHONE_NUMBER]"
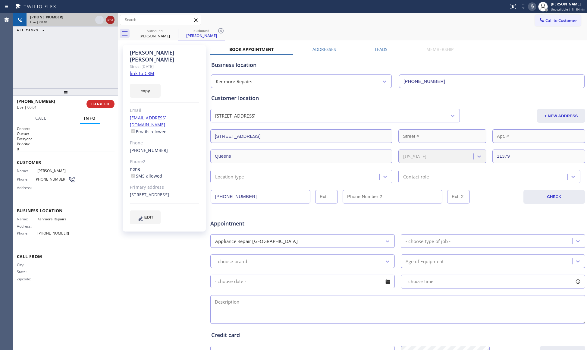
click at [112, 19] on icon at bounding box center [110, 20] width 5 height 2
click at [98, 105] on span "HANG UP" at bounding box center [100, 104] width 18 height 4
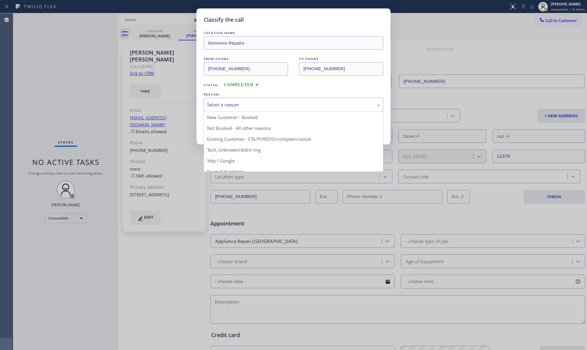
click at [213, 110] on div "Select a reason" at bounding box center [294, 105] width 180 height 14
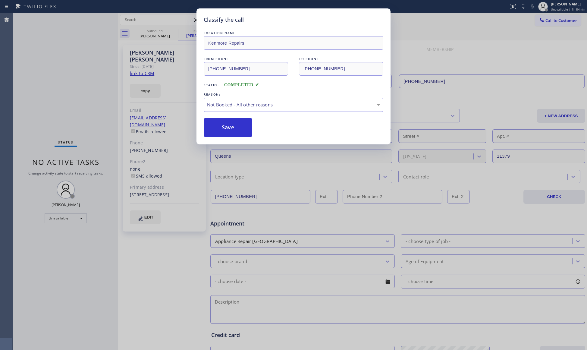
click at [228, 128] on button "Save" at bounding box center [228, 127] width 49 height 19
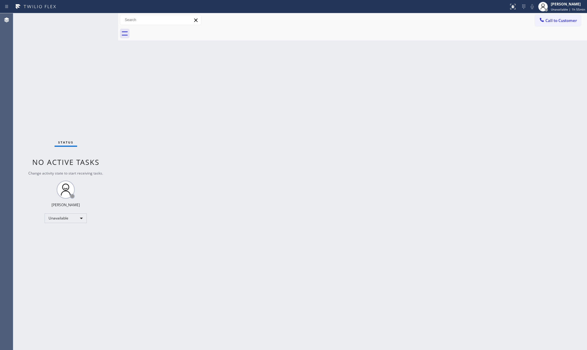
click at [510, 126] on div "Back to Dashboard Change Sender ID Customers Technicians Select a contact Outbo…" at bounding box center [352, 181] width 469 height 337
drag, startPoint x: 561, startPoint y: 16, endPoint x: 556, endPoint y: 20, distance: 6.1
click at [561, 16] on button "Call to Customer" at bounding box center [558, 20] width 46 height 11
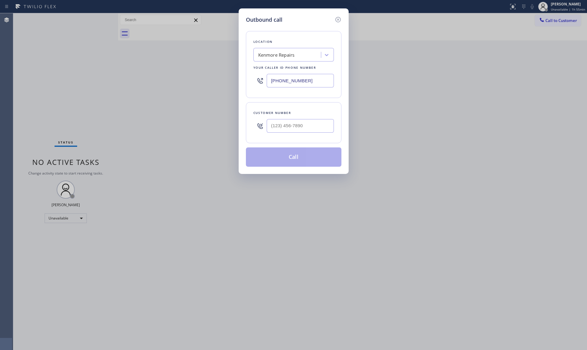
drag, startPoint x: 326, startPoint y: 82, endPoint x: 242, endPoint y: 84, distance: 84.8
click at [233, 82] on div "Outbound call Location [GEOGRAPHIC_DATA] Repairs Your caller id phone number [P…" at bounding box center [293, 175] width 587 height 350
type input "[PHONE_NUMBER]"
click at [313, 129] on input "[PHONE_NUMBER]" at bounding box center [300, 126] width 67 height 14
type input "[PHONE_NUMBER]"
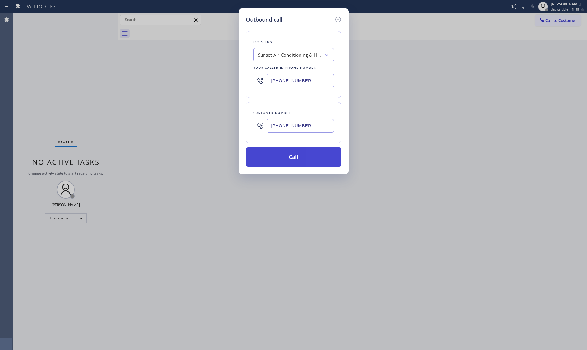
click at [307, 156] on button "Call" at bounding box center [294, 156] width 96 height 19
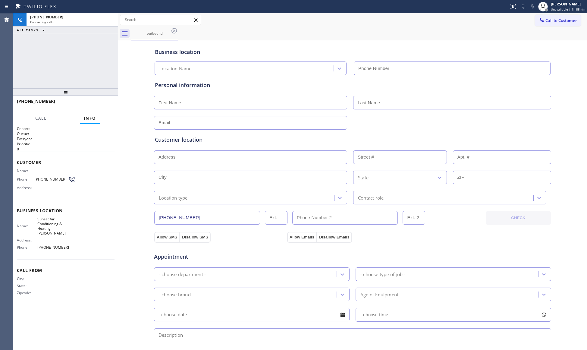
type input "[PHONE_NUMBER]"
drag, startPoint x: 86, startPoint y: 104, endPoint x: 89, endPoint y: 104, distance: 3.0
click at [86, 104] on div "[PHONE_NUMBER] Live | 00:01" at bounding box center [52, 104] width 70 height 16
click at [94, 103] on span "HANG UP" at bounding box center [100, 104] width 18 height 4
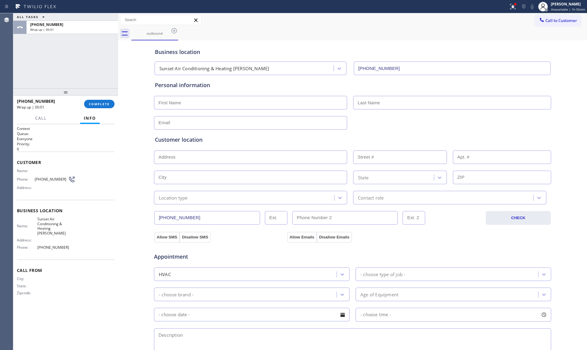
click at [78, 101] on div "[PHONE_NUMBER]" at bounding box center [48, 101] width 63 height 6
click at [66, 102] on div "[PHONE_NUMBER]" at bounding box center [48, 101] width 63 height 6
click at [89, 102] on span "COMPLETE" at bounding box center [99, 104] width 21 height 4
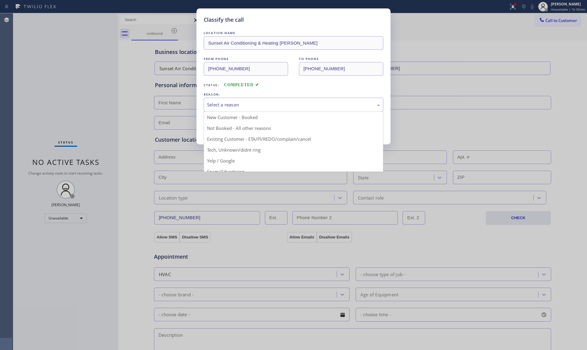
click at [229, 104] on div "Select a reason" at bounding box center [293, 104] width 173 height 7
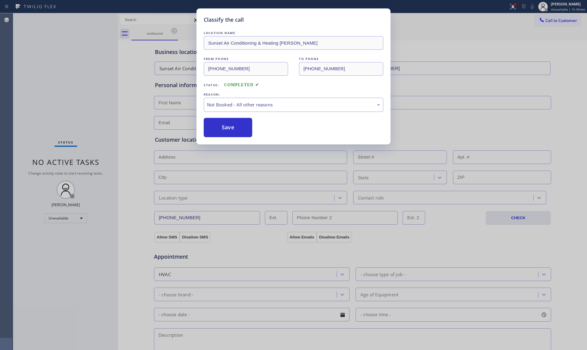
click at [216, 127] on button "Save" at bounding box center [228, 127] width 49 height 19
click at [217, 127] on button "Save" at bounding box center [228, 127] width 49 height 19
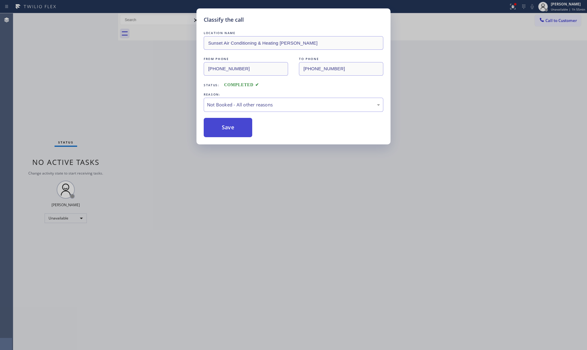
click at [217, 126] on button "Save" at bounding box center [228, 127] width 49 height 19
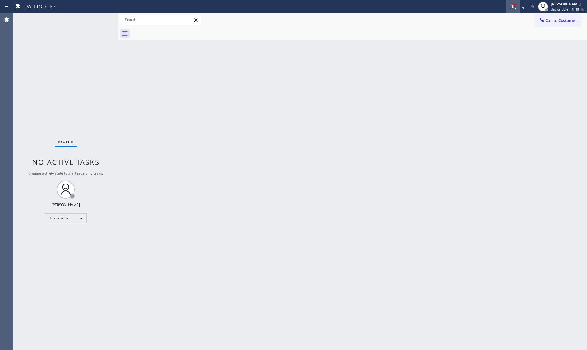
click at [511, 10] on icon at bounding box center [513, 6] width 7 height 7
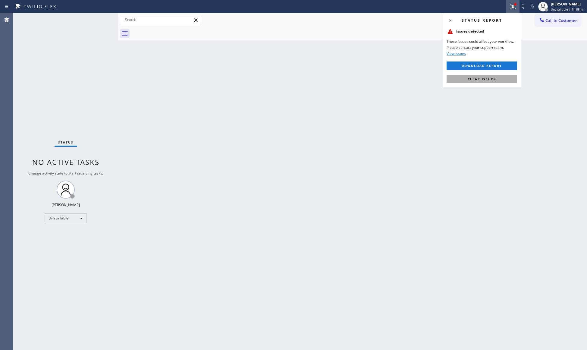
click at [468, 81] on button "Clear issues" at bounding box center [482, 79] width 71 height 8
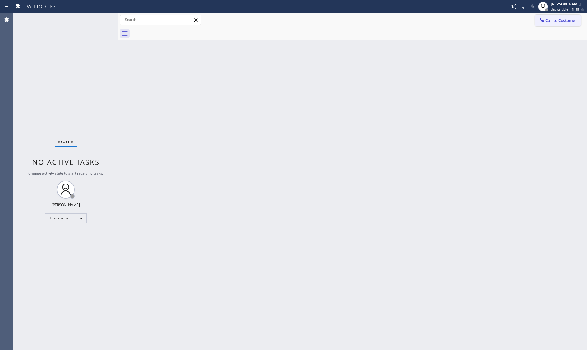
click at [551, 18] on span "Call to Customer" at bounding box center [562, 20] width 32 height 5
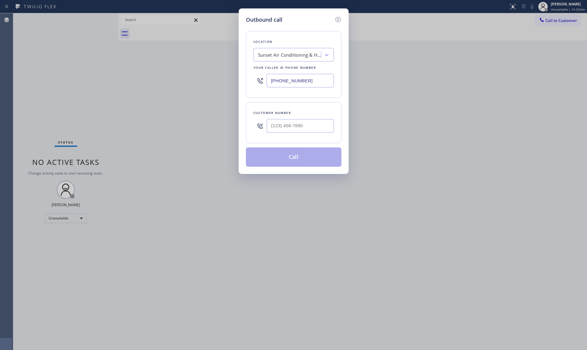
drag, startPoint x: 312, startPoint y: 78, endPoint x: 258, endPoint y: 78, distance: 54.9
click at [258, 78] on div "[PHONE_NUMBER]" at bounding box center [294, 81] width 81 height 20
type input "[PHONE_NUMBER]"
click at [305, 127] on input "(___) ___-____" at bounding box center [300, 126] width 67 height 14
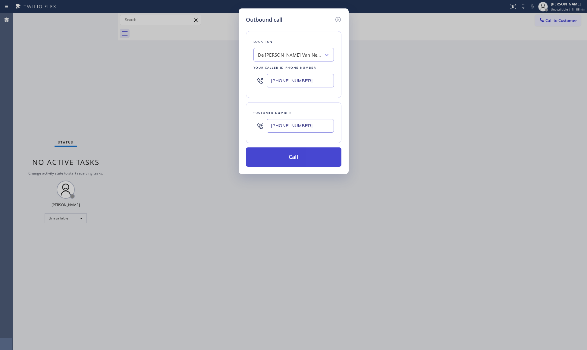
type input "[PHONE_NUMBER]"
click at [297, 158] on button "Call" at bounding box center [294, 156] width 96 height 19
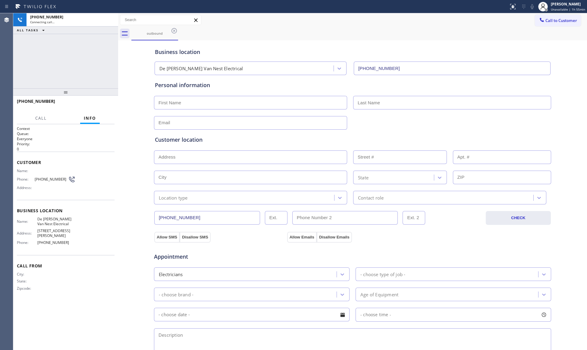
type input "[PHONE_NUMBER]"
click at [103, 102] on span "HANG UP" at bounding box center [100, 104] width 18 height 4
click at [103, 102] on span "COMPLETE" at bounding box center [99, 104] width 21 height 4
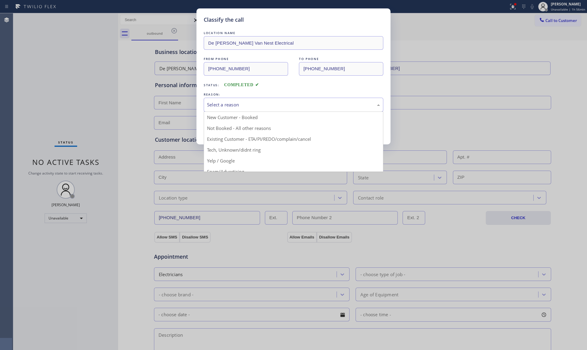
click at [233, 104] on div "Select a reason" at bounding box center [293, 104] width 173 height 7
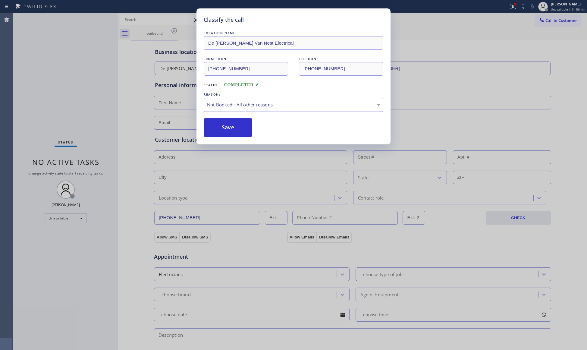
click at [238, 126] on button "Save" at bounding box center [228, 127] width 49 height 19
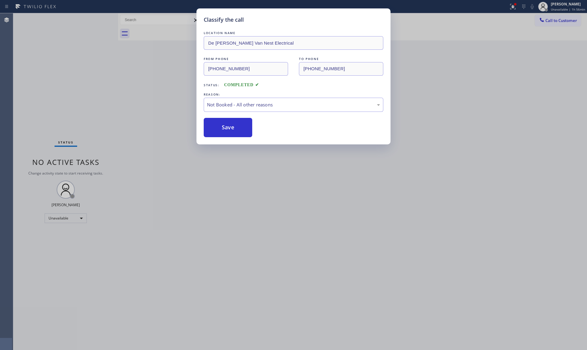
click at [238, 126] on button "Save" at bounding box center [228, 127] width 49 height 19
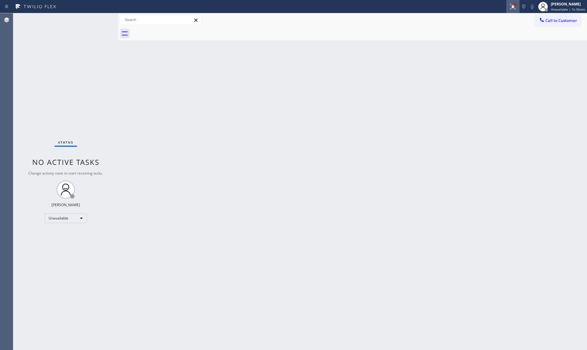
click at [516, 10] on button at bounding box center [513, 6] width 13 height 13
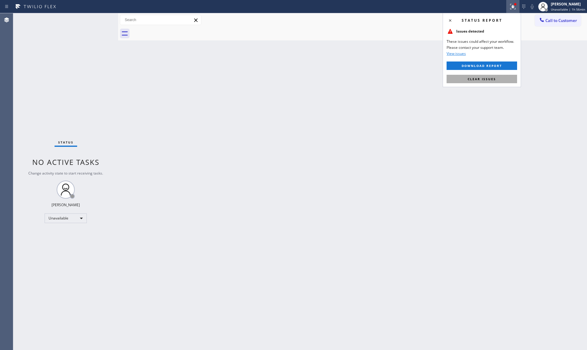
click at [494, 81] on button "Clear issues" at bounding box center [482, 79] width 71 height 8
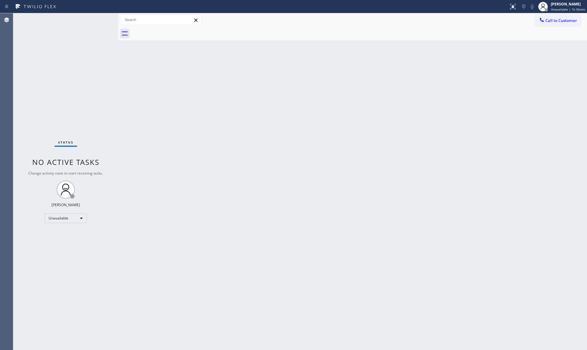
drag, startPoint x: 540, startPoint y: 20, endPoint x: 537, endPoint y: 21, distance: 3.2
click at [539, 21] on icon at bounding box center [542, 20] width 6 height 6
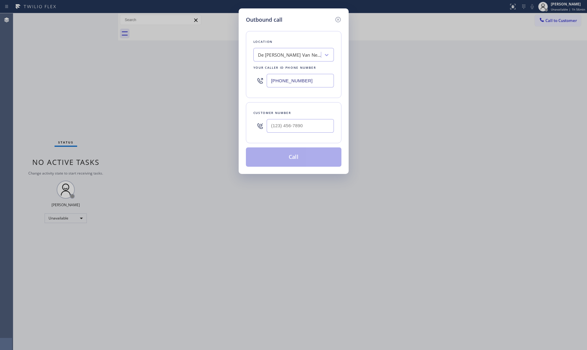
drag, startPoint x: 303, startPoint y: 82, endPoint x: 274, endPoint y: 81, distance: 29.0
click at [274, 81] on input "[PHONE_NUMBER]" at bounding box center [300, 81] width 67 height 14
click at [273, 84] on input "[PHONE_NUMBER]" at bounding box center [300, 81] width 67 height 14
type input "[PHONE_NUMBER]"
drag, startPoint x: 308, startPoint y: 125, endPoint x: 256, endPoint y: 122, distance: 51.6
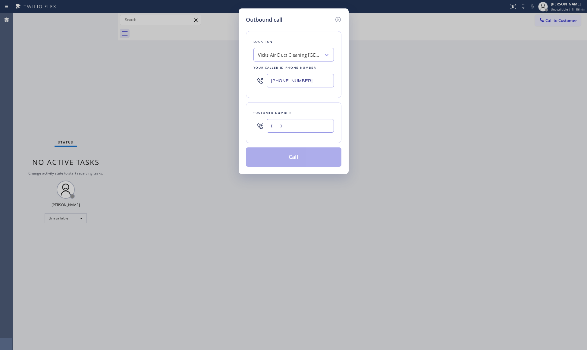
click at [256, 122] on div "(___) ___-____" at bounding box center [294, 126] width 81 height 20
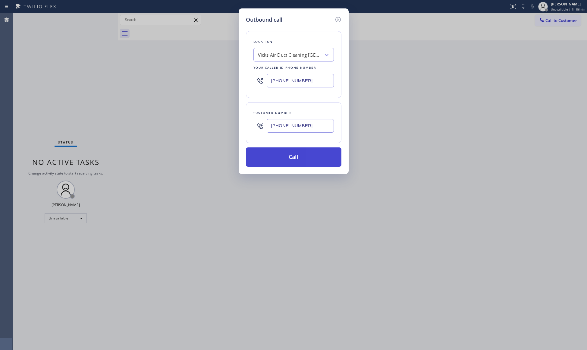
type input "[PHONE_NUMBER]"
click at [291, 157] on button "Call" at bounding box center [294, 156] width 96 height 19
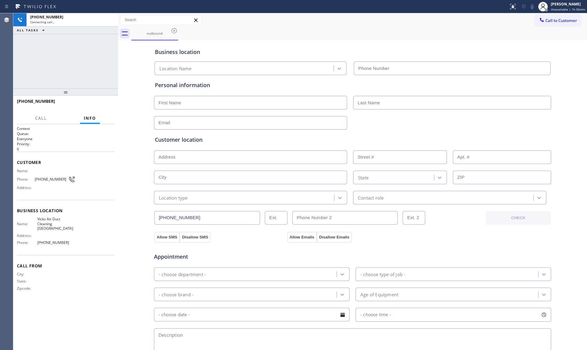
type input "[PHONE_NUMBER]"
click at [442, 46] on div "Business location Vicks Air Duct Cleaning [GEOGRAPHIC_DATA] [PHONE_NUMBER]" at bounding box center [353, 58] width 398 height 33
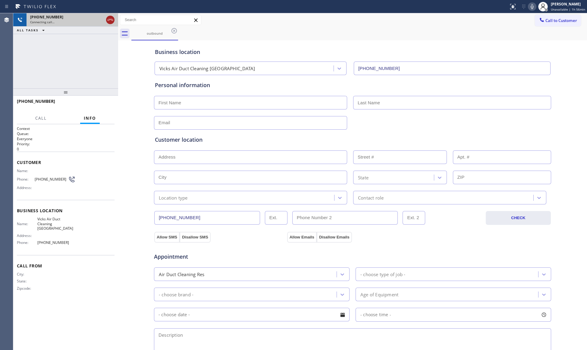
click at [109, 18] on icon at bounding box center [110, 19] width 7 height 7
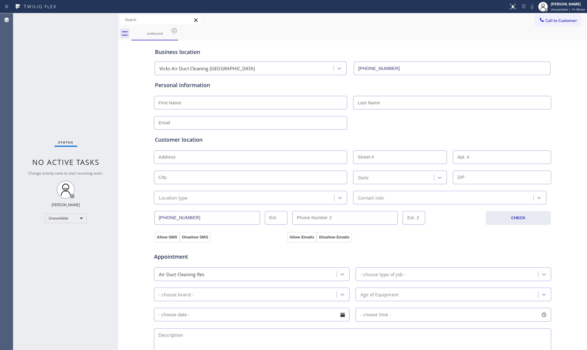
click at [176, 30] on icon at bounding box center [174, 30] width 7 height 7
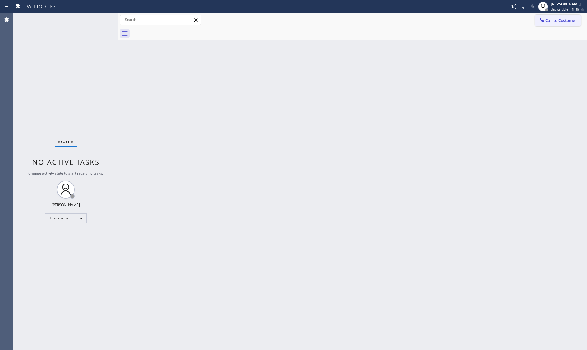
click at [566, 22] on span "Call to Customer" at bounding box center [562, 20] width 32 height 5
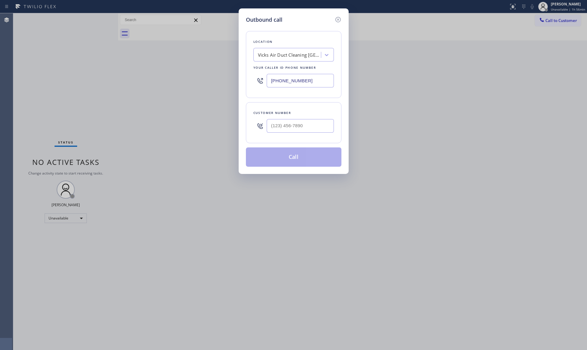
drag, startPoint x: 316, startPoint y: 78, endPoint x: 221, endPoint y: 78, distance: 95.3
click at [221, 78] on div "Outbound call Location Vicks Air Duct Cleaning [GEOGRAPHIC_DATA] Your caller id…" at bounding box center [293, 175] width 587 height 350
type input "[PHONE_NUMBER]"
drag, startPoint x: 338, startPoint y: 125, endPoint x: 332, endPoint y: 125, distance: 5.7
click at [333, 125] on div "Customer number" at bounding box center [294, 122] width 96 height 41
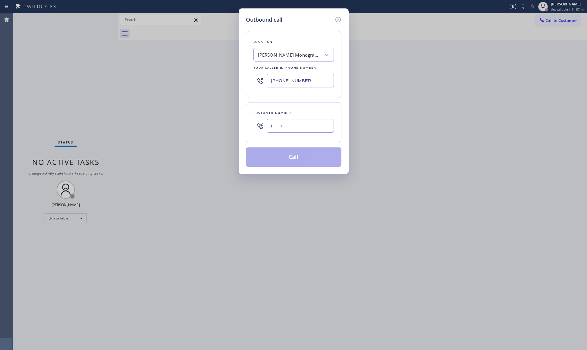
click at [323, 125] on input "(___) ___-____" at bounding box center [300, 126] width 67 height 14
type input "[PHONE_NUMBER]"
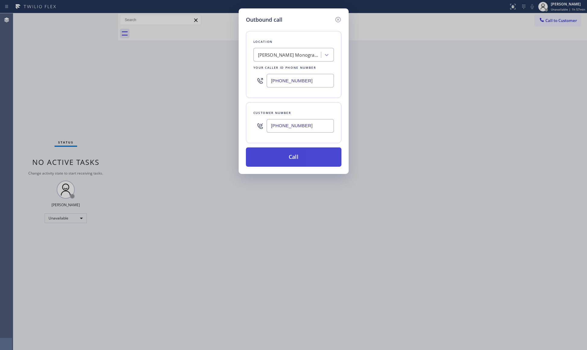
click at [298, 161] on button "Call" at bounding box center [294, 156] width 96 height 19
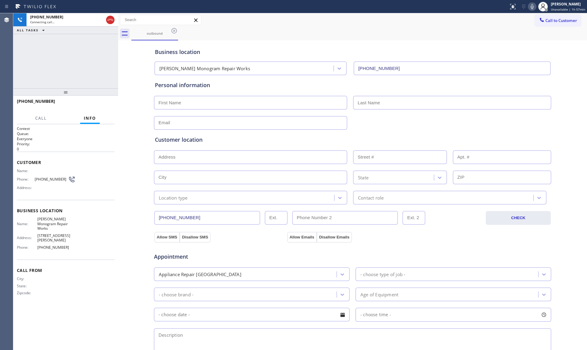
click at [374, 28] on div "outbound" at bounding box center [359, 34] width 456 height 14
click at [104, 99] on div "[PHONE_NUMBER] Live | 00:02 HANG UP" at bounding box center [66, 104] width 98 height 16
click at [103, 100] on div "[PHONE_NUMBER] Live | 00:03 HANG UP" at bounding box center [66, 104] width 98 height 16
click at [103, 100] on button "HANG UP" at bounding box center [101, 104] width 28 height 8
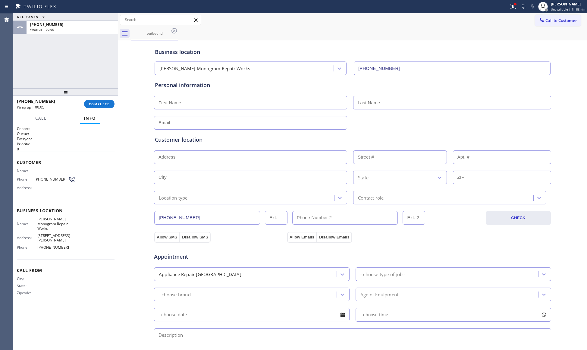
click at [99, 98] on div "[PHONE_NUMBER] Wrap up | 00:05 COMPLETE" at bounding box center [66, 104] width 98 height 16
click at [101, 103] on span "COMPLETE" at bounding box center [99, 104] width 21 height 4
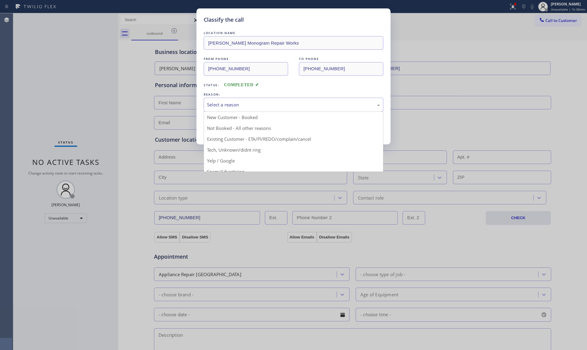
click at [274, 104] on div "Select a reason" at bounding box center [293, 104] width 173 height 7
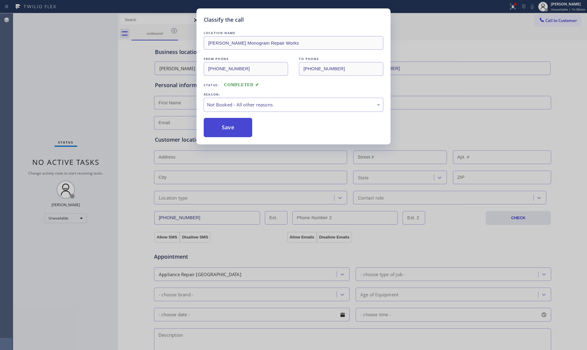
click at [221, 124] on button "Save" at bounding box center [228, 127] width 49 height 19
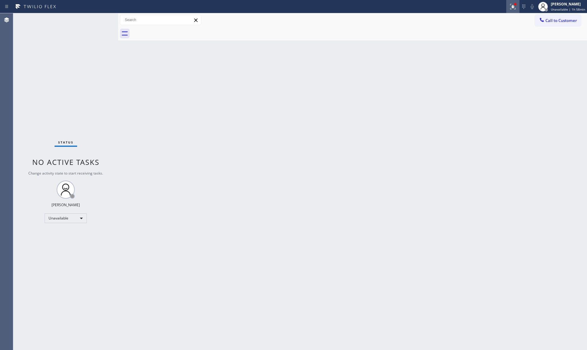
click at [511, 7] on icon at bounding box center [513, 6] width 7 height 7
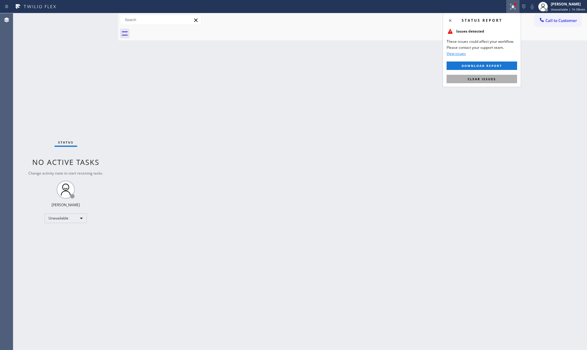
click at [479, 76] on button "Clear issues" at bounding box center [482, 79] width 71 height 8
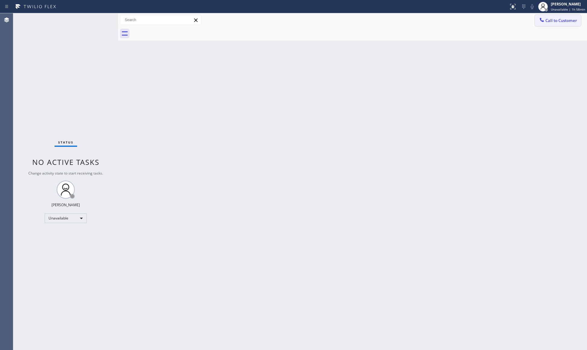
click at [545, 17] on div at bounding box center [542, 20] width 7 height 7
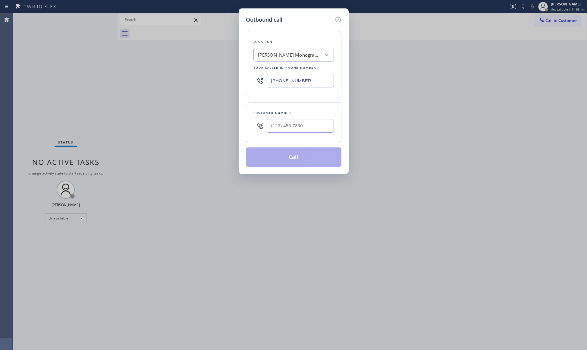
drag, startPoint x: 312, startPoint y: 78, endPoint x: 201, endPoint y: 80, distance: 111.0
click at [201, 80] on div "Outbound call Location [GEOGRAPHIC_DATA][PERSON_NAME] Monogram Repair Works You…" at bounding box center [293, 175] width 587 height 350
click at [298, 130] on input "(___) ___-____" at bounding box center [300, 126] width 67 height 14
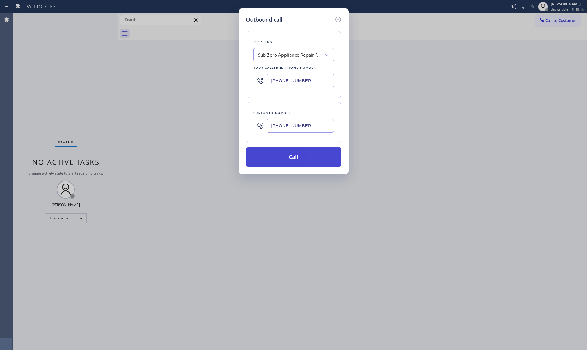
click at [293, 156] on button "Call" at bounding box center [294, 156] width 96 height 19
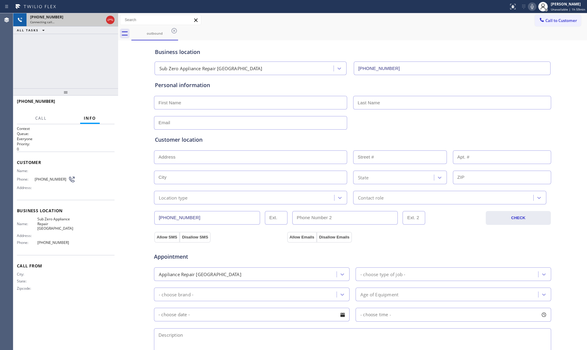
click at [108, 20] on icon at bounding box center [110, 19] width 7 height 7
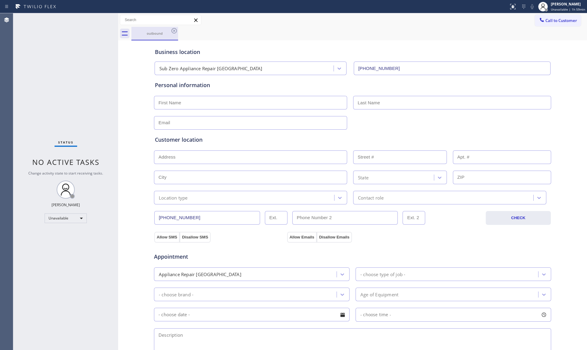
drag, startPoint x: 163, startPoint y: 31, endPoint x: 166, endPoint y: 32, distance: 3.0
click at [164, 31] on div "outbound" at bounding box center [155, 33] width 46 height 5
click at [171, 31] on icon at bounding box center [174, 30] width 7 height 7
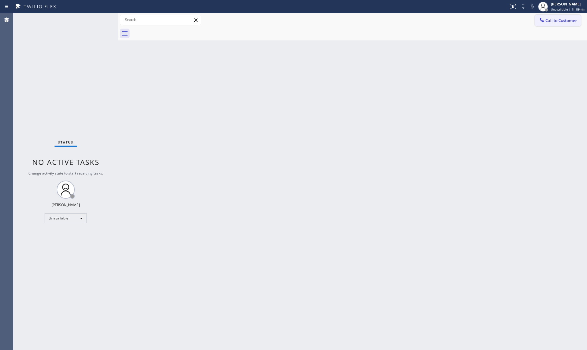
click at [559, 23] on span "Call to Customer" at bounding box center [562, 20] width 32 height 5
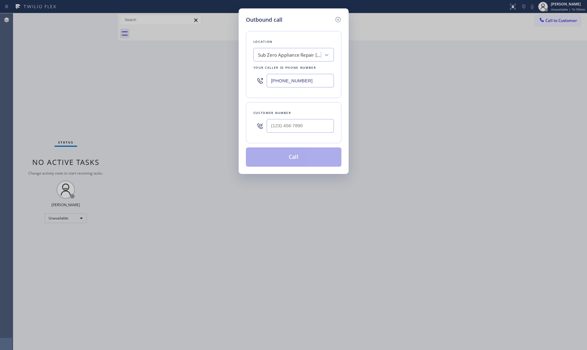
drag, startPoint x: 284, startPoint y: 81, endPoint x: 249, endPoint y: 73, distance: 35.7
click at [252, 81] on div "Location Sub Zero Appliance Repair [GEOGRAPHIC_DATA] Your caller id phone numbe…" at bounding box center [294, 64] width 96 height 67
click at [292, 133] on input "(___) ___-____" at bounding box center [300, 126] width 67 height 14
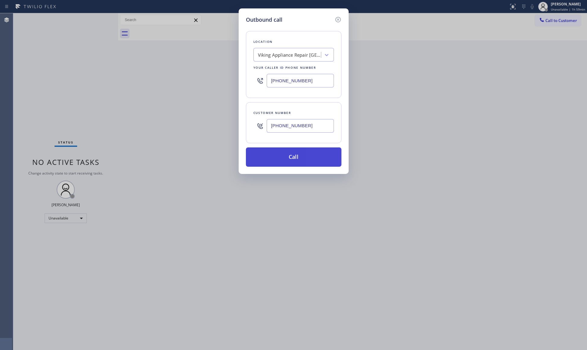
click at [294, 157] on button "Call" at bounding box center [294, 156] width 96 height 19
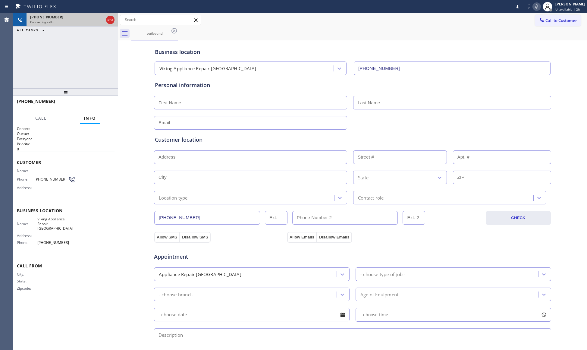
drag, startPoint x: 304, startPoint y: 130, endPoint x: 115, endPoint y: 18, distance: 220.2
click at [115, 18] on div at bounding box center [110, 19] width 11 height 13
click at [114, 21] on div "[PHONE_NUMBER] Connecting call…" at bounding box center [65, 19] width 105 height 13
click at [110, 22] on icon at bounding box center [110, 19] width 7 height 7
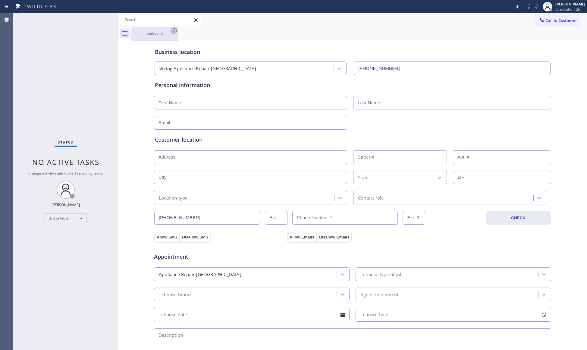
click at [176, 30] on icon at bounding box center [174, 30] width 7 height 7
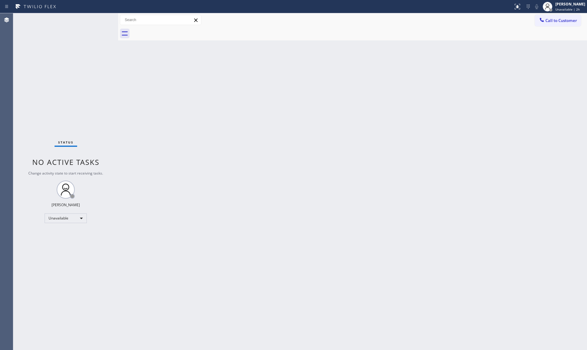
drag, startPoint x: 453, startPoint y: 91, endPoint x: 467, endPoint y: 78, distance: 18.4
click at [459, 87] on div "Back to Dashboard Change Sender ID Customers Technicians Select a contact Outbo…" at bounding box center [352, 181] width 469 height 337
click at [550, 27] on div at bounding box center [359, 34] width 456 height 14
drag, startPoint x: 580, startPoint y: 15, endPoint x: 577, endPoint y: 16, distance: 3.9
click at [579, 15] on button "Call to Customer" at bounding box center [558, 20] width 46 height 11
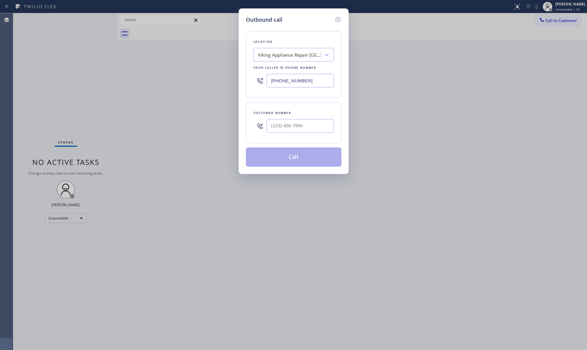
drag, startPoint x: 307, startPoint y: 82, endPoint x: 254, endPoint y: 66, distance: 55.6
click at [244, 73] on div "Outbound call Location Viking Appliance Repair [GEOGRAPHIC_DATA] Your caller id…" at bounding box center [294, 91] width 110 height 166
drag, startPoint x: 312, startPoint y: 119, endPoint x: 320, endPoint y: 120, distance: 7.9
click at [311, 119] on input "(___) ___-____" at bounding box center [300, 126] width 67 height 14
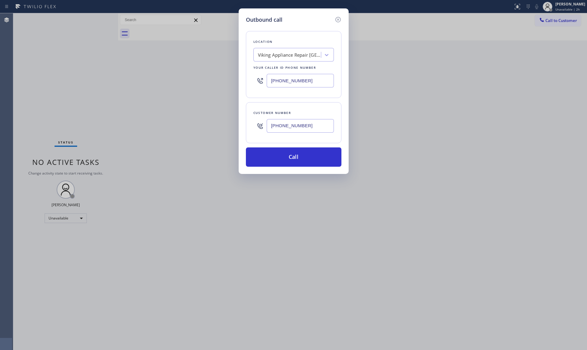
click at [318, 124] on input "[PHONE_NUMBER]" at bounding box center [300, 126] width 67 height 14
drag, startPoint x: 264, startPoint y: 128, endPoint x: 256, endPoint y: 126, distance: 8.4
click at [258, 128] on div "[PHONE_NUMBER]" at bounding box center [294, 126] width 81 height 20
click at [292, 161] on button "Call" at bounding box center [294, 156] width 96 height 19
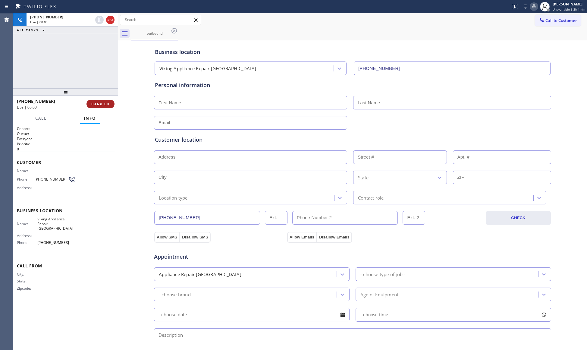
click at [96, 100] on button "HANG UP" at bounding box center [101, 104] width 28 height 8
click at [95, 100] on button "HANG UP" at bounding box center [101, 104] width 28 height 8
click at [95, 100] on button "COMPLETE" at bounding box center [99, 104] width 30 height 8
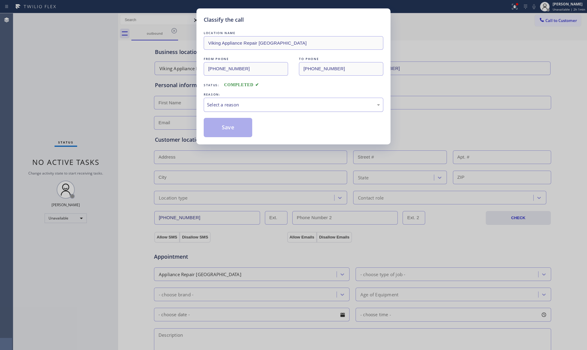
click at [217, 108] on div "Select a reason" at bounding box center [293, 104] width 173 height 7
click at [220, 127] on button "Save" at bounding box center [228, 127] width 49 height 19
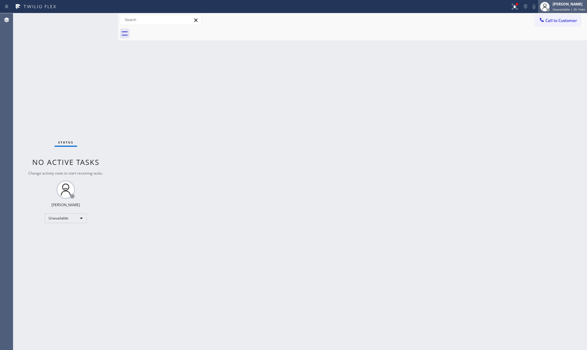
click at [560, 5] on div "[PERSON_NAME]" at bounding box center [569, 4] width 33 height 5
click at [564, 20] on div "Status report Issues detected These issues could affect your workflow. Please c…" at bounding box center [293, 175] width 587 height 350
click at [526, 28] on div at bounding box center [359, 34] width 456 height 14
click at [552, 21] on span "Call to Customer" at bounding box center [562, 20] width 32 height 5
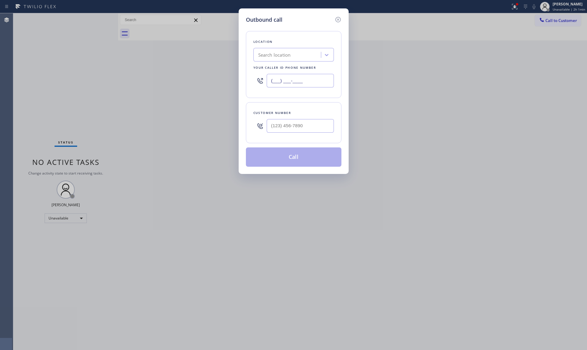
drag, startPoint x: 316, startPoint y: 75, endPoint x: 268, endPoint y: 75, distance: 48.2
click at [267, 75] on div "(___) ___-____" at bounding box center [294, 81] width 81 height 20
click at [295, 122] on input "(___) ___-_281" at bounding box center [300, 126] width 67 height 14
drag, startPoint x: 316, startPoint y: 122, endPoint x: 223, endPoint y: 121, distance: 92.6
click at [221, 122] on div "Outbound call Location Electricians Service SW FWD Your caller id phone number …" at bounding box center [293, 175] width 587 height 350
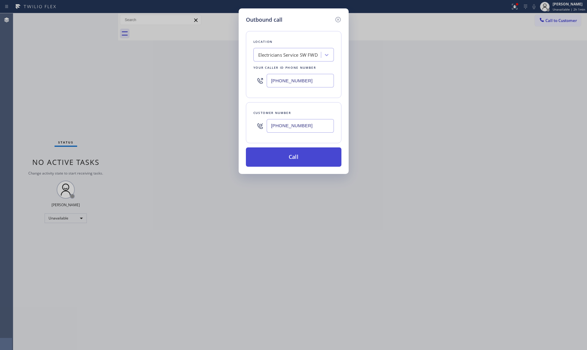
click at [283, 152] on button "Call" at bounding box center [294, 156] width 96 height 19
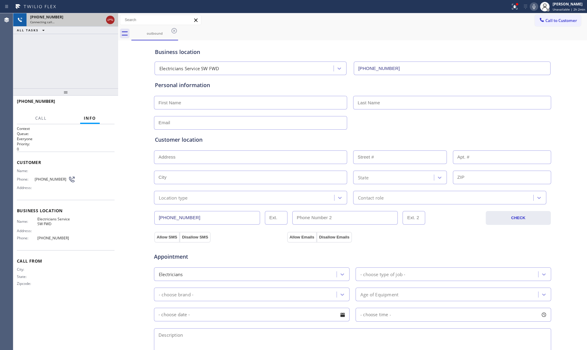
click at [107, 18] on icon at bounding box center [110, 19] width 7 height 7
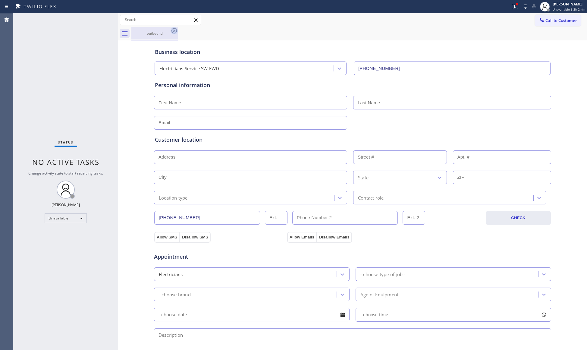
click at [174, 33] on icon at bounding box center [174, 30] width 7 height 7
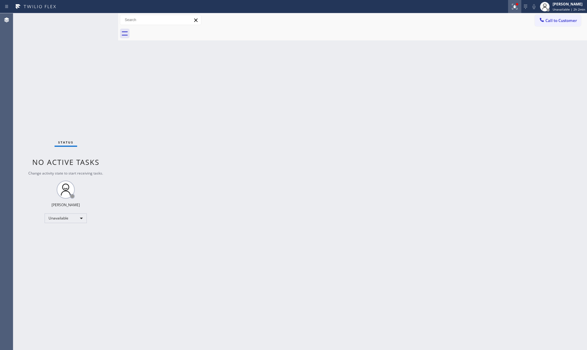
click at [517, 11] on button at bounding box center [514, 6] width 13 height 13
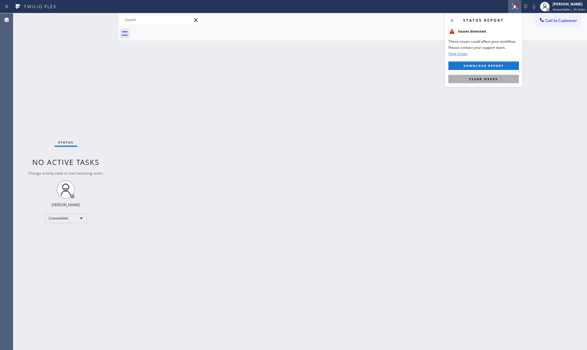
click at [498, 81] on button "Clear issues" at bounding box center [484, 79] width 71 height 8
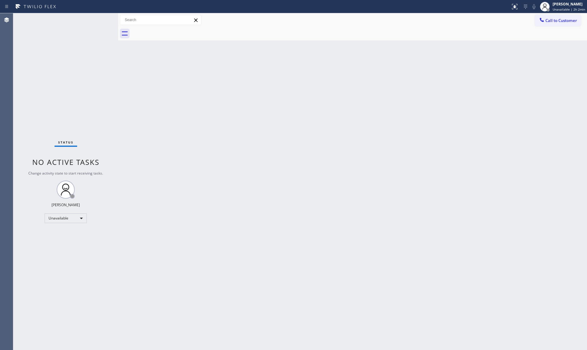
drag, startPoint x: 560, startPoint y: 29, endPoint x: 544, endPoint y: 28, distance: 16.0
click at [560, 29] on div at bounding box center [359, 34] width 456 height 14
drag, startPoint x: 550, startPoint y: 20, endPoint x: 520, endPoint y: 27, distance: 30.6
click at [550, 21] on span "Call to Customer" at bounding box center [562, 20] width 32 height 5
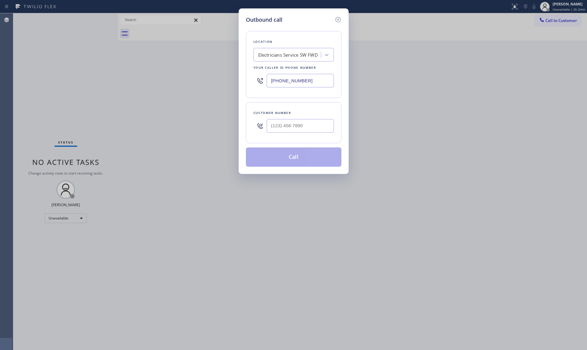
drag, startPoint x: 315, startPoint y: 80, endPoint x: 240, endPoint y: 73, distance: 75.7
click at [226, 76] on div "Outbound call Location Electricians Service SW FWD Your caller id phone number …" at bounding box center [293, 175] width 587 height 350
click at [331, 126] on input "(___) ___-____" at bounding box center [300, 126] width 67 height 14
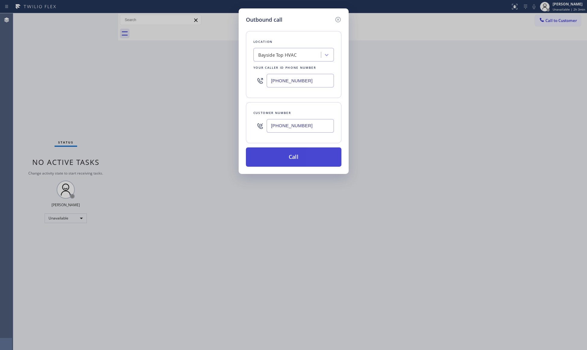
click at [300, 159] on button "Call" at bounding box center [294, 156] width 96 height 19
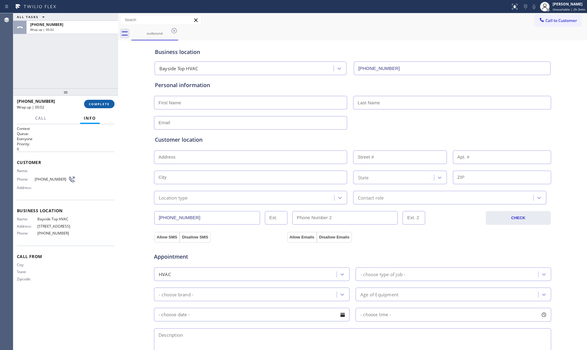
click at [93, 104] on span "COMPLETE" at bounding box center [99, 104] width 21 height 4
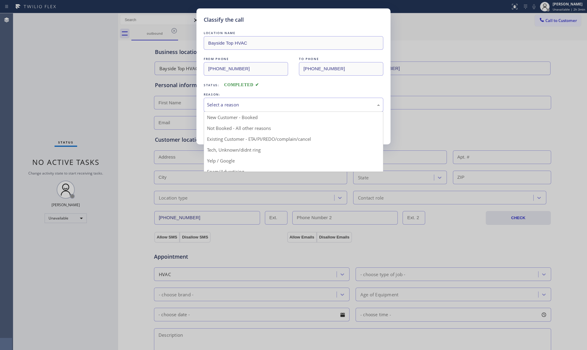
click at [233, 103] on div "Select a reason" at bounding box center [293, 104] width 173 height 7
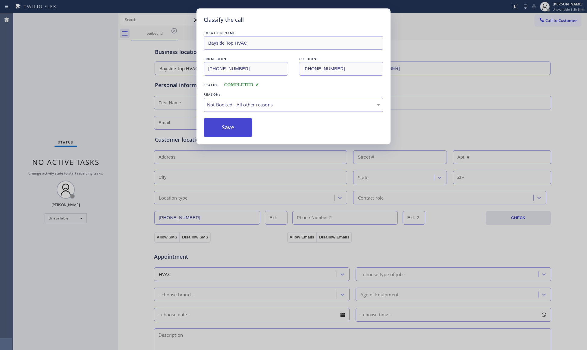
click at [228, 126] on button "Save" at bounding box center [228, 127] width 49 height 19
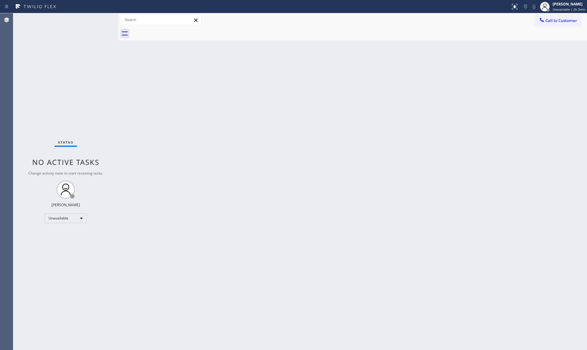
drag, startPoint x: 559, startPoint y: 22, endPoint x: 498, endPoint y: 43, distance: 63.8
click at [555, 23] on button "Call to Customer" at bounding box center [558, 20] width 46 height 11
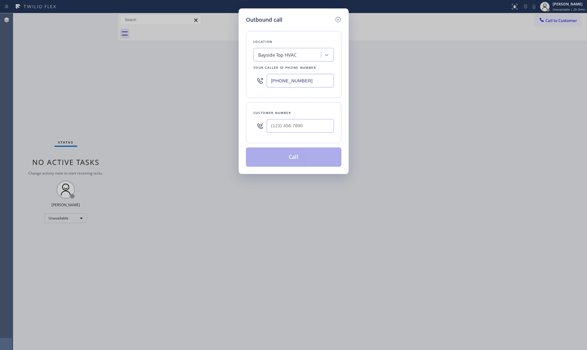
drag, startPoint x: 323, startPoint y: 86, endPoint x: 252, endPoint y: 82, distance: 70.4
click at [252, 83] on div "Location [GEOGRAPHIC_DATA] Top HVAC Your caller id phone number [PHONE_NUMBER]" at bounding box center [294, 64] width 96 height 67
click at [282, 119] on input "(___) ___-____" at bounding box center [300, 126] width 67 height 14
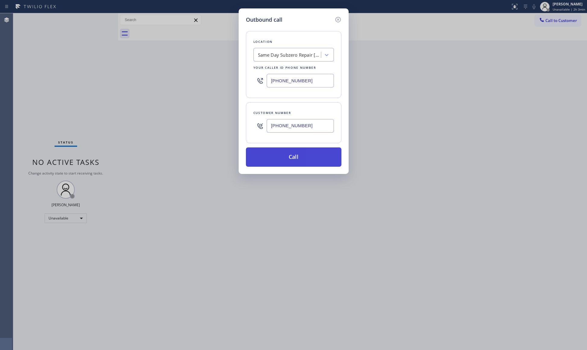
click at [292, 156] on button "Call" at bounding box center [294, 156] width 96 height 19
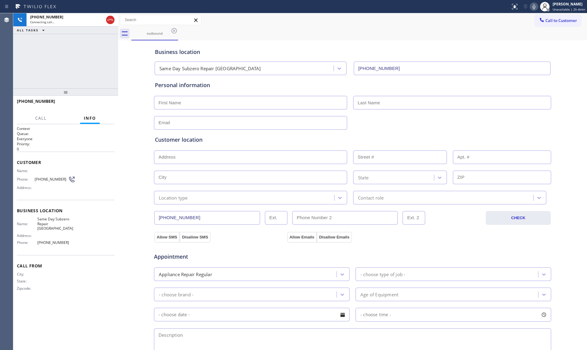
drag, startPoint x: 310, startPoint y: 49, endPoint x: 297, endPoint y: 48, distance: 13.6
click at [309, 49] on div "Business location" at bounding box center [353, 52] width 396 height 8
click at [234, 31] on div "outbound" at bounding box center [359, 34] width 456 height 14
click at [92, 108] on button "HANG UP" at bounding box center [101, 104] width 28 height 8
click at [93, 108] on button "HANG UP" at bounding box center [101, 104] width 28 height 8
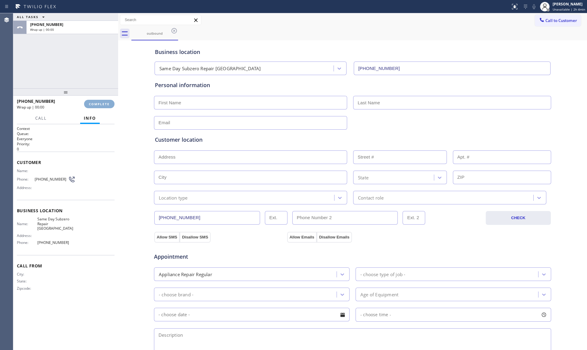
click at [95, 106] on button "COMPLETE" at bounding box center [99, 104] width 30 height 8
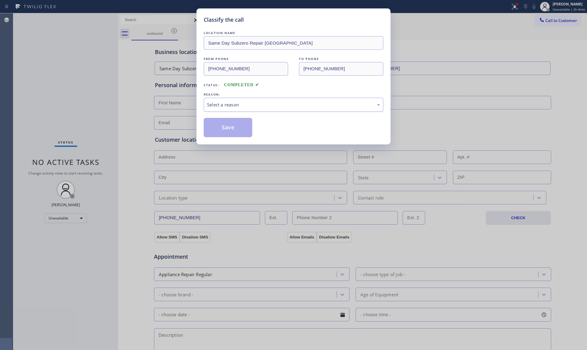
click at [237, 101] on div "Select a reason" at bounding box center [293, 104] width 173 height 7
click at [221, 122] on button "Save" at bounding box center [228, 127] width 49 height 19
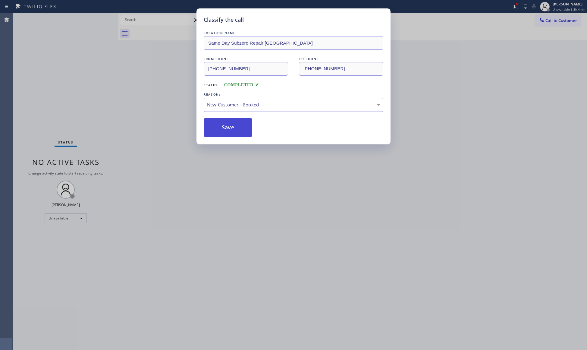
click at [221, 122] on button "Save" at bounding box center [228, 127] width 49 height 19
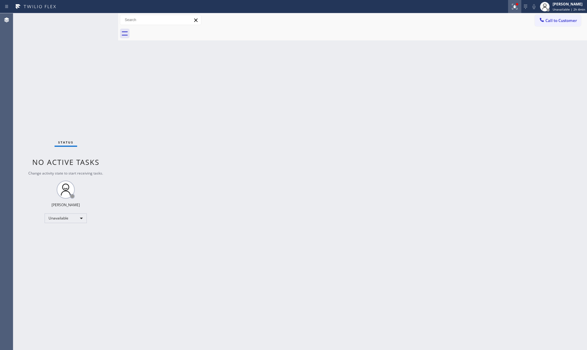
click at [519, 11] on button at bounding box center [514, 6] width 13 height 13
click at [489, 74] on div "Status report Issues detected These issues could affect your workflow. Please c…" at bounding box center [484, 50] width 78 height 74
click at [488, 78] on span "Clear issues" at bounding box center [484, 79] width 28 height 4
click at [491, 14] on div "Call to Customer Outbound call Location Same Day Subzero Repair [GEOGRAPHIC_DAT…" at bounding box center [352, 20] width 469 height 14
drag, startPoint x: 554, startPoint y: 19, endPoint x: 507, endPoint y: 42, distance: 52.9
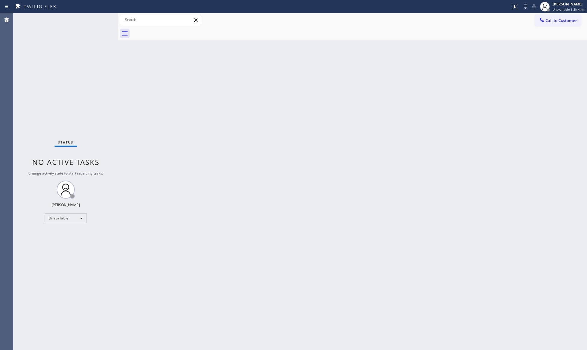
click at [554, 19] on span "Call to Customer" at bounding box center [562, 20] width 32 height 5
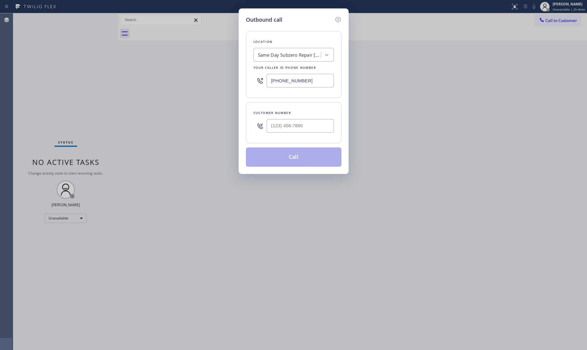
drag, startPoint x: 304, startPoint y: 77, endPoint x: 248, endPoint y: 74, distance: 56.1
click at [248, 75] on div "Location Same Day Subzero Repair [GEOGRAPHIC_DATA] Your caller id phone number …" at bounding box center [294, 64] width 96 height 67
click at [282, 136] on div at bounding box center [300, 126] width 67 height 20
click at [290, 127] on input "(___) ___-____" at bounding box center [300, 126] width 67 height 14
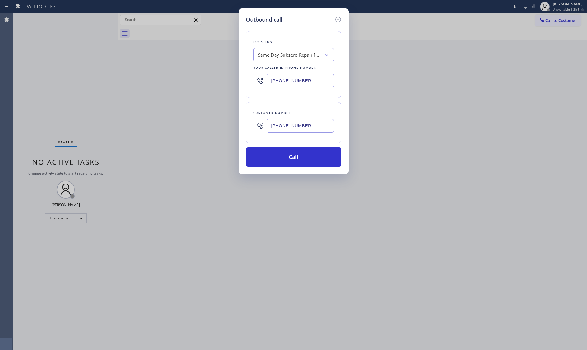
drag, startPoint x: 294, startPoint y: 78, endPoint x: 264, endPoint y: 78, distance: 30.2
click at [264, 78] on div "[PHONE_NUMBER]" at bounding box center [294, 81] width 81 height 20
click at [301, 157] on button "Call" at bounding box center [294, 156] width 96 height 19
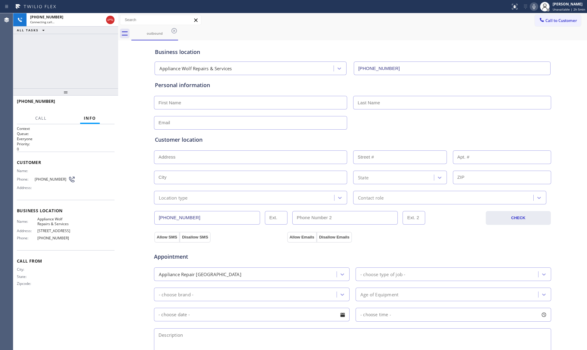
drag, startPoint x: 312, startPoint y: 33, endPoint x: 289, endPoint y: 33, distance: 22.9
click at [306, 33] on div "outbound" at bounding box center [359, 34] width 456 height 14
click at [111, 16] on icon at bounding box center [110, 19] width 7 height 7
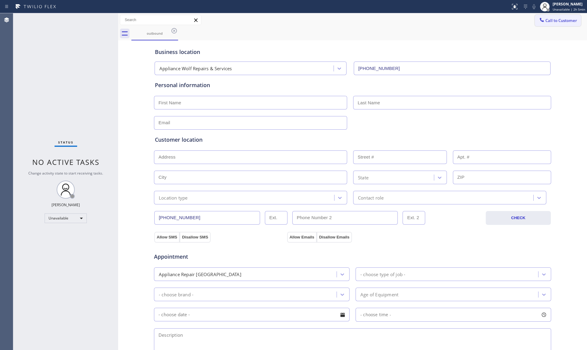
click at [554, 23] on button "Call to Customer" at bounding box center [558, 20] width 46 height 11
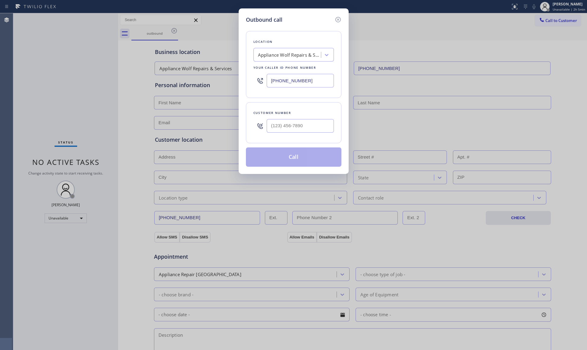
drag, startPoint x: 379, startPoint y: 52, endPoint x: 282, endPoint y: 118, distance: 117.1
click at [282, 118] on div at bounding box center [300, 126] width 67 height 20
click at [285, 127] on input "(___) ___-____" at bounding box center [300, 126] width 67 height 14
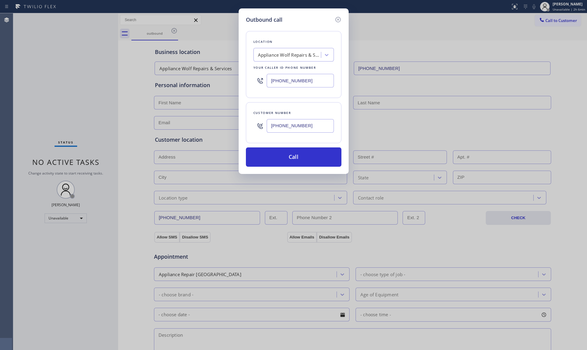
drag, startPoint x: 306, startPoint y: 127, endPoint x: 256, endPoint y: 126, distance: 50.1
click at [250, 126] on div "Customer number [PHONE_NUMBER]" at bounding box center [294, 122] width 96 height 41
drag, startPoint x: 289, startPoint y: 74, endPoint x: 235, endPoint y: 69, distance: 54.5
click at [239, 69] on div "Outbound call Location Appliance Wolf Repairs & Services Your caller id phone n…" at bounding box center [294, 91] width 110 height 166
drag, startPoint x: 319, startPoint y: 125, endPoint x: 254, endPoint y: 128, distance: 64.6
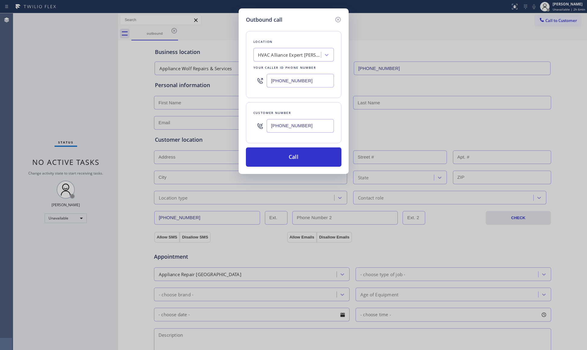
click at [249, 127] on div "Customer number [PHONE_NUMBER]" at bounding box center [294, 122] width 96 height 41
click at [295, 158] on button "Call" at bounding box center [294, 156] width 96 height 19
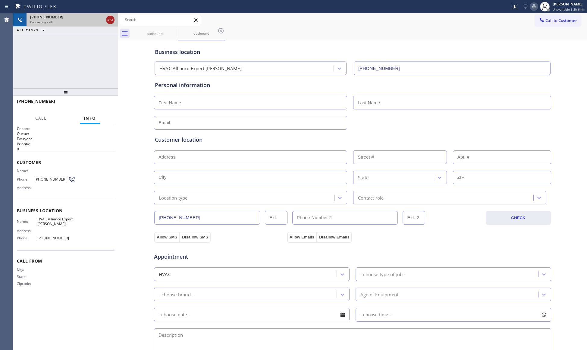
click at [108, 16] on icon at bounding box center [110, 19] width 7 height 7
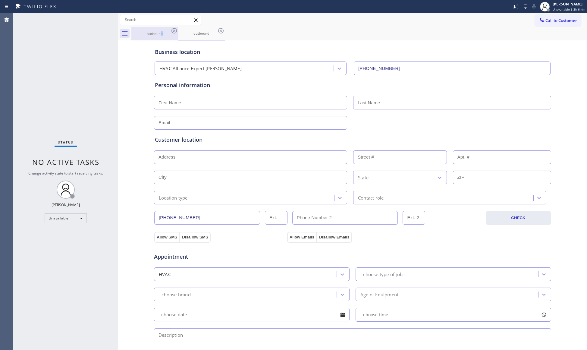
drag, startPoint x: 161, startPoint y: 36, endPoint x: 166, endPoint y: 36, distance: 5.4
click at [163, 36] on div "outbound" at bounding box center [155, 33] width 46 height 5
click at [173, 32] on icon at bounding box center [174, 30] width 7 height 7
click at [0, 0] on icon at bounding box center [0, 0] width 0 height 0
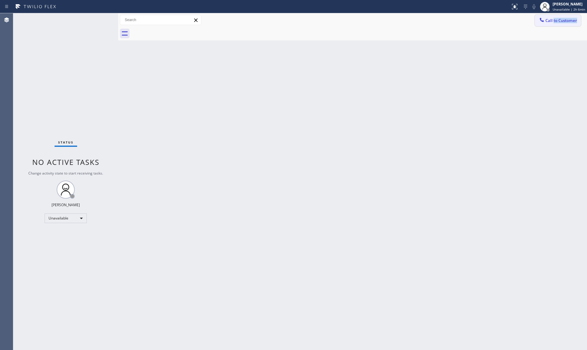
click at [556, 25] on div "Call to Customer Outbound call Location HVAC Alliance Expert [PERSON_NAME] Your…" at bounding box center [352, 26] width 469 height 27
click at [556, 18] on span "Call to Customer" at bounding box center [562, 20] width 32 height 5
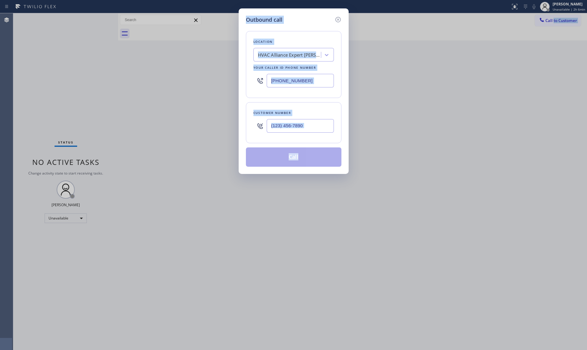
click at [316, 77] on input "[PHONE_NUMBER]" at bounding box center [300, 81] width 67 height 14
click at [324, 69] on div "Your caller id phone number" at bounding box center [294, 68] width 81 height 6
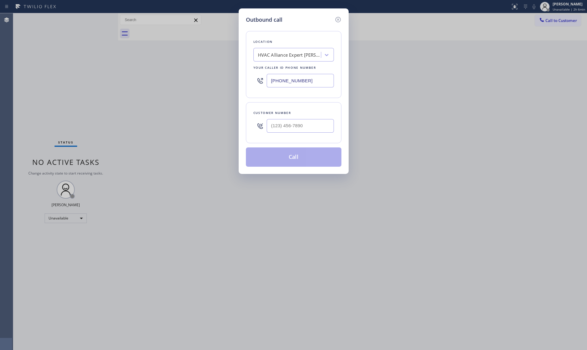
drag, startPoint x: 295, startPoint y: 78, endPoint x: 238, endPoint y: 77, distance: 56.7
click at [239, 77] on div "Outbound call Location HVAC Alliance Expert [PERSON_NAME][GEOGRAPHIC_DATA] Your…" at bounding box center [294, 91] width 110 height 166
click at [312, 128] on input "[PHONE_NUMBER]" at bounding box center [300, 126] width 67 height 14
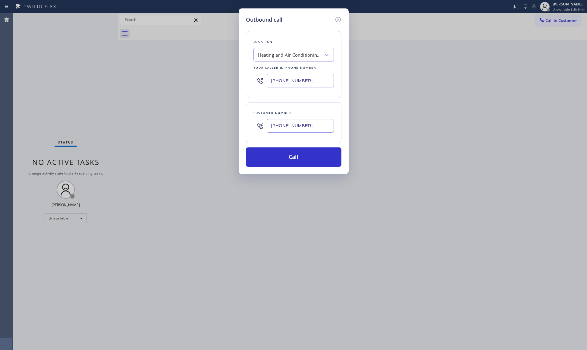
click at [291, 169] on div "Outbound call Location Heating and Air Conditioning [GEOGRAPHIC_DATA] Your call…" at bounding box center [294, 91] width 110 height 166
